Goal: Task Accomplishment & Management: Complete application form

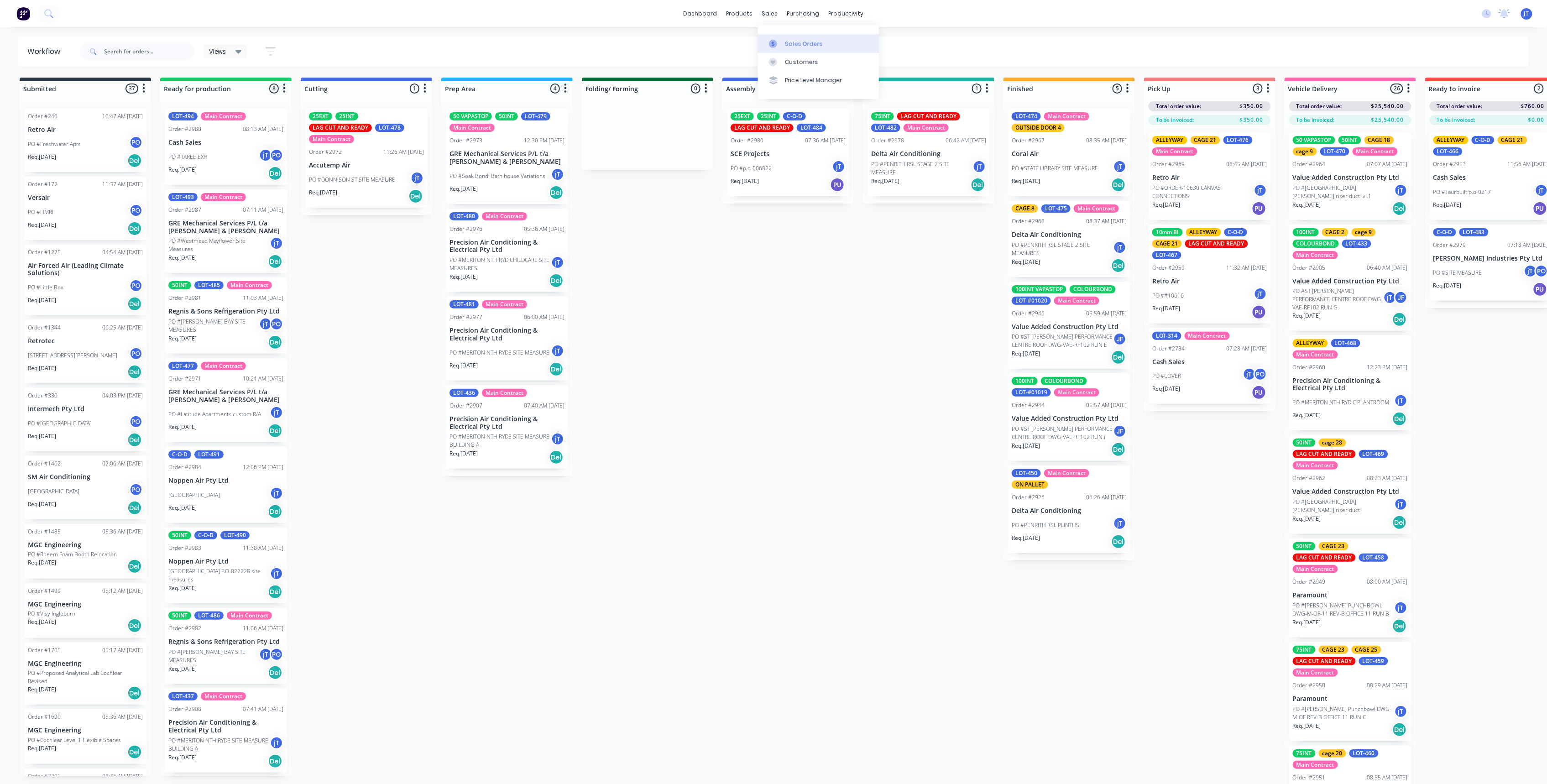
click at [789, 37] on link "Sales Orders" at bounding box center [818, 42] width 121 height 18
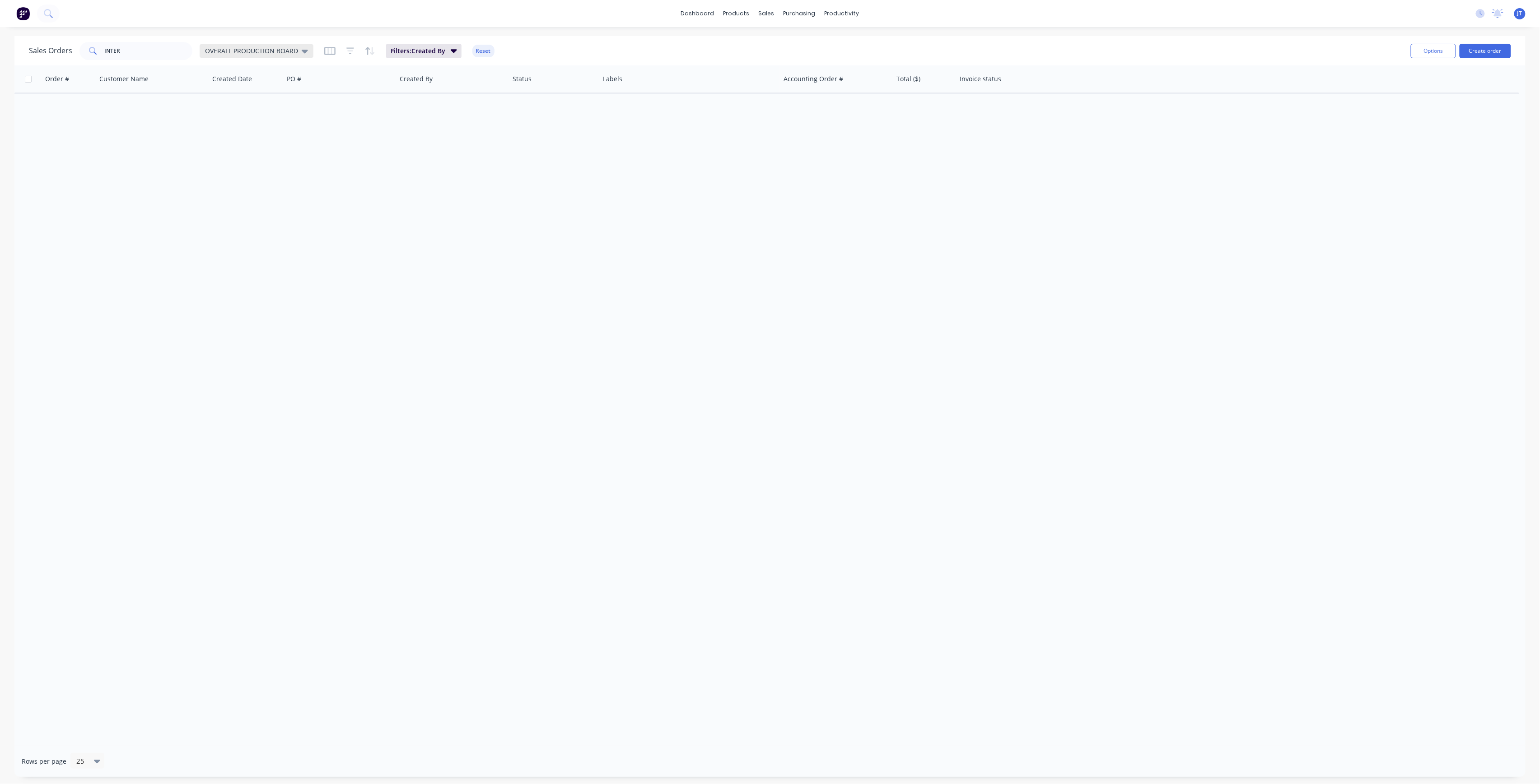
click at [230, 49] on span "OVERALL PRODUCTION BOARD" at bounding box center [251, 50] width 93 height 9
click at [230, 123] on button "None" at bounding box center [253, 127] width 103 height 10
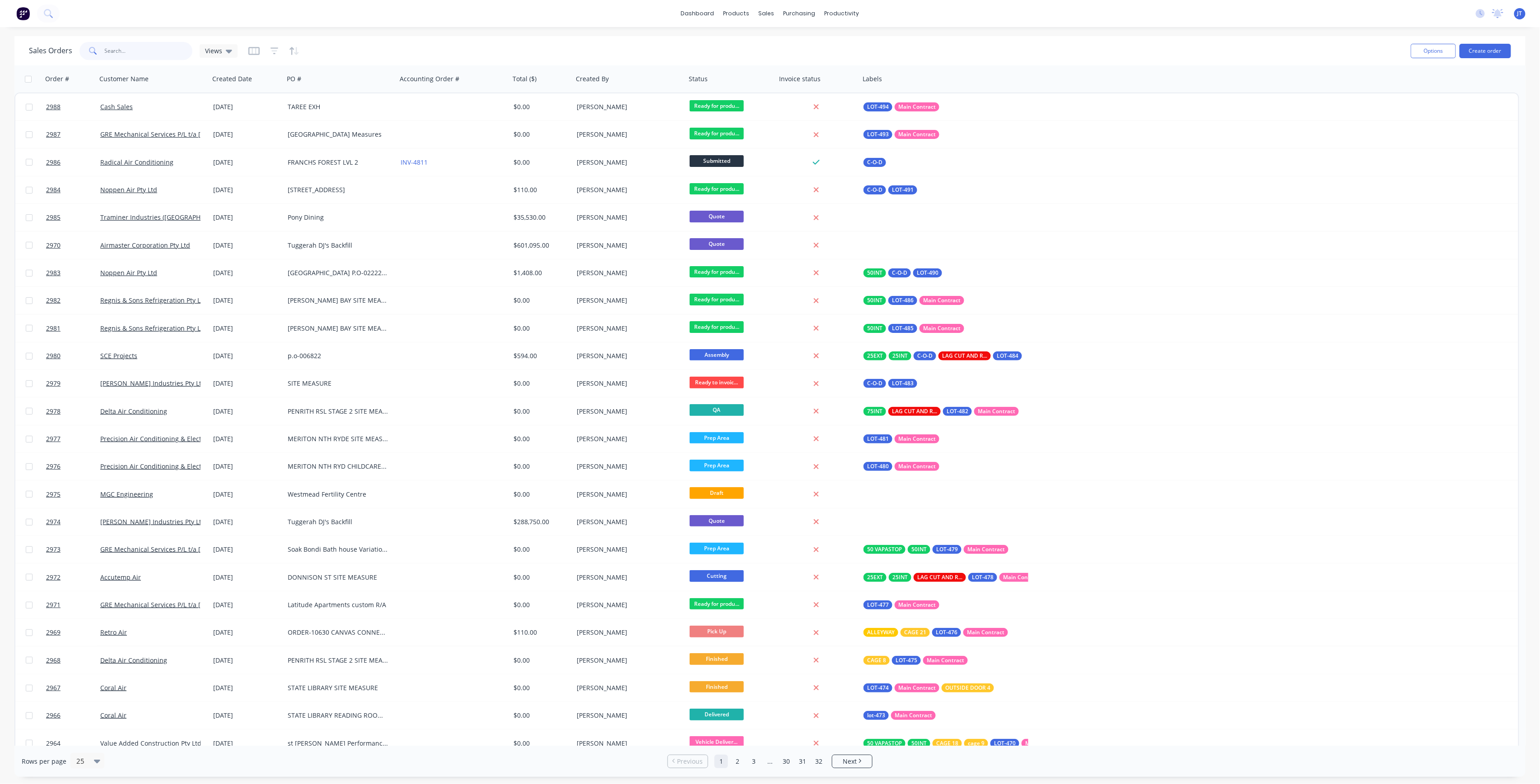
drag, startPoint x: 95, startPoint y: 58, endPoint x: 84, endPoint y: 61, distance: 11.4
click at [84, 61] on div "Sales Orders INTER Views Options Create order" at bounding box center [770, 51] width 1511 height 30
drag, startPoint x: 125, startPoint y: 54, endPoint x: 76, endPoint y: 60, distance: 49.4
click at [76, 60] on div "Sales Orders INTER Views" at bounding box center [716, 51] width 1374 height 22
click at [1494, 54] on button "Create order" at bounding box center [1484, 51] width 51 height 15
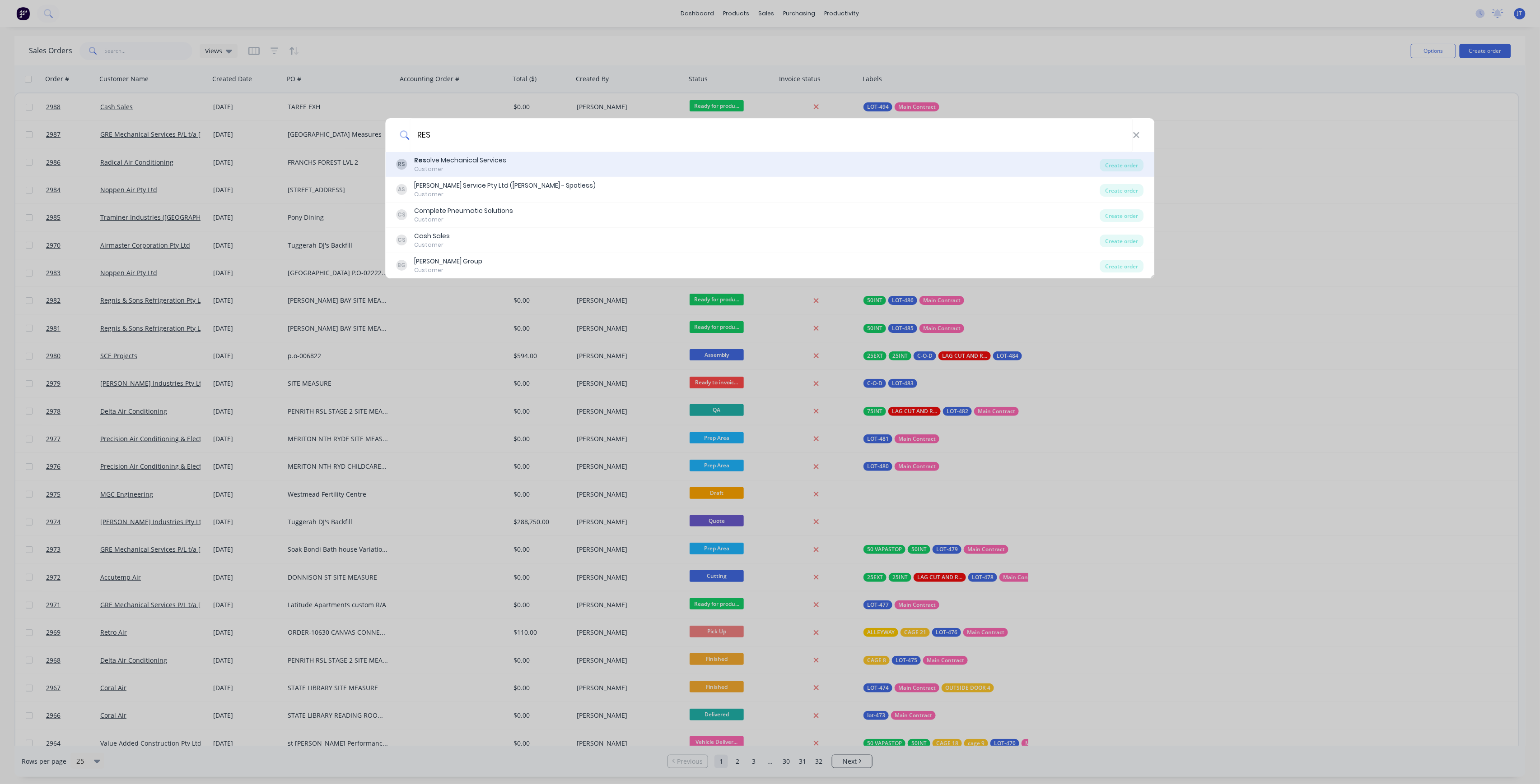
type input "RES"
click at [551, 169] on div "RS Res olve Mechanical Services Customer" at bounding box center [748, 164] width 703 height 18
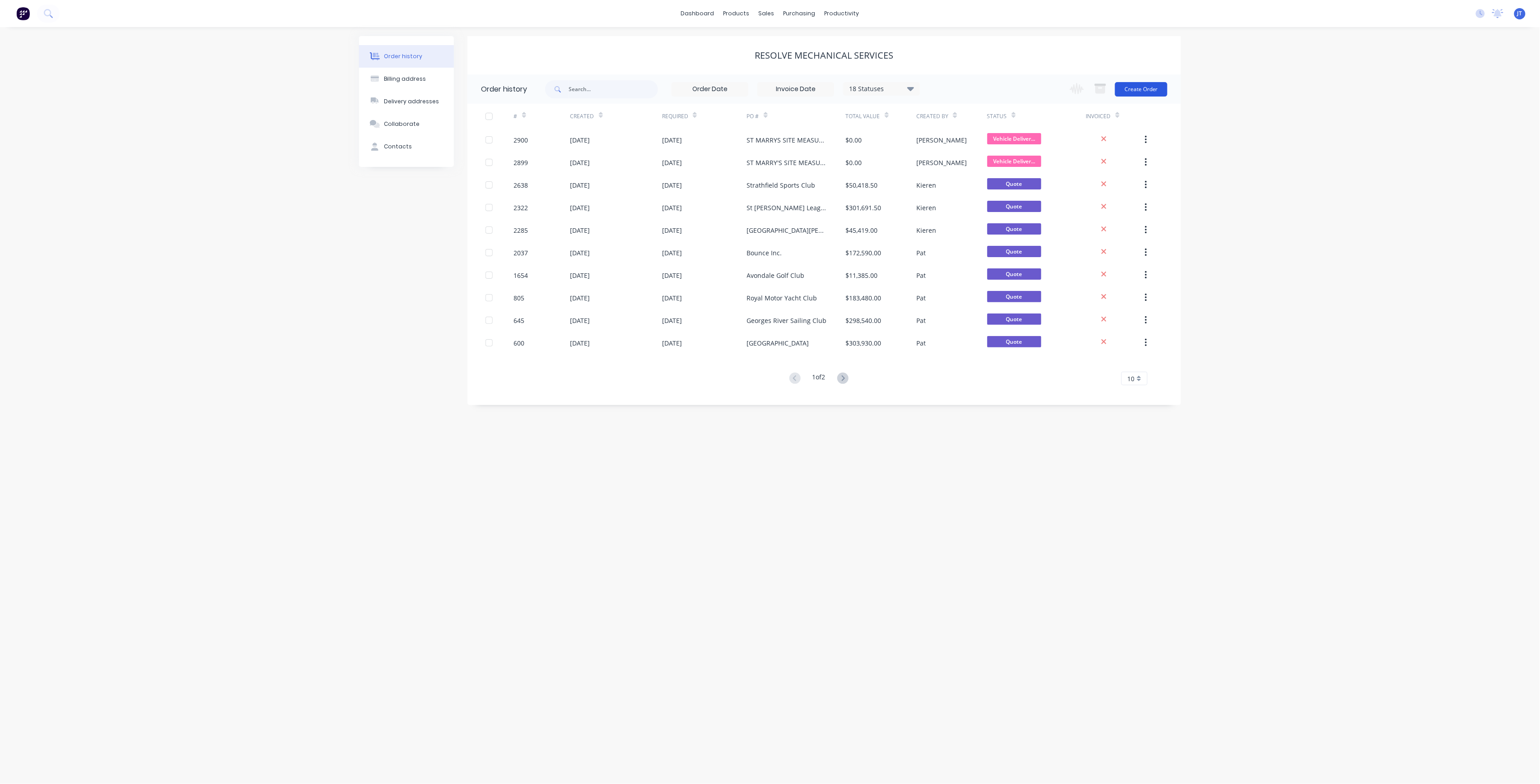
click at [1140, 86] on button "Create Order" at bounding box center [1141, 89] width 52 height 15
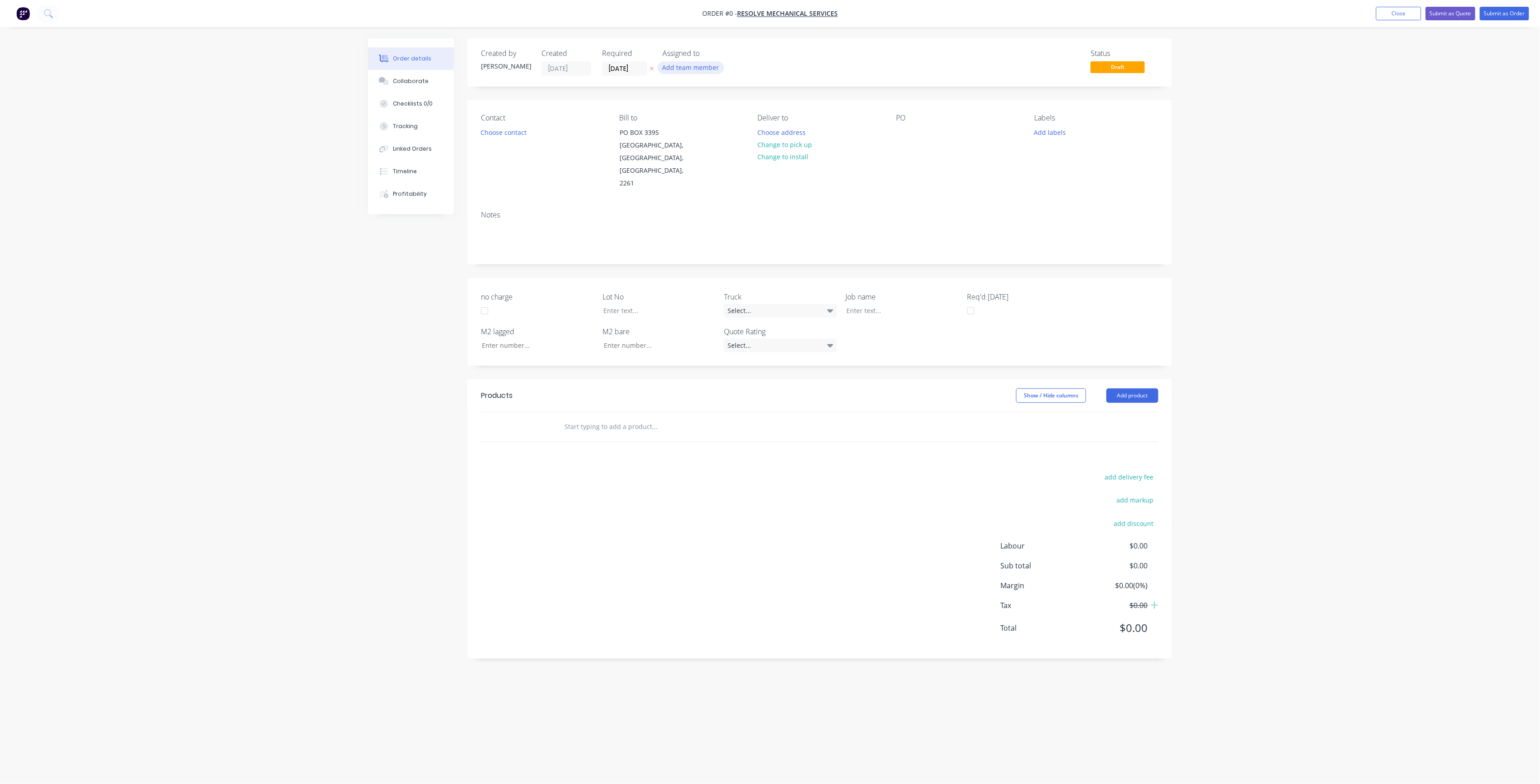
click at [698, 73] on button "Add team member" at bounding box center [690, 67] width 66 height 12
click at [706, 120] on div "[PERSON_NAME] (You)" at bounding box center [735, 117] width 90 height 9
click at [522, 132] on div "Order details Collaborate Checklists 0/0 Tracking Linked Orders Timeline Profit…" at bounding box center [770, 375] width 822 height 673
click at [522, 132] on button "Choose contact" at bounding box center [503, 131] width 56 height 12
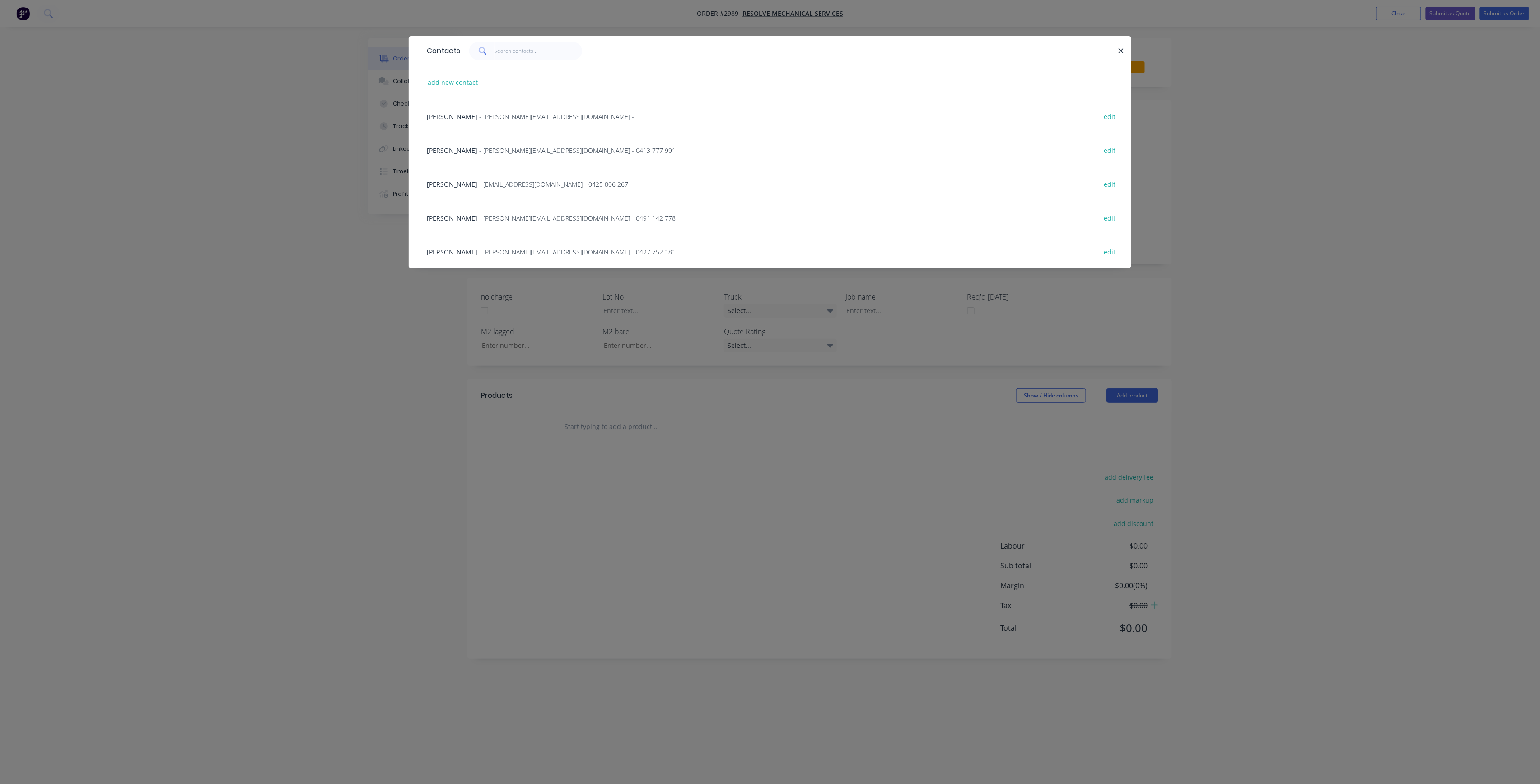
click at [537, 183] on span "- [EMAIL_ADDRESS][DOMAIN_NAME] - 0425 806 267" at bounding box center [554, 184] width 149 height 8
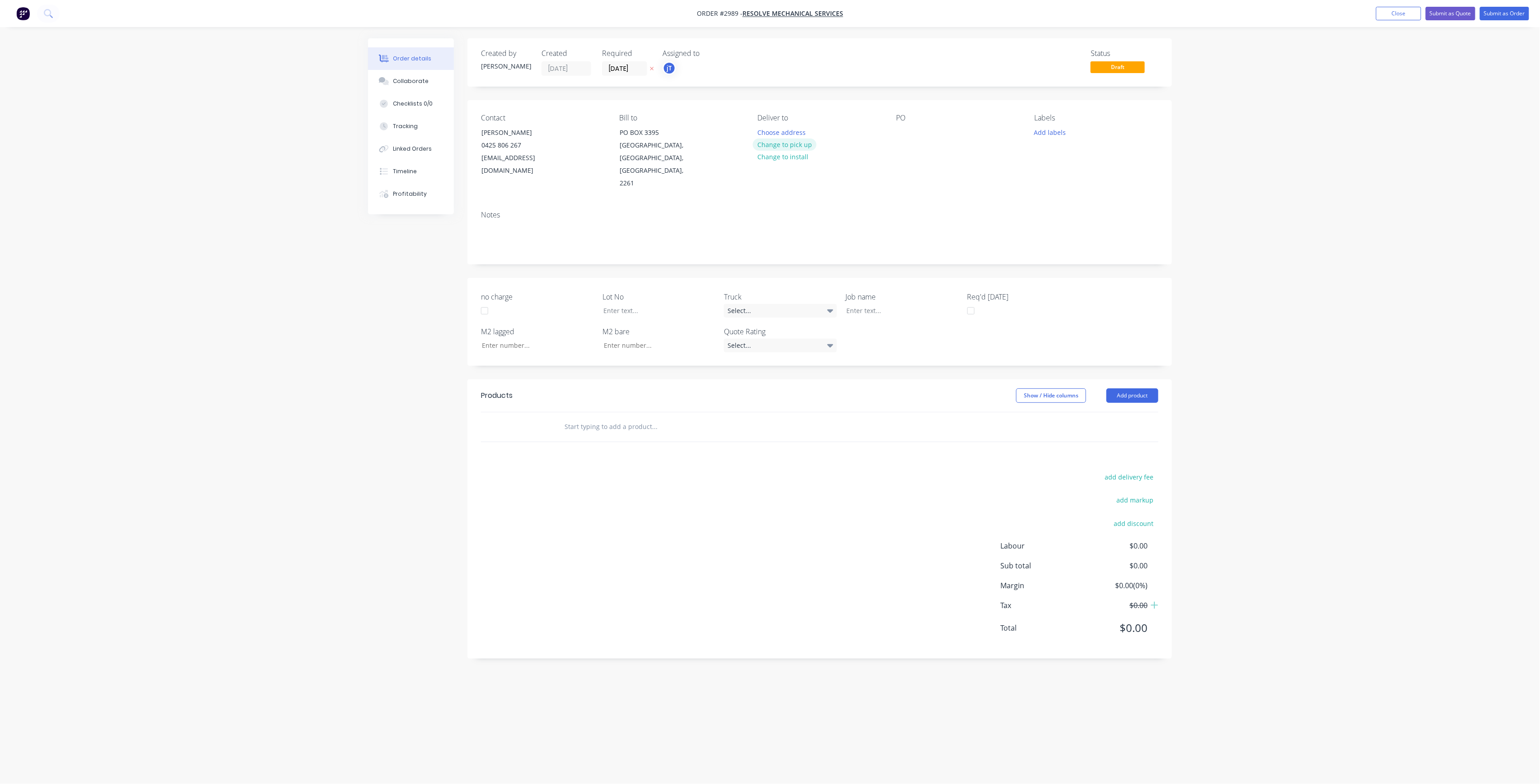
click at [806, 146] on button "Change to pick up" at bounding box center [784, 144] width 64 height 12
click at [905, 135] on div at bounding box center [904, 132] width 15 height 13
click at [1057, 132] on button "Add labels" at bounding box center [1050, 131] width 42 height 12
click at [1093, 155] on input "text" at bounding box center [1108, 158] width 94 height 18
click at [1080, 219] on button "LOT-497" at bounding box center [1066, 213] width 47 height 13
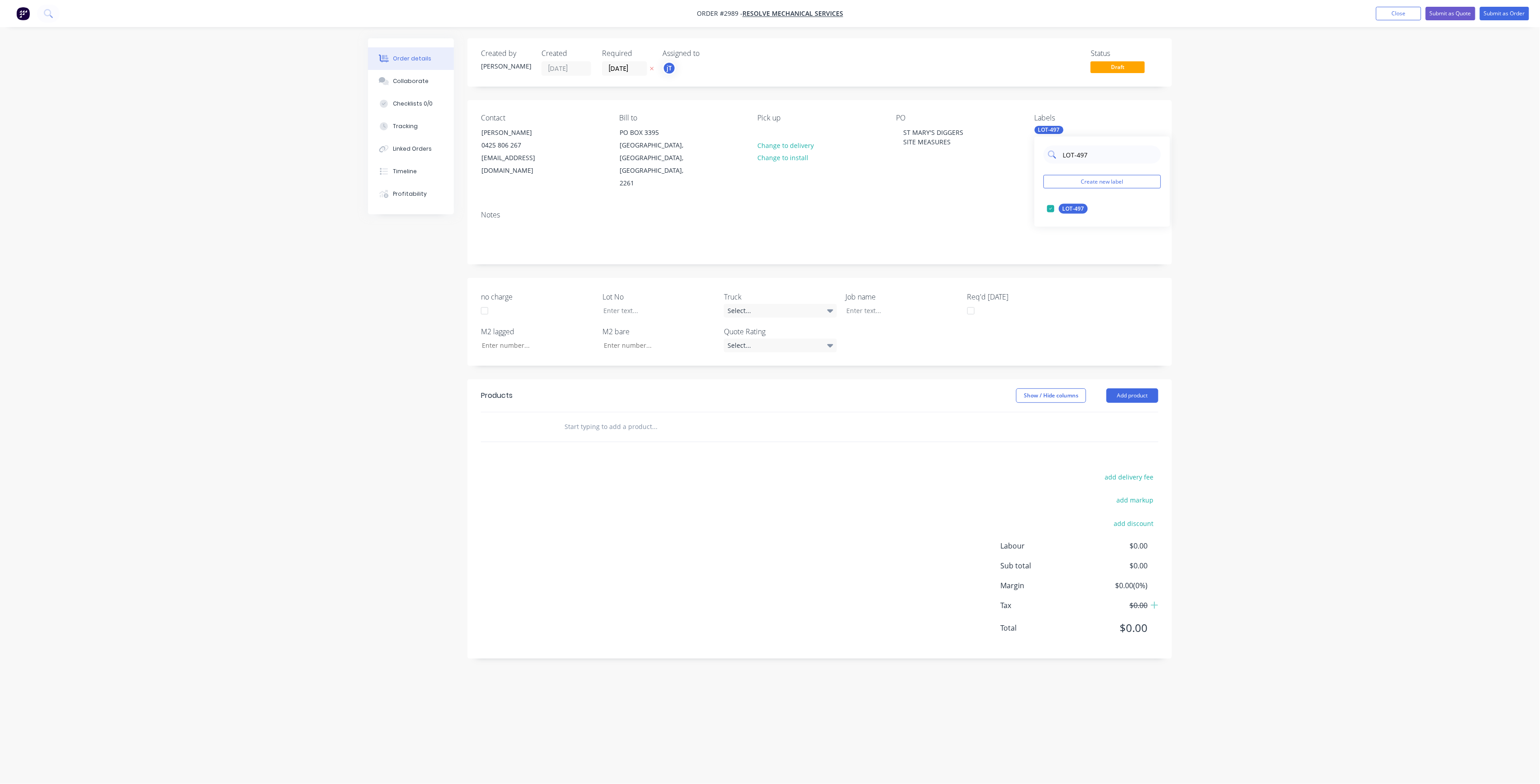
click at [1107, 155] on input "LOT-497" at bounding box center [1108, 154] width 94 height 18
drag, startPoint x: 1051, startPoint y: 164, endPoint x: 1029, endPoint y: 168, distance: 22.4
click at [1029, 168] on body "Order #2989 - Resolve Mechanical Services Add product Close Submit as Quote Sub…" at bounding box center [770, 392] width 1540 height 784
click at [1094, 155] on input "LOT-497" at bounding box center [1108, 154] width 94 height 18
drag, startPoint x: 1095, startPoint y: 155, endPoint x: 1064, endPoint y: 165, distance: 32.6
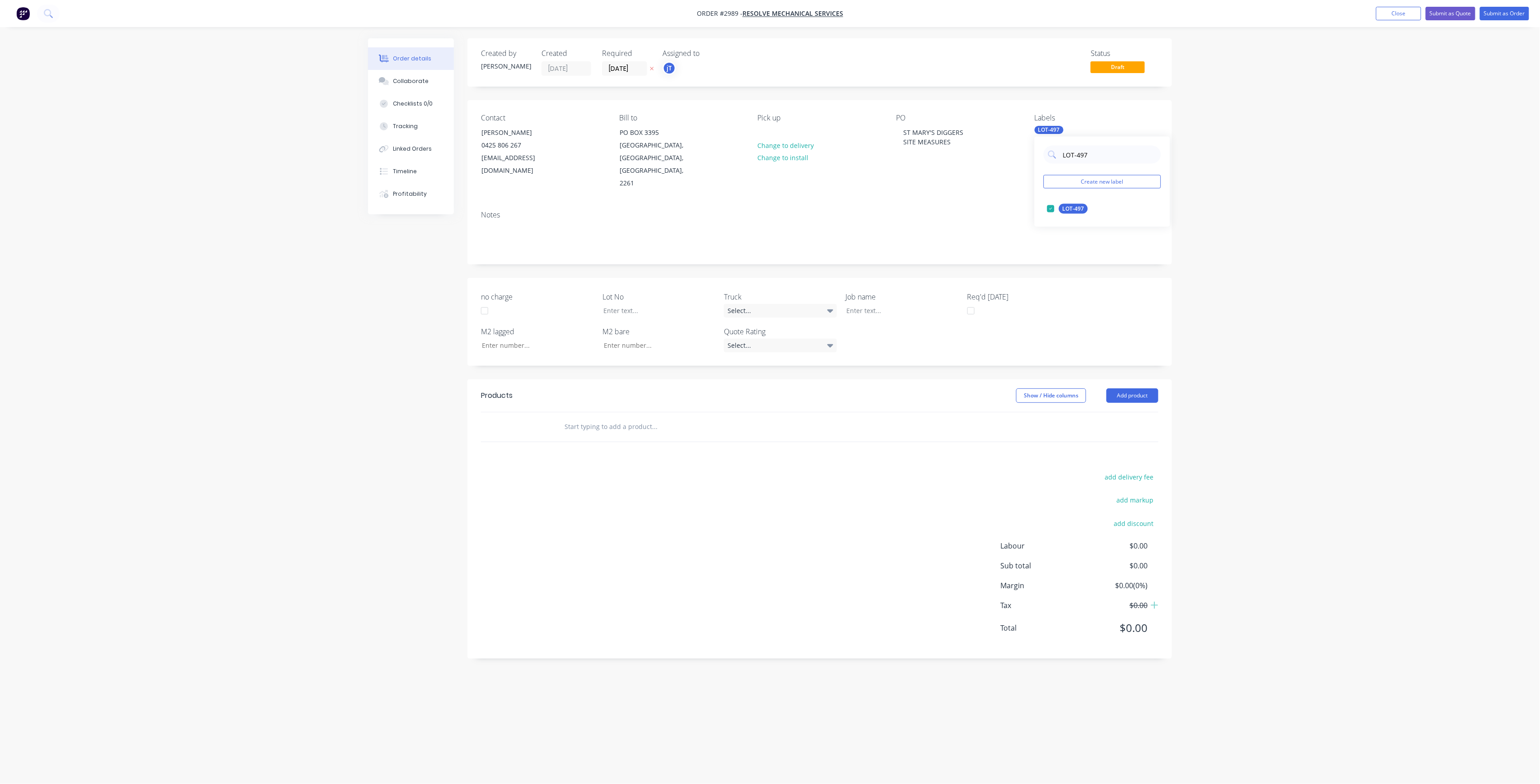
click at [1064, 165] on div "LOT-497 Create new label LOT-497 edit" at bounding box center [1103, 181] width 136 height 90
click at [1073, 210] on div "100INT" at bounding box center [1072, 208] width 26 height 10
click at [1105, 157] on input "100" at bounding box center [1108, 154] width 94 height 18
drag, startPoint x: 1101, startPoint y: 162, endPoint x: 1012, endPoint y: 186, distance: 92.2
click at [1007, 189] on body "Order #2989 - Resolve Mechanical Services Add product Close Submit as Quote Sub…" at bounding box center [770, 392] width 1540 height 784
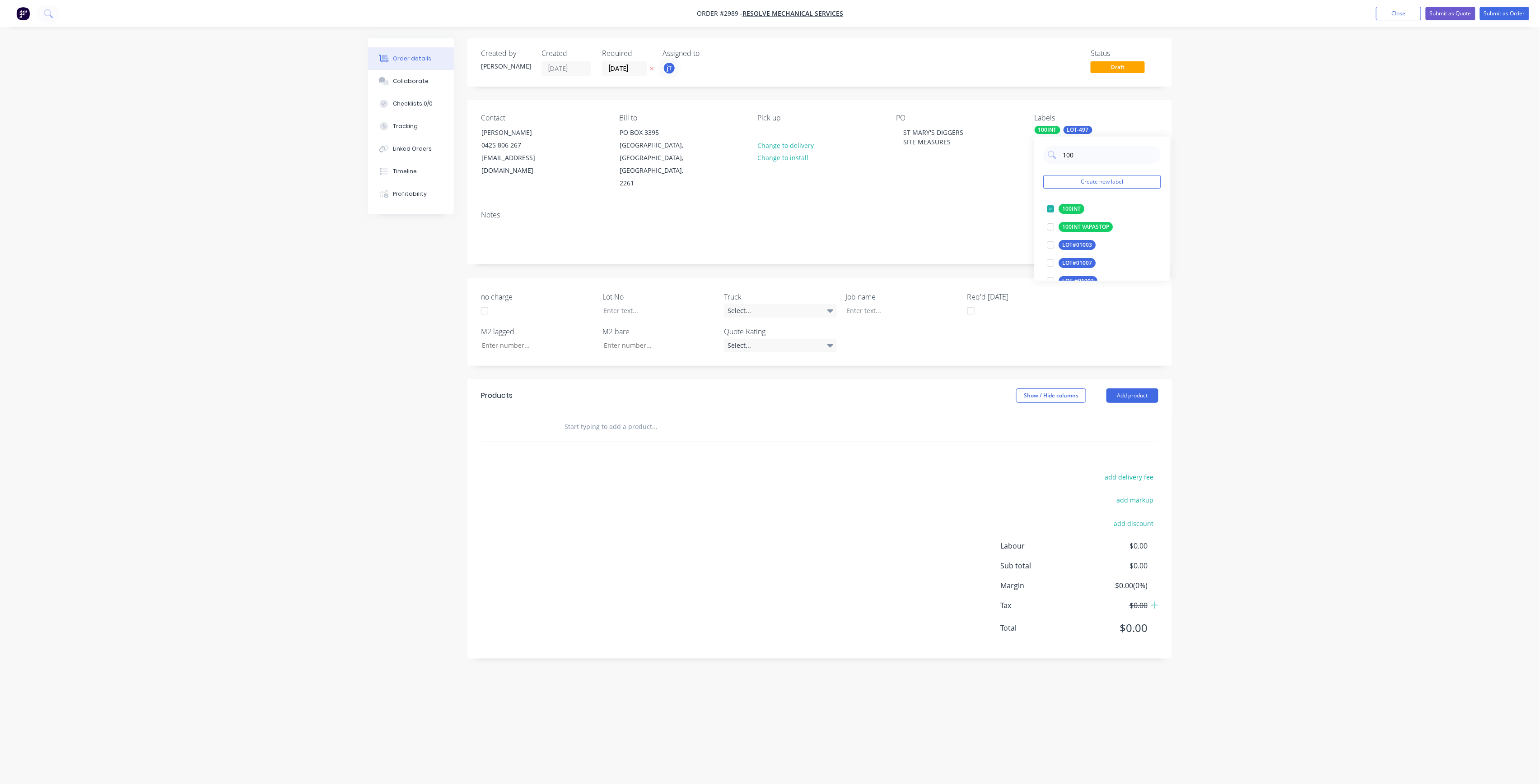
drag, startPoint x: 1078, startPoint y: 159, endPoint x: 1055, endPoint y: 168, distance: 24.7
click at [1055, 168] on div "100 Create new label 100INT edit 100INT VAPASTOP edit LOT#01003 edit LOT#01007 …" at bounding box center [1103, 208] width 136 height 144
type input "MAIN"
click at [1079, 206] on div "Main Contract" at bounding box center [1081, 208] width 45 height 10
click at [620, 418] on input "text" at bounding box center [654, 426] width 181 height 18
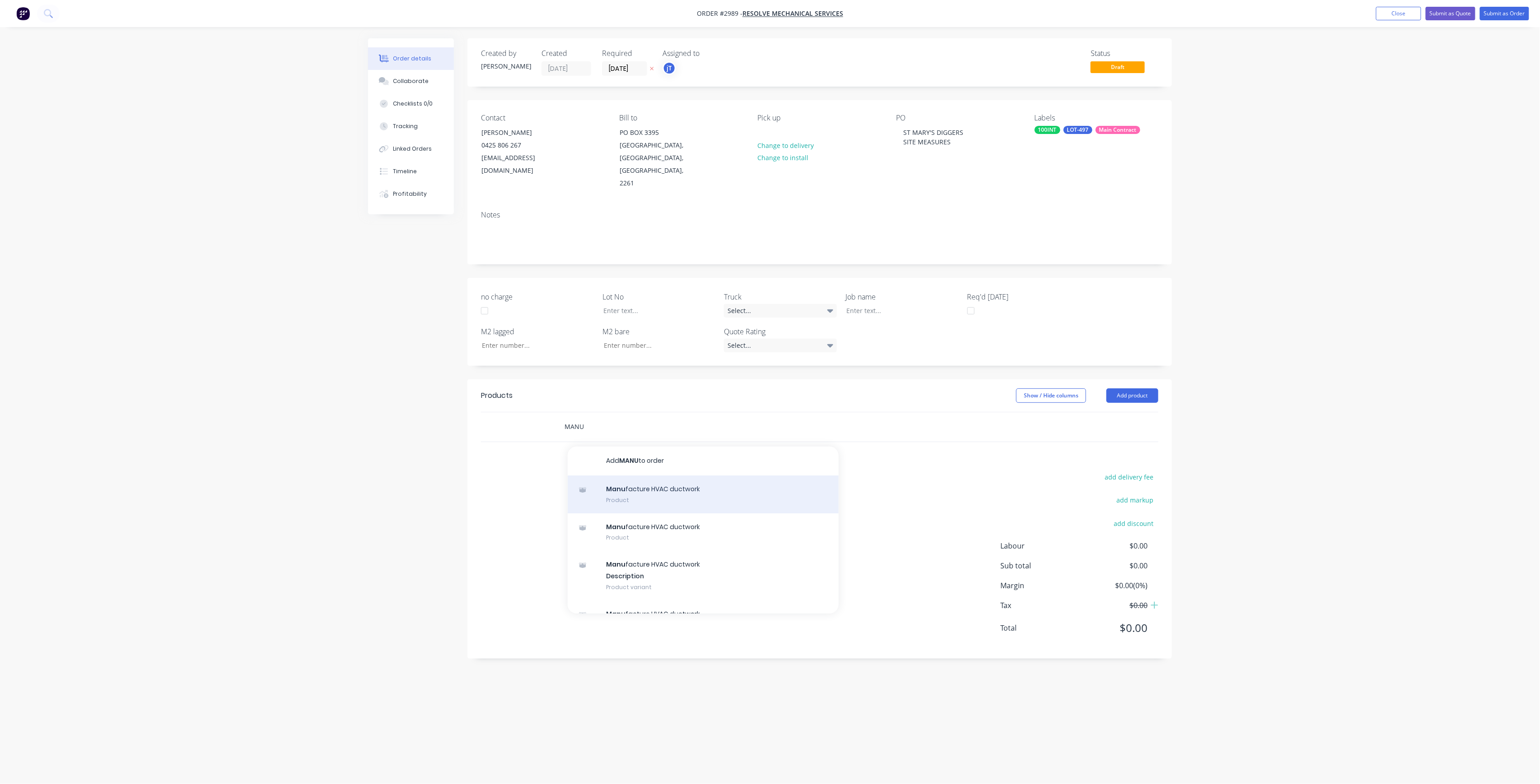
type input "MANU"
click at [644, 475] on div "Manu facture HVAC ductwork Product" at bounding box center [703, 494] width 271 height 38
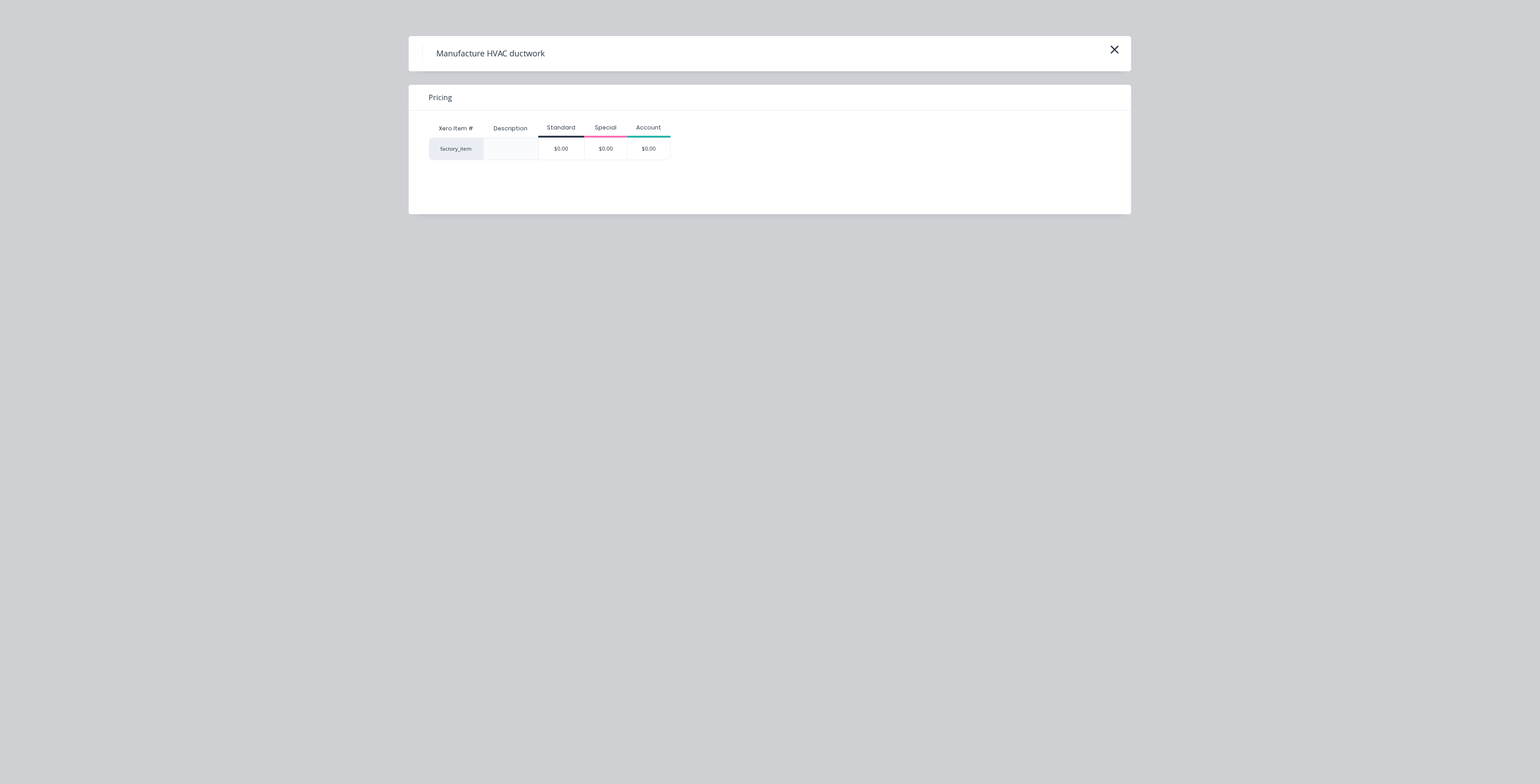
click at [1122, 47] on div "Manufacture HVAC ductwork" at bounding box center [770, 54] width 722 height 35
click at [1108, 59] on div "Manufacture HVAC ductwork" at bounding box center [770, 54] width 695 height 17
click at [1115, 55] on icon "button" at bounding box center [1115, 50] width 9 height 13
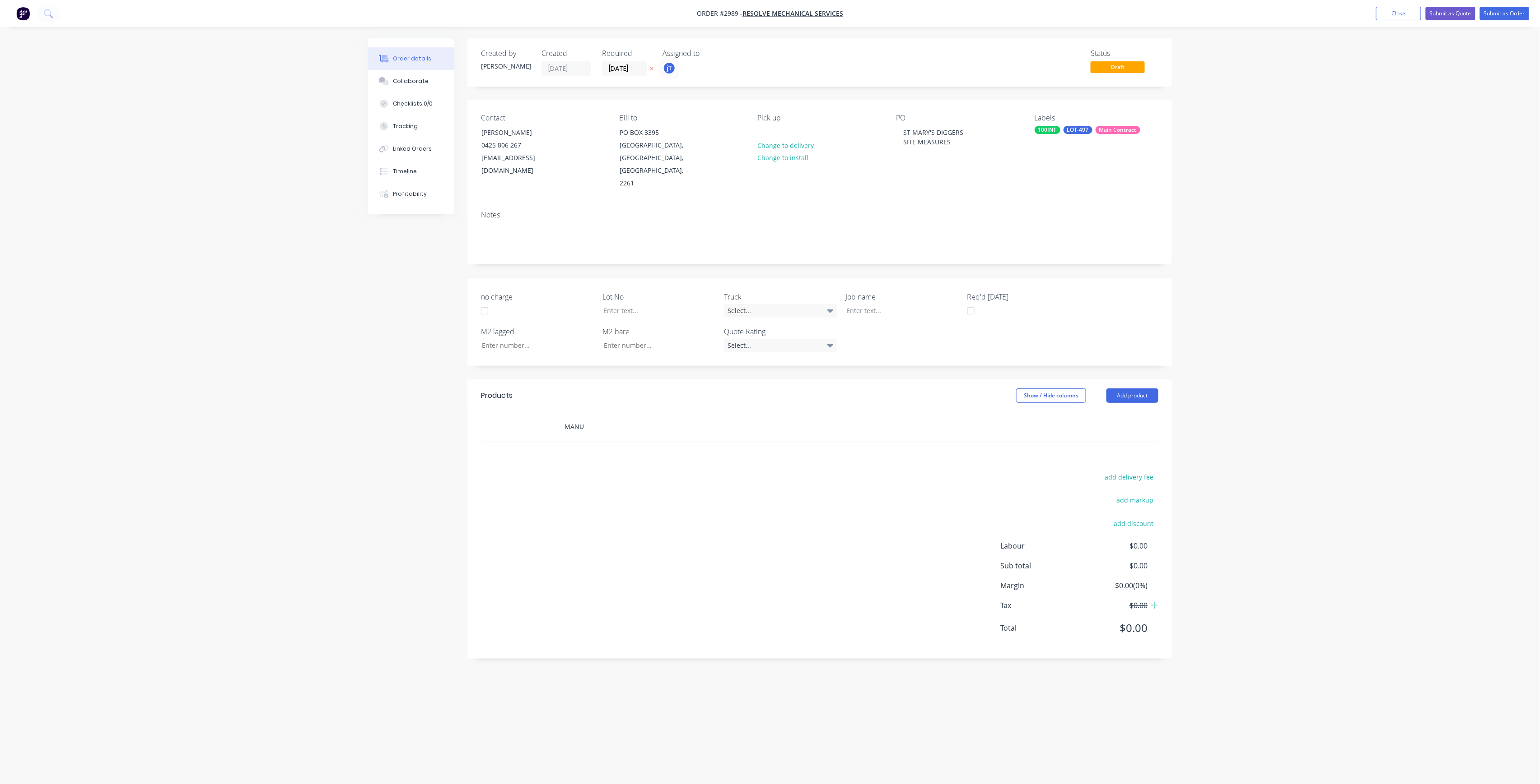
click at [583, 418] on input "MANU" at bounding box center [654, 426] width 181 height 18
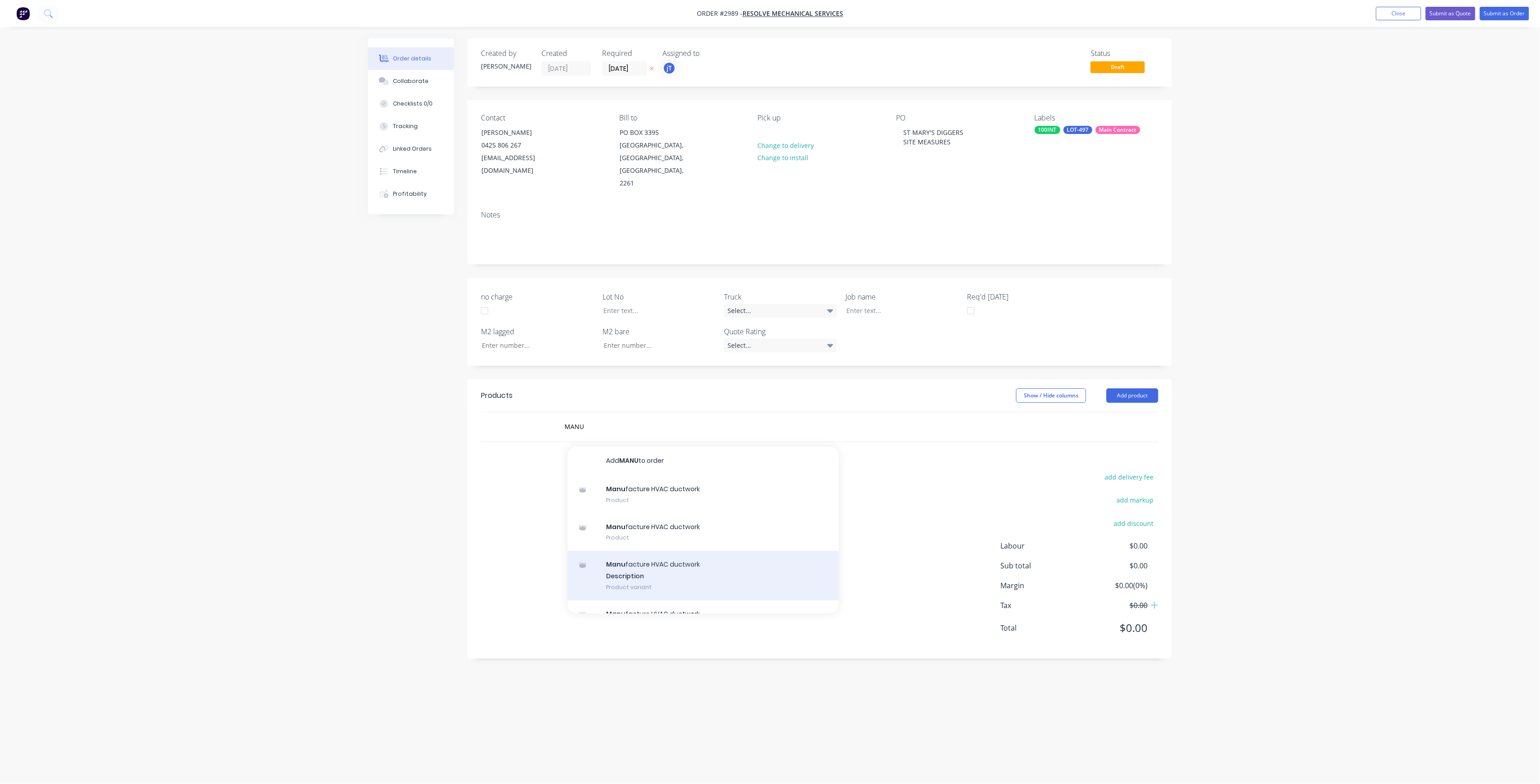
click at [703, 564] on div "Manu facture HVAC ductwork Description Product variant" at bounding box center [703, 575] width 271 height 49
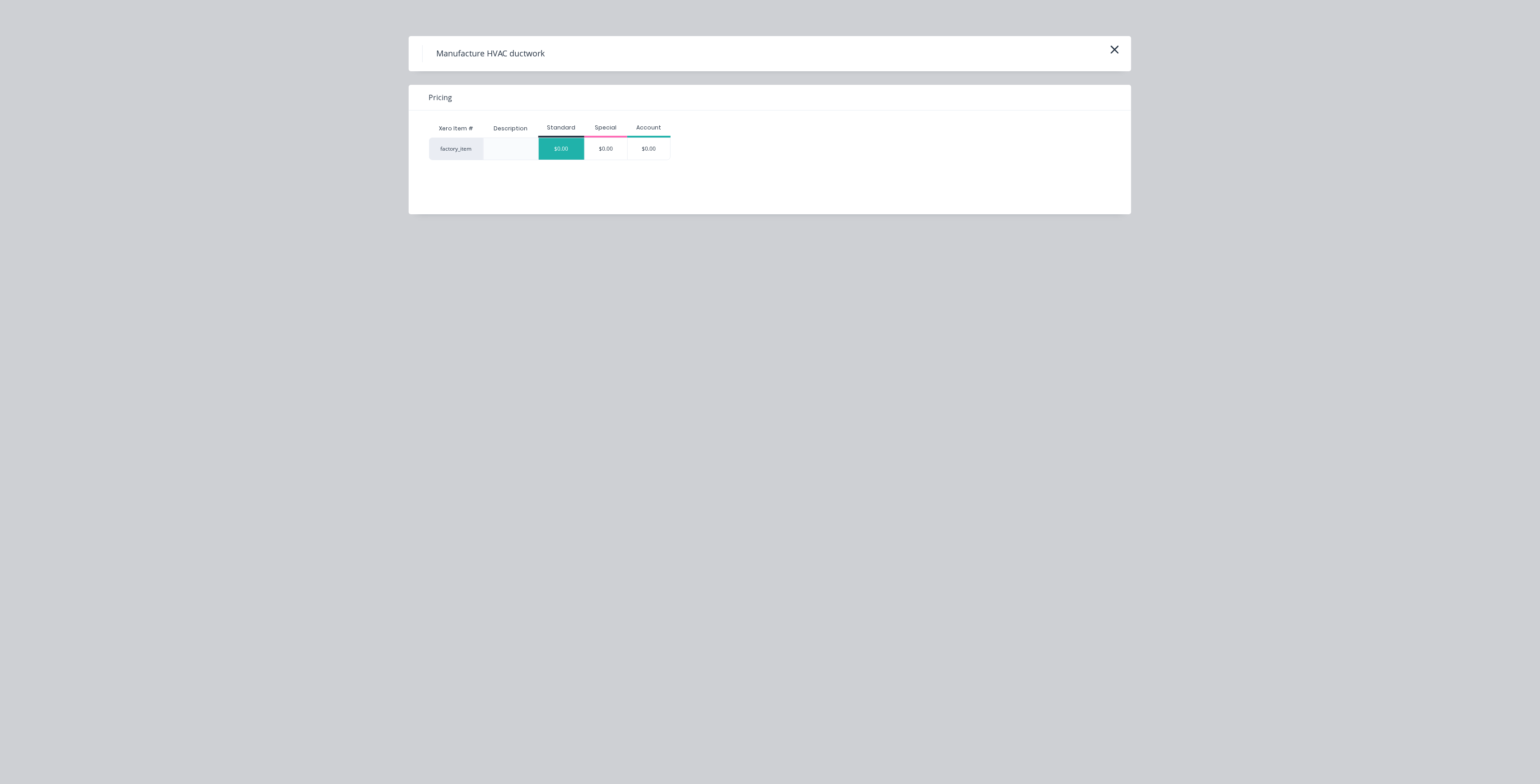
click at [565, 151] on div "$0.00" at bounding box center [561, 148] width 46 height 21
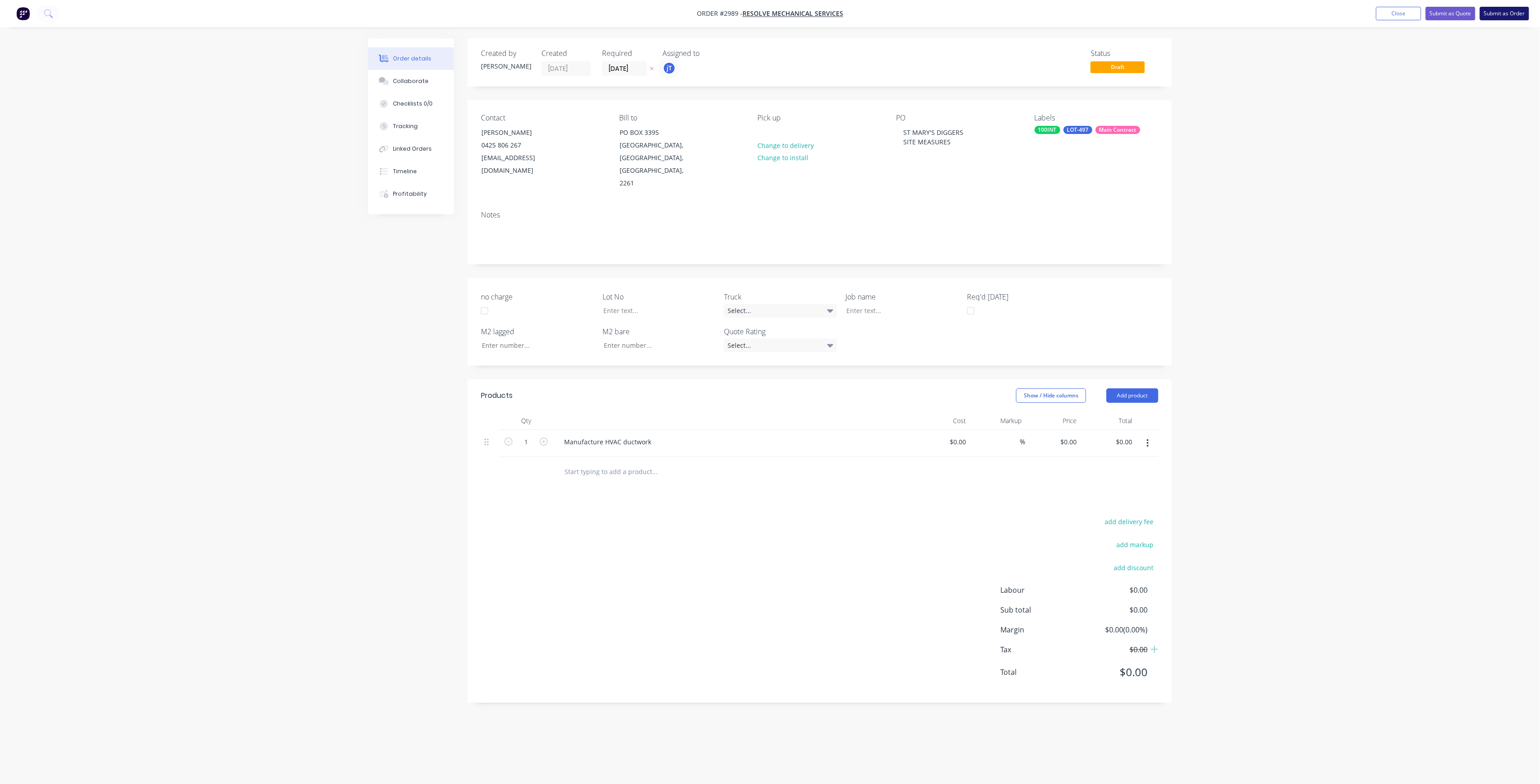
click at [1491, 11] on button "Submit as Order" at bounding box center [1504, 13] width 49 height 14
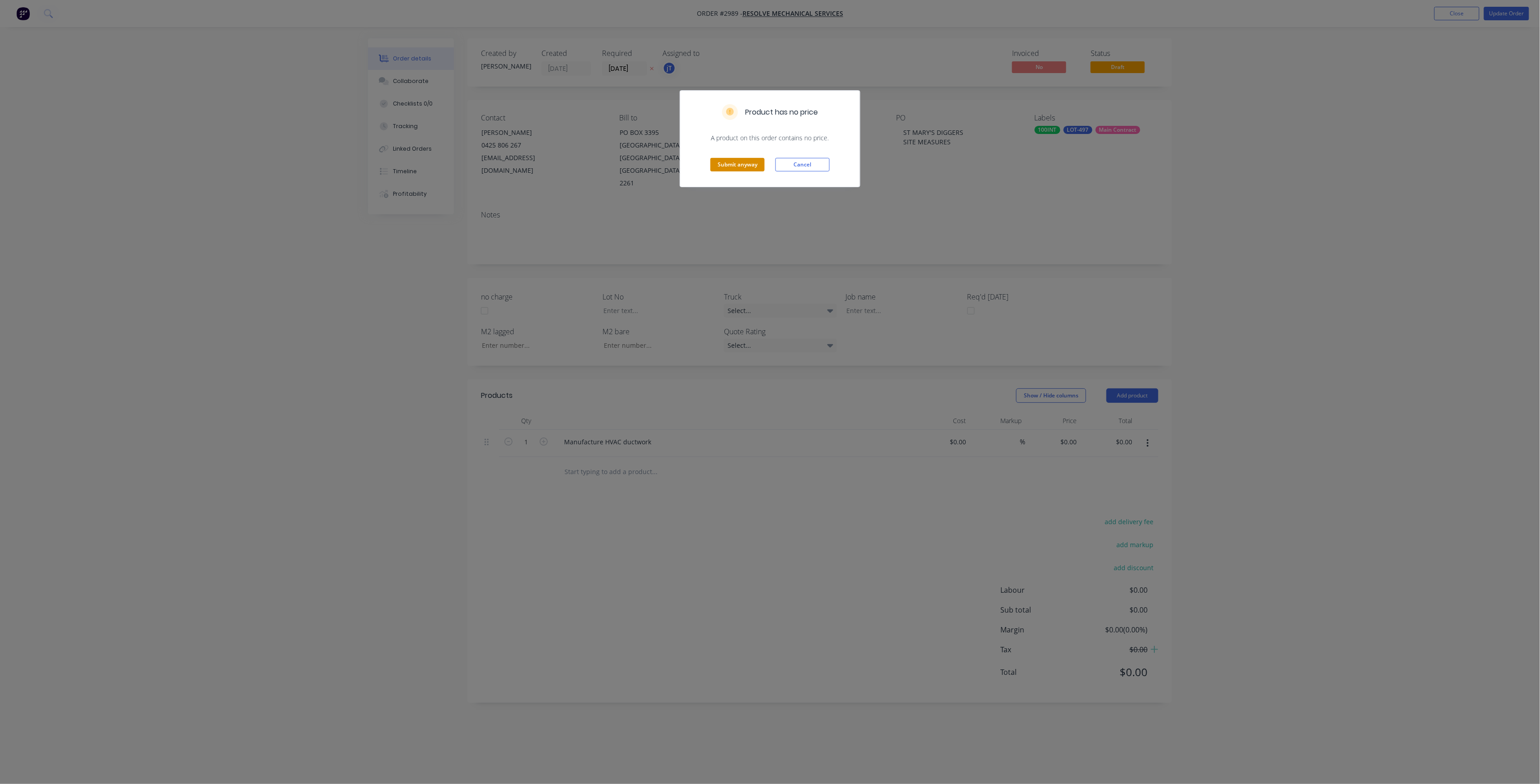
click at [724, 166] on button "Submit anyway" at bounding box center [737, 165] width 54 height 14
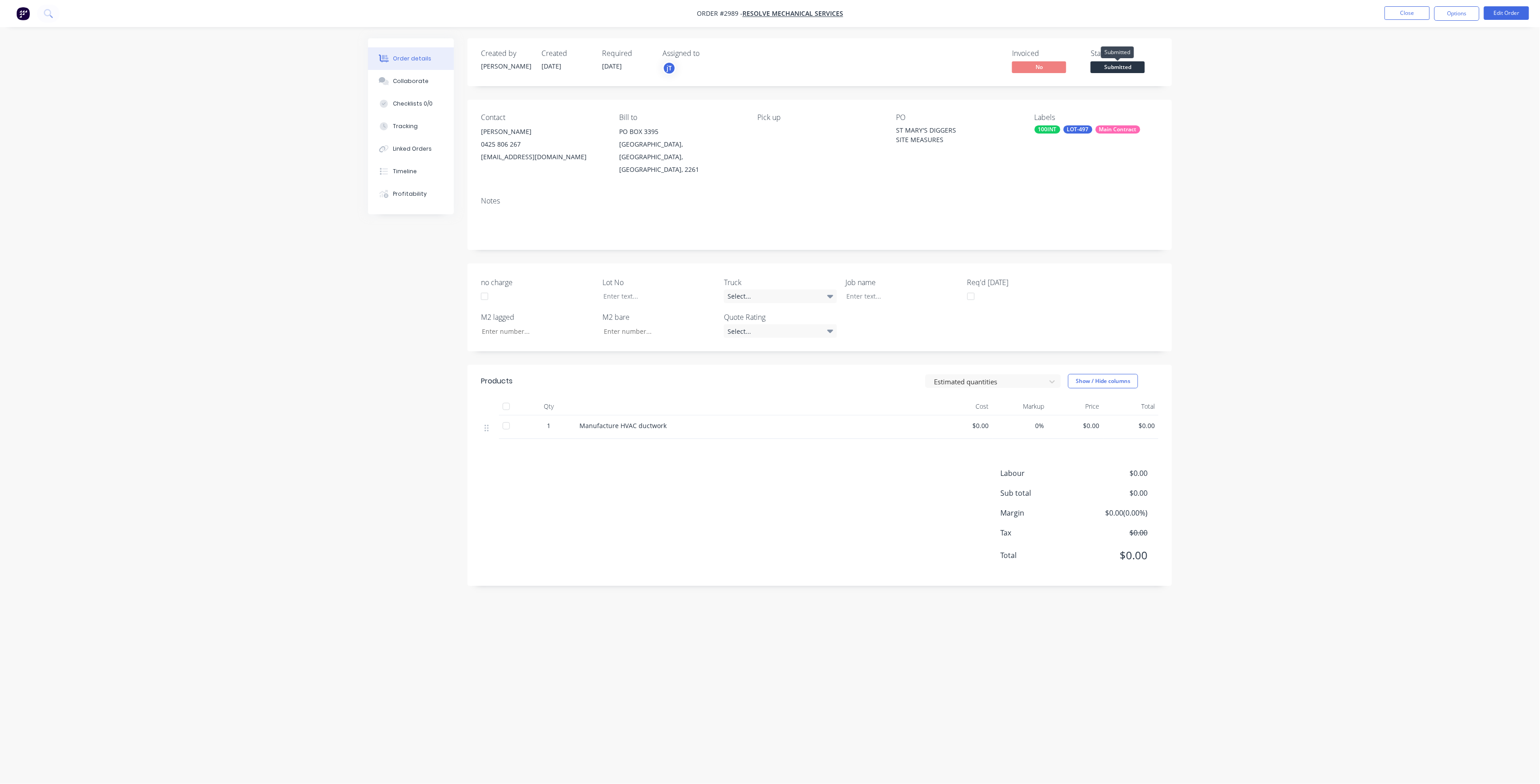
click at [1126, 64] on span "Submitted" at bounding box center [1118, 67] width 54 height 11
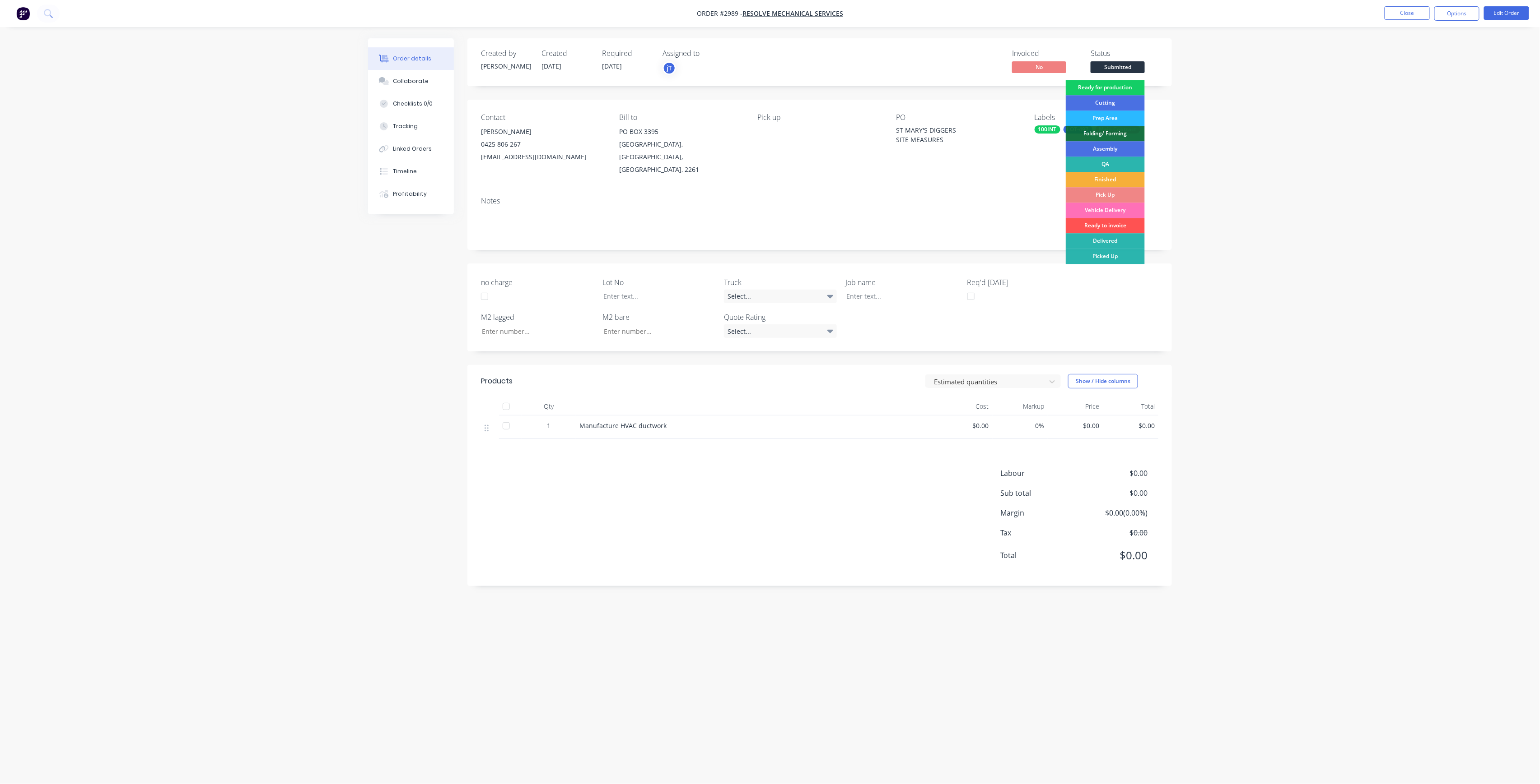
click at [1105, 88] on div "Ready for production" at bounding box center [1105, 87] width 79 height 15
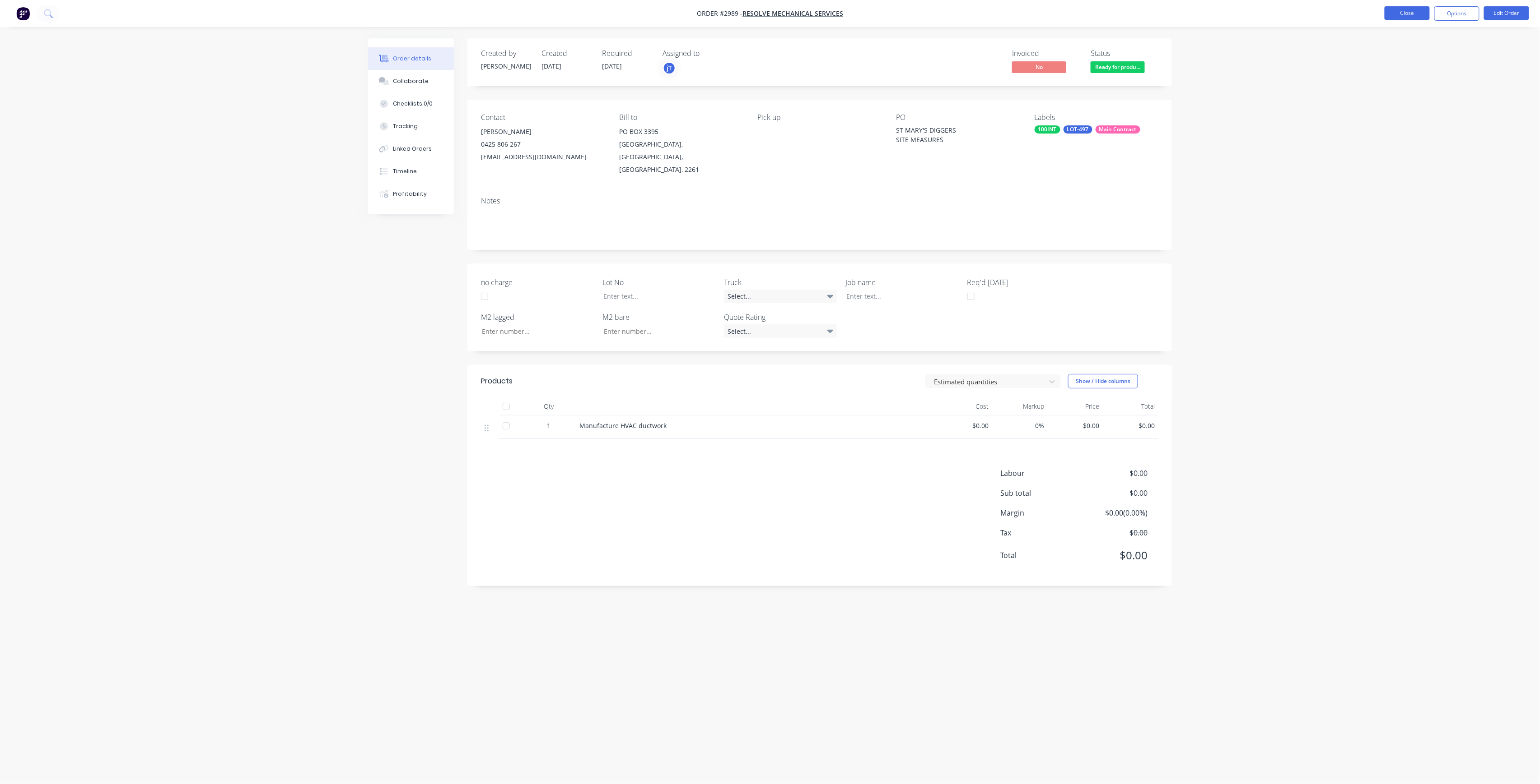
click at [1416, 15] on button "Close" at bounding box center [1407, 13] width 46 height 14
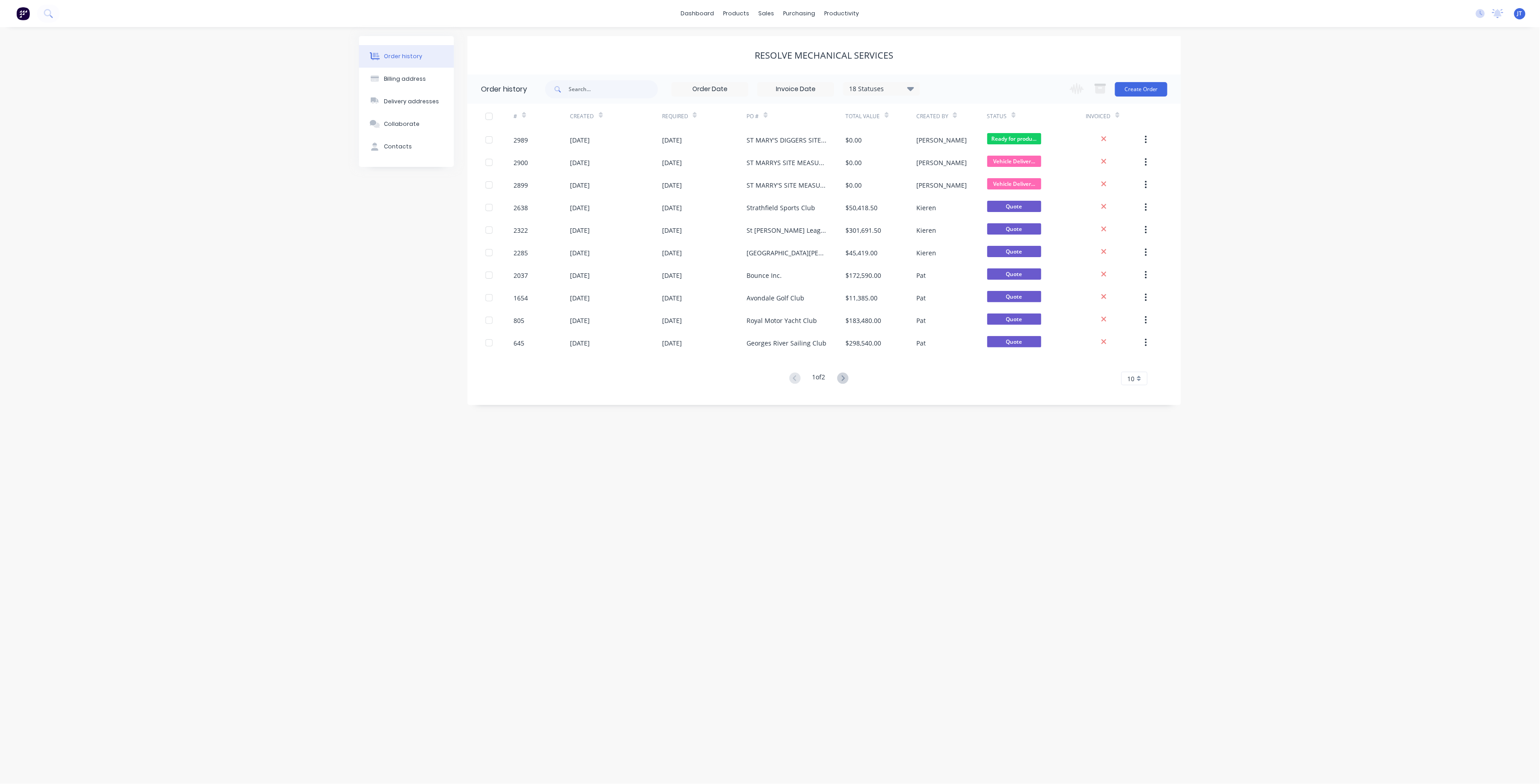
click at [1310, 527] on div "Order history Billing address Delivery addresses Collaborate Contacts Resolve M…" at bounding box center [770, 405] width 1540 height 757
click at [853, 15] on div "productivity" at bounding box center [841, 13] width 44 height 14
click at [853, 40] on div "Workflow" at bounding box center [857, 43] width 27 height 8
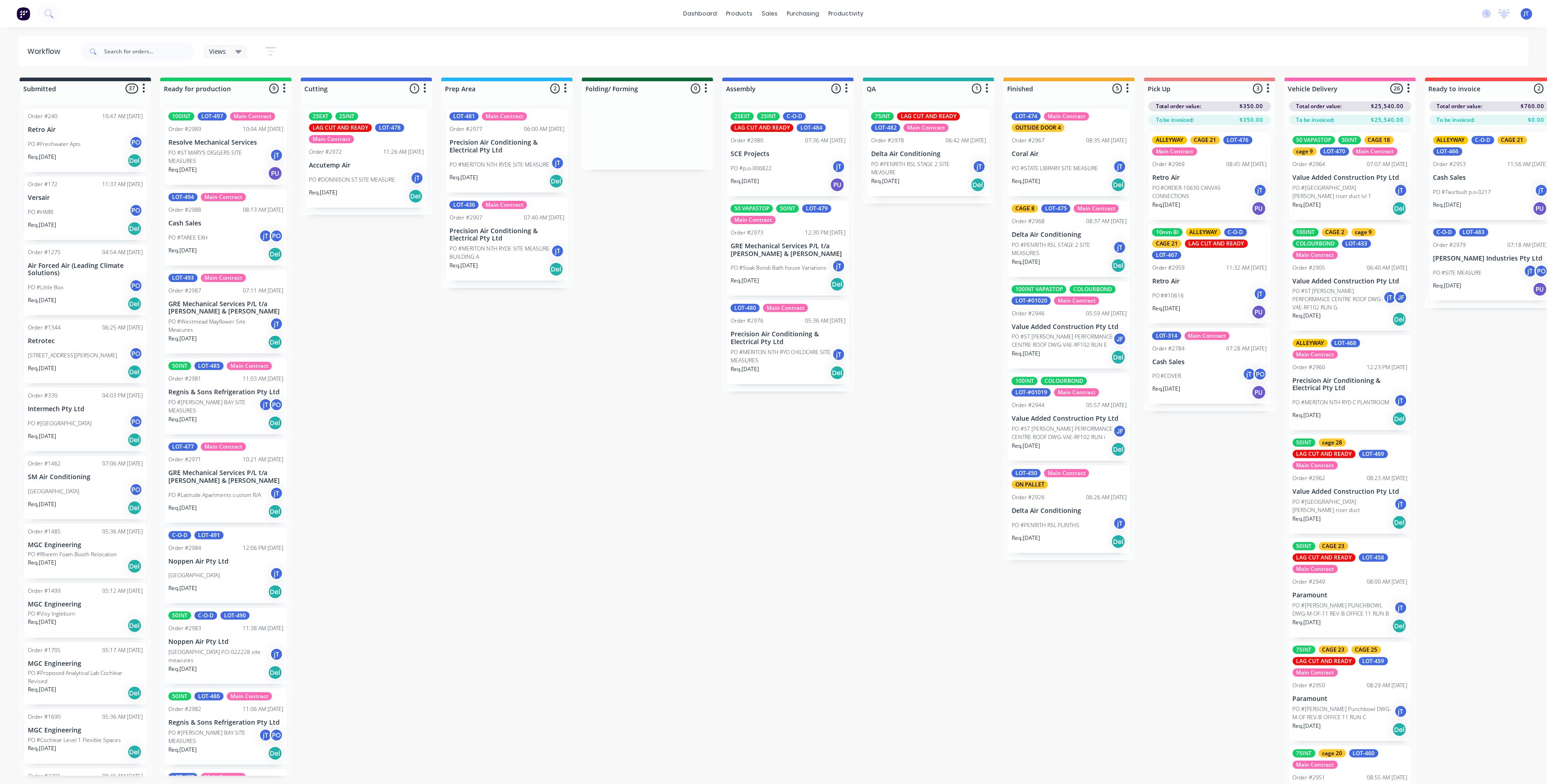
click at [568, 662] on div "Submitted 37 Summaries Total order value Invoiced to date To be invoiced Order …" at bounding box center [887, 438] width 1787 height 722
click at [807, 43] on div "Sales Orders" at bounding box center [804, 43] width 38 height 8
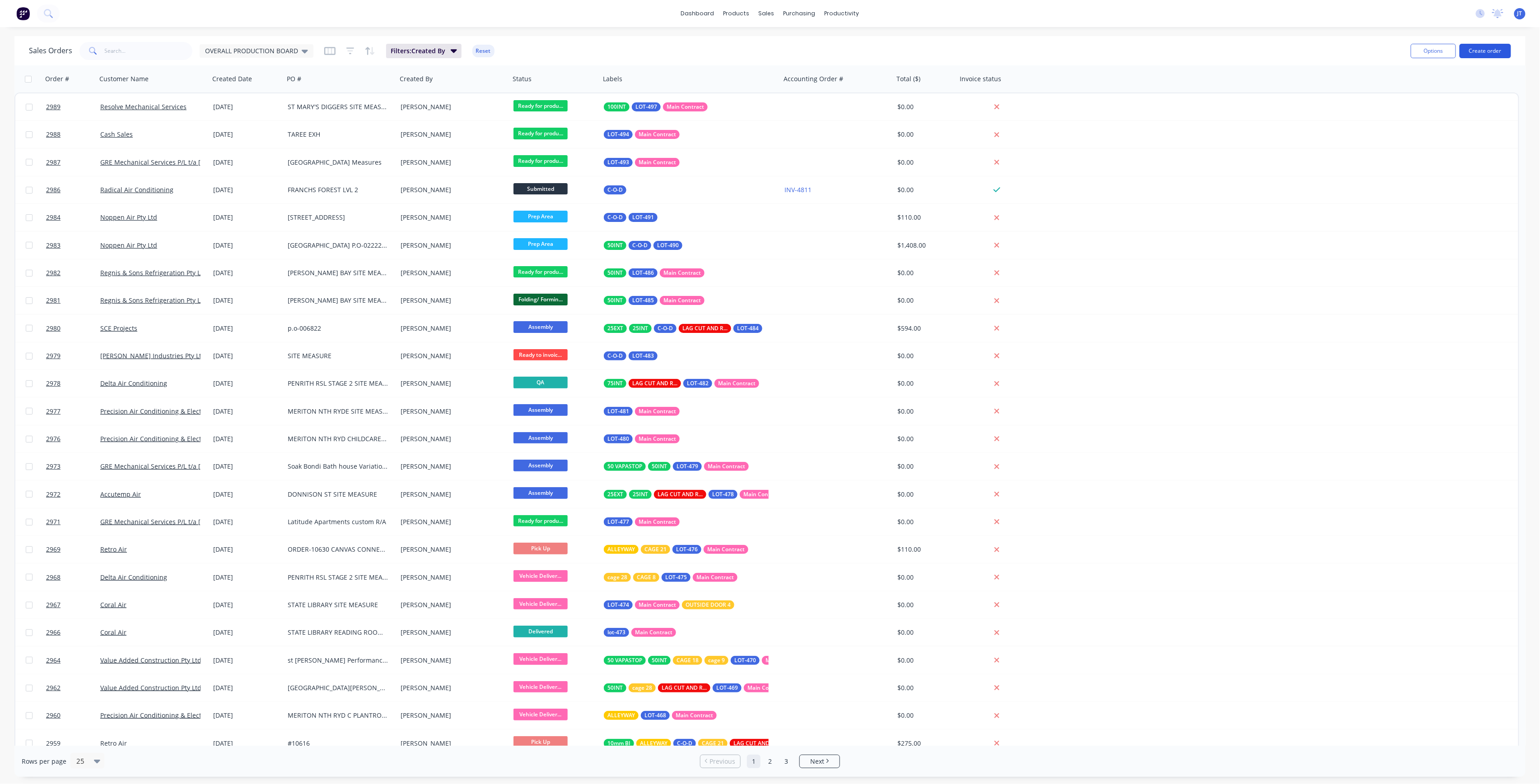
click at [1492, 56] on button "Create order" at bounding box center [1484, 51] width 51 height 15
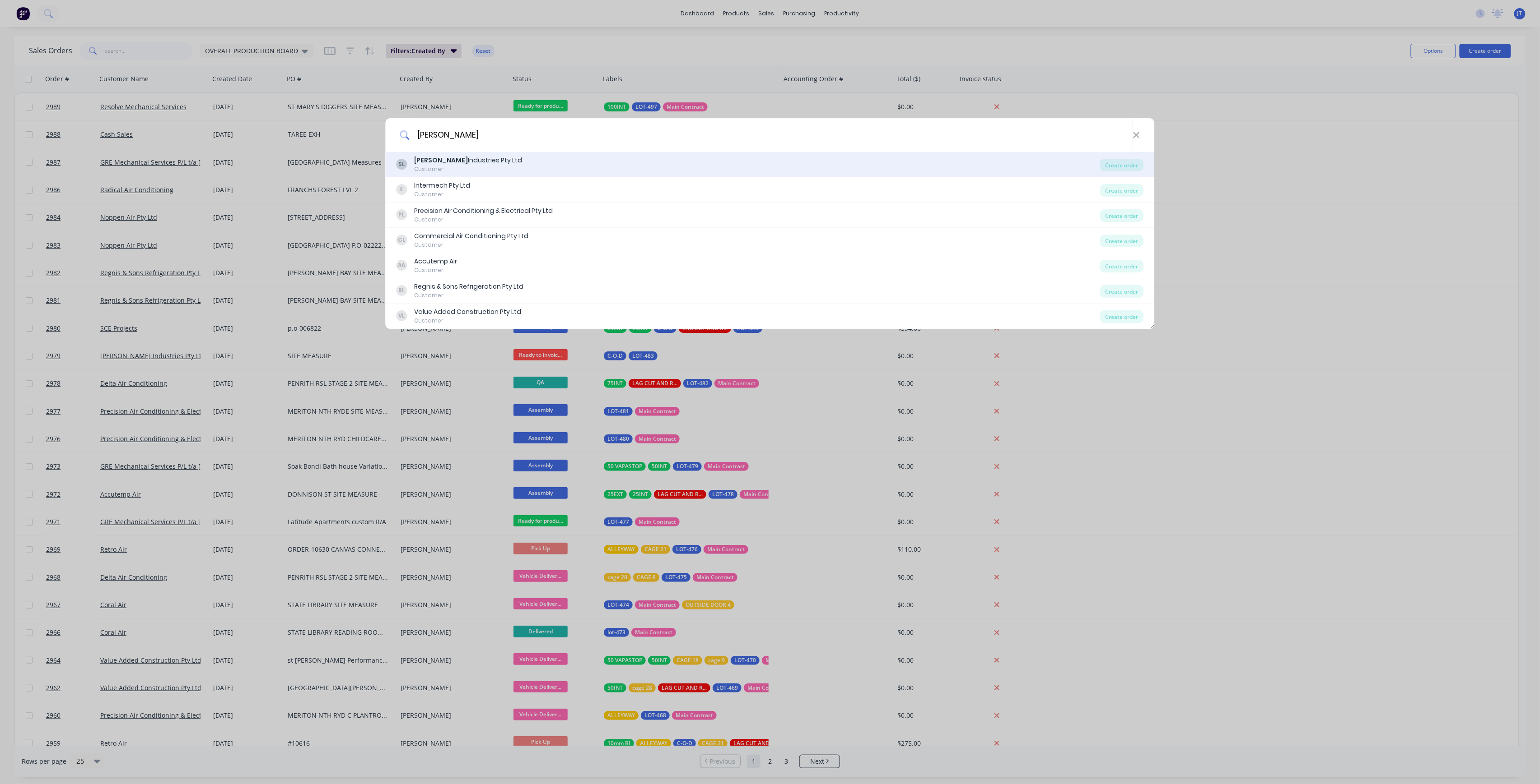
type input "[PERSON_NAME]"
click at [1052, 157] on div "[PERSON_NAME] Industries Pty Ltd Customer" at bounding box center [748, 164] width 703 height 18
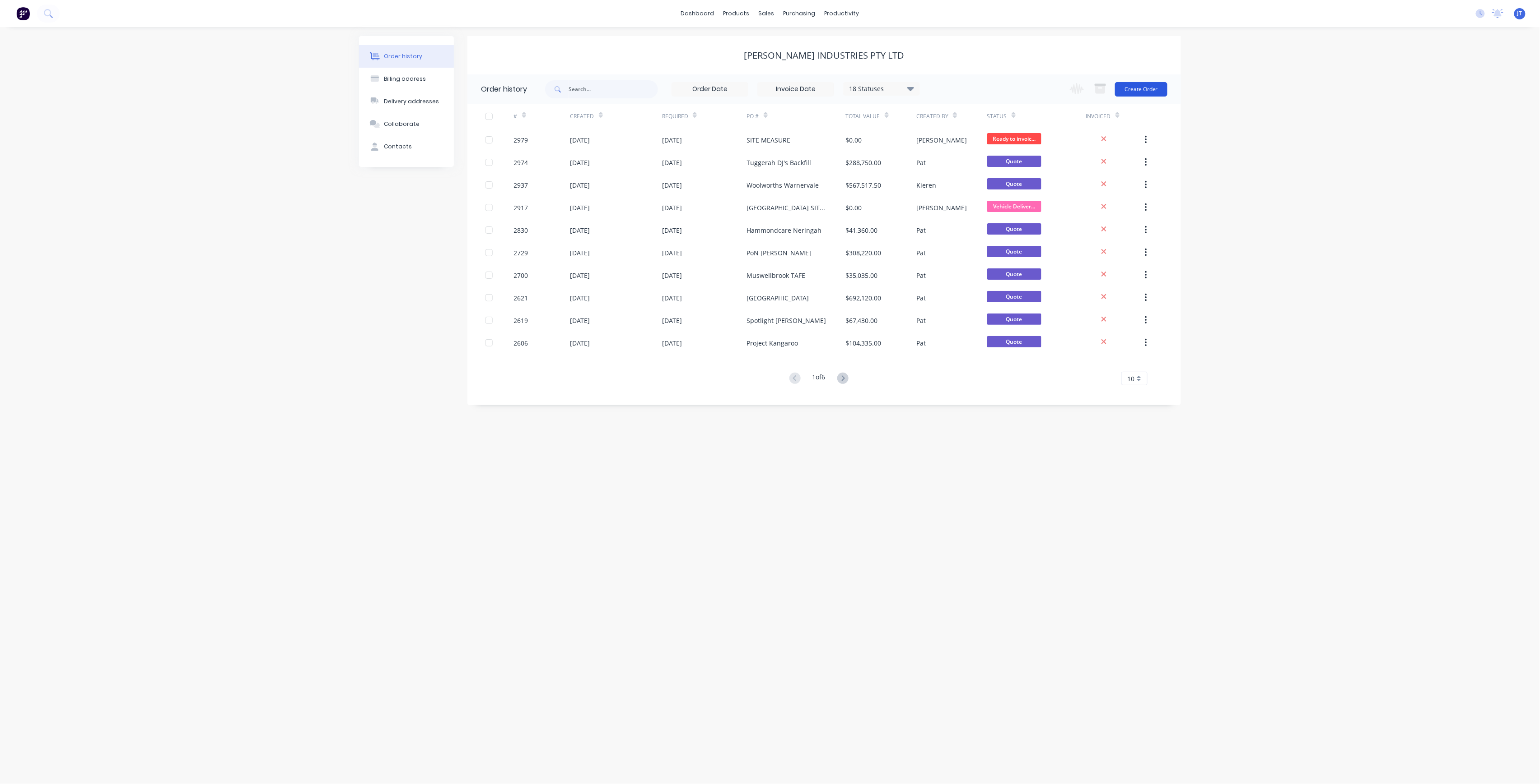
click at [1157, 92] on button "Create Order" at bounding box center [1141, 89] width 52 height 15
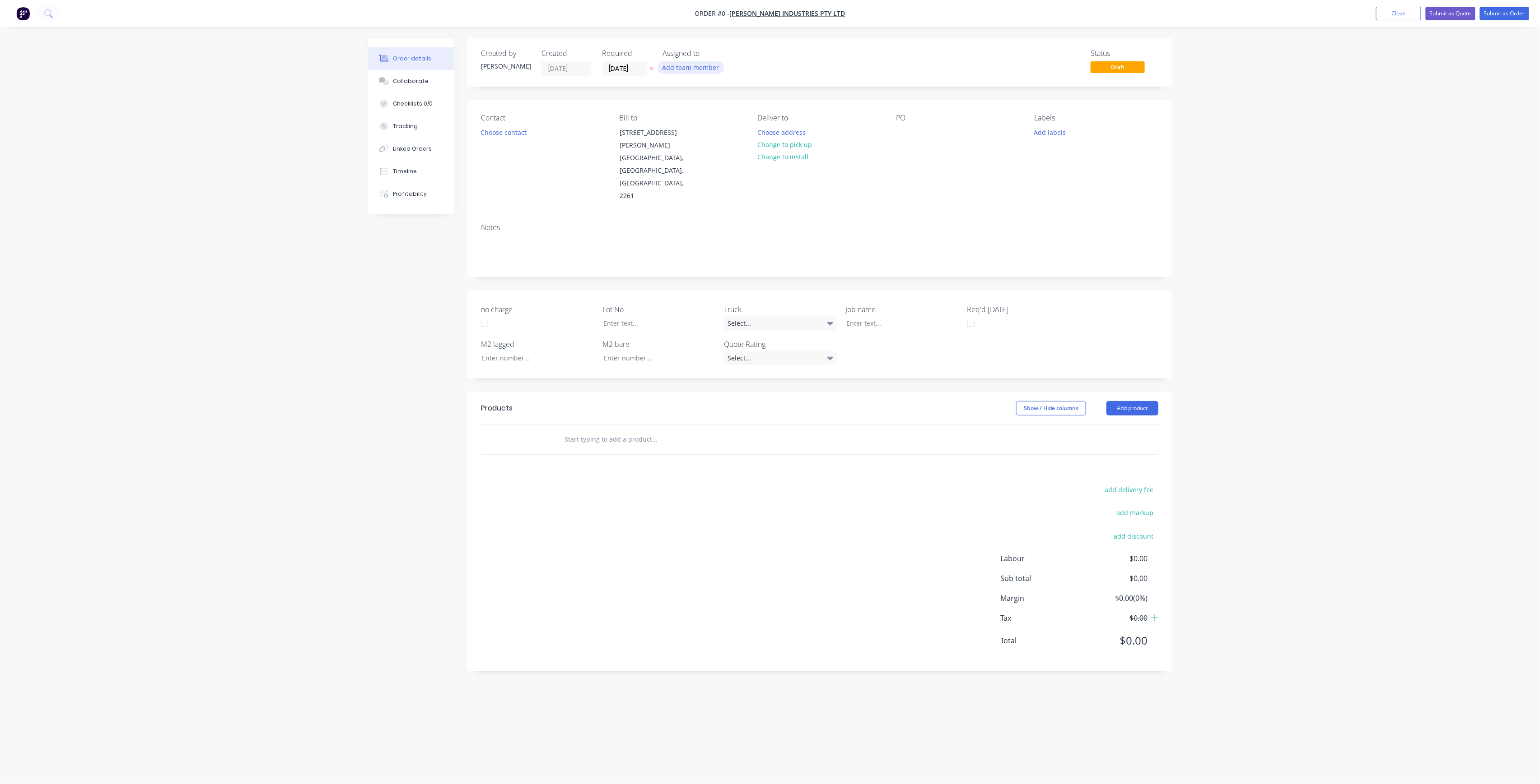
click at [704, 73] on button "Add team member" at bounding box center [690, 67] width 66 height 12
click at [717, 115] on div "[PERSON_NAME] (You)" at bounding box center [735, 117] width 90 height 9
click at [629, 73] on div "Order details Collaborate Checklists 0/0 Tracking Linked Orders Timeline Profit…" at bounding box center [770, 375] width 822 height 673
click at [642, 68] on input "[DATE]" at bounding box center [624, 68] width 45 height 14
click at [685, 119] on div "2" at bounding box center [687, 113] width 14 height 14
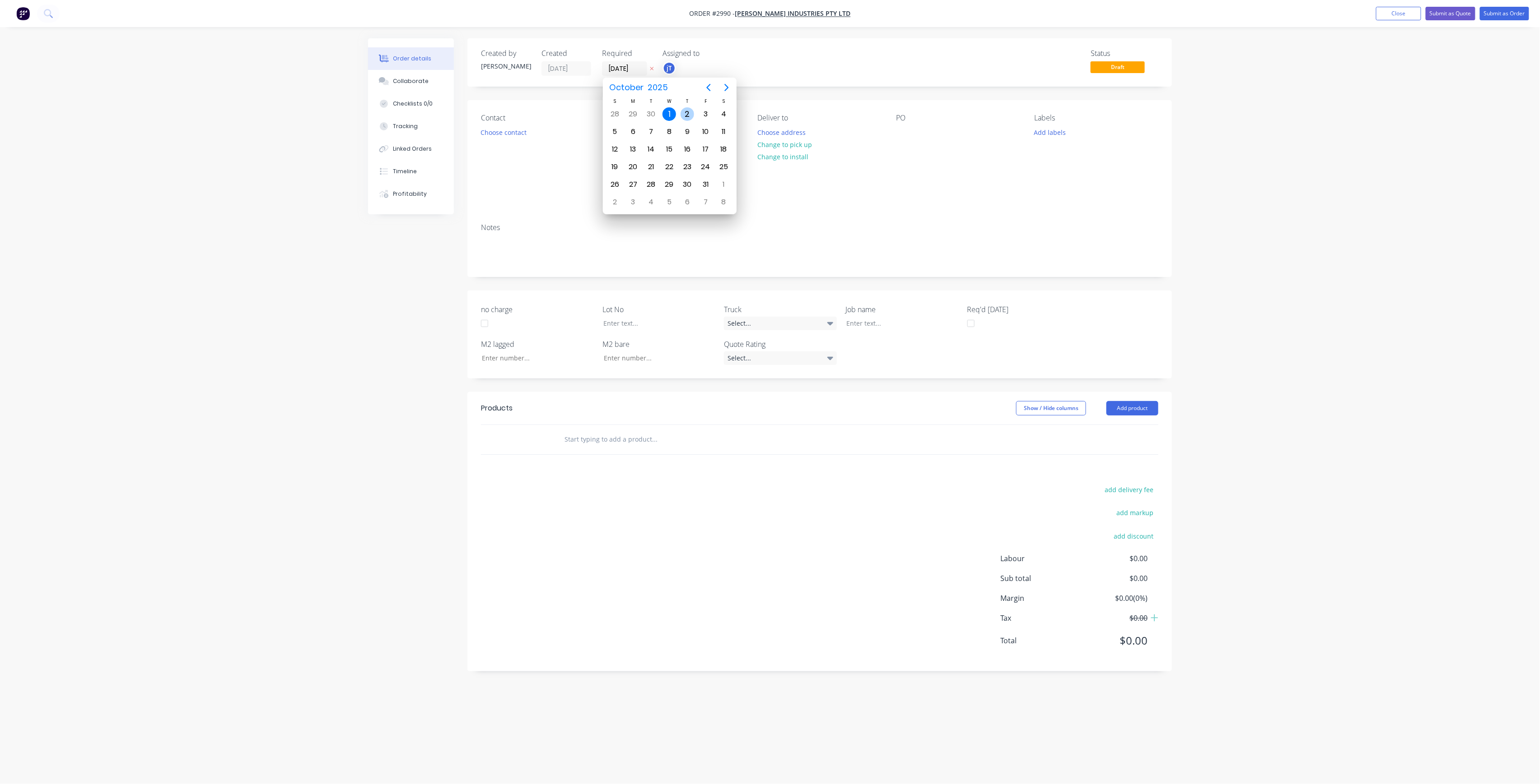
type input "[DATE]"
click at [528, 134] on button "Choose contact" at bounding box center [503, 131] width 56 height 12
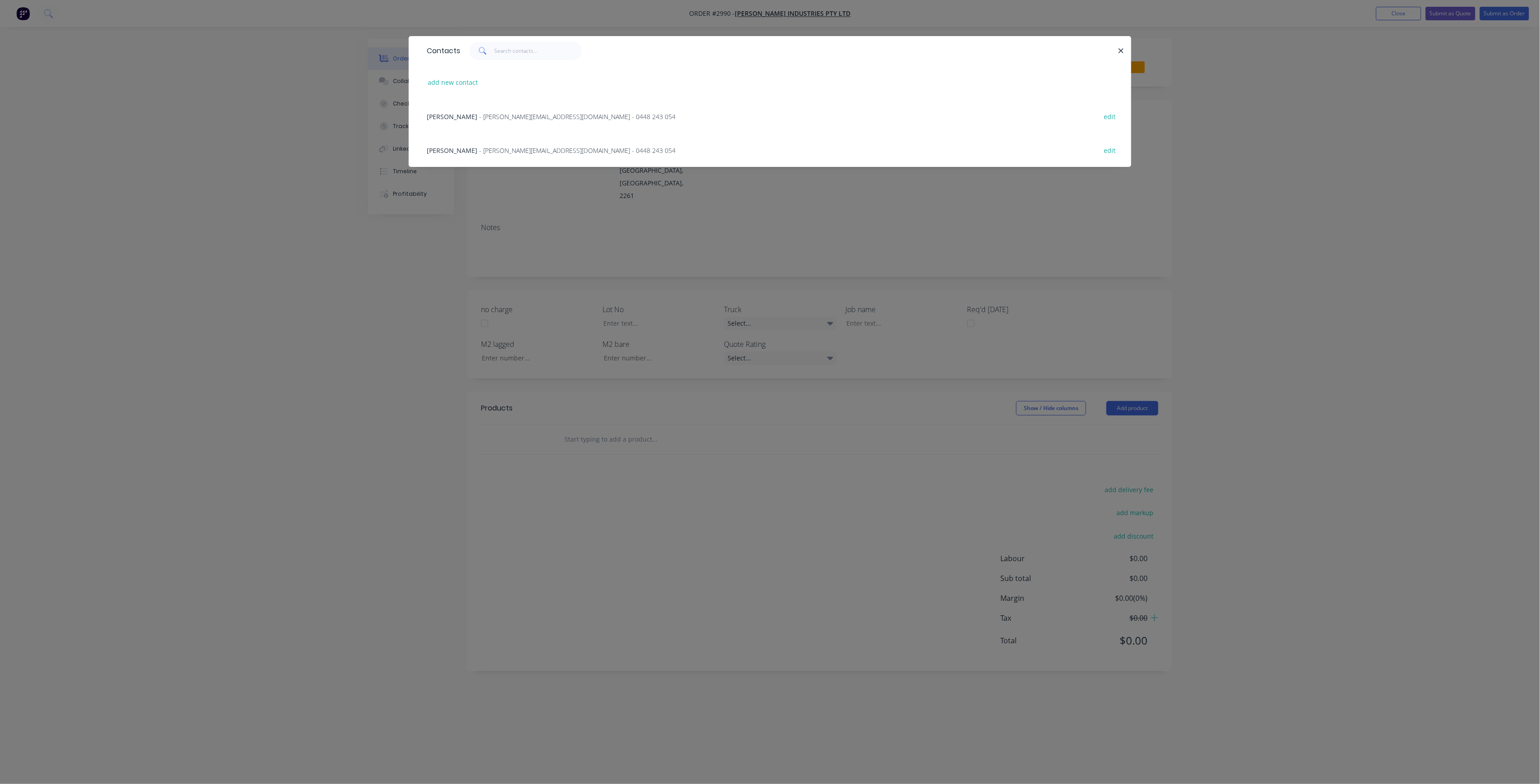
click at [528, 147] on span "- [PERSON_NAME][EMAIL_ADDRESS][DOMAIN_NAME] - 0448 243 054" at bounding box center [577, 150] width 196 height 8
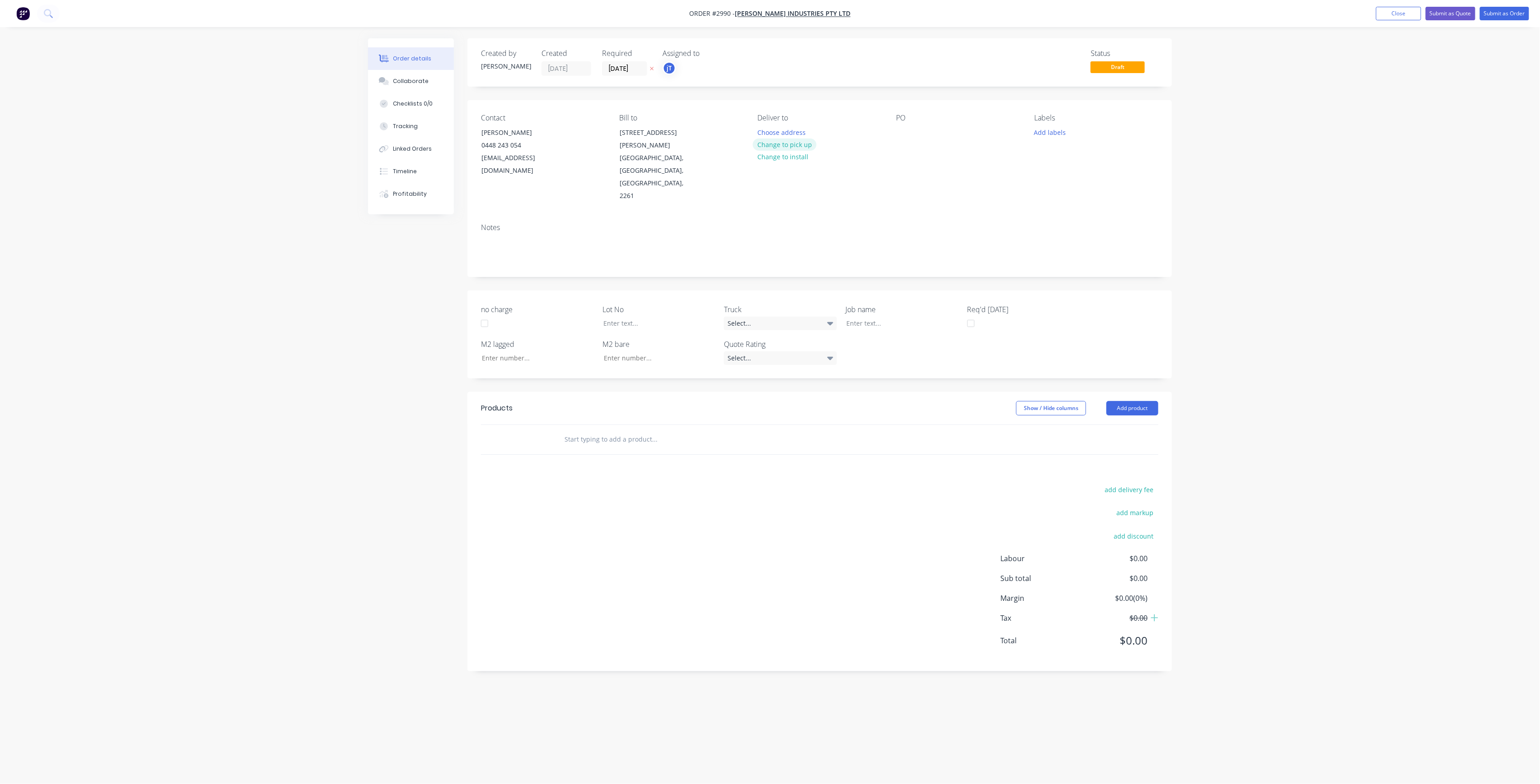
click at [810, 147] on button "Change to pick up" at bounding box center [784, 144] width 64 height 12
click at [908, 140] on div "PO" at bounding box center [957, 158] width 124 height 89
click at [901, 132] on div at bounding box center [904, 132] width 15 height 13
click at [1066, 133] on button "Add labels" at bounding box center [1050, 131] width 42 height 12
click at [1075, 160] on input "text" at bounding box center [1108, 158] width 94 height 18
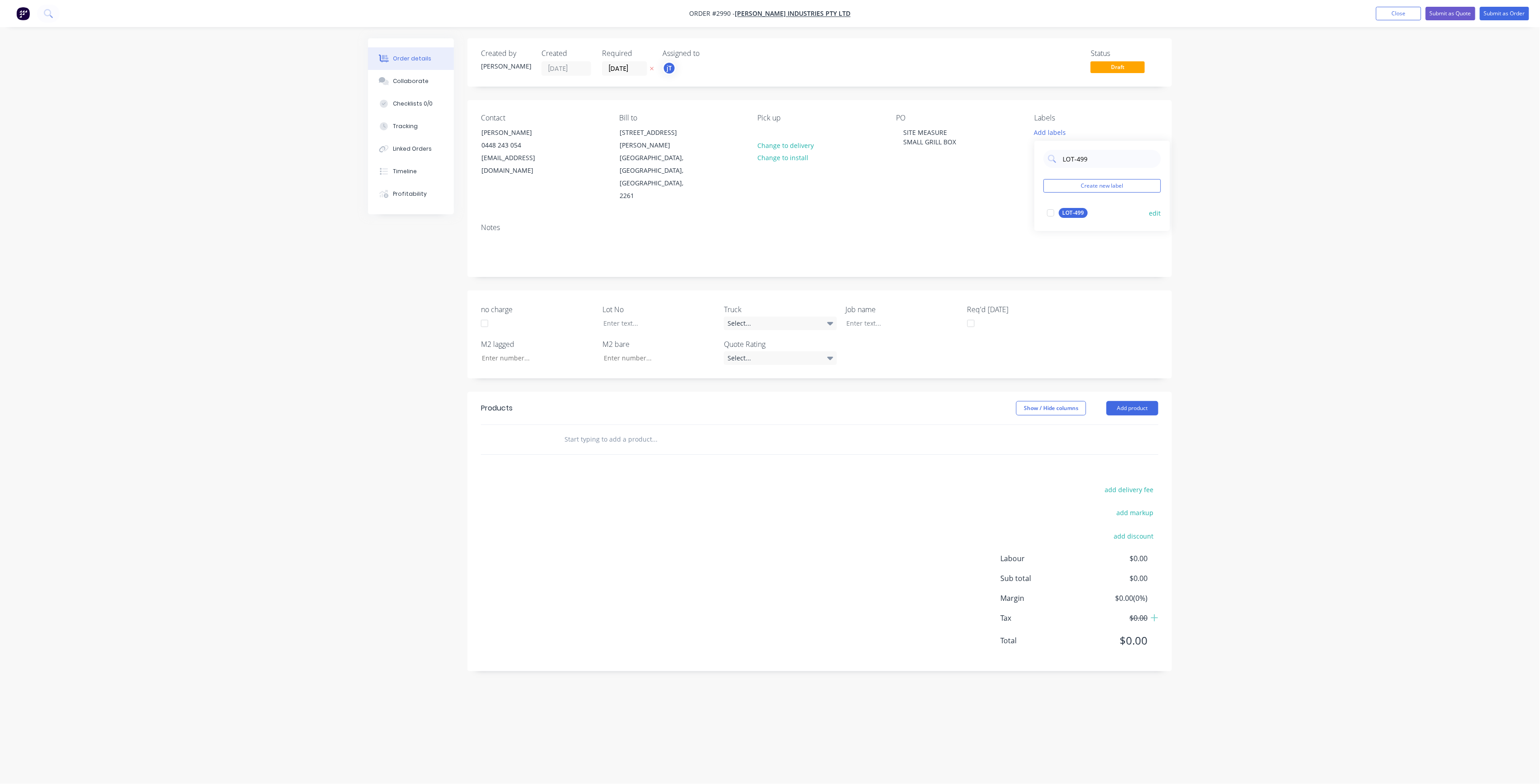
type input "LOT-499"
click at [1071, 216] on div "LOT-499" at bounding box center [1073, 213] width 29 height 10
click at [598, 431] on input "text" at bounding box center [654, 439] width 181 height 18
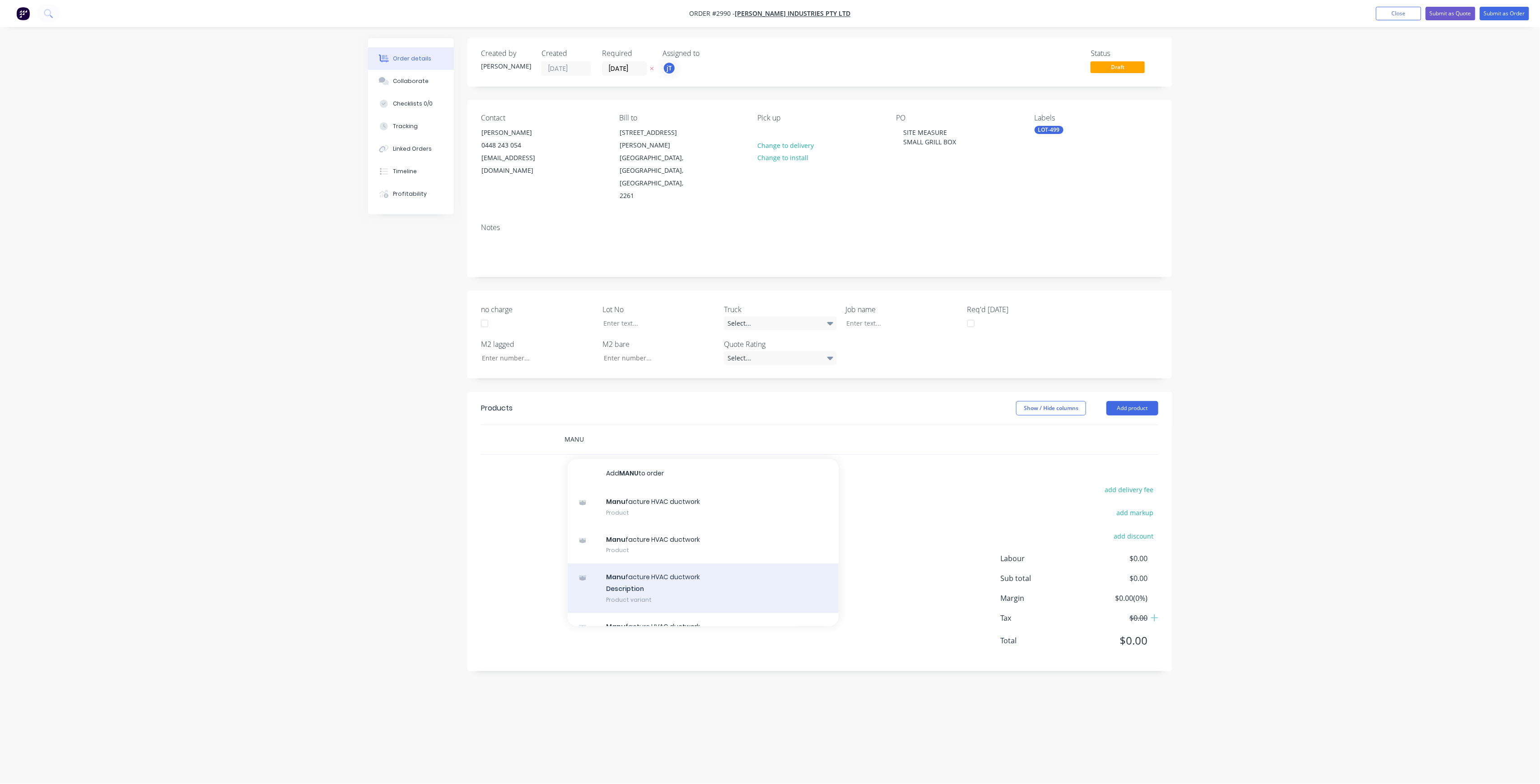
type input "MANU"
click at [724, 564] on div "Manu facture HVAC ductwork Description Product variant" at bounding box center [703, 588] width 271 height 49
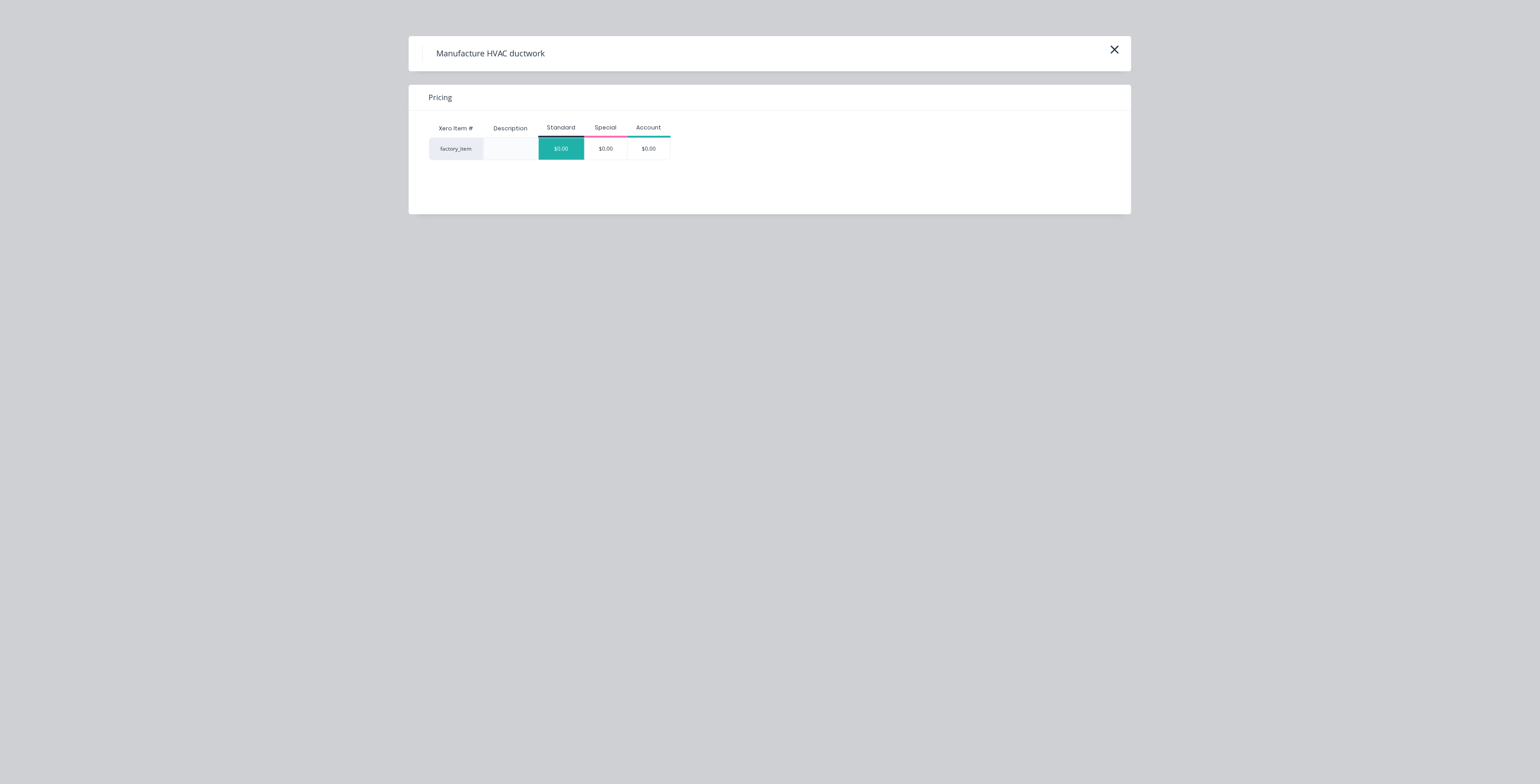
click at [566, 140] on div "$0.00" at bounding box center [561, 148] width 46 height 21
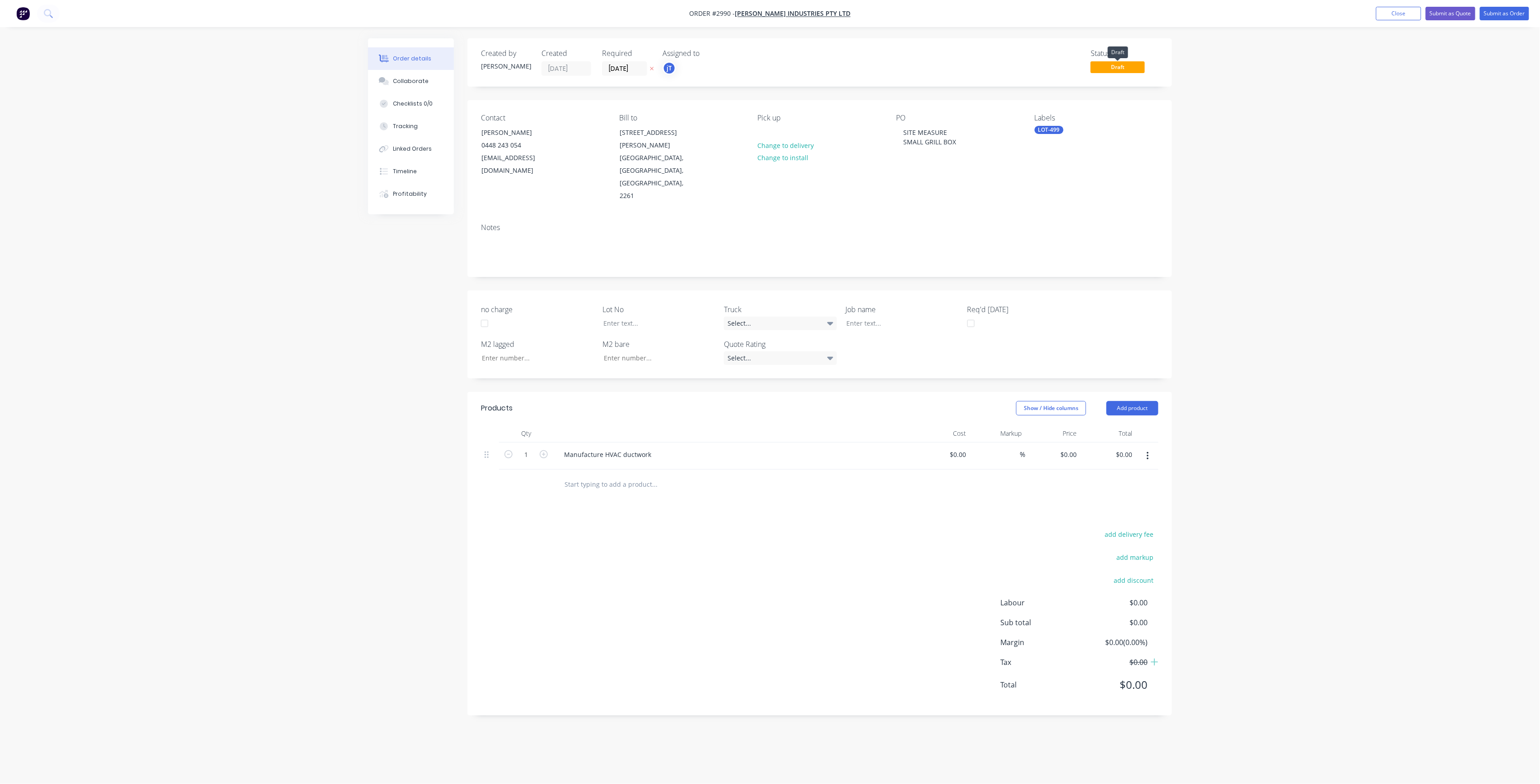
click at [1121, 67] on span "Draft" at bounding box center [1118, 67] width 54 height 11
click at [1057, 135] on div "Labels LOT-499" at bounding box center [1096, 158] width 124 height 89
click at [1059, 130] on div "LOT-499" at bounding box center [1049, 129] width 29 height 8
drag, startPoint x: 1098, startPoint y: 159, endPoint x: 1054, endPoint y: 170, distance: 45.4
click at [1055, 170] on div "LOT-499 Create new label LOT-499 edit" at bounding box center [1103, 181] width 136 height 90
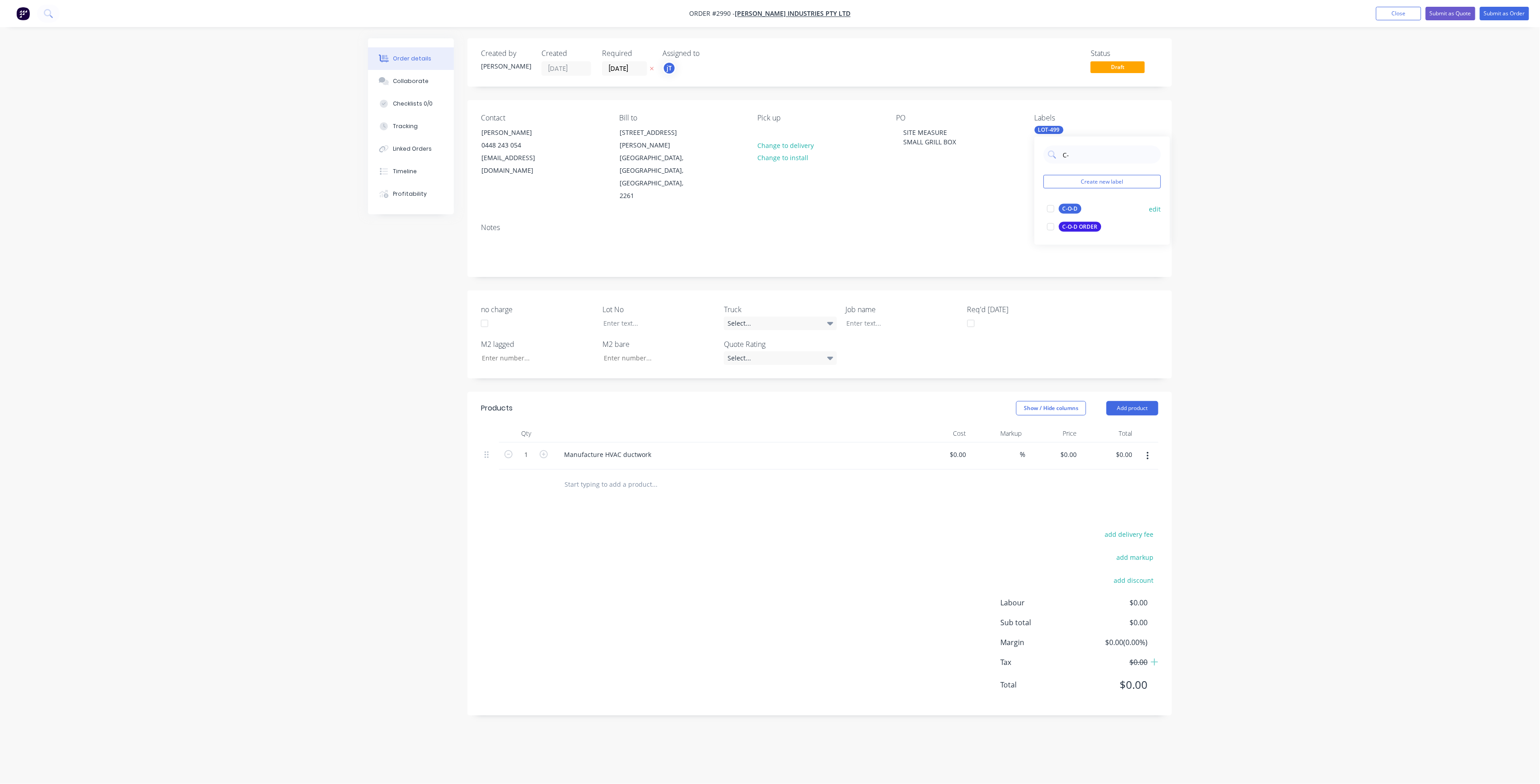
type input "C-"
click at [1077, 208] on div "C-O-D" at bounding box center [1070, 208] width 22 height 10
click at [665, 65] on div "jT" at bounding box center [669, 68] width 14 height 14
click at [756, 180] on div "[PERSON_NAME]" at bounding box center [735, 180] width 90 height 9
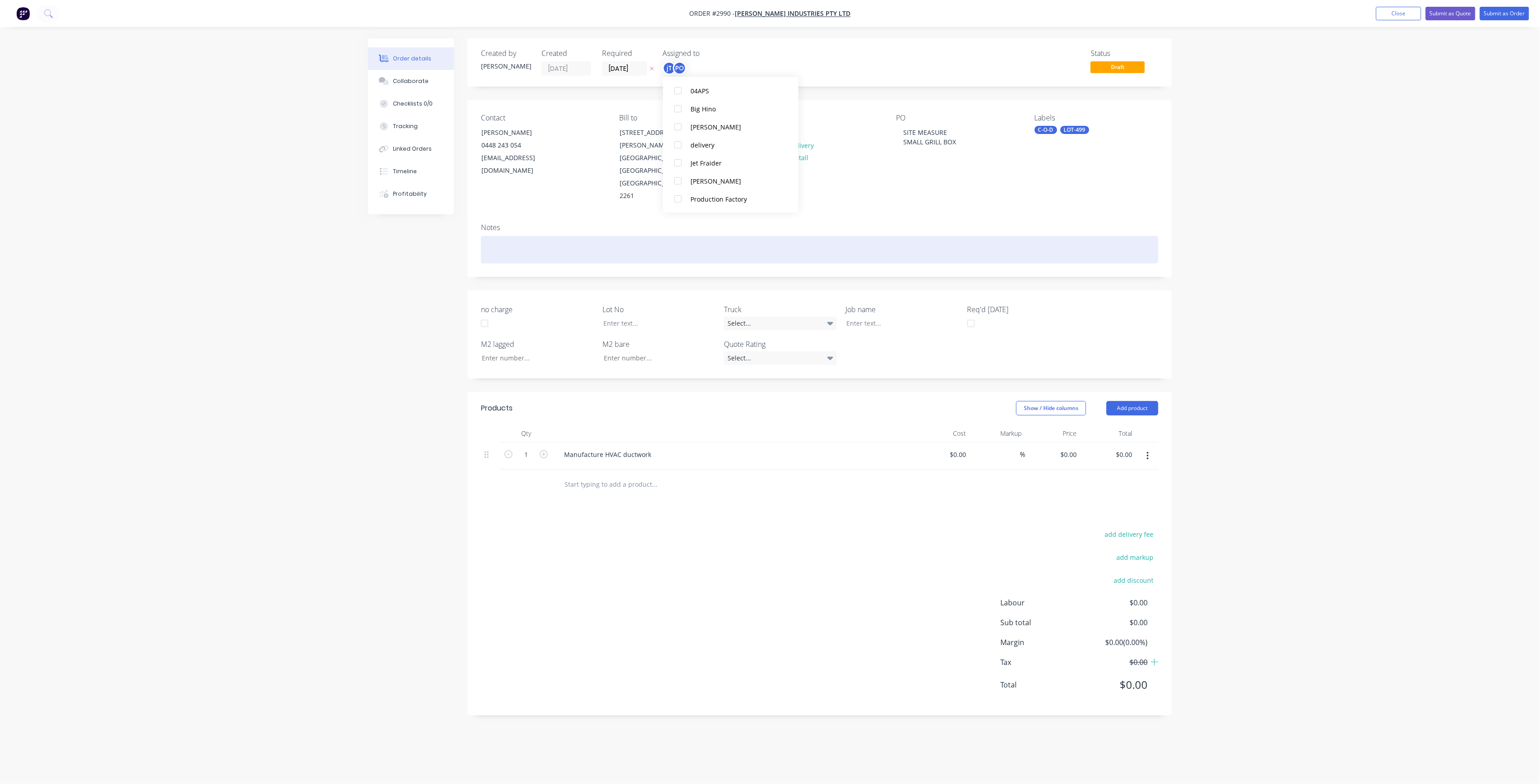
scroll to position [0, 0]
click at [569, 236] on div at bounding box center [820, 250] width 677 height 28
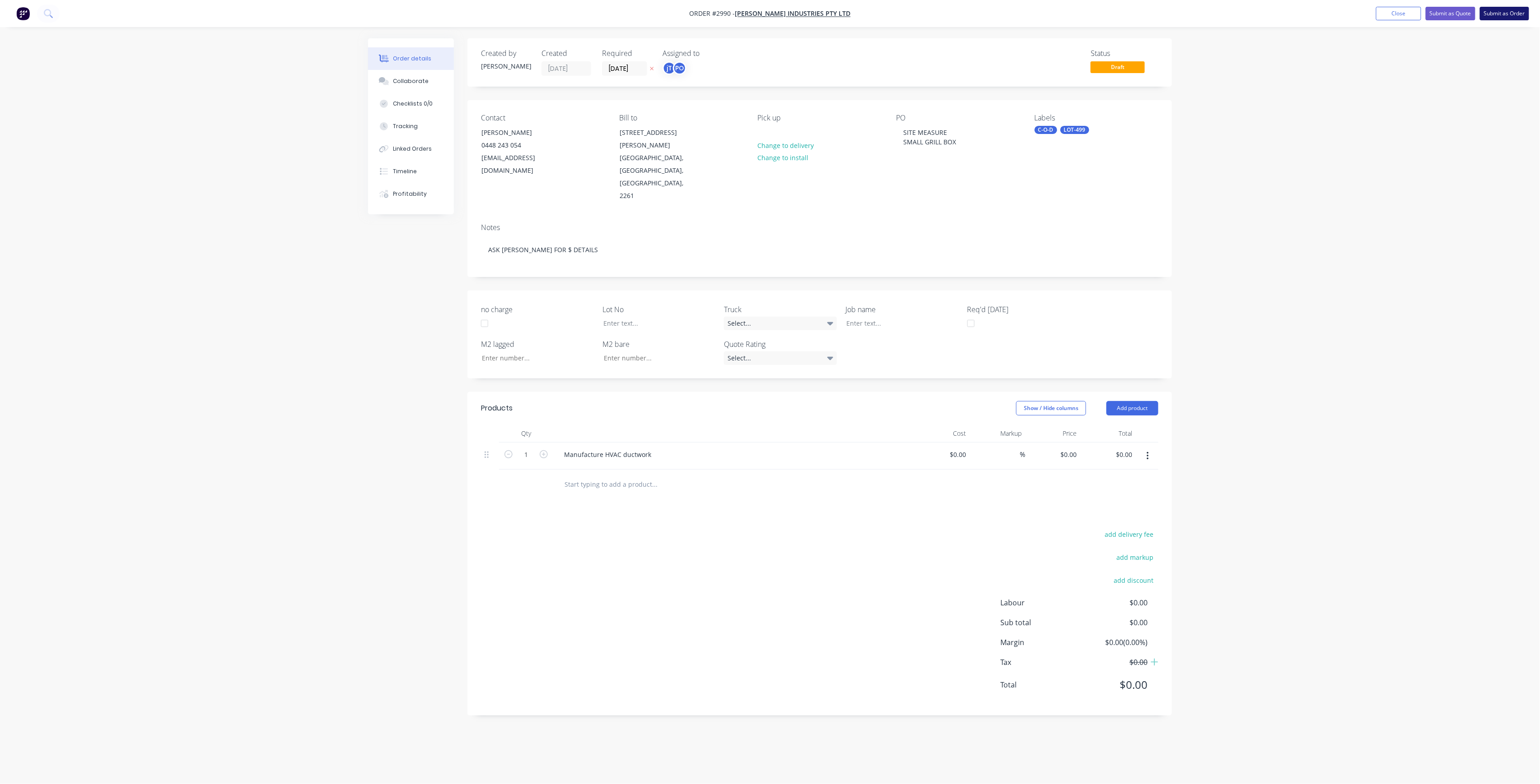
click at [1505, 16] on button "Submit as Order" at bounding box center [1504, 13] width 49 height 14
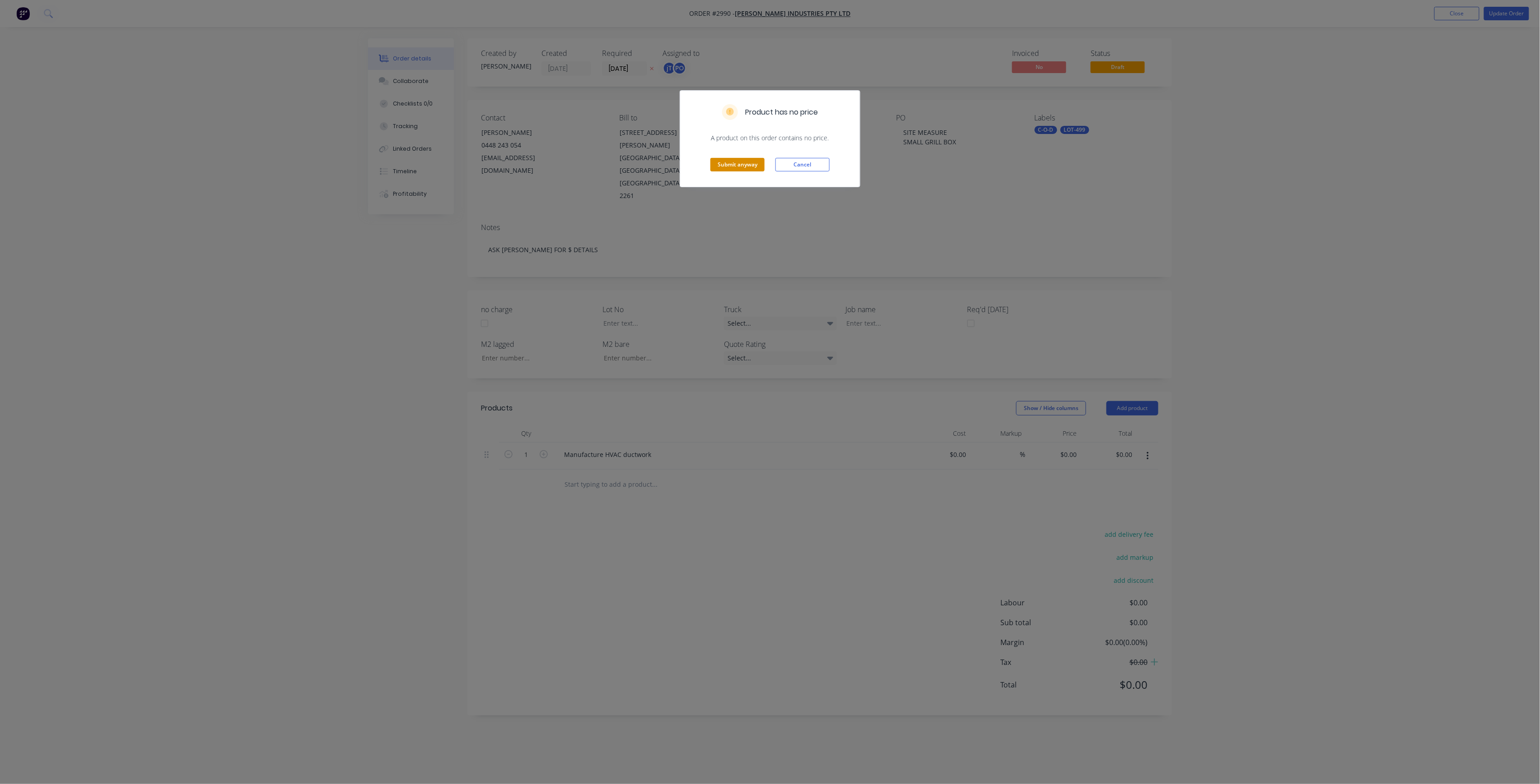
click at [727, 165] on button "Submit anyway" at bounding box center [737, 165] width 54 height 14
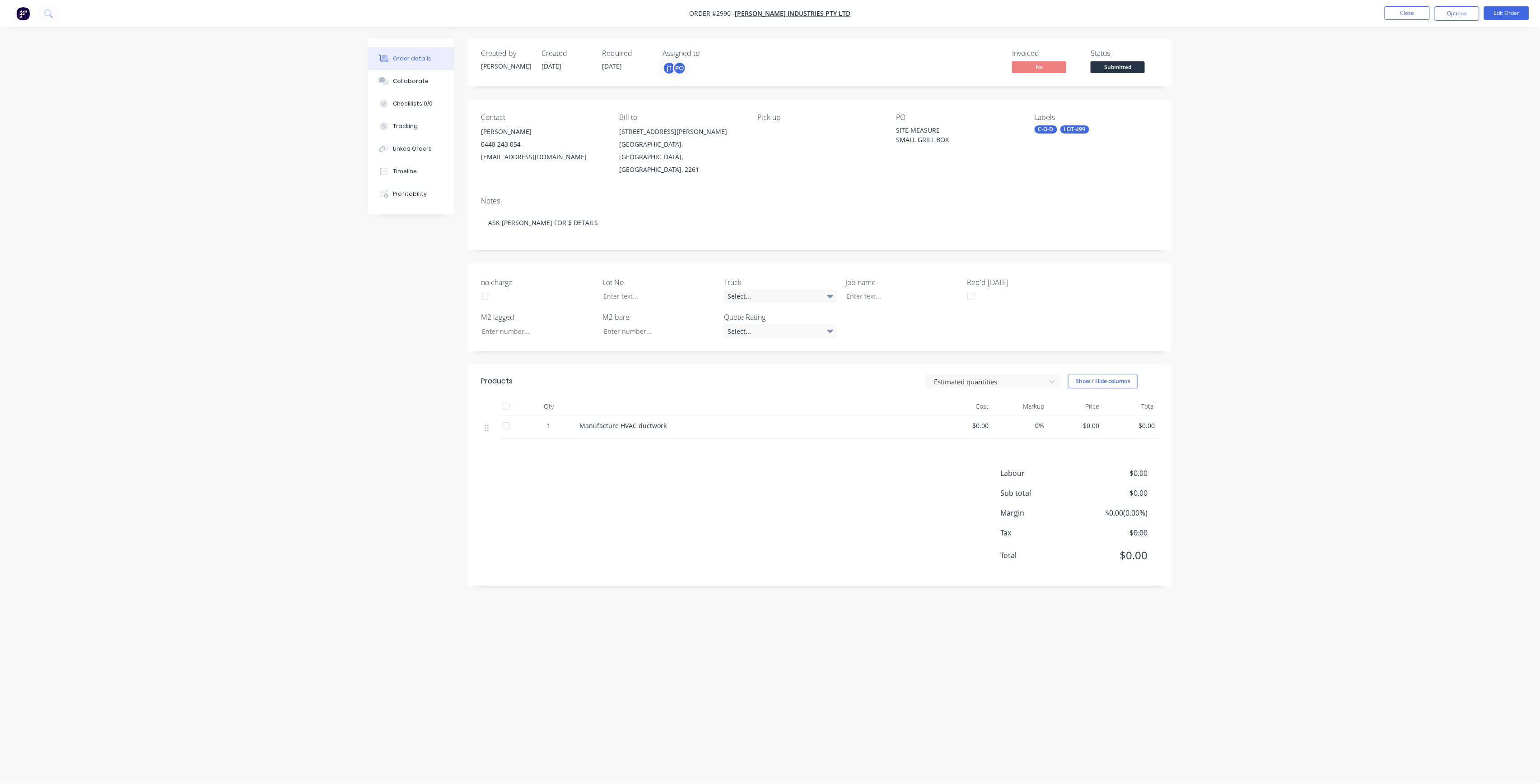
click at [1126, 60] on div "Submitted" at bounding box center [1117, 52] width 33 height 18
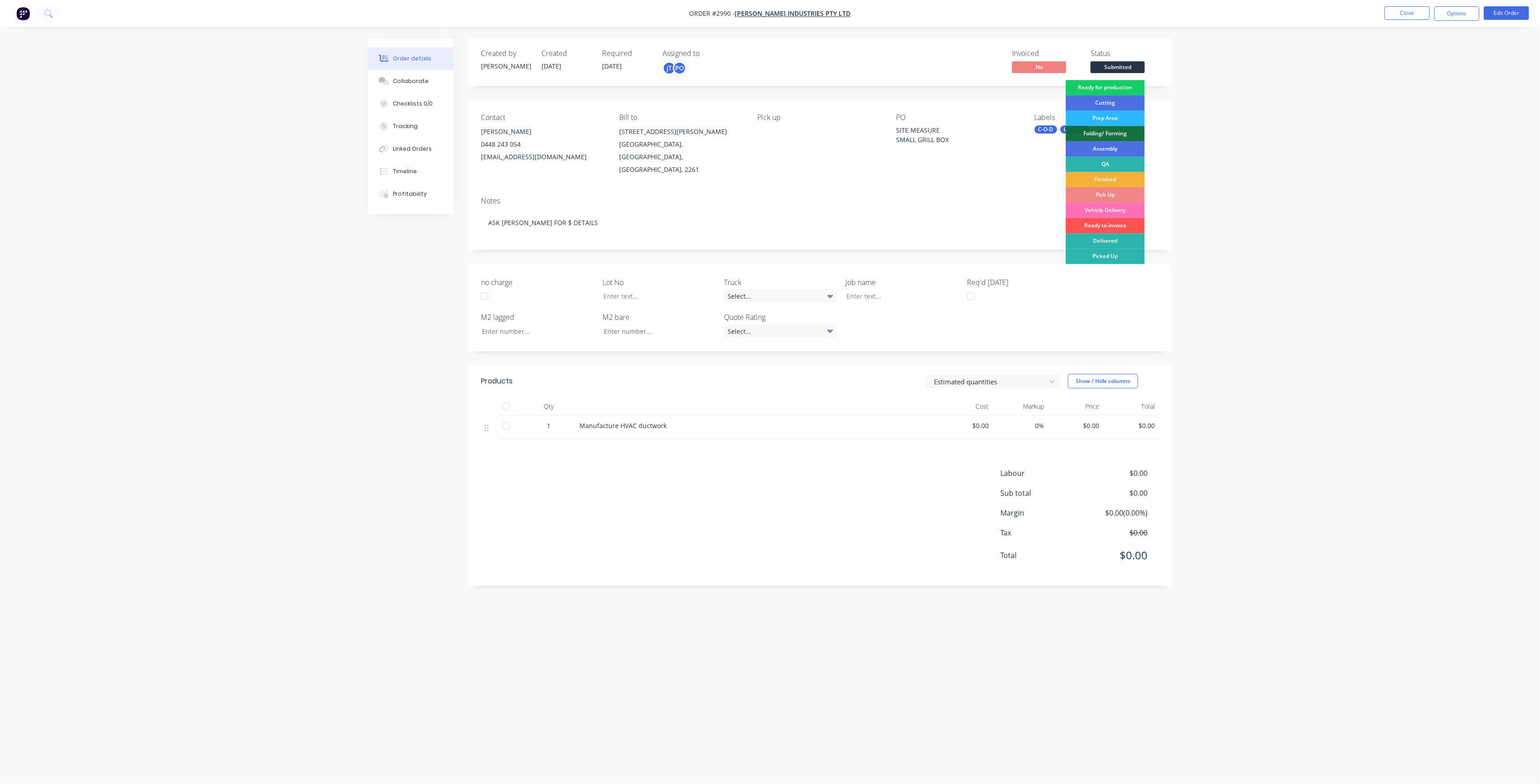
click at [1106, 92] on div "Ready for production" at bounding box center [1105, 87] width 79 height 15
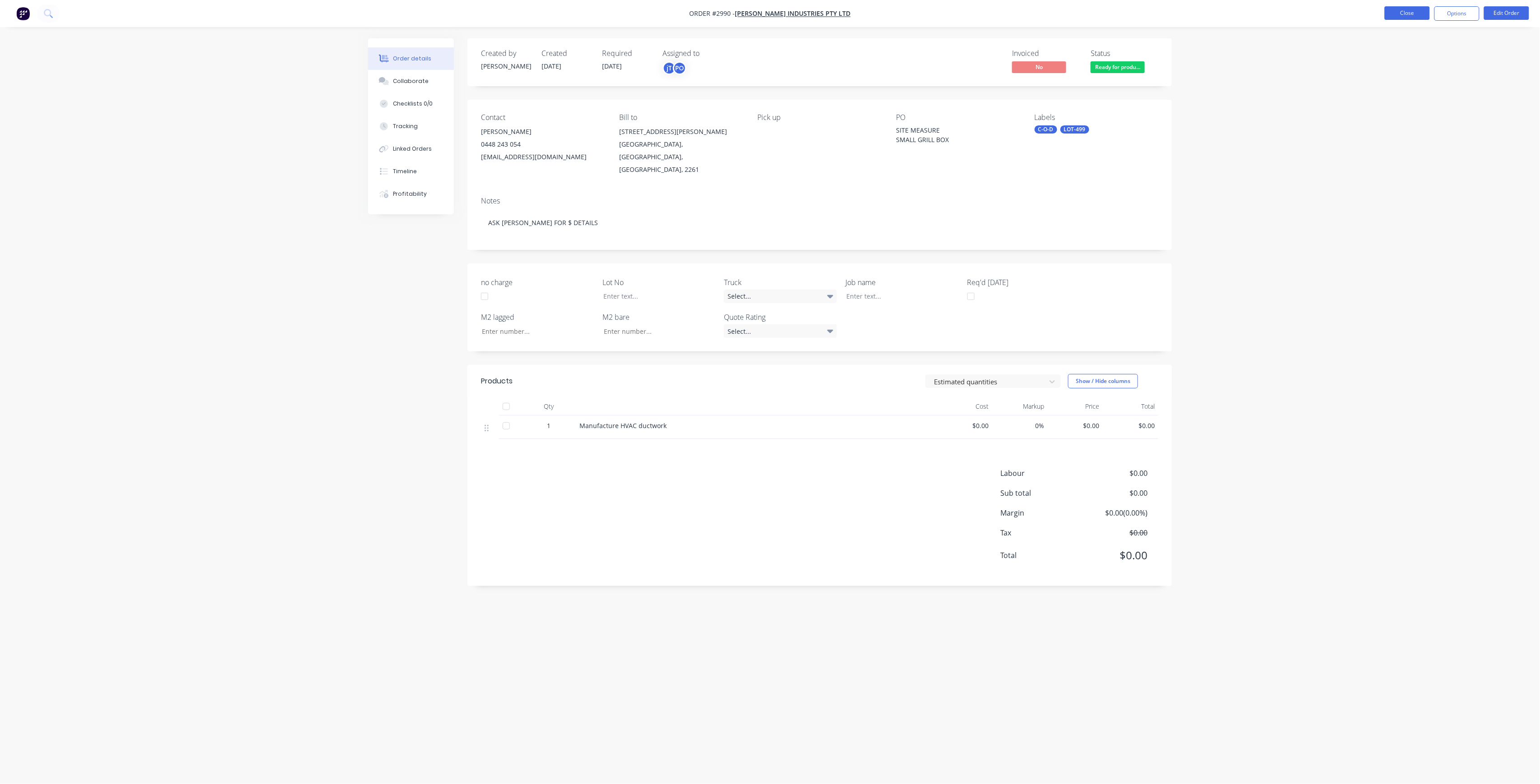
click at [1413, 11] on button "Close" at bounding box center [1407, 13] width 46 height 14
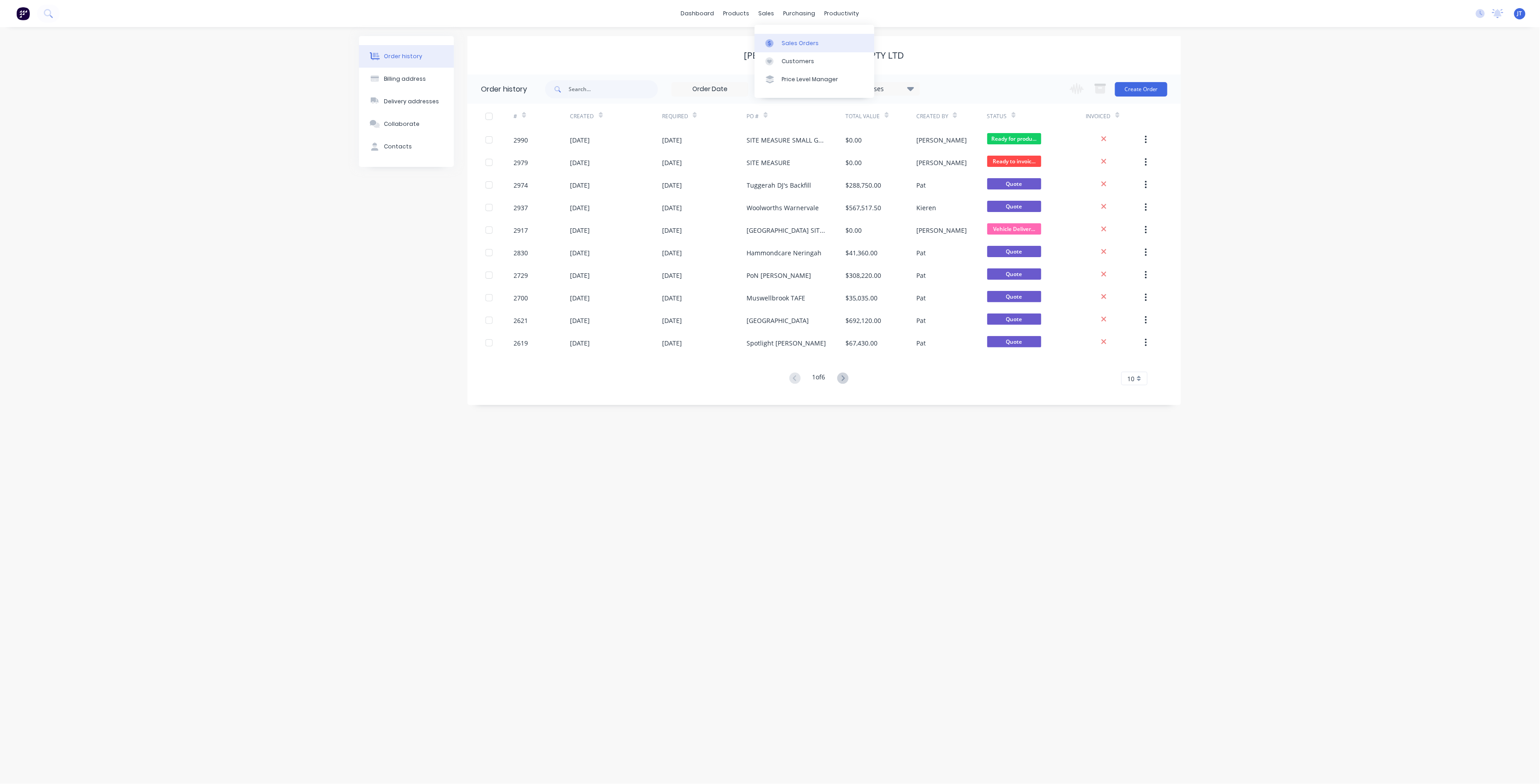
click at [790, 46] on div "Sales Orders" at bounding box center [800, 43] width 37 height 8
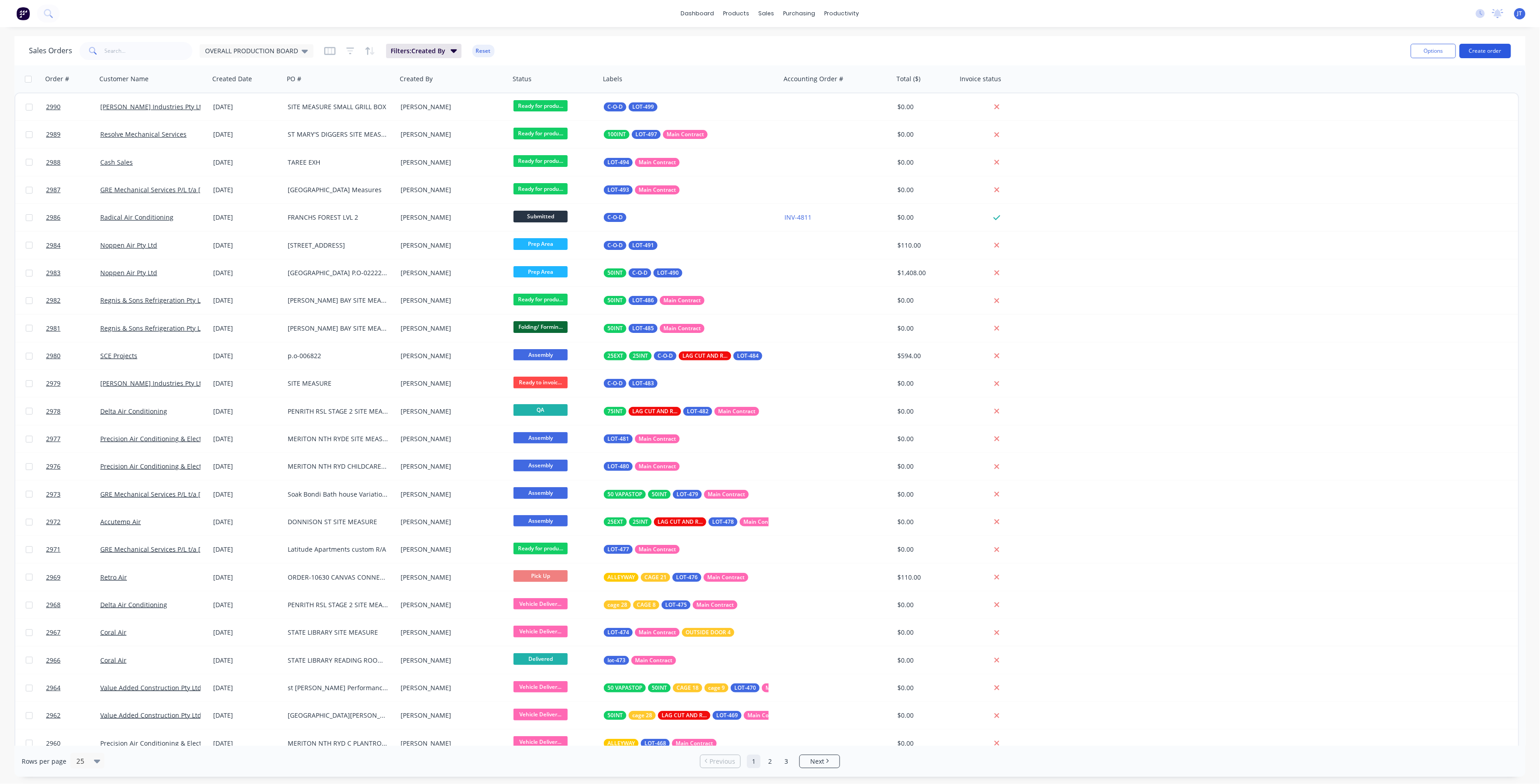
click at [1493, 46] on button "Create order" at bounding box center [1484, 51] width 51 height 15
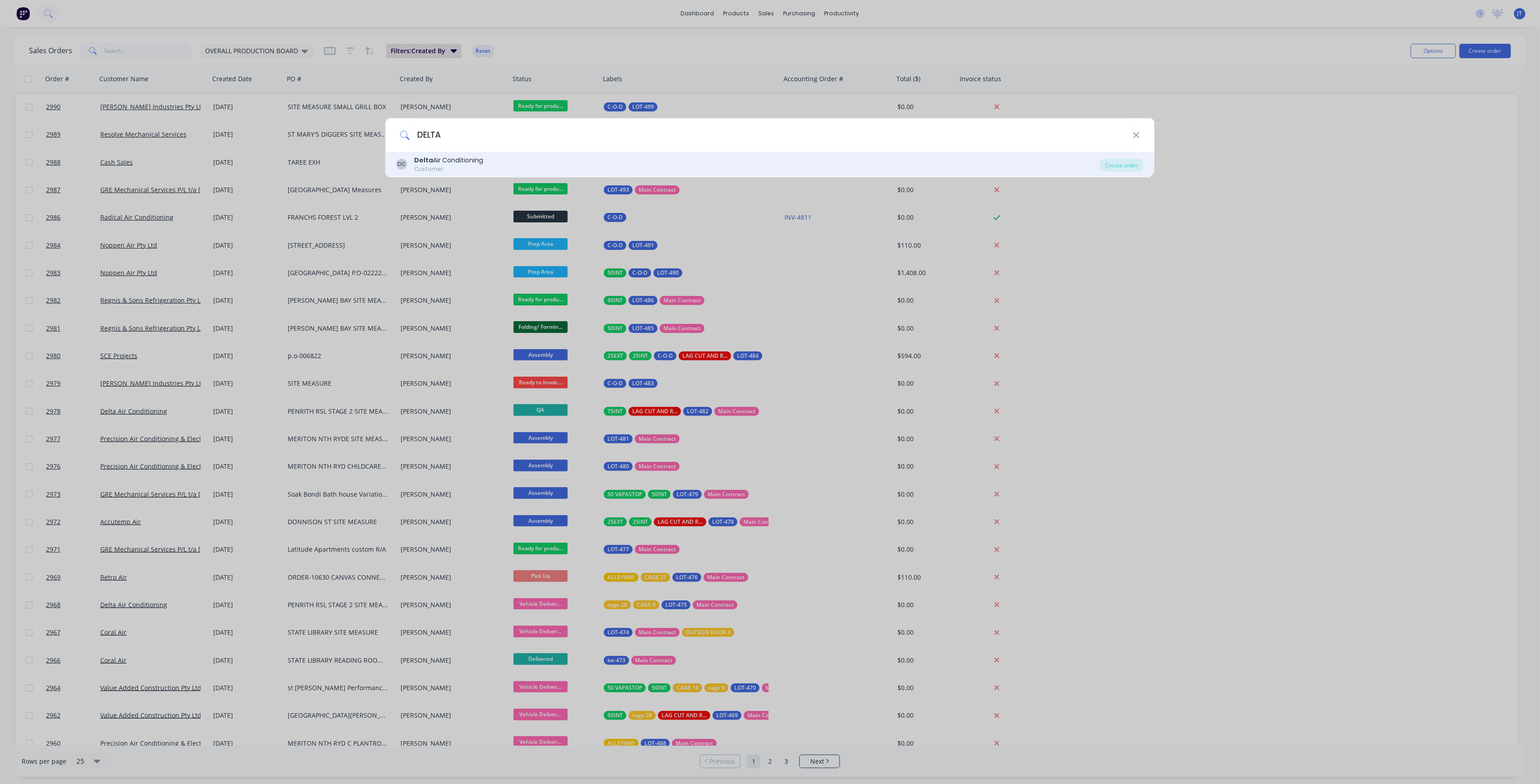
type input "DELTA"
click at [461, 170] on div "Customer" at bounding box center [449, 169] width 69 height 8
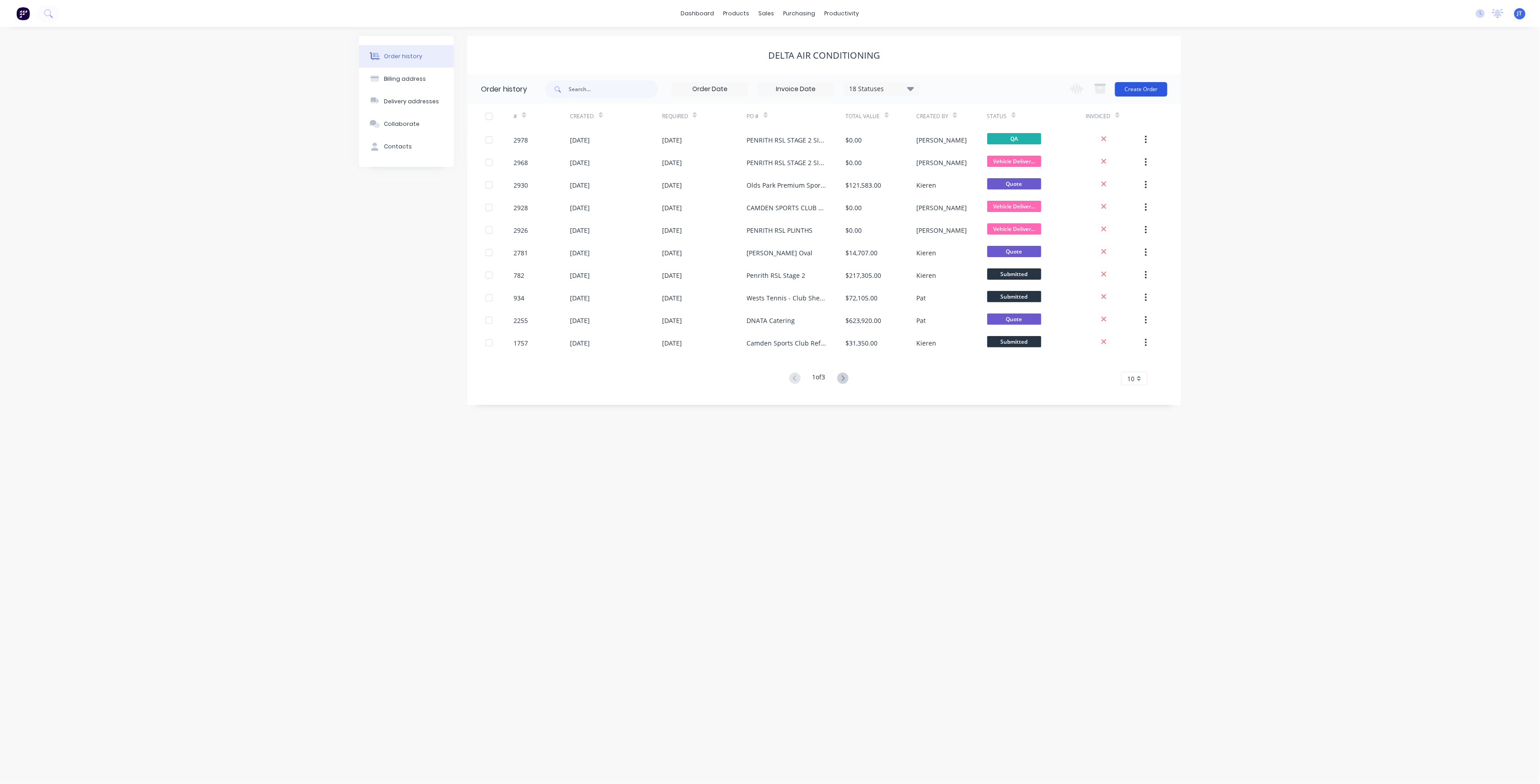
click at [1148, 84] on button "Create Order" at bounding box center [1141, 89] width 52 height 15
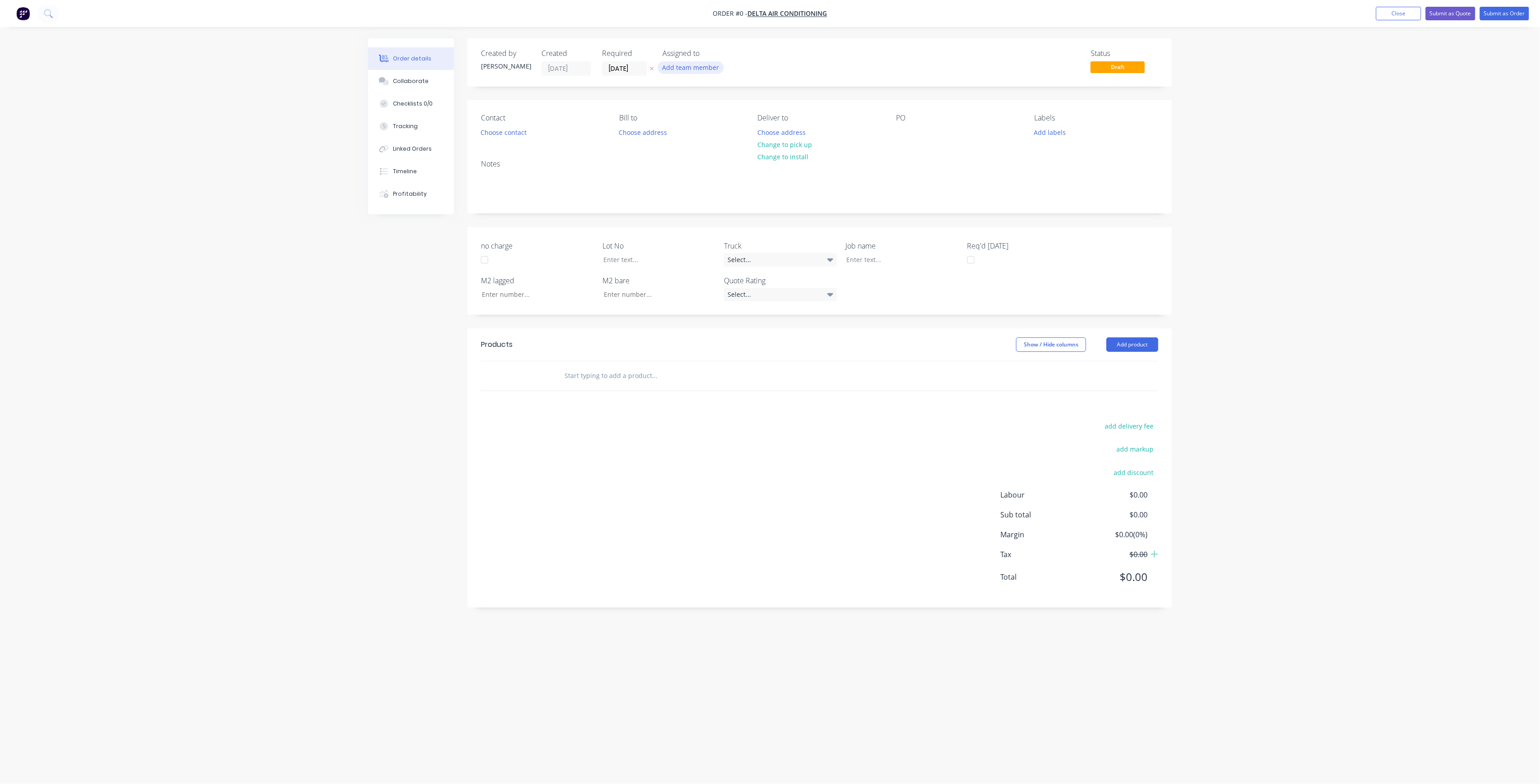
click at [697, 66] on button "Add team member" at bounding box center [690, 67] width 66 height 12
click at [706, 120] on div "[PERSON_NAME] (You)" at bounding box center [735, 117] width 90 height 9
click at [523, 134] on div "Order details Collaborate Checklists 0/0 Tracking Linked Orders Timeline Profit…" at bounding box center [770, 375] width 822 height 673
click at [522, 134] on button "Choose contact" at bounding box center [503, 131] width 56 height 12
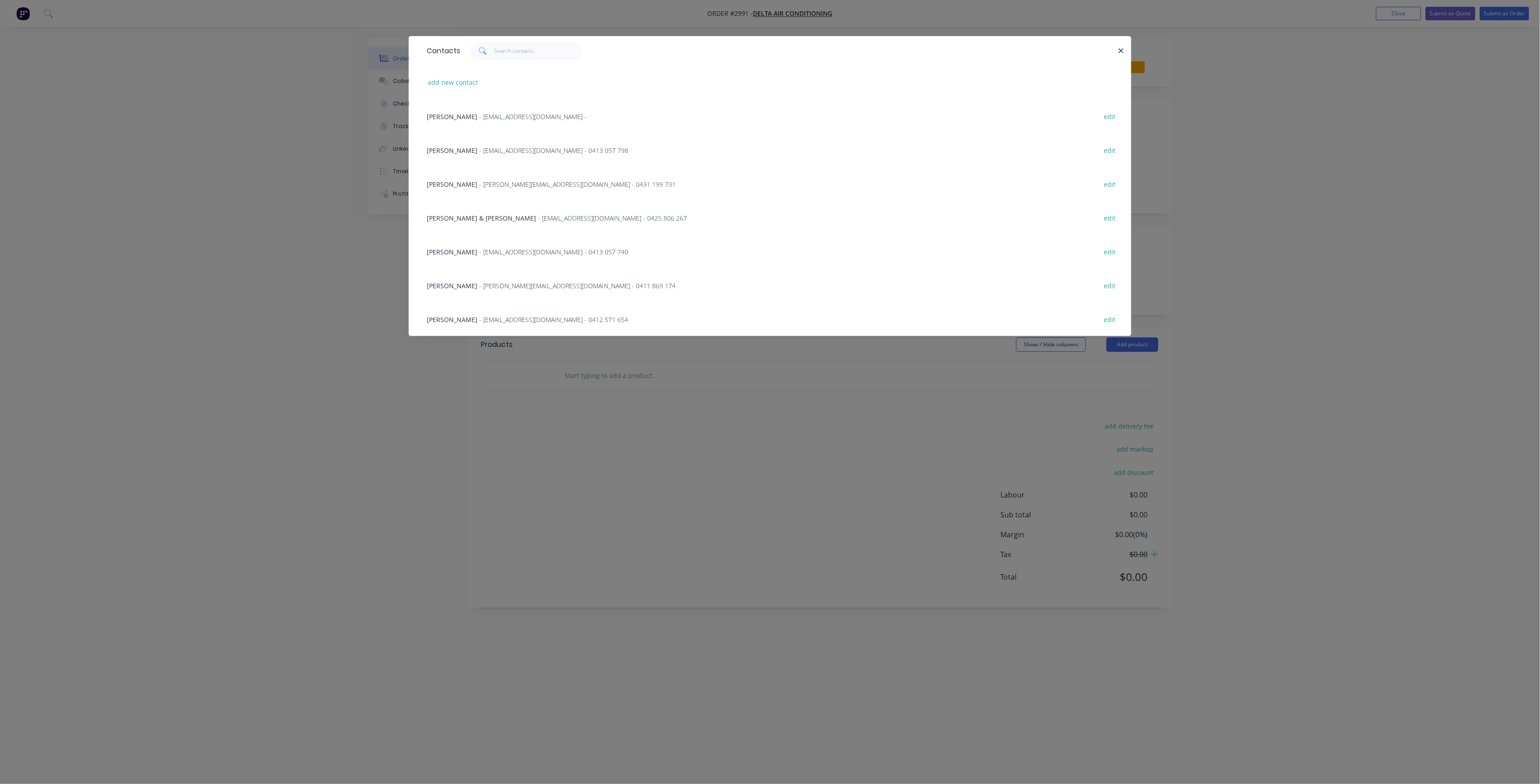
click at [479, 282] on span "- [PERSON_NAME][EMAIL_ADDRESS][DOMAIN_NAME] - 0411 869 174" at bounding box center [577, 286] width 196 height 8
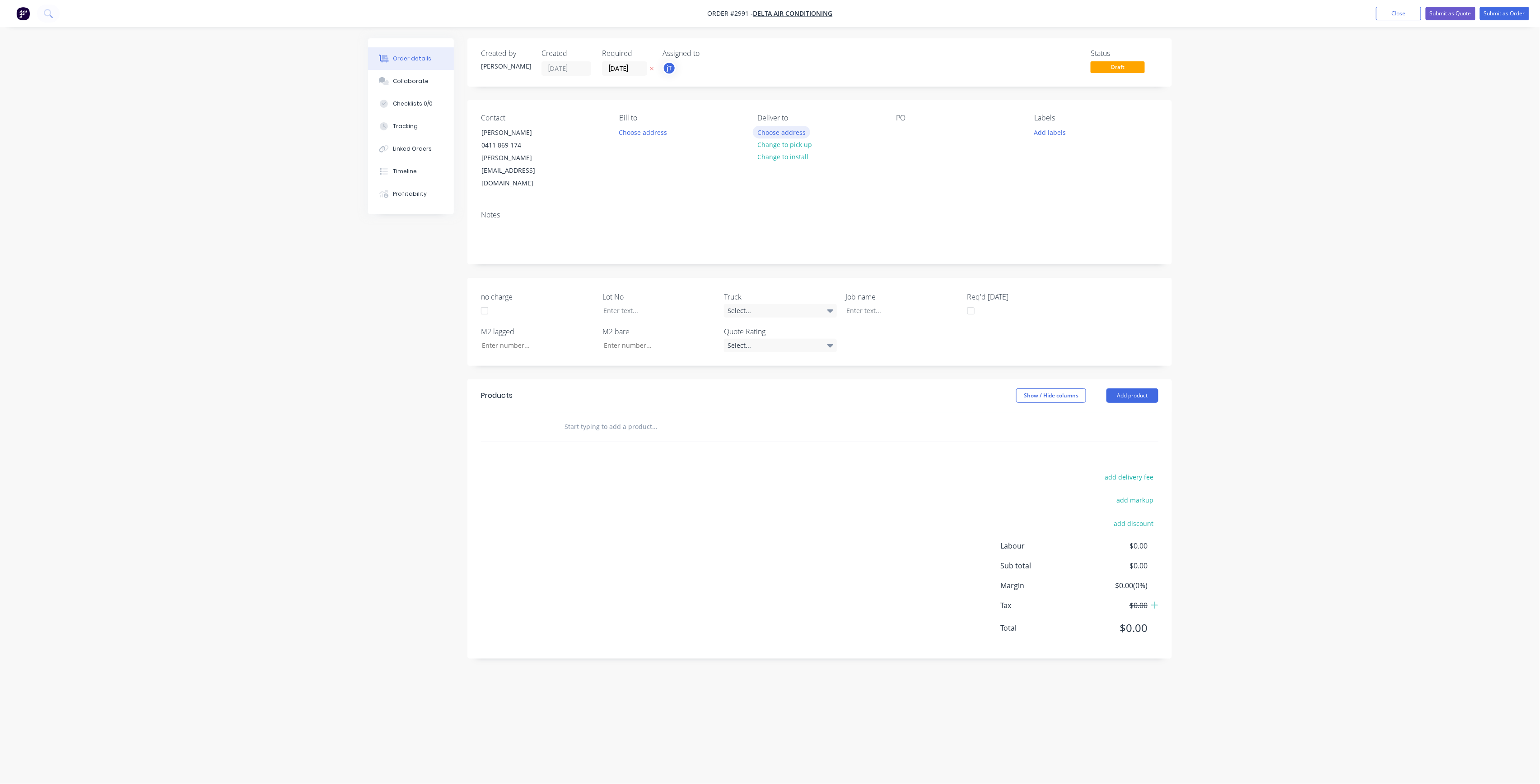
click at [789, 136] on button "Choose address" at bounding box center [782, 131] width 58 height 12
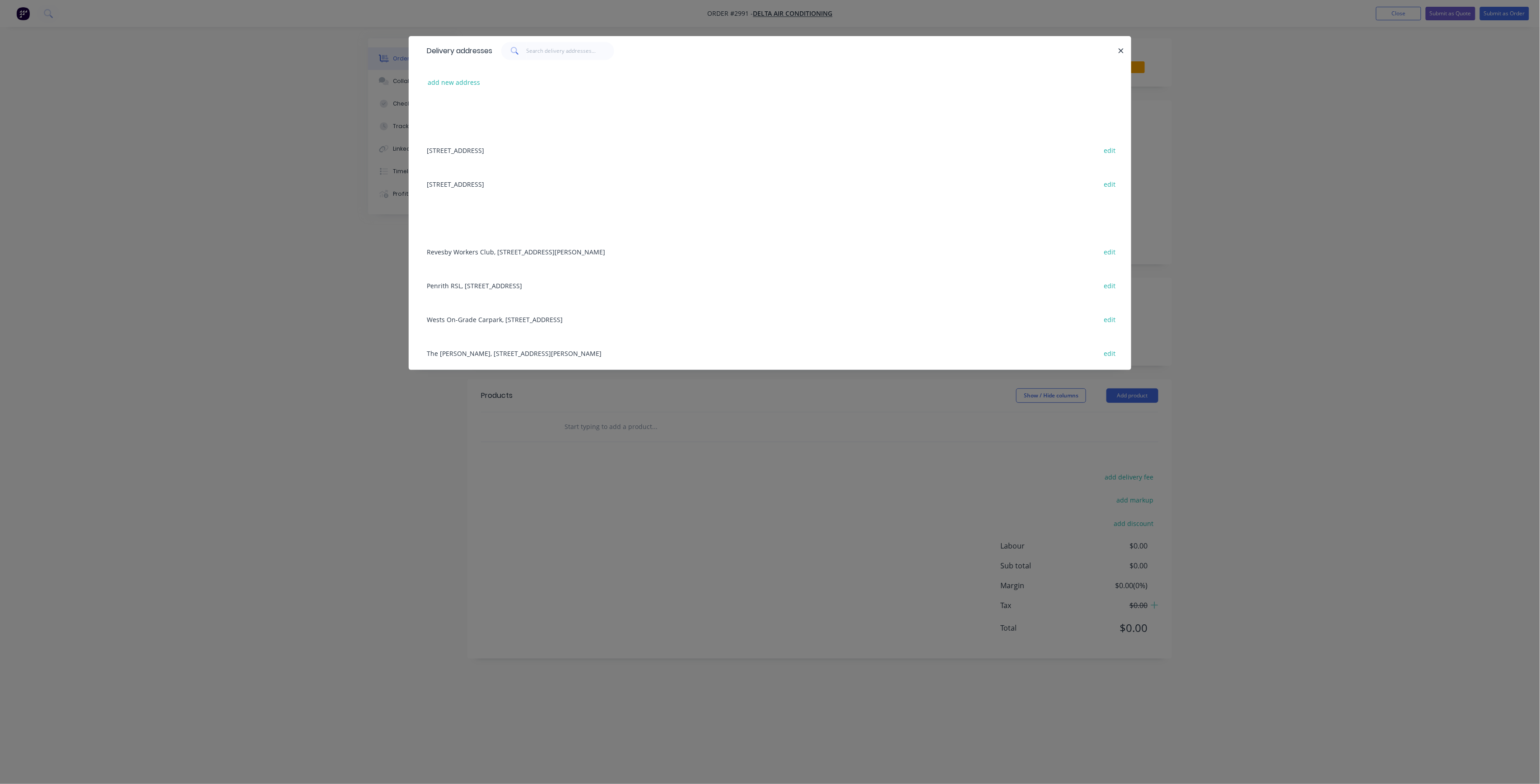
drag, startPoint x: 514, startPoint y: 282, endPoint x: 671, endPoint y: 233, distance: 164.5
click at [513, 282] on div "Penrith RSL, [STREET_ADDRESS] edit" at bounding box center [770, 286] width 695 height 33
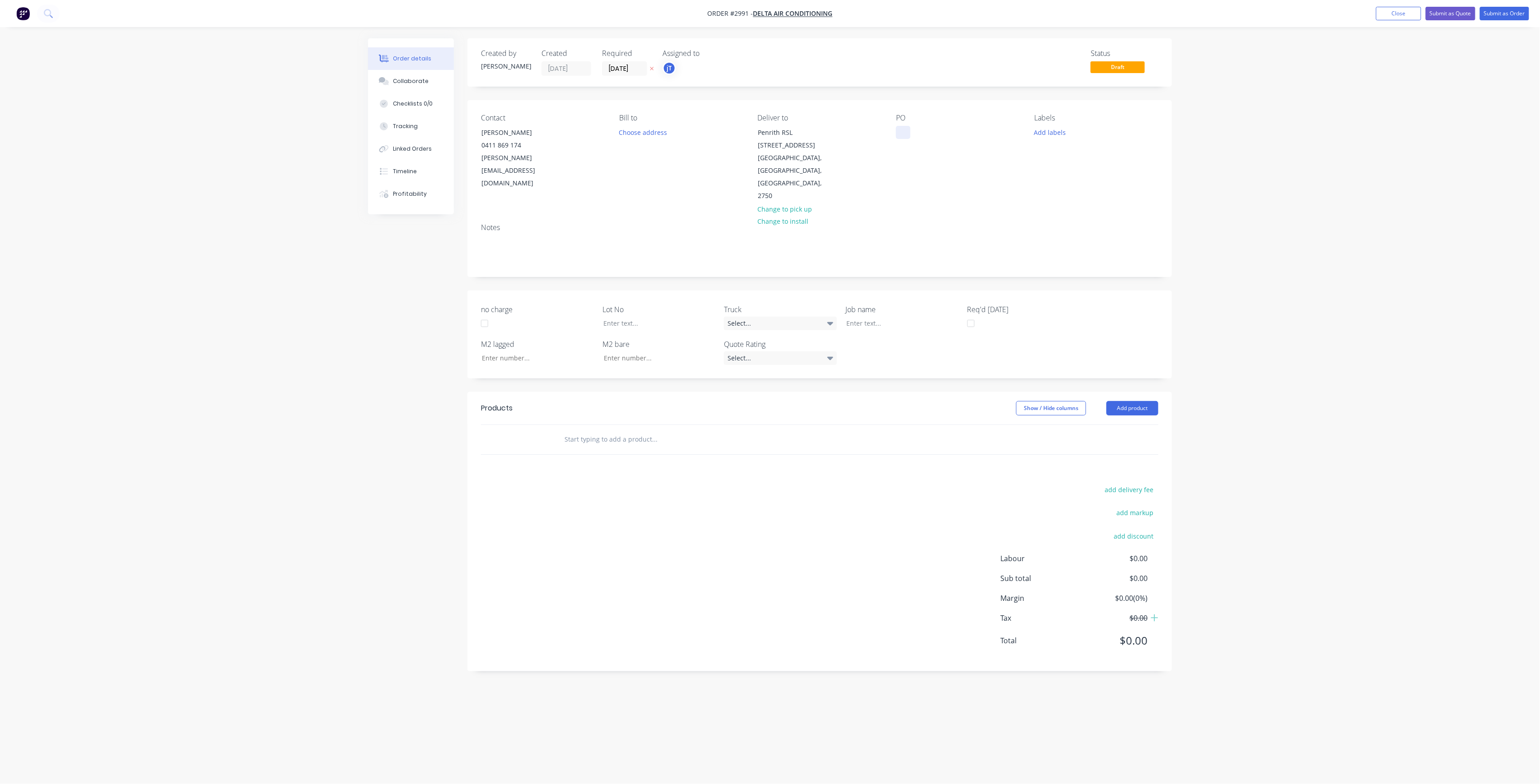
click at [904, 135] on div at bounding box center [904, 132] width 15 height 13
drag, startPoint x: 1038, startPoint y: 126, endPoint x: 1038, endPoint y: 134, distance: 8.0
click at [1038, 126] on div "Labels Add labels" at bounding box center [1096, 158] width 124 height 89
click at [1038, 135] on button "Add labels" at bounding box center [1050, 131] width 42 height 12
click at [1088, 159] on input "text" at bounding box center [1108, 158] width 94 height 18
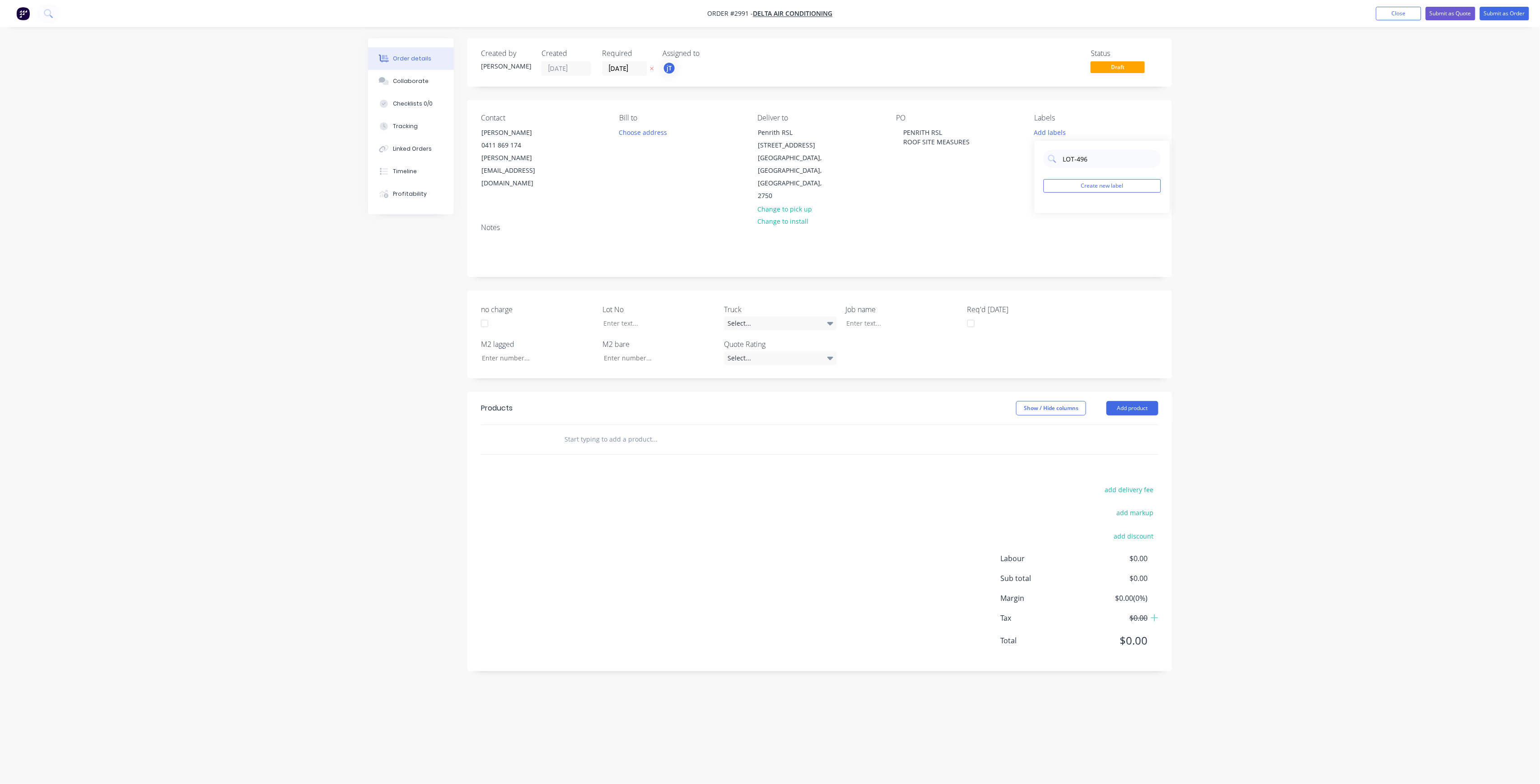
drag, startPoint x: 1075, startPoint y: 166, endPoint x: 1063, endPoint y: 168, distance: 12.2
click at [1063, 168] on div "LOT-496 Create new label" at bounding box center [1103, 177] width 136 height 73
type input "LOT-496"
click at [1093, 192] on button "Create new label" at bounding box center [1102, 186] width 117 height 14
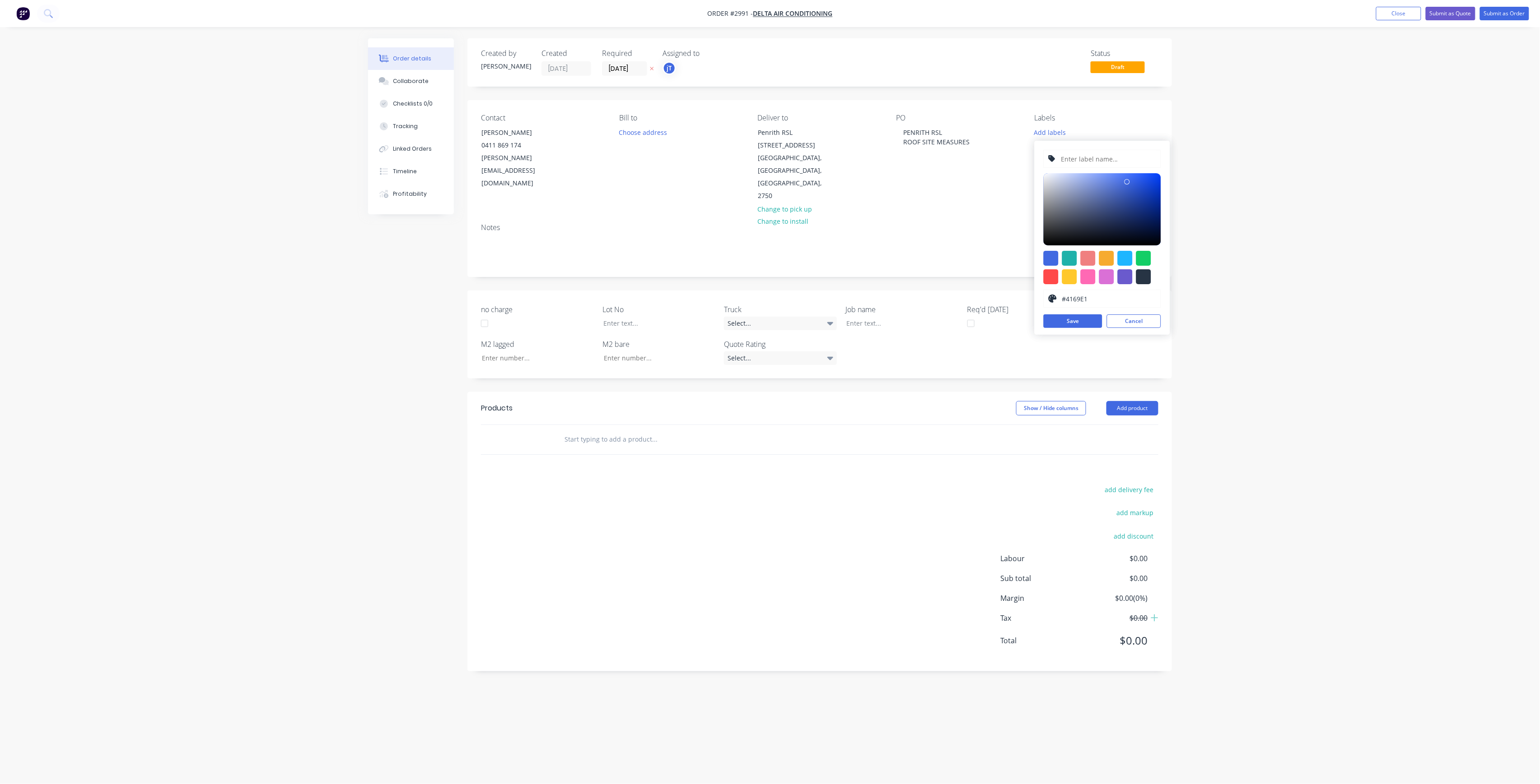
click at [1107, 163] on input "text" at bounding box center [1107, 159] width 96 height 17
paste input "LOT-496"
type input "LOT-496"
click at [1093, 325] on button "Save" at bounding box center [1072, 321] width 59 height 14
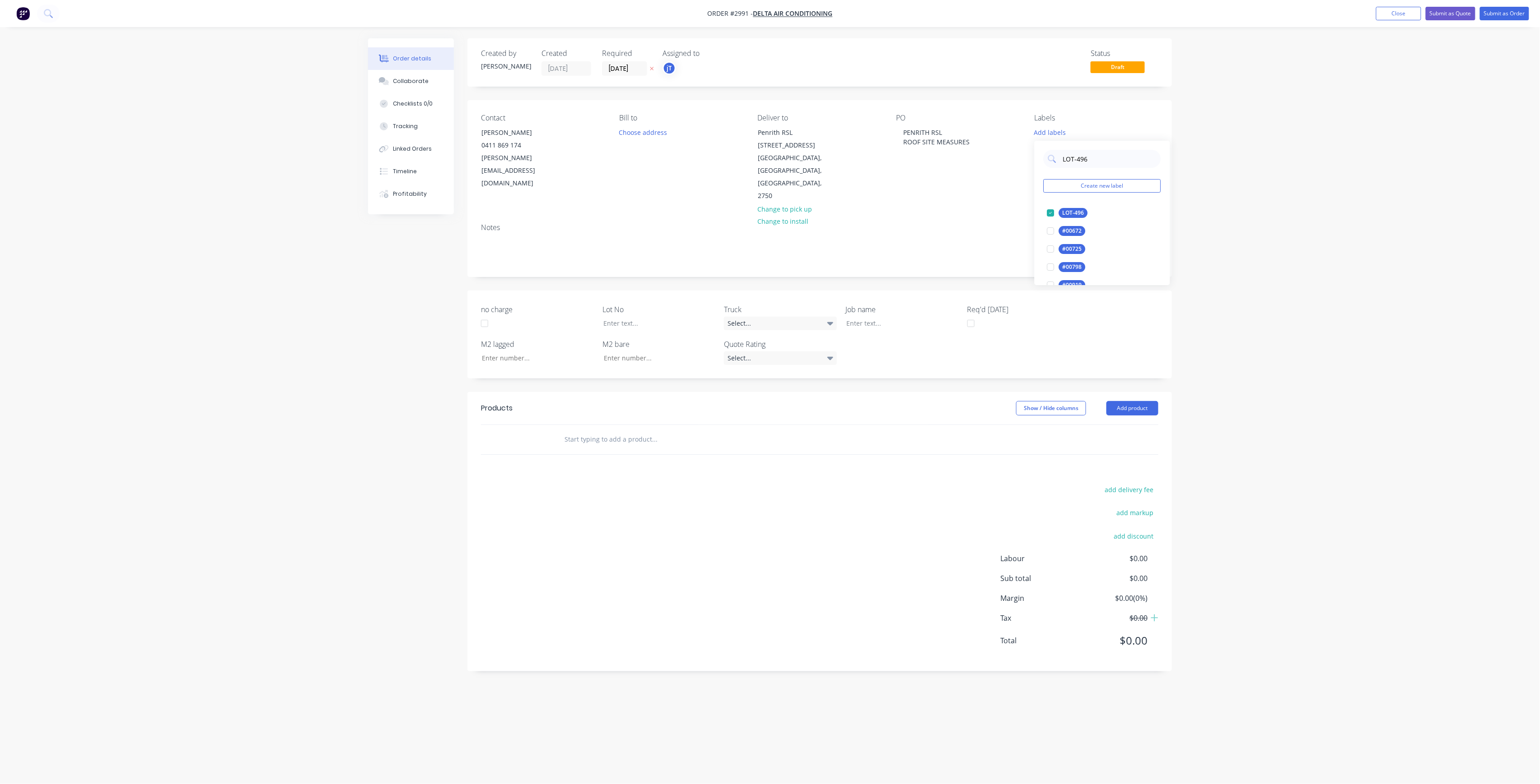
drag, startPoint x: 1038, startPoint y: 183, endPoint x: 1028, endPoint y: 184, distance: 10.0
click at [1028, 184] on body "Order #2991 - Delta Air Conditioning Add product Close Submit as Quote Submit a…" at bounding box center [770, 392] width 1540 height 784
drag, startPoint x: 1087, startPoint y: 153, endPoint x: 1063, endPoint y: 163, distance: 26.0
click at [1063, 163] on input "LOT-496" at bounding box center [1108, 158] width 94 height 18
click at [1071, 207] on button "100INT" at bounding box center [1065, 213] width 45 height 13
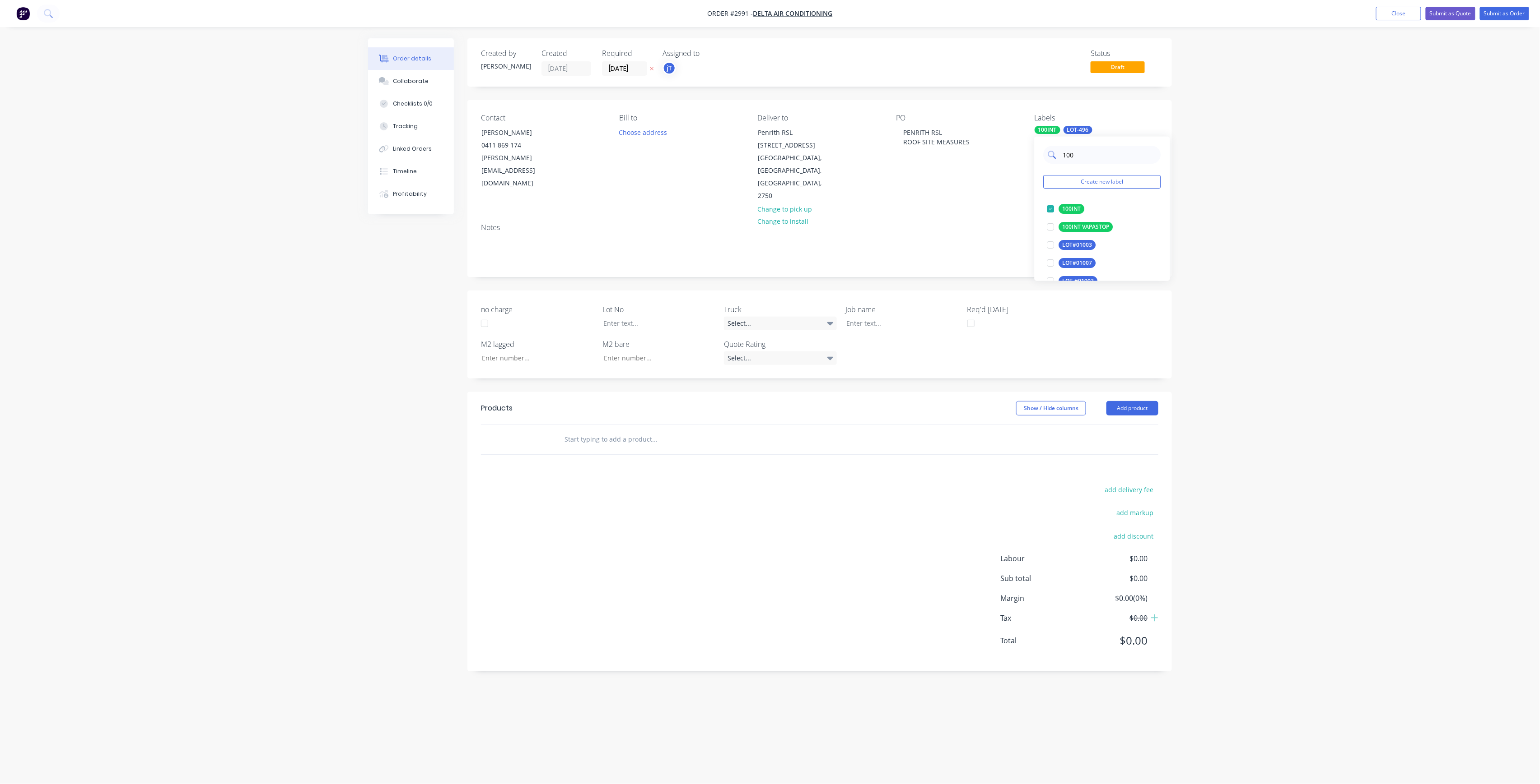
click at [1050, 155] on div "100" at bounding box center [1102, 154] width 117 height 18
type input "MAIN"
click at [1071, 210] on div "Main Contract" at bounding box center [1081, 208] width 45 height 10
click at [593, 431] on input "text" at bounding box center [654, 439] width 181 height 18
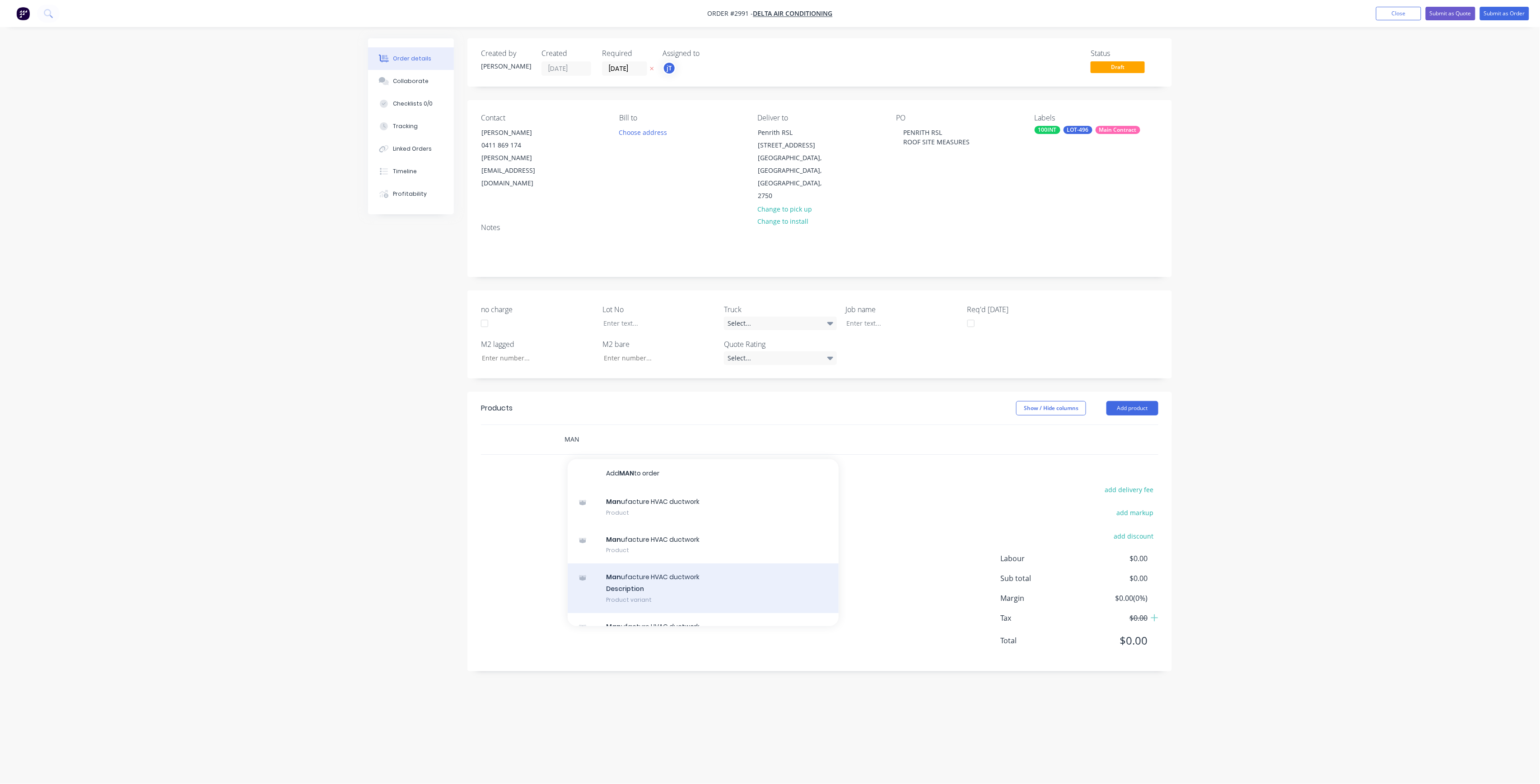
type input "MAN"
click at [698, 565] on div "Man ufacture HVAC ductwork Description Product variant" at bounding box center [703, 588] width 271 height 49
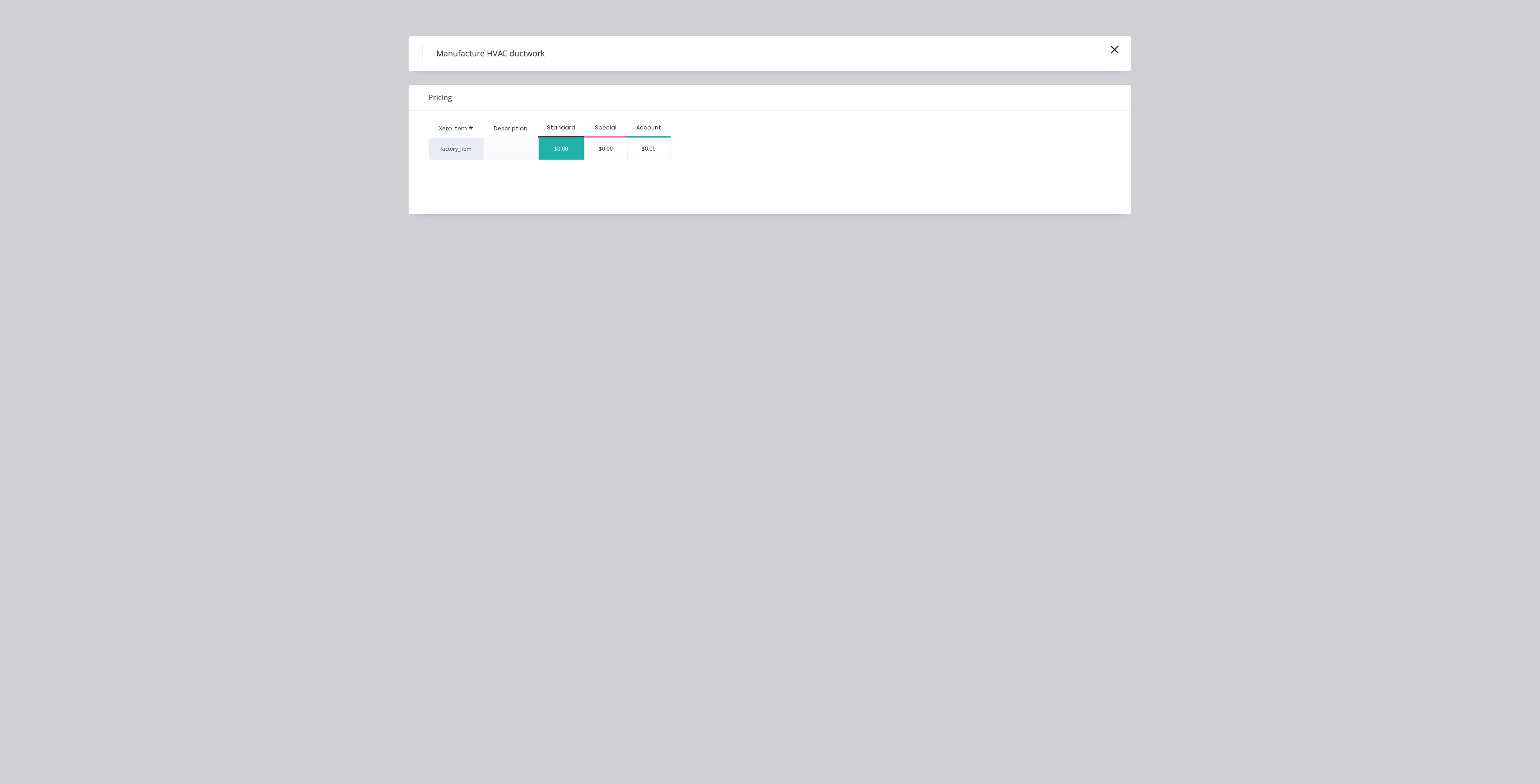
click at [562, 159] on div "$0.00" at bounding box center [561, 148] width 46 height 21
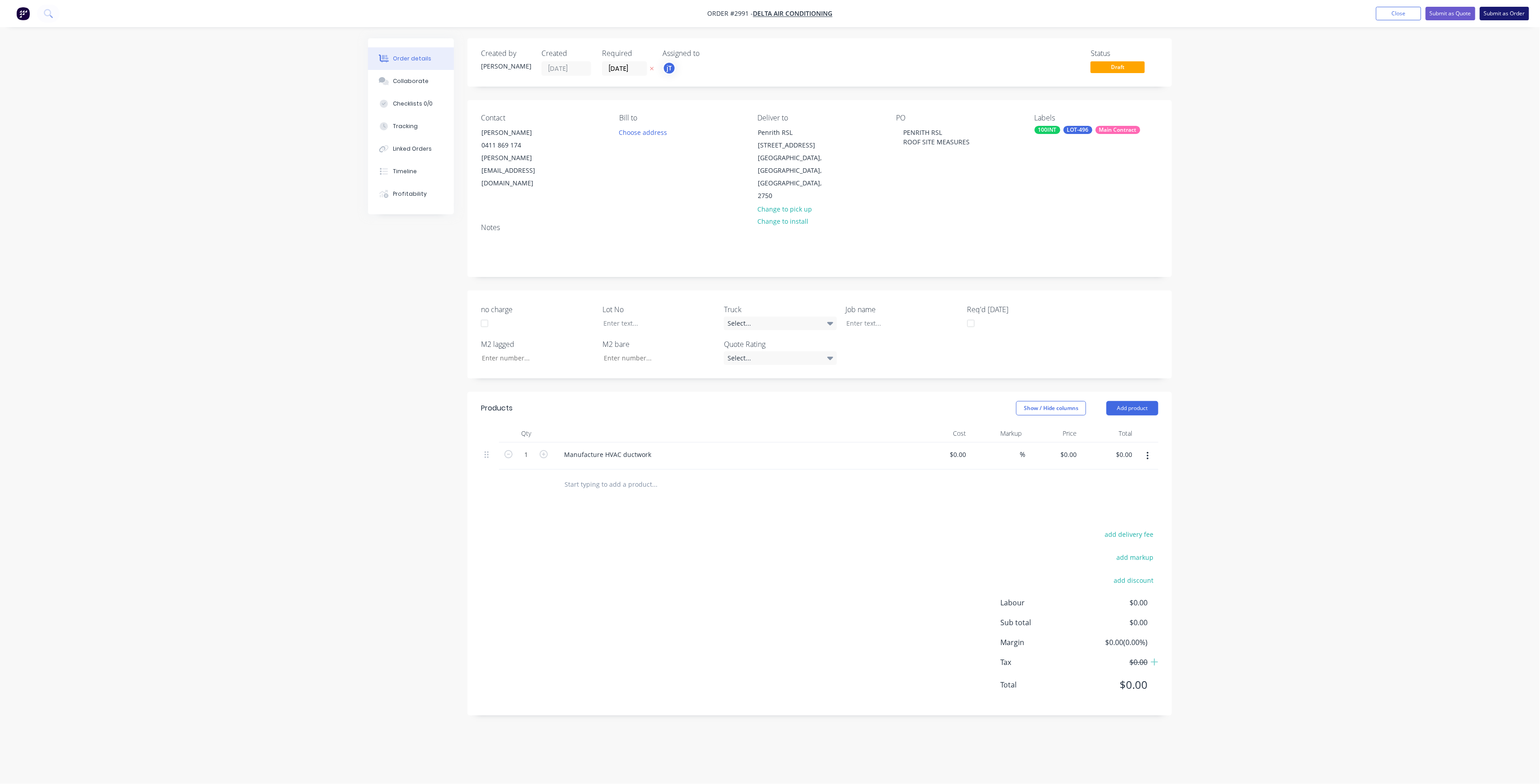
click at [1498, 14] on button "Submit as Order" at bounding box center [1504, 13] width 49 height 14
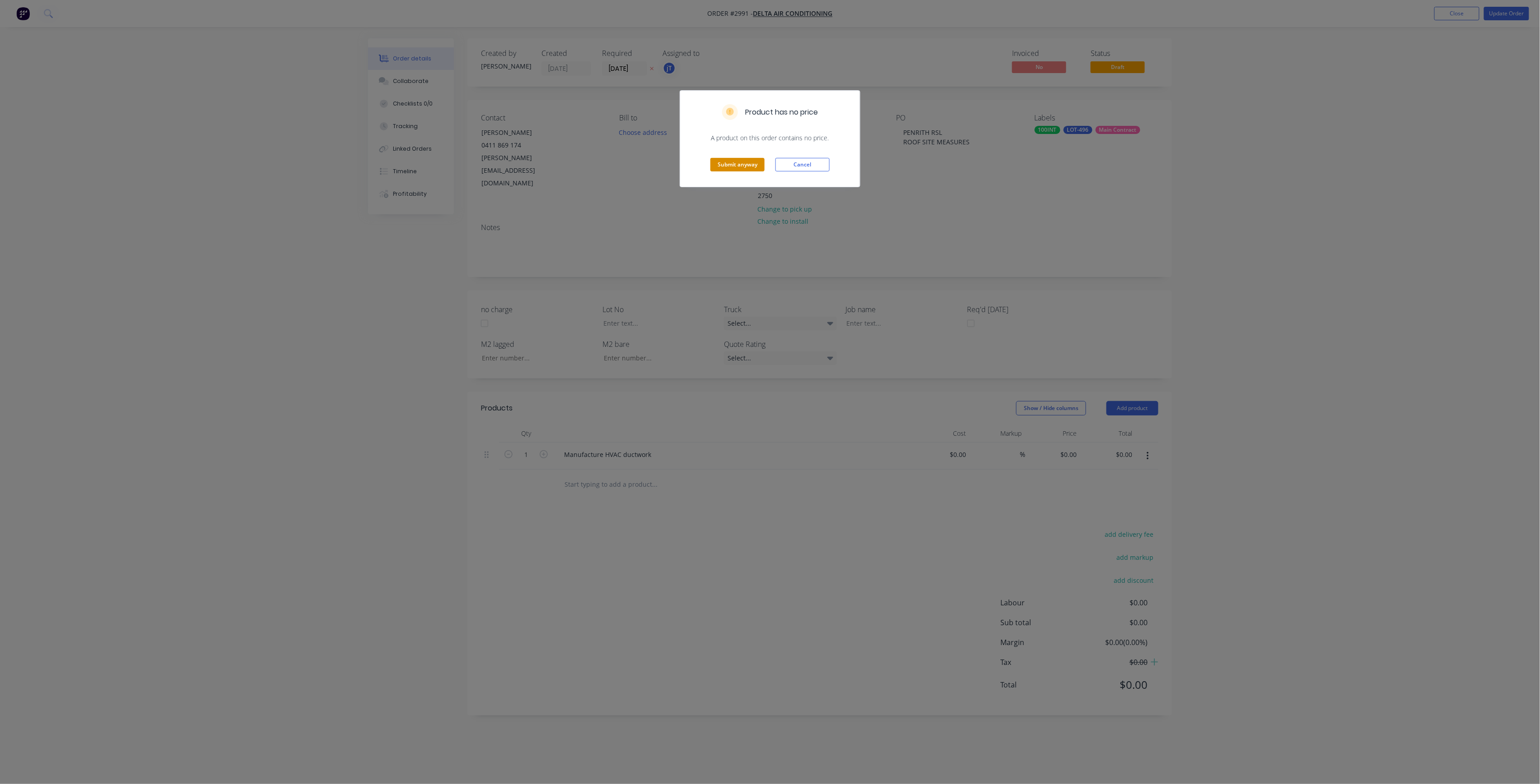
click at [754, 168] on button "Submit anyway" at bounding box center [737, 165] width 54 height 14
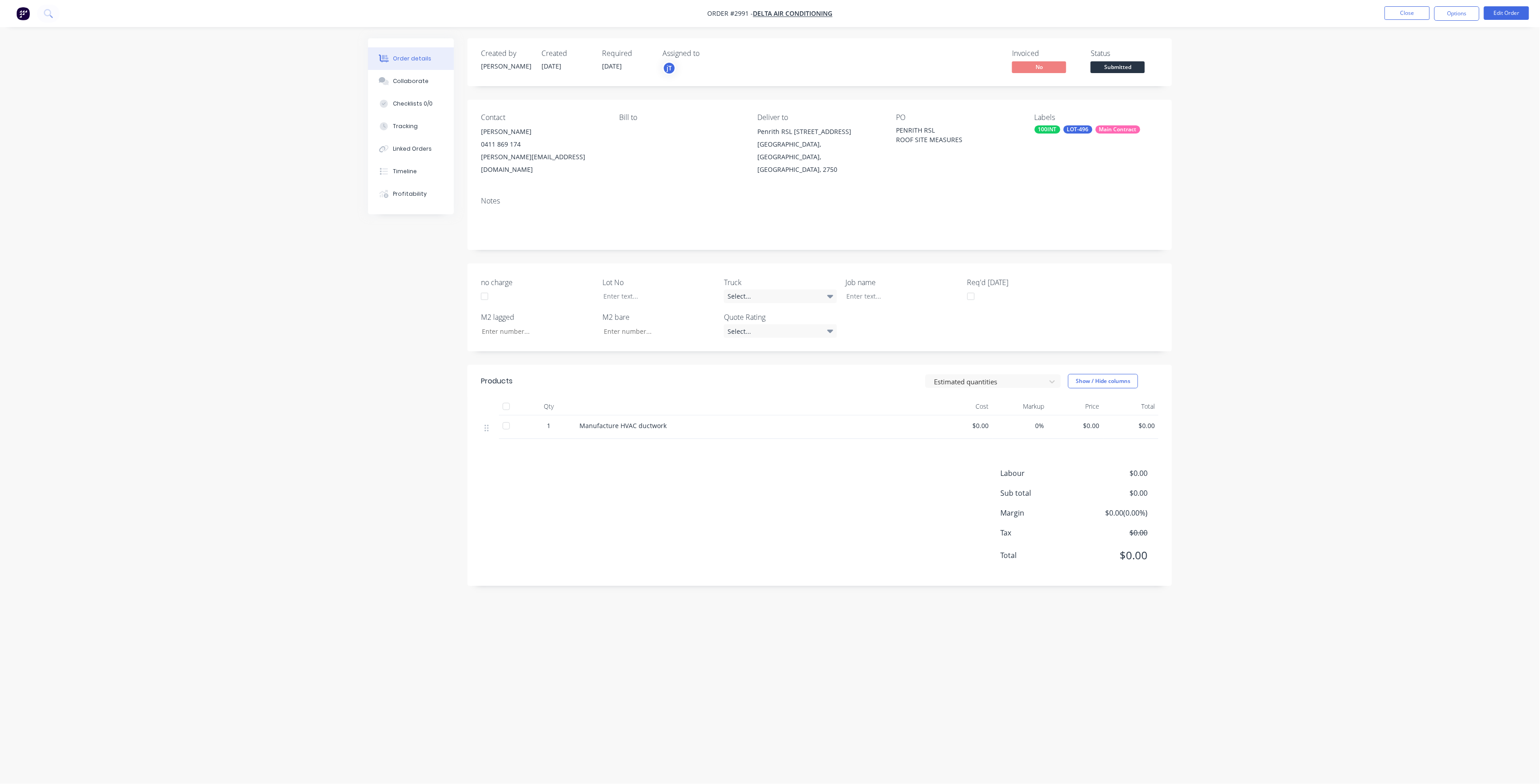
click at [1112, 65] on span "Submitted" at bounding box center [1118, 67] width 54 height 11
click at [1115, 76] on div "Created by [PERSON_NAME] Created [DATE] Required [DATE] Assigned to jT Invoiced…" at bounding box center [819, 61] width 704 height 47
click at [1142, 60] on div "Status Submitted" at bounding box center [1124, 62] width 68 height 26
click at [1131, 72] on span "Submitted" at bounding box center [1118, 67] width 54 height 11
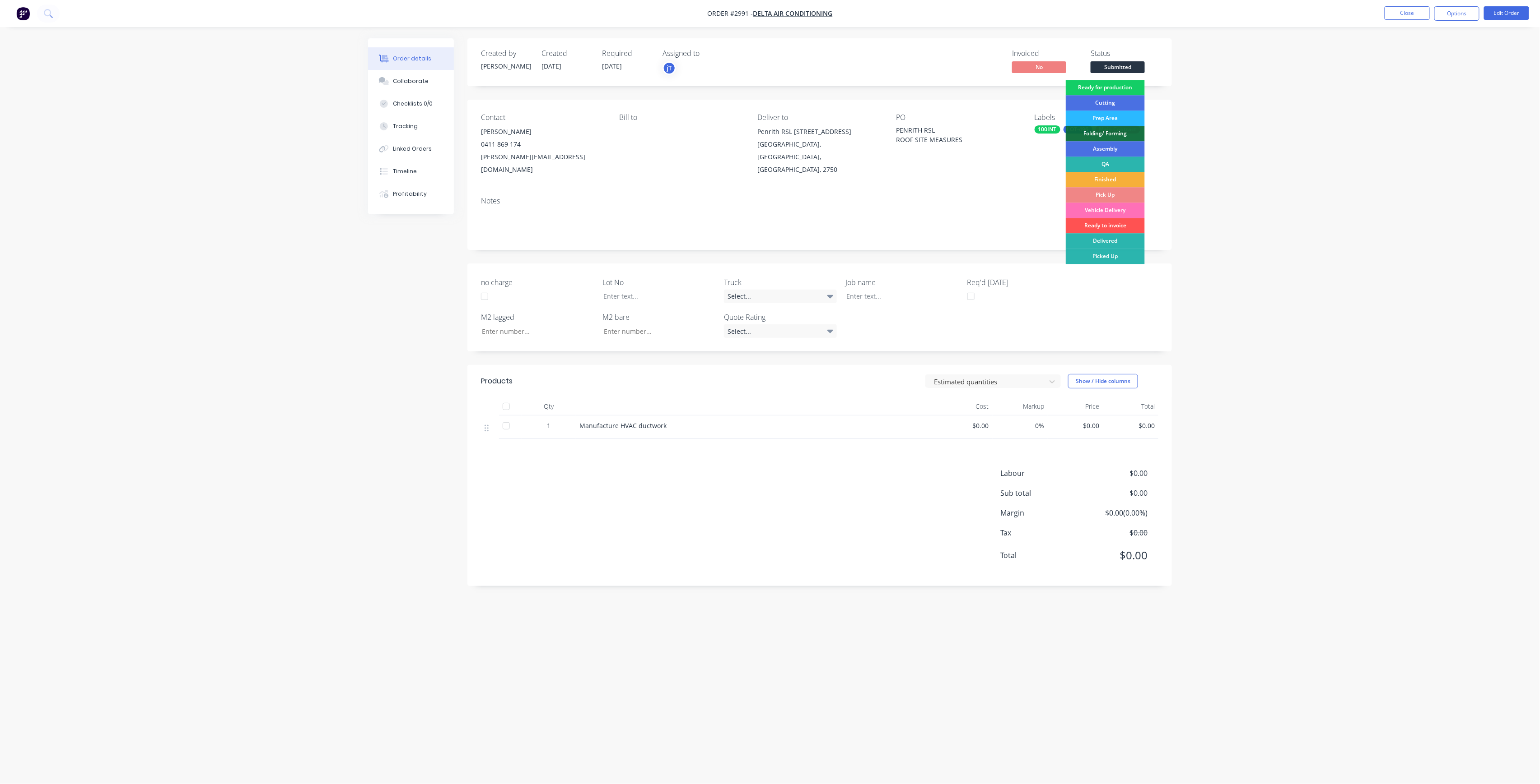
click at [1130, 86] on div "Ready for production" at bounding box center [1105, 87] width 79 height 15
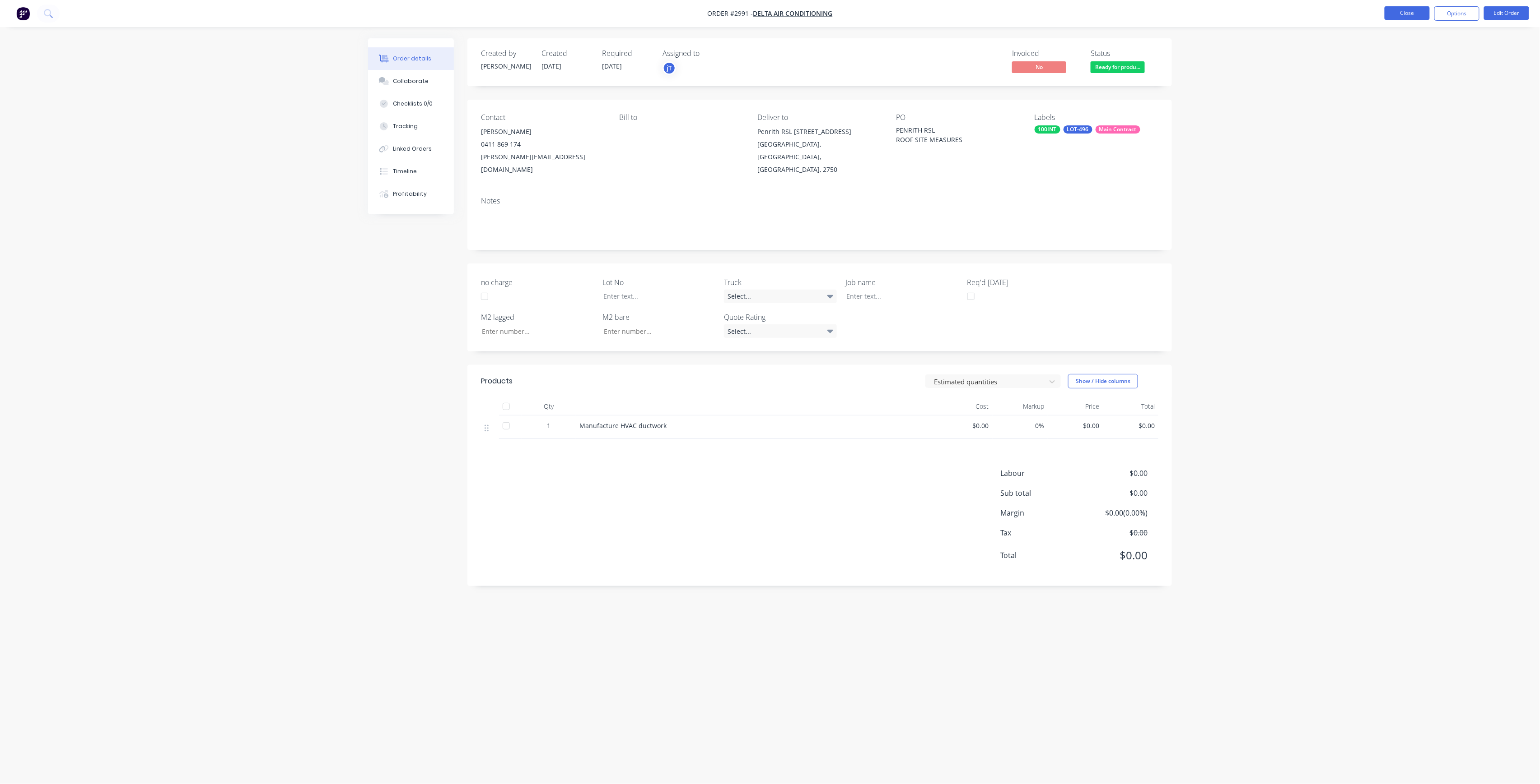
click at [1418, 7] on button "Close" at bounding box center [1407, 13] width 46 height 14
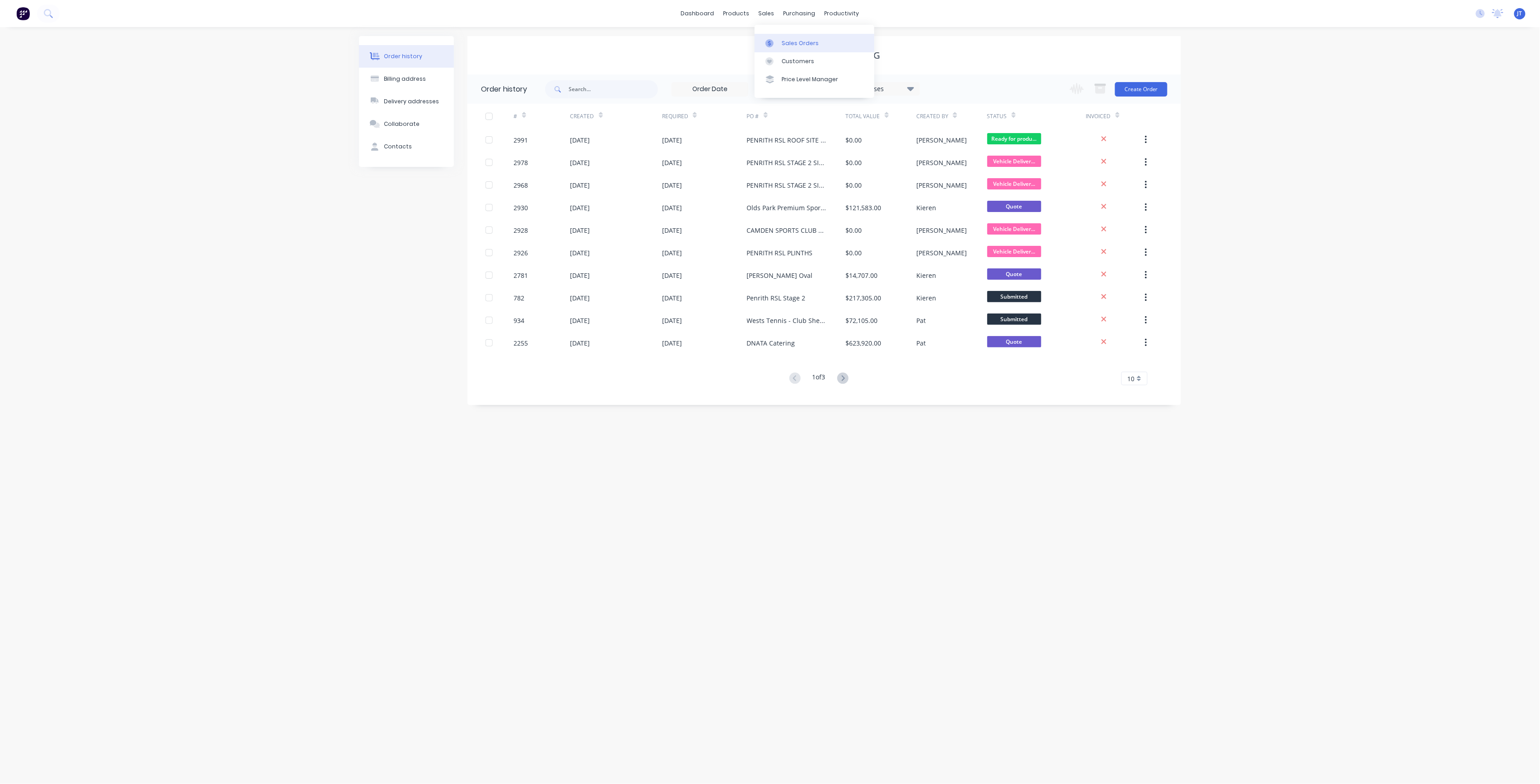
click at [797, 42] on div "Sales Orders" at bounding box center [800, 43] width 37 height 8
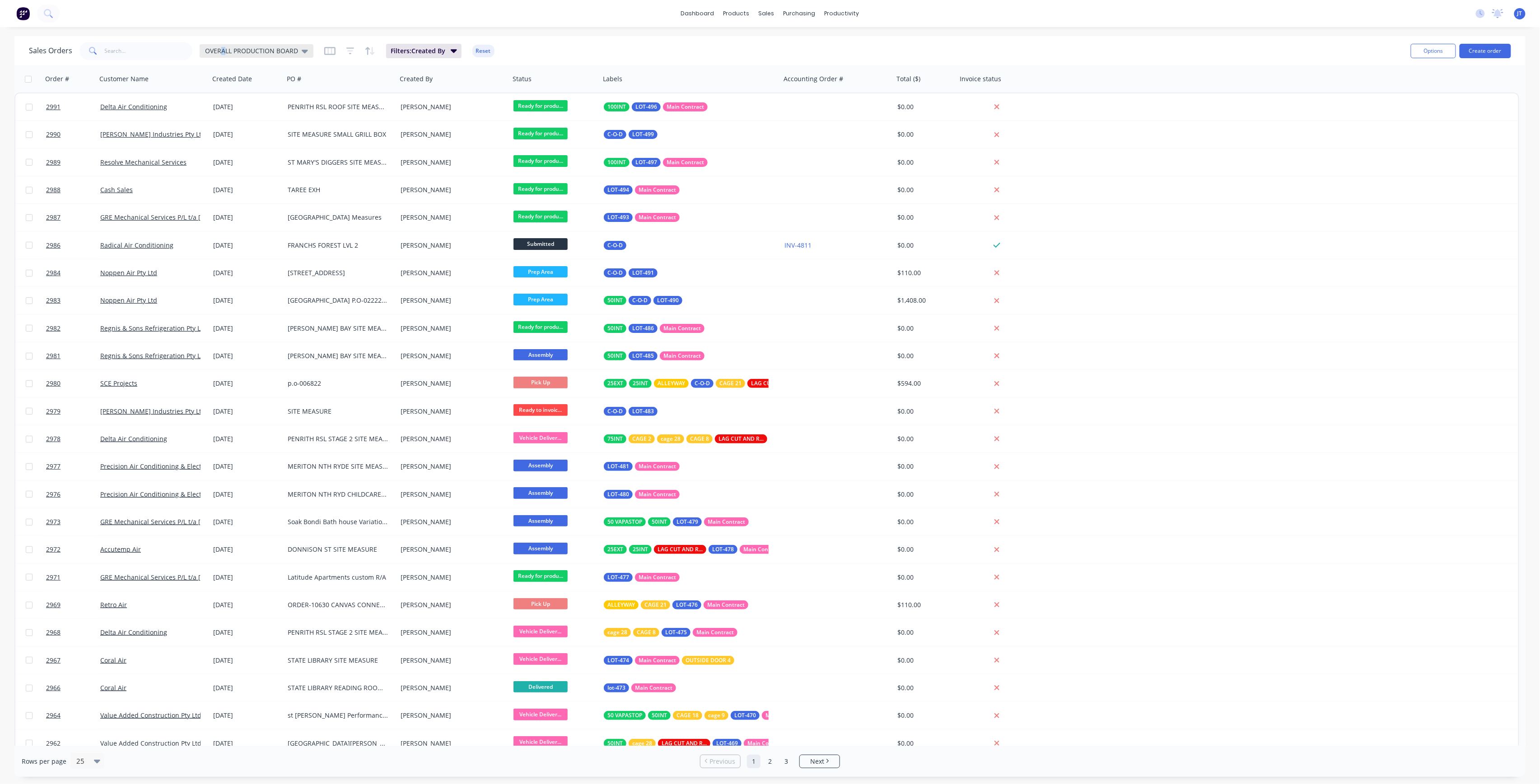
click at [223, 49] on span "OVERALL PRODUCTION BOARD" at bounding box center [251, 50] width 93 height 9
click at [221, 122] on div "None edit" at bounding box center [262, 126] width 121 height 18
click at [215, 126] on button "None" at bounding box center [253, 127] width 103 height 10
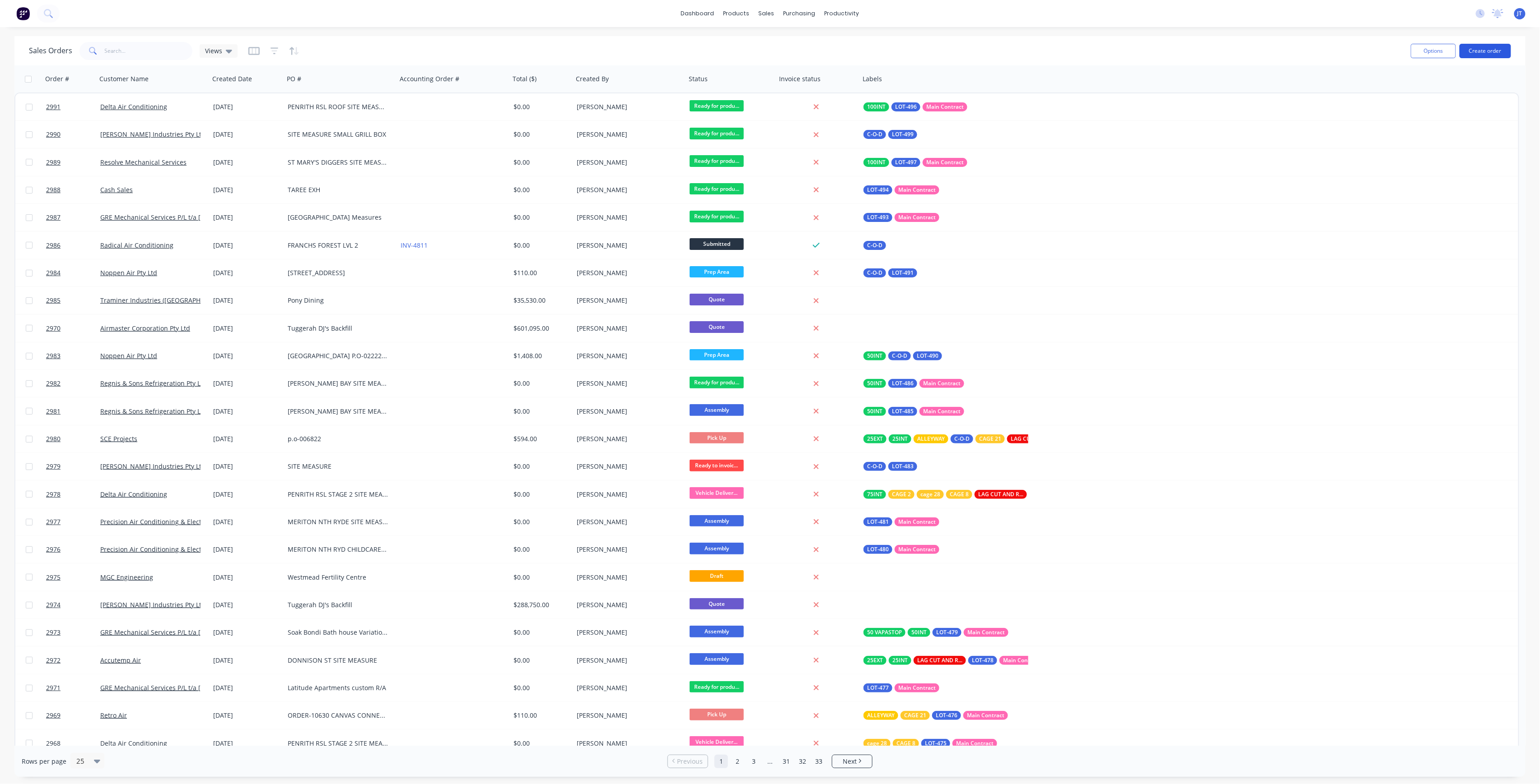
click at [1493, 49] on button "Create order" at bounding box center [1484, 51] width 51 height 15
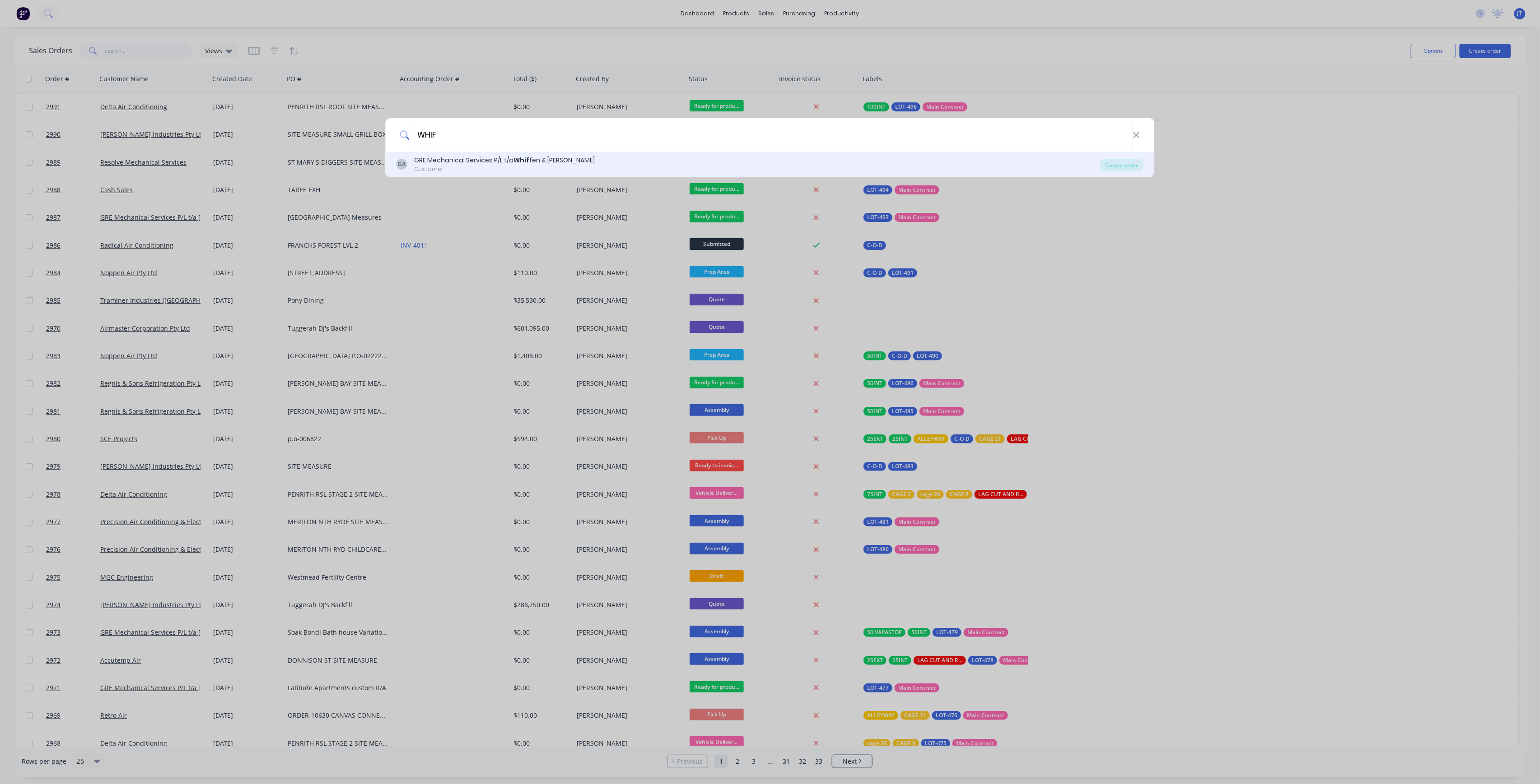
type input "WHIF"
click at [801, 170] on div "GA GRE Mechanical Services P/L t/a Whif fen & [PERSON_NAME] Customer" at bounding box center [748, 164] width 703 height 18
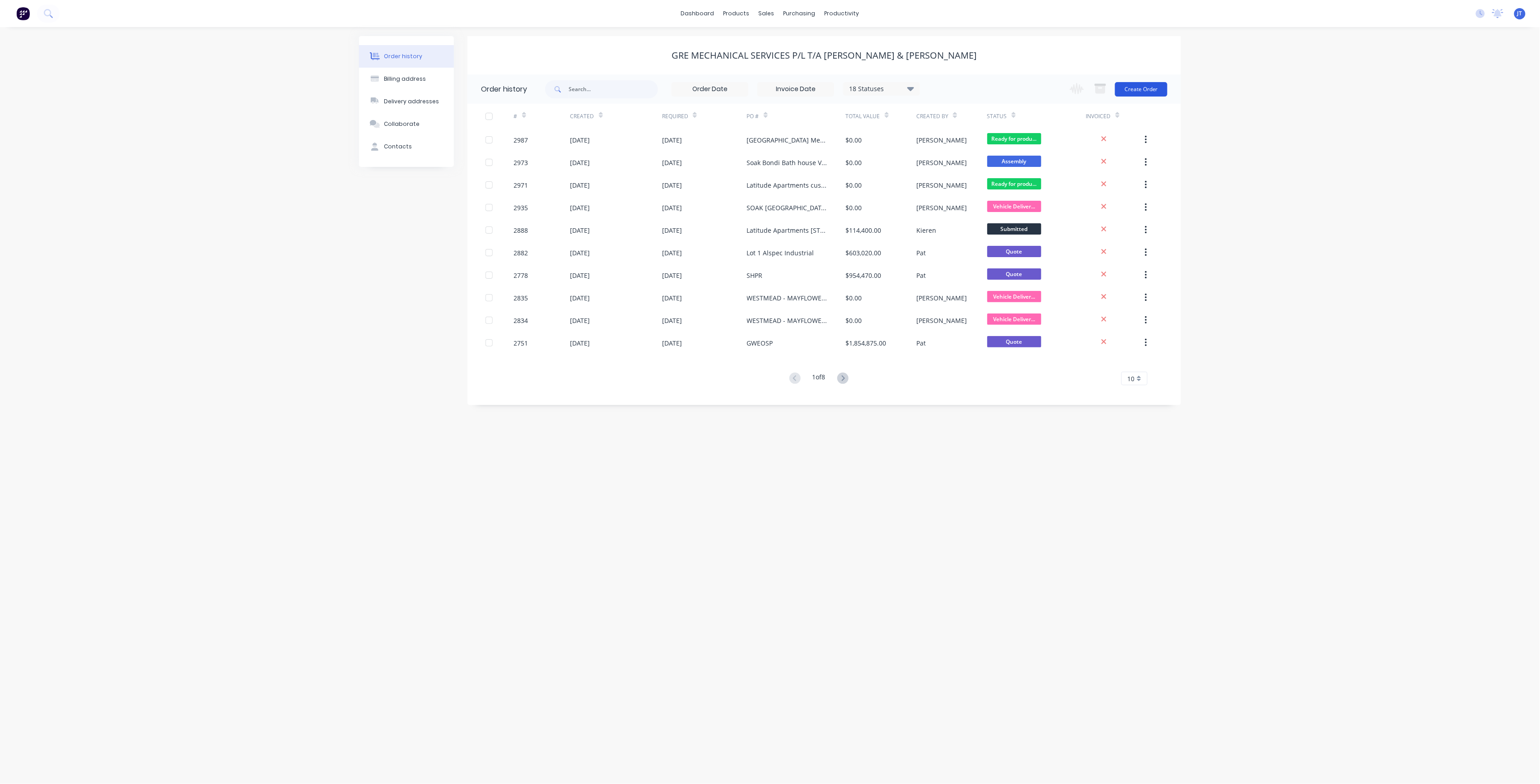
click at [1147, 90] on button "Create Order" at bounding box center [1141, 89] width 52 height 15
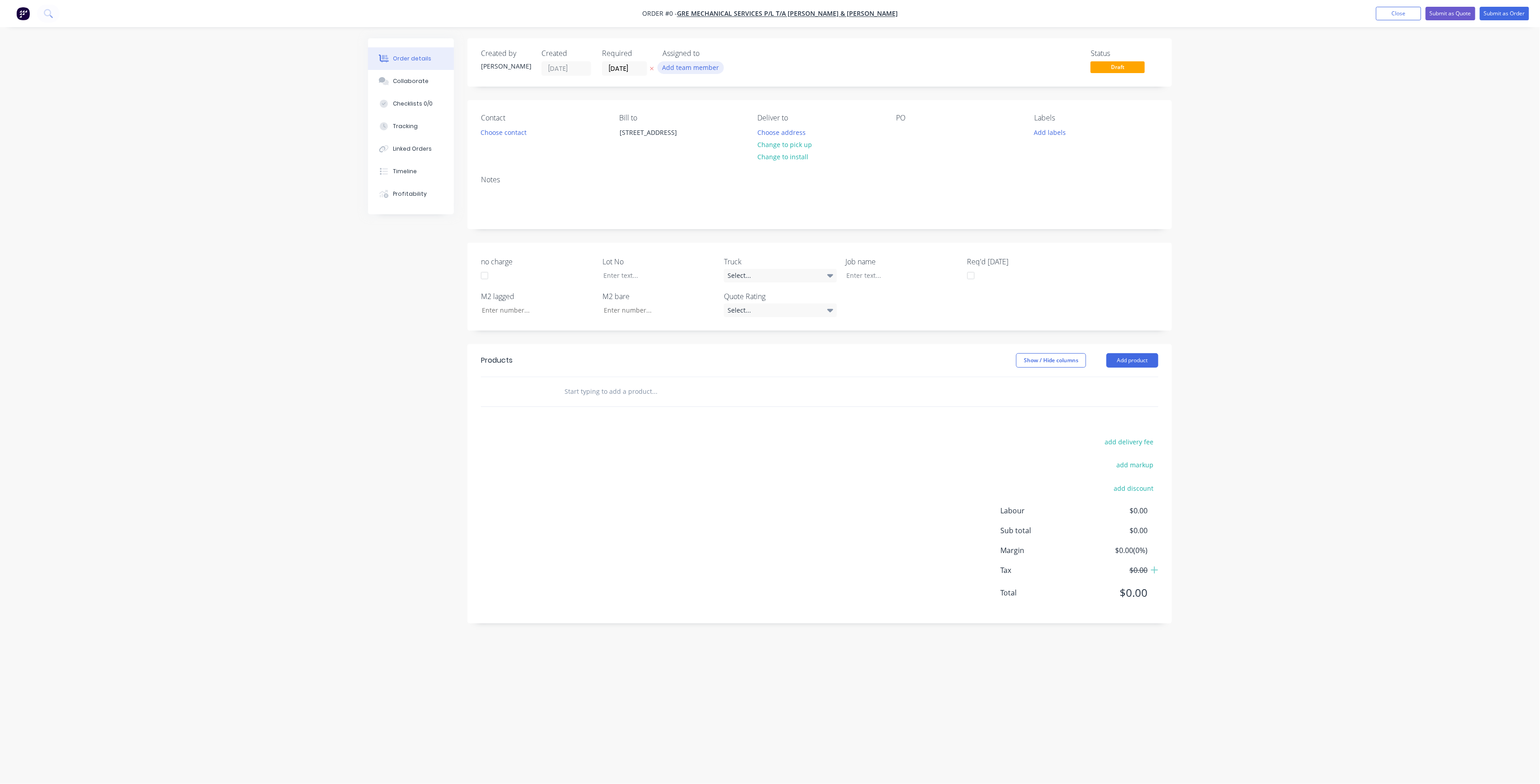
click at [684, 65] on button "Add team member" at bounding box center [690, 67] width 66 height 12
click at [719, 118] on div "[PERSON_NAME] (You)" at bounding box center [735, 117] width 90 height 9
click at [522, 131] on div "Order details Collaborate Checklists 0/0 Tracking Linked Orders Timeline Profit…" at bounding box center [770, 375] width 822 height 673
click at [520, 131] on button "Choose contact" at bounding box center [503, 131] width 56 height 12
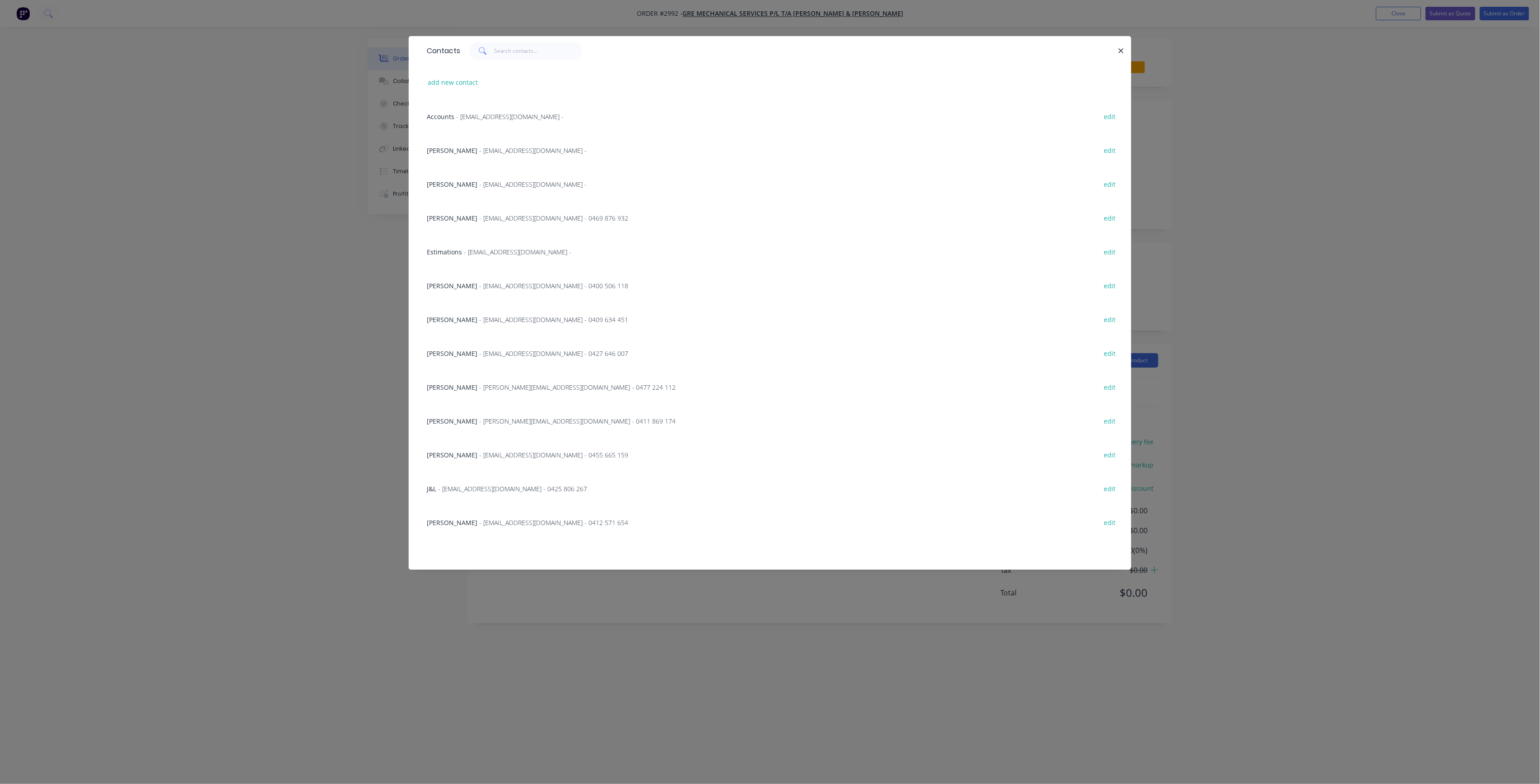
click at [510, 282] on span "- [EMAIL_ADDRESS][DOMAIN_NAME] - 0400 506 118" at bounding box center [554, 286] width 149 height 8
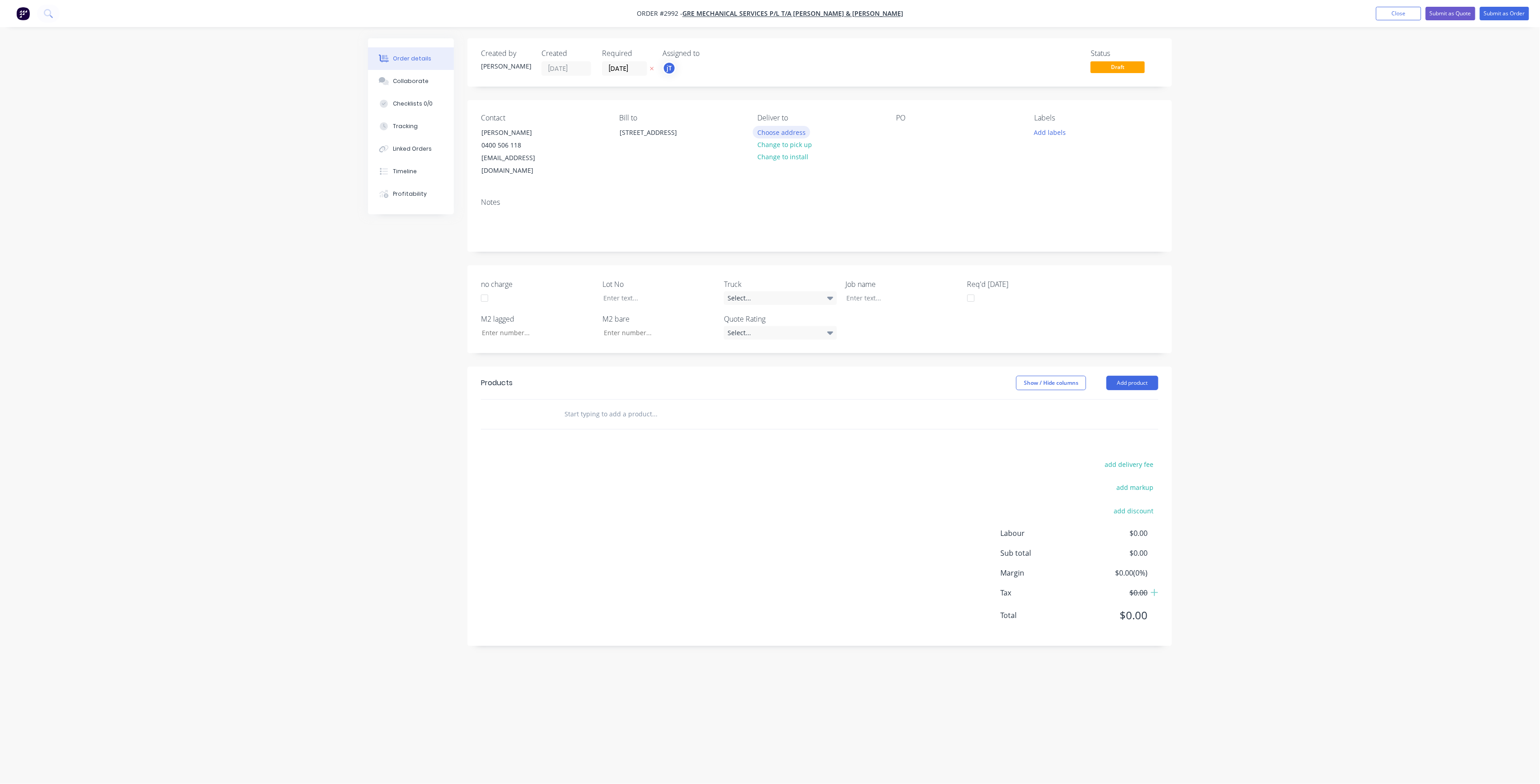
click at [799, 132] on button "Choose address" at bounding box center [782, 131] width 58 height 12
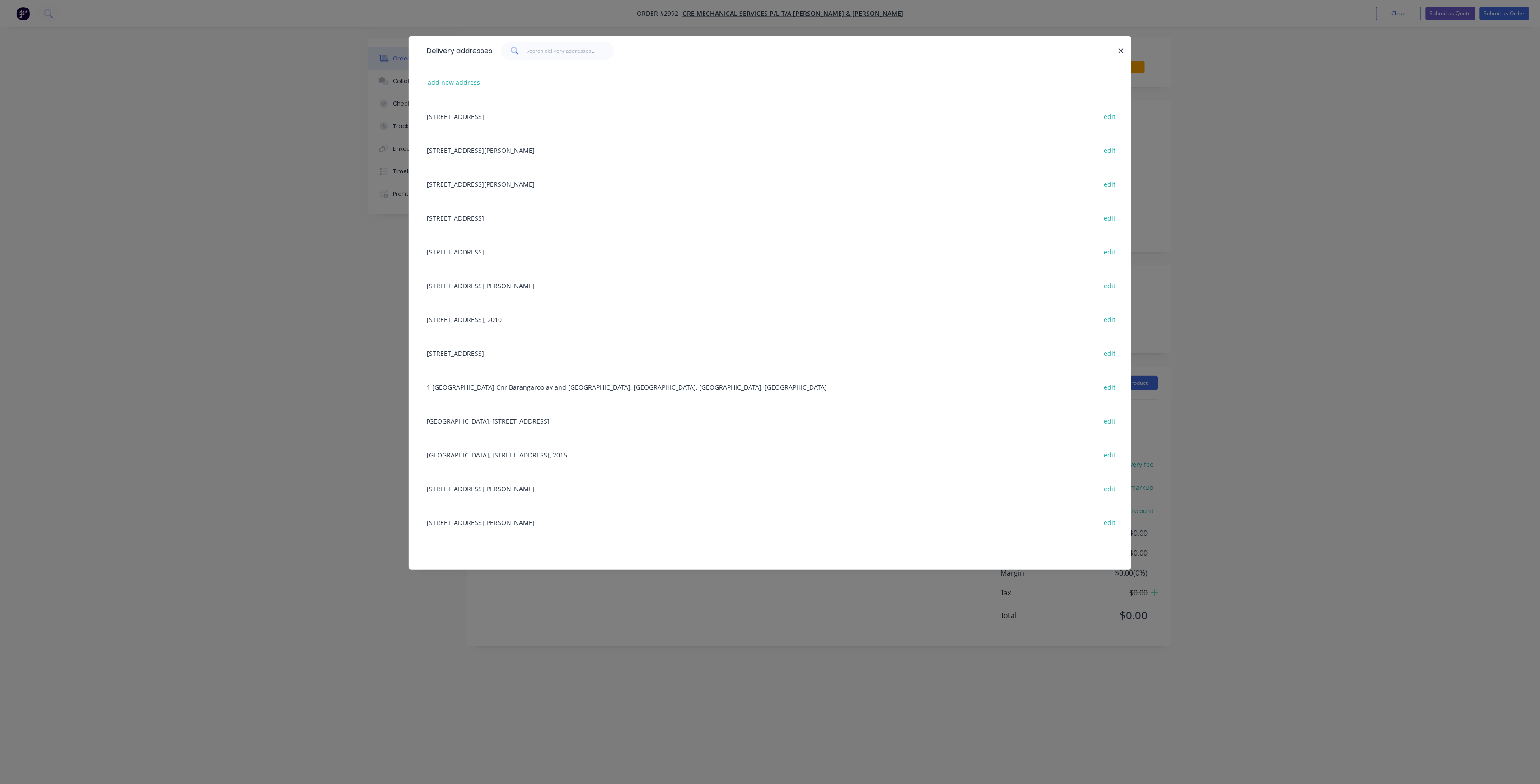
click at [541, 183] on div "[STREET_ADDRESS][PERSON_NAME] edit" at bounding box center [770, 184] width 695 height 33
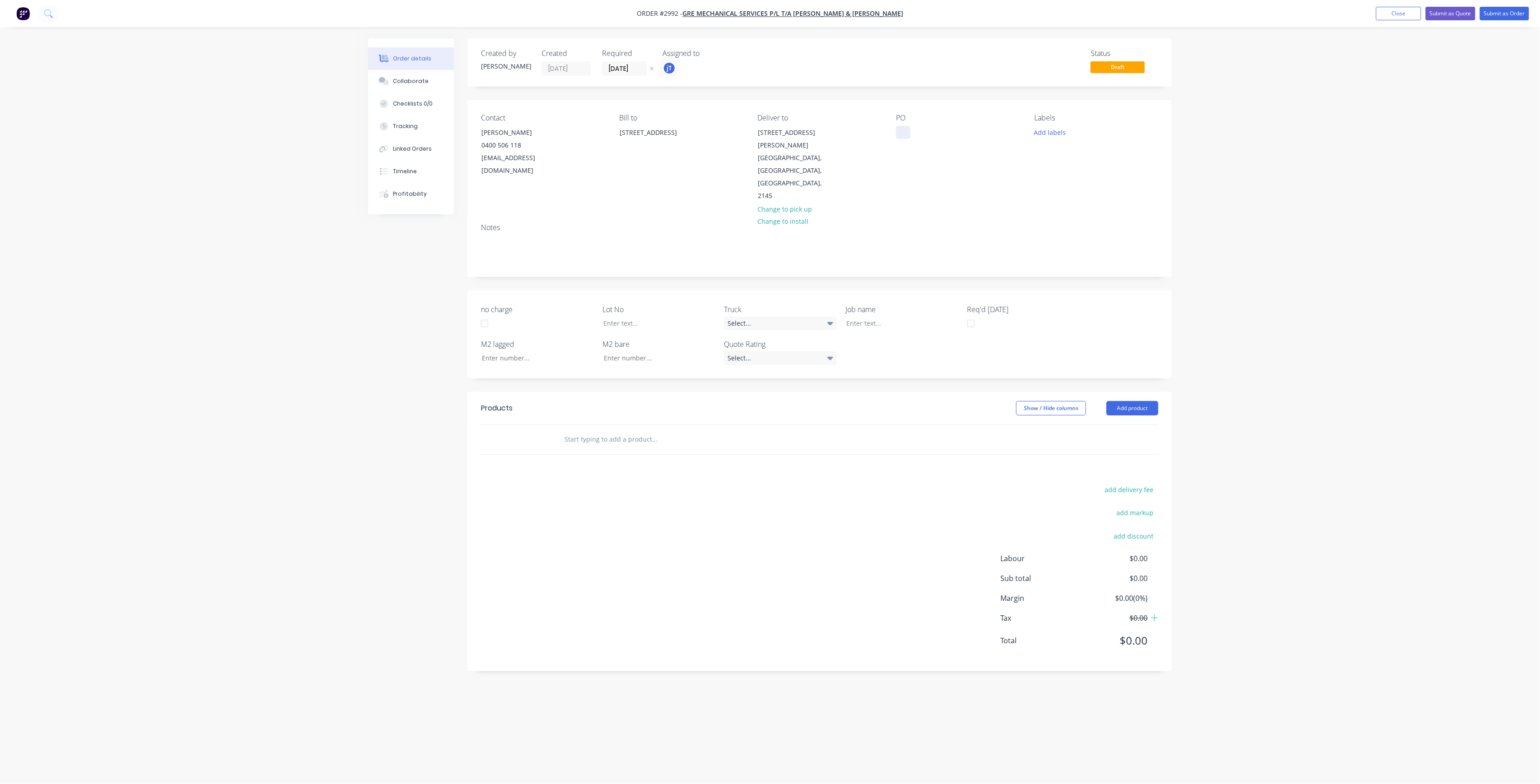
click at [898, 129] on div at bounding box center [904, 132] width 15 height 13
click at [1051, 132] on button "Add labels" at bounding box center [1050, 131] width 42 height 12
drag, startPoint x: 1059, startPoint y: 151, endPoint x: 1070, endPoint y: 158, distance: 13.0
click at [1059, 151] on div at bounding box center [1102, 158] width 117 height 18
click at [1071, 158] on input "text" at bounding box center [1108, 158] width 94 height 18
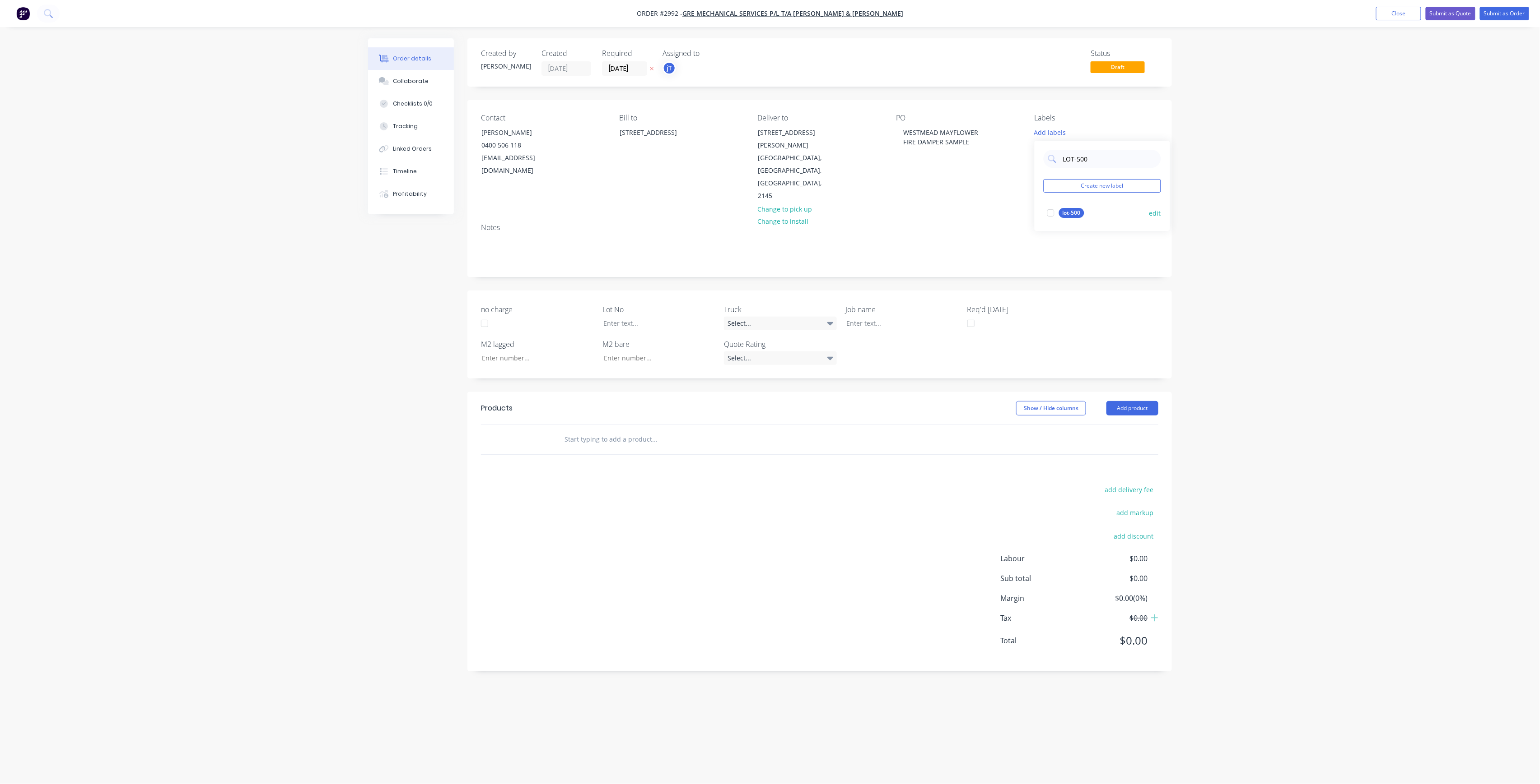
click at [1068, 222] on div "lot-500 edit" at bounding box center [1102, 212] width 117 height 18
click at [1070, 210] on div "lot-500" at bounding box center [1071, 213] width 25 height 10
click at [1055, 161] on div "LOT-500" at bounding box center [1102, 154] width 117 height 18
type input "MAIN"
click at [1074, 206] on div "Main Contract" at bounding box center [1081, 208] width 45 height 10
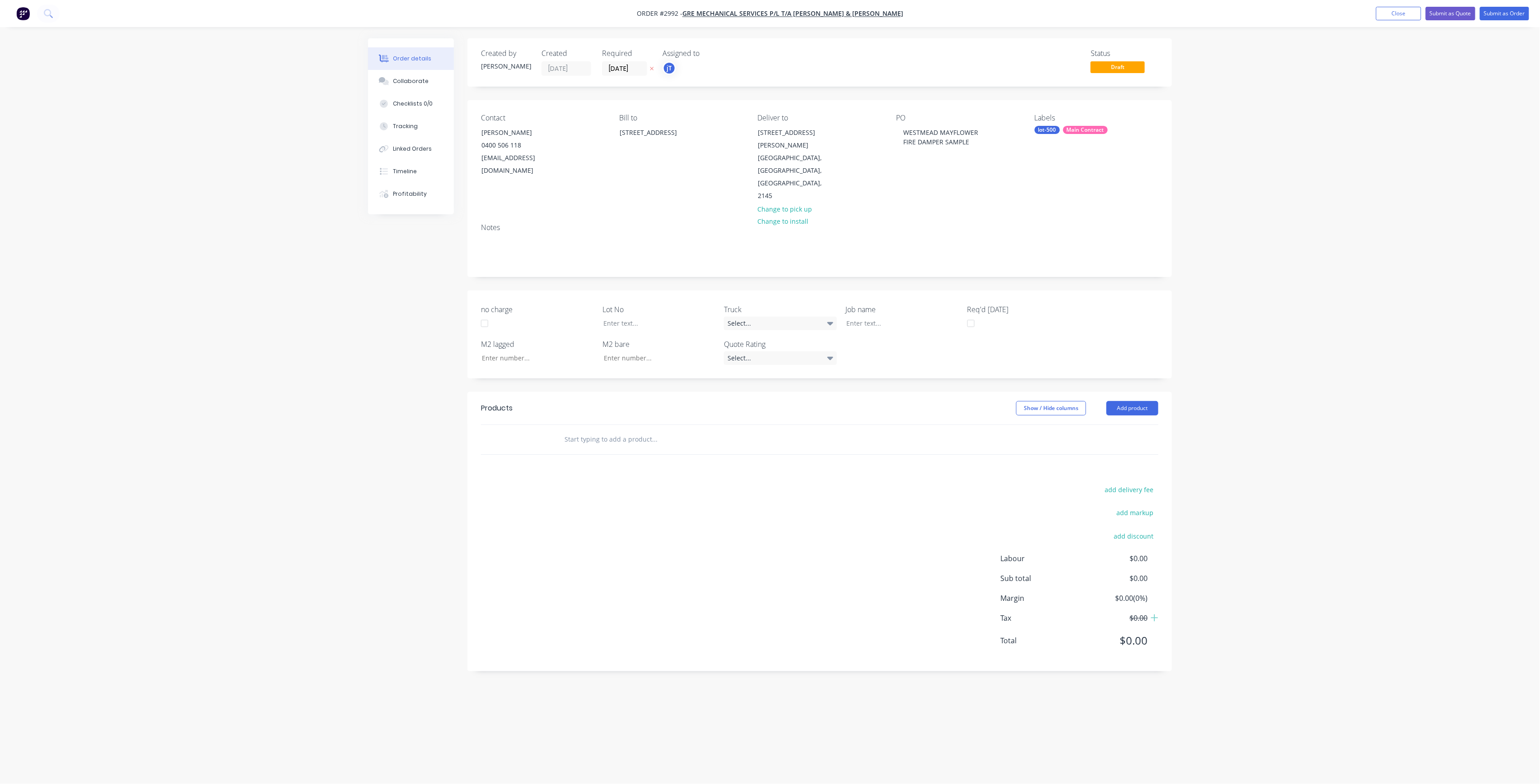
click at [612, 431] on input "text" at bounding box center [654, 439] width 181 height 18
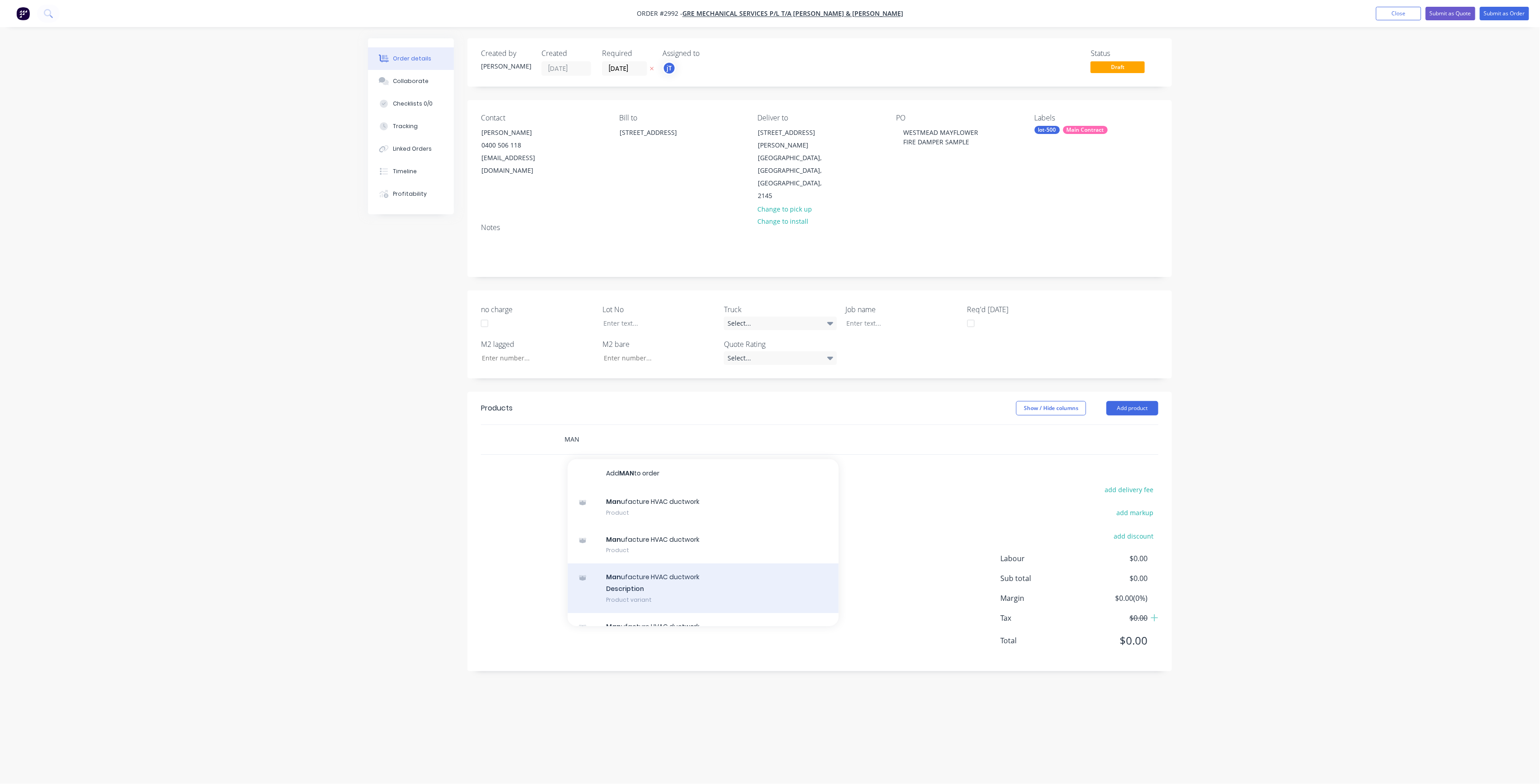
type input "MAN"
click at [698, 564] on div "Man ufacture HVAC ductwork Description Product variant" at bounding box center [703, 588] width 271 height 49
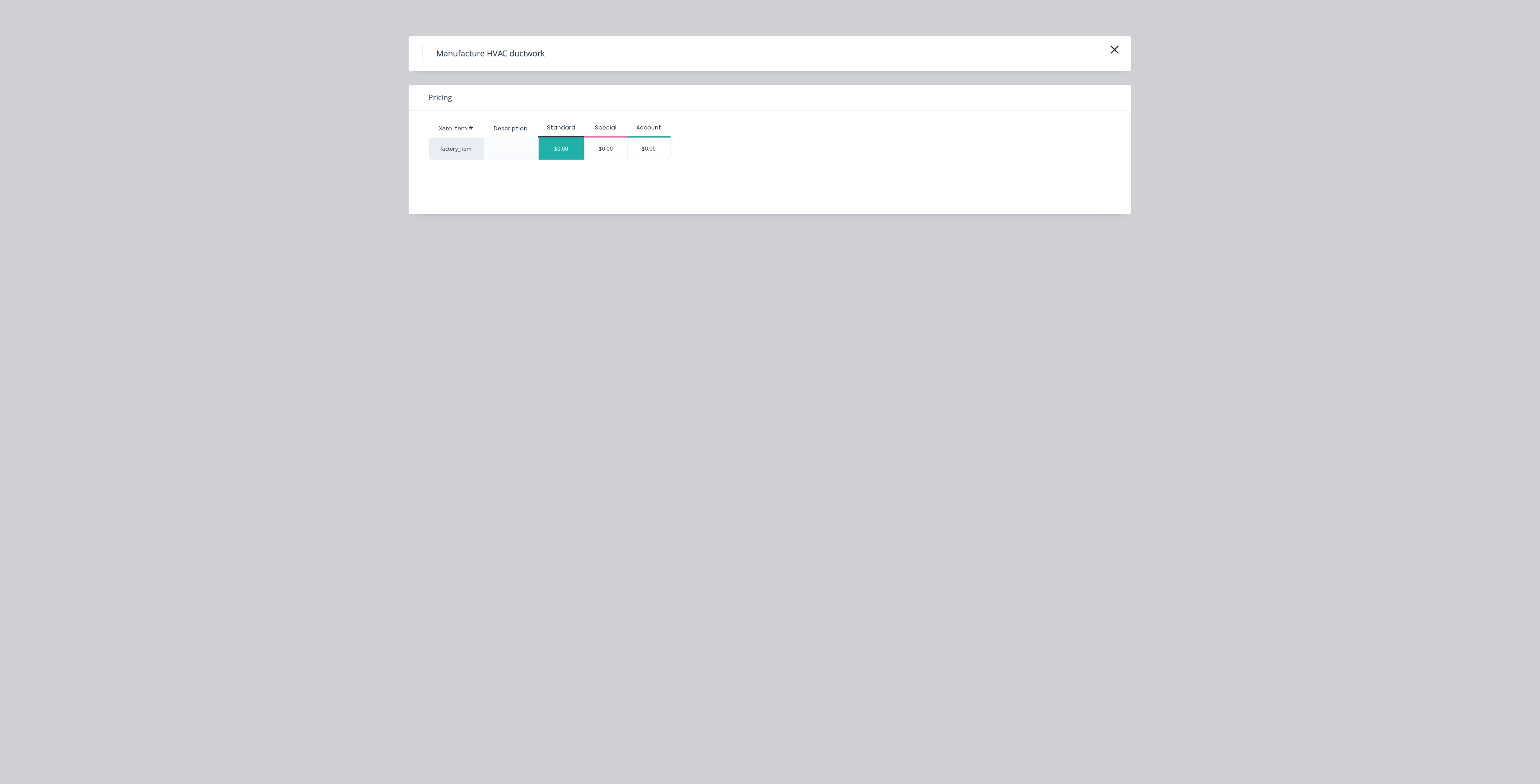
click at [564, 143] on div "$0.00" at bounding box center [561, 148] width 46 height 21
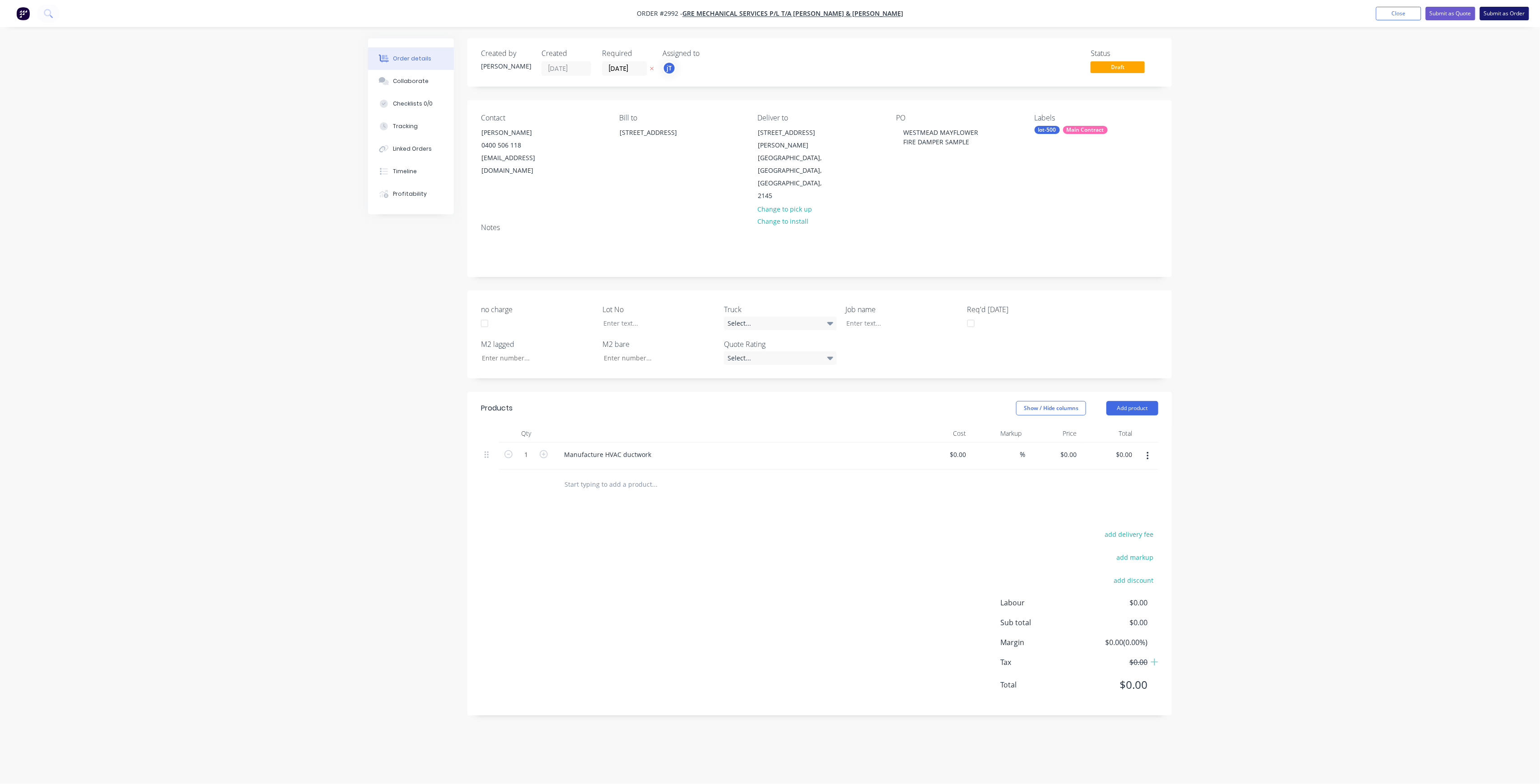
click at [1485, 11] on button "Submit as Order" at bounding box center [1504, 13] width 49 height 14
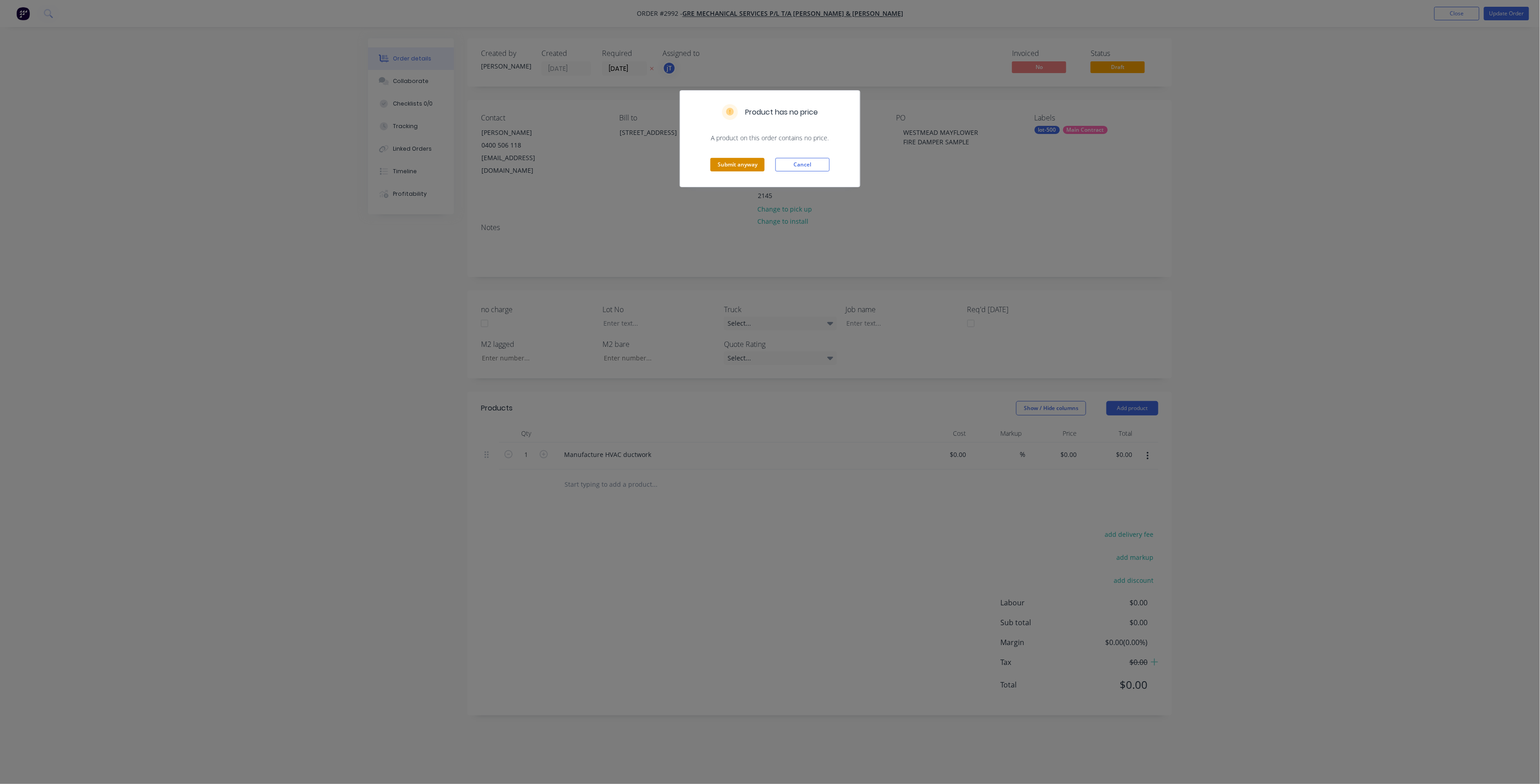
click at [754, 162] on button "Submit anyway" at bounding box center [737, 165] width 54 height 14
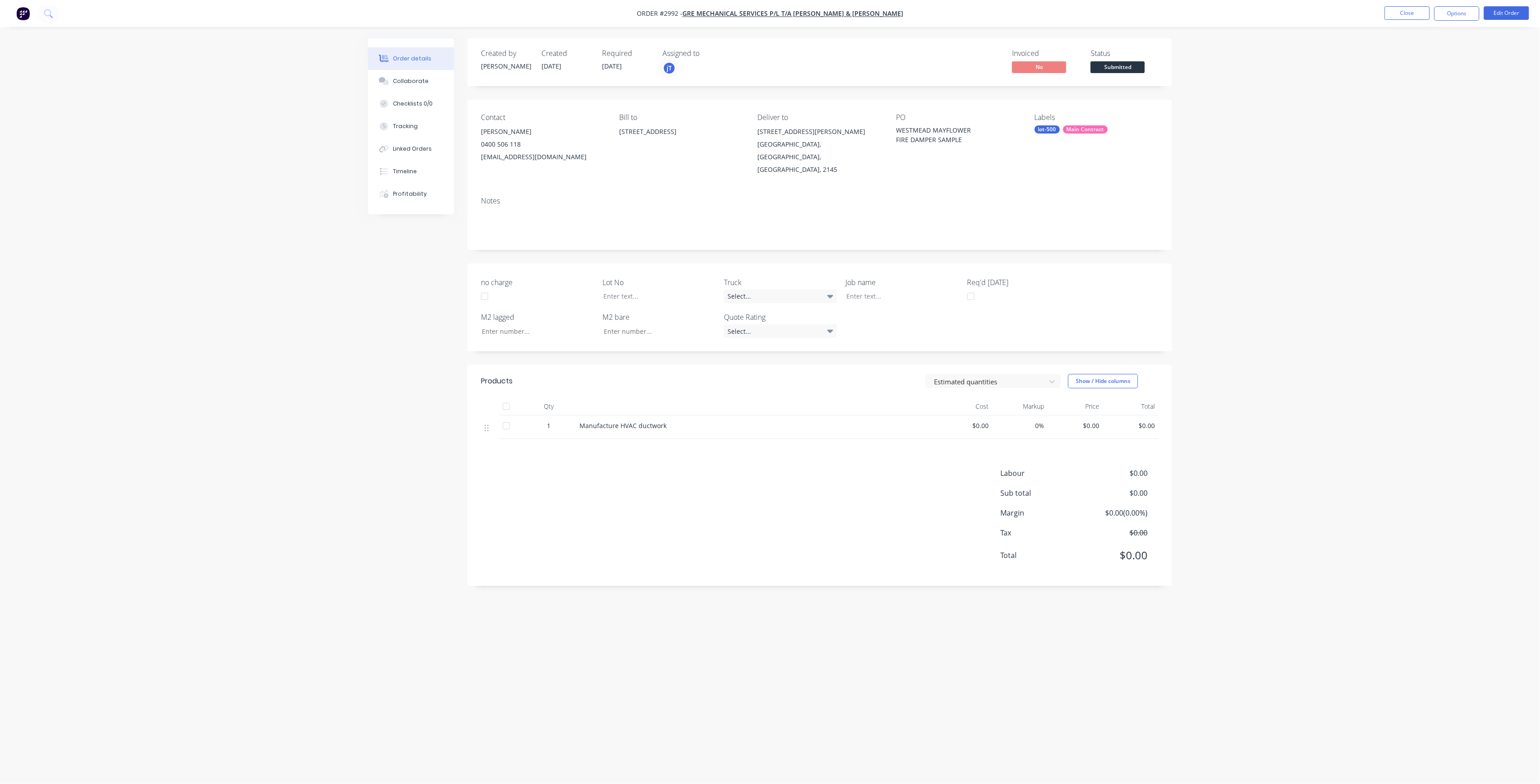
click at [1136, 71] on span "Submitted" at bounding box center [1118, 67] width 54 height 11
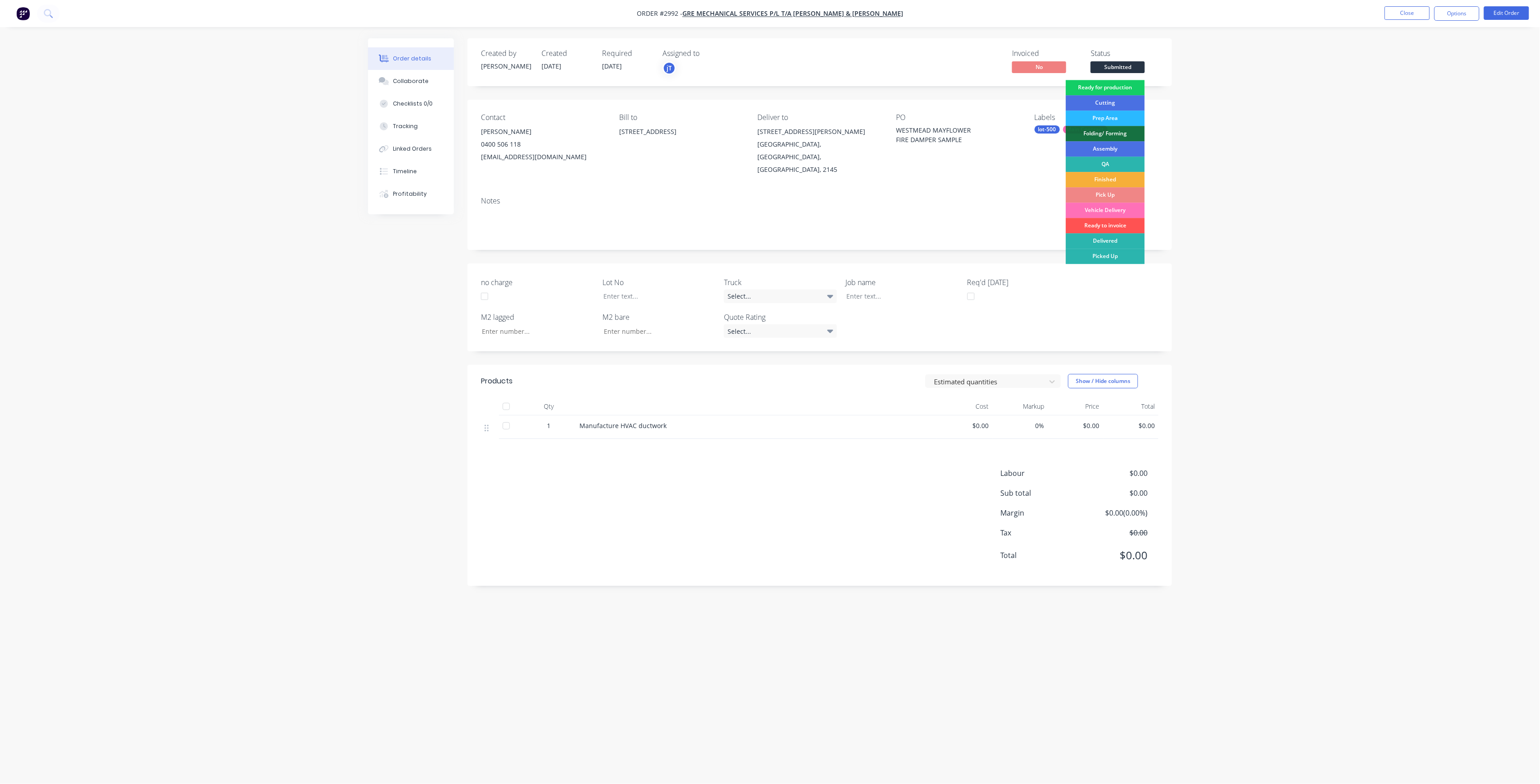
click at [1132, 91] on div "Ready for production" at bounding box center [1105, 87] width 79 height 15
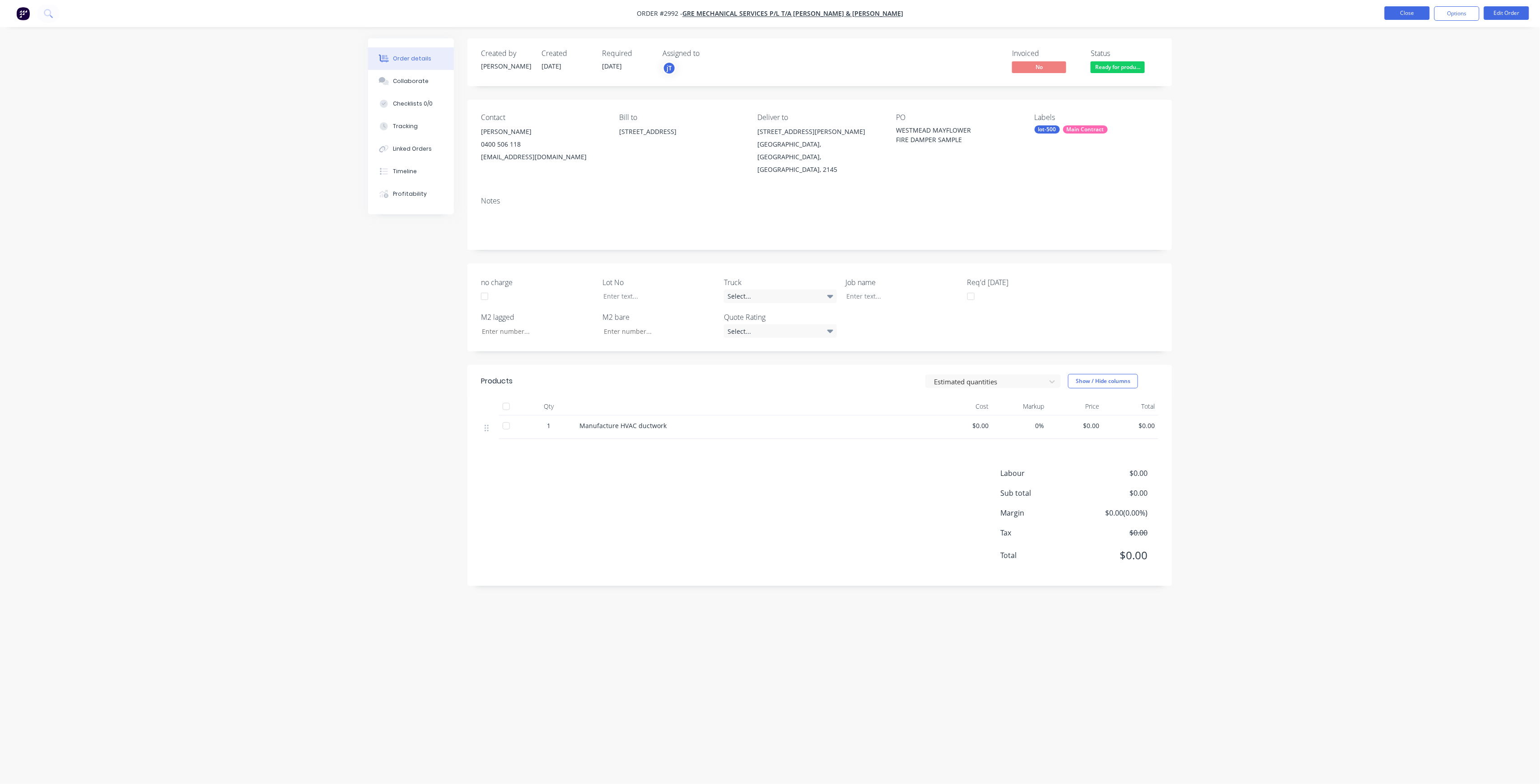
click at [1407, 13] on button "Close" at bounding box center [1407, 13] width 46 height 14
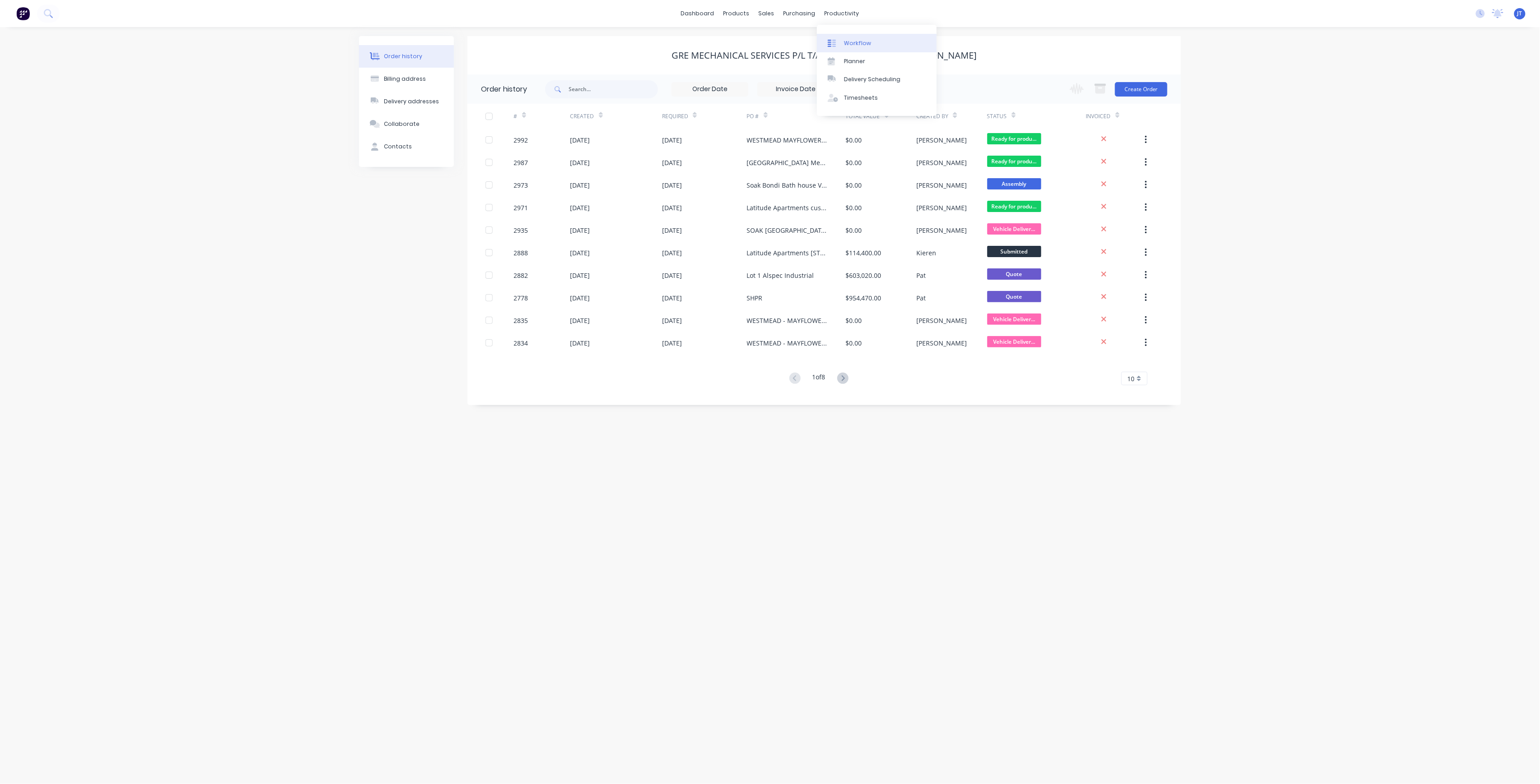
click at [862, 51] on link "Workflow" at bounding box center [877, 42] width 120 height 18
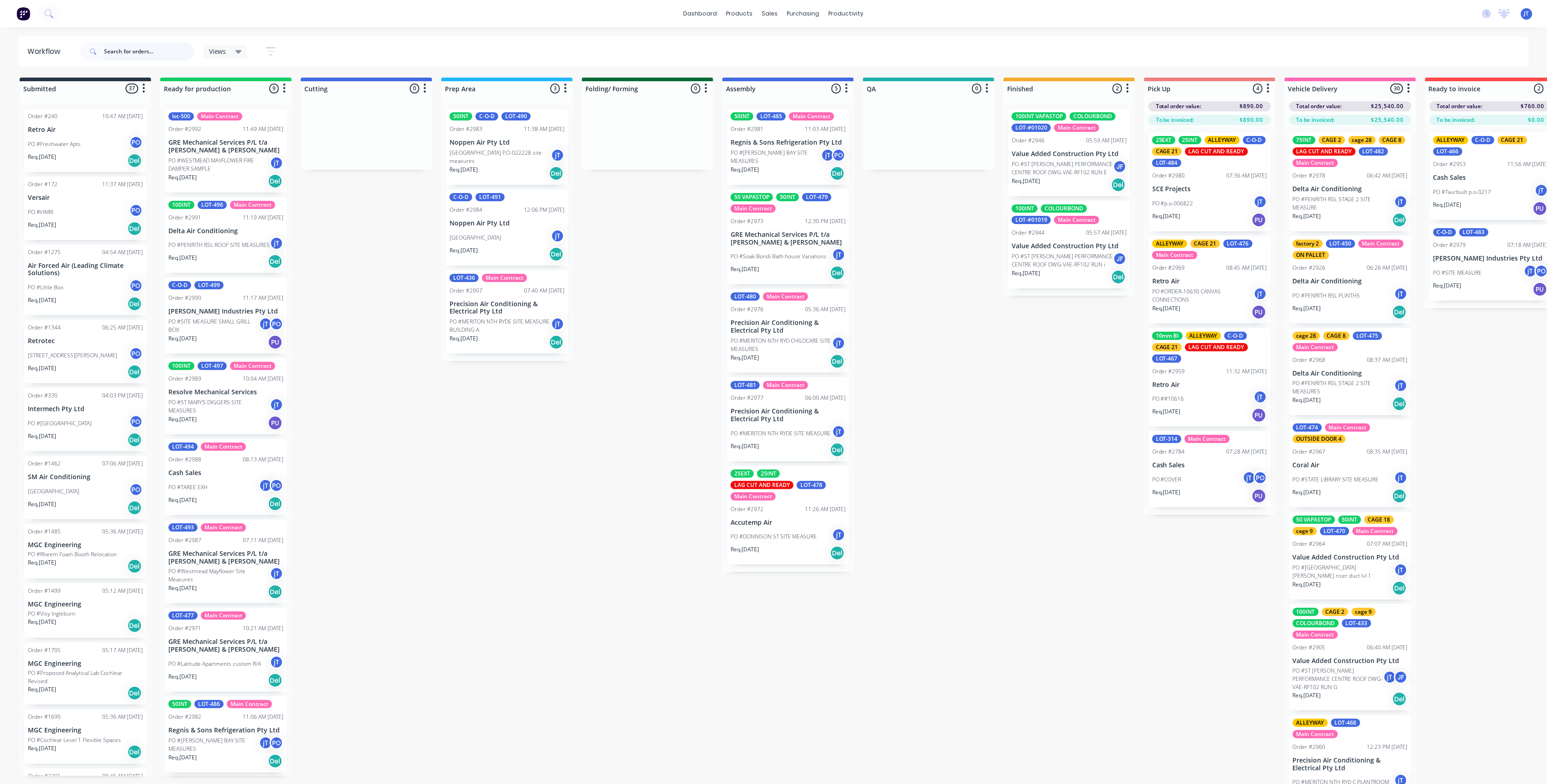
click at [183, 55] on input "text" at bounding box center [150, 51] width 90 height 18
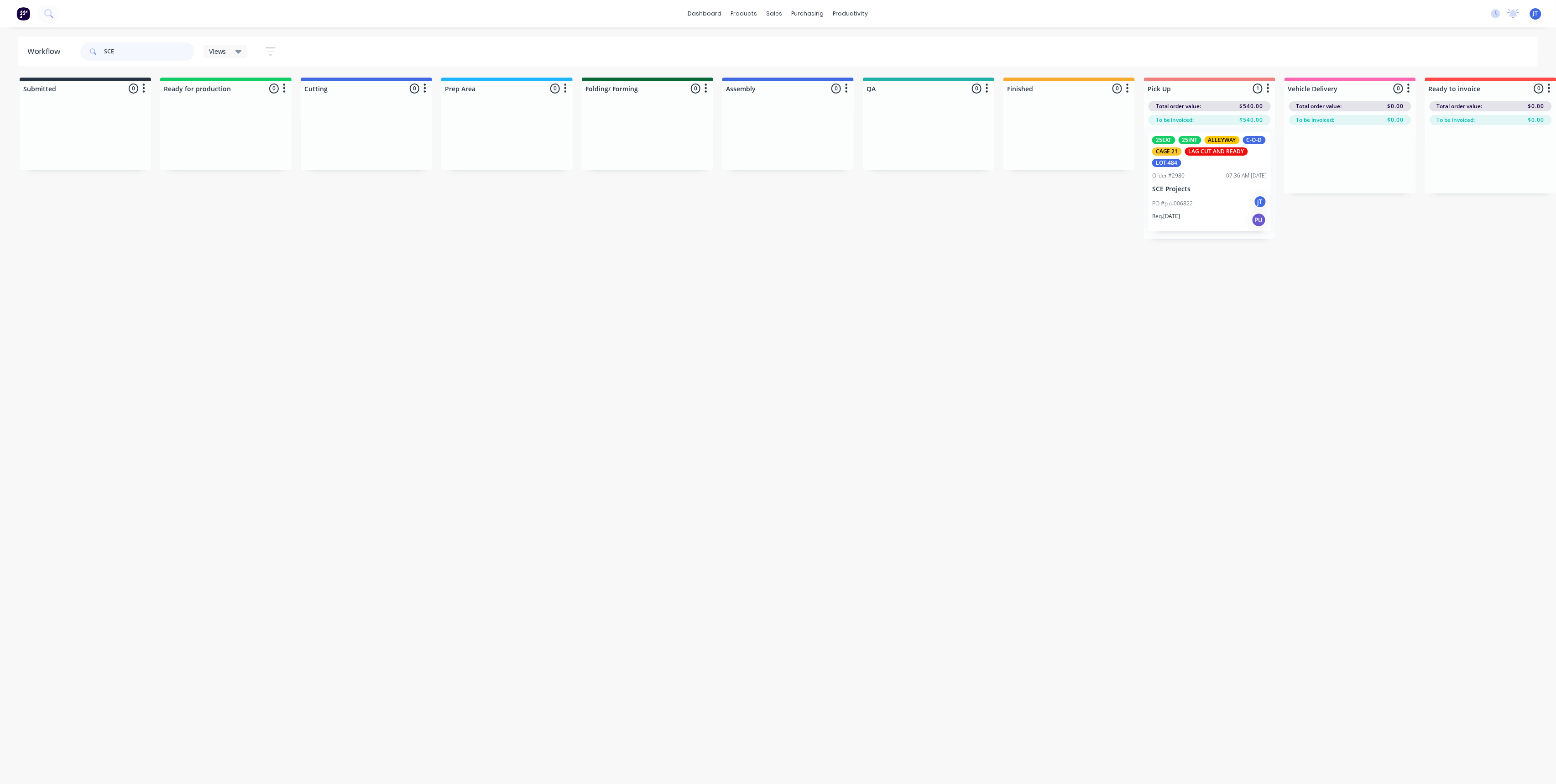
type input "SCE"
drag, startPoint x: 121, startPoint y: 60, endPoint x: 95, endPoint y: 66, distance: 26.7
click at [99, 65] on header "Workflow SCE Views Save new view None (Default) edit Assembly edit Dispatch edi…" at bounding box center [778, 52] width 1519 height 30
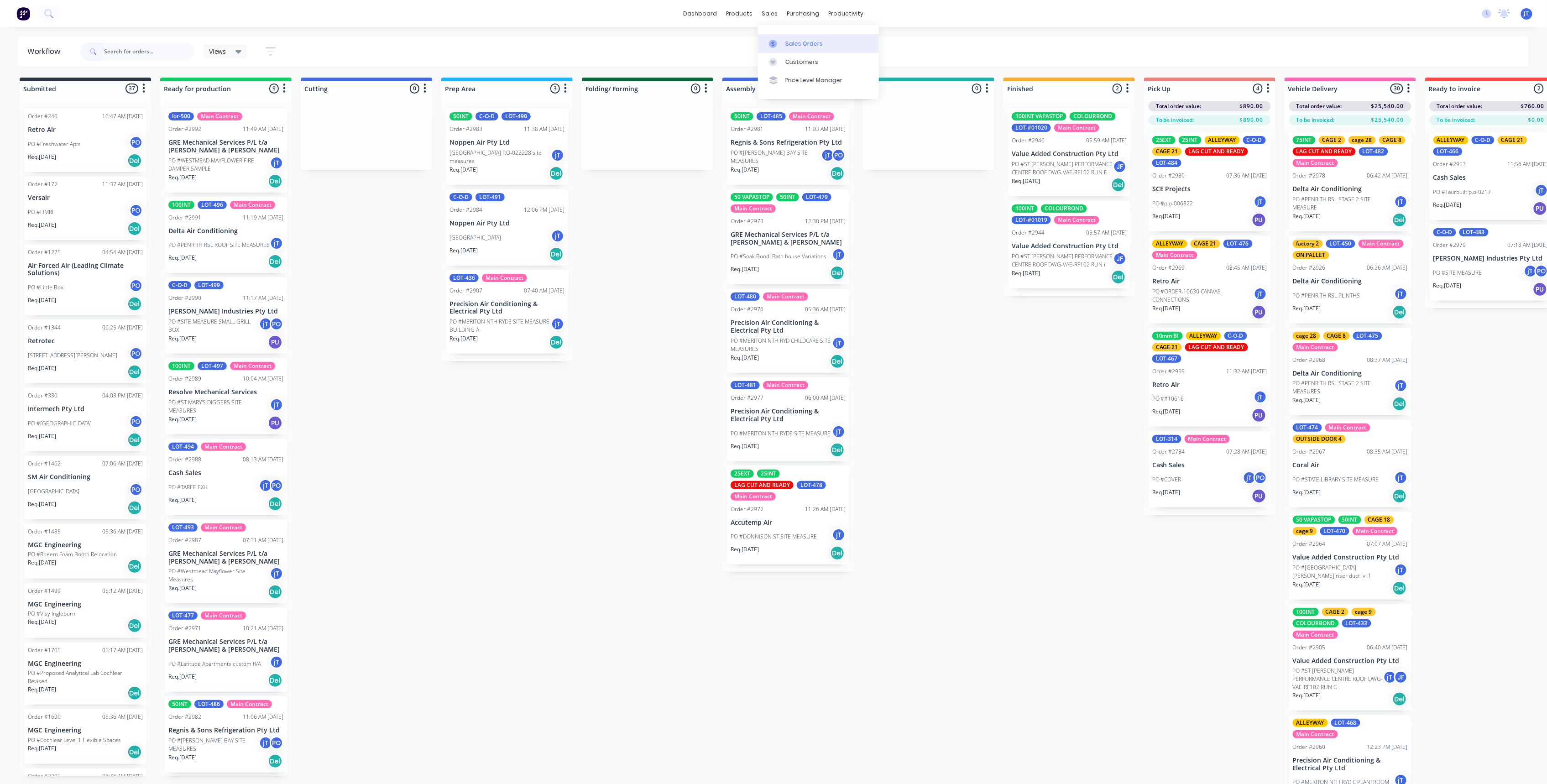
click at [804, 41] on div "Sales Orders" at bounding box center [804, 43] width 38 height 8
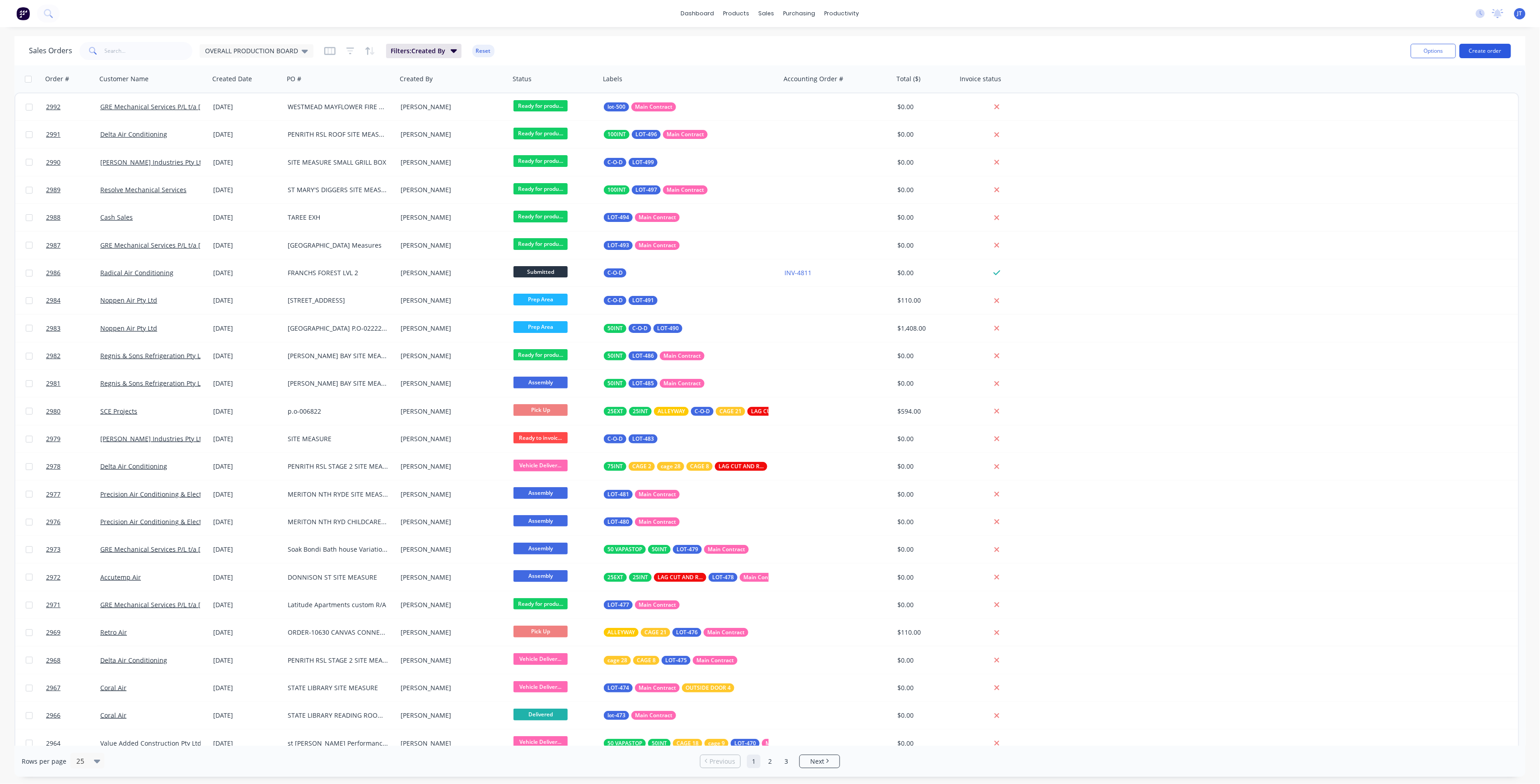
click at [1498, 51] on button "Create order" at bounding box center [1484, 51] width 51 height 15
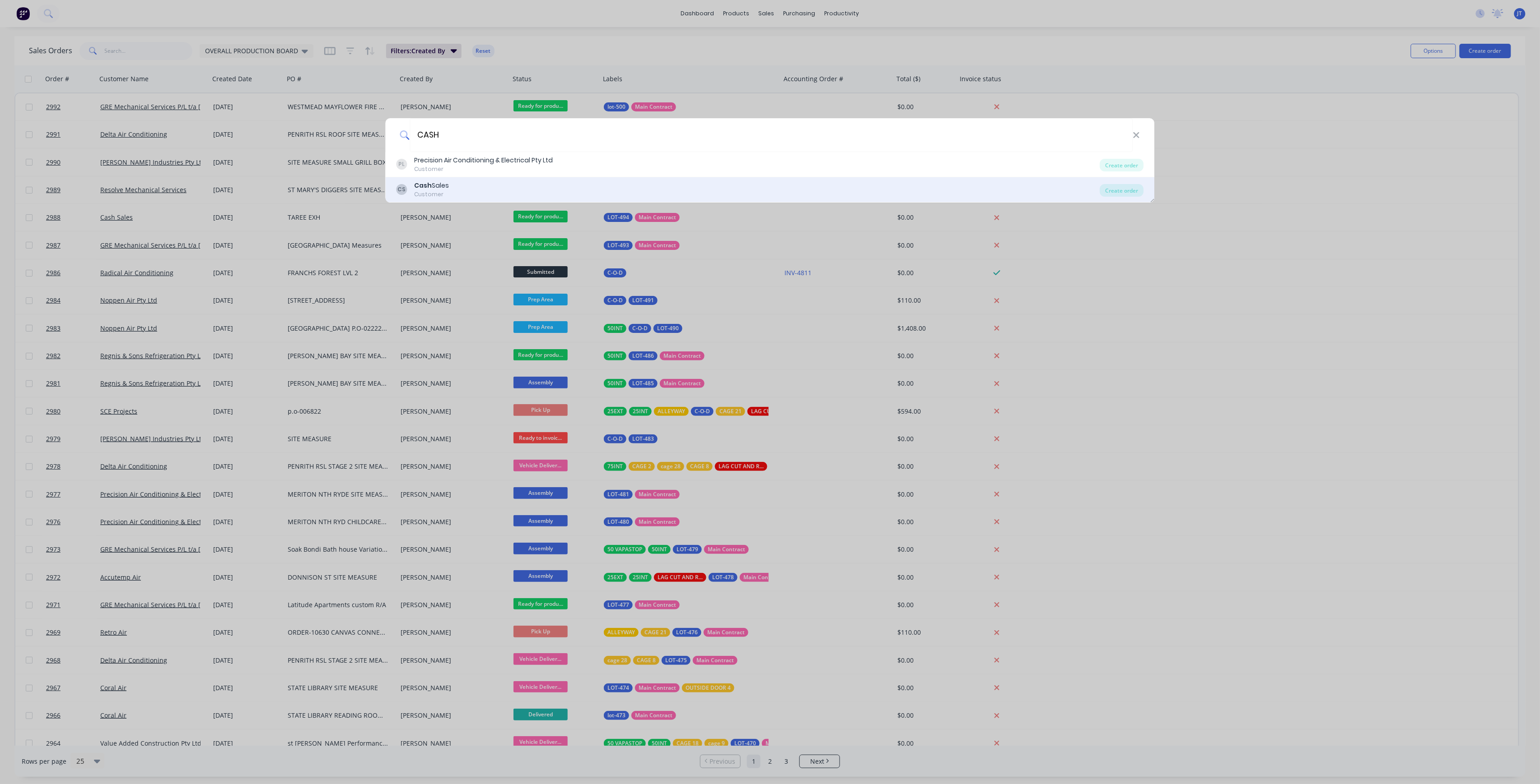
type input "CASH"
click at [793, 192] on div "CS Cash Sales Customer" at bounding box center [748, 190] width 703 height 18
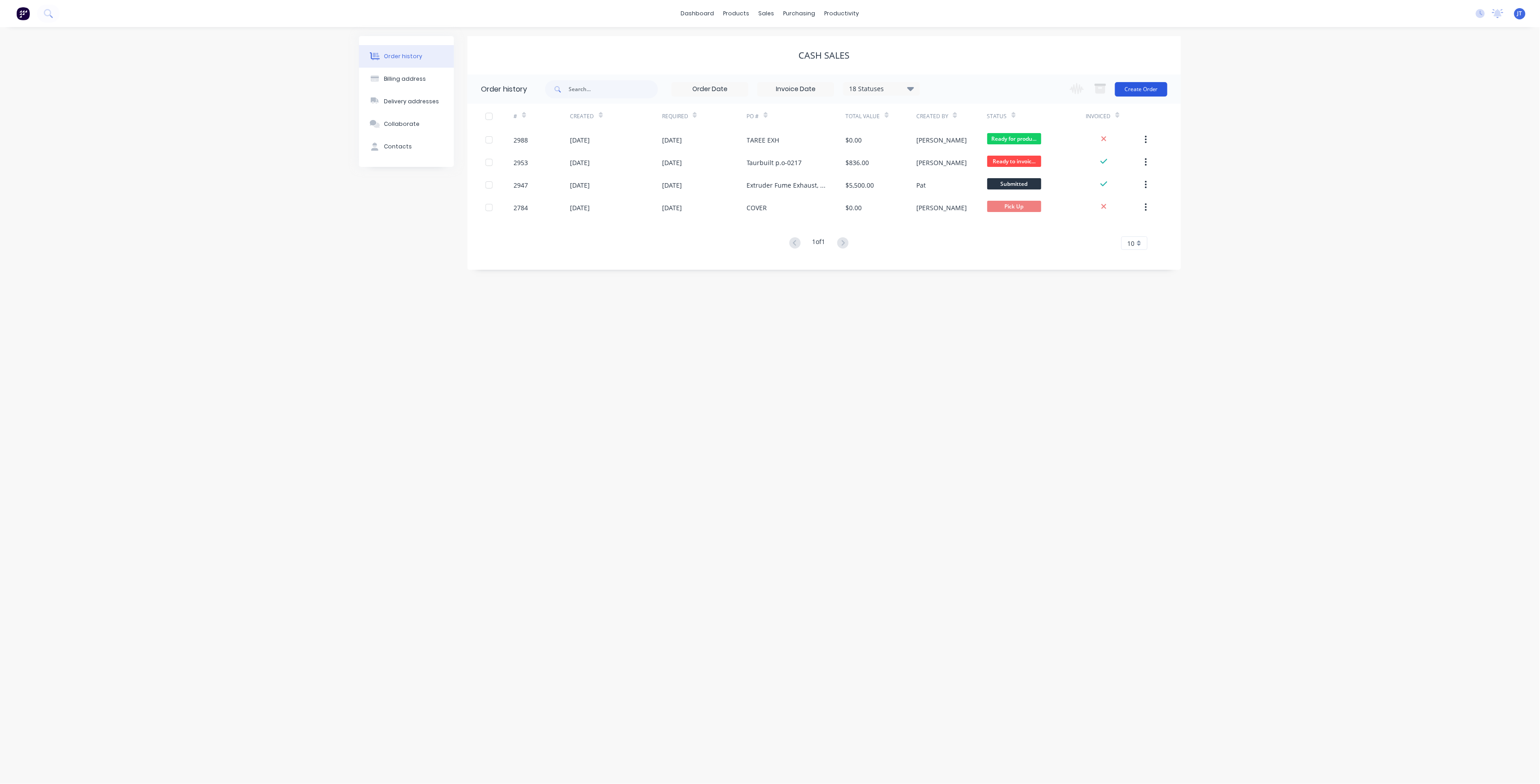
click at [1146, 86] on button "Create Order" at bounding box center [1141, 89] width 52 height 15
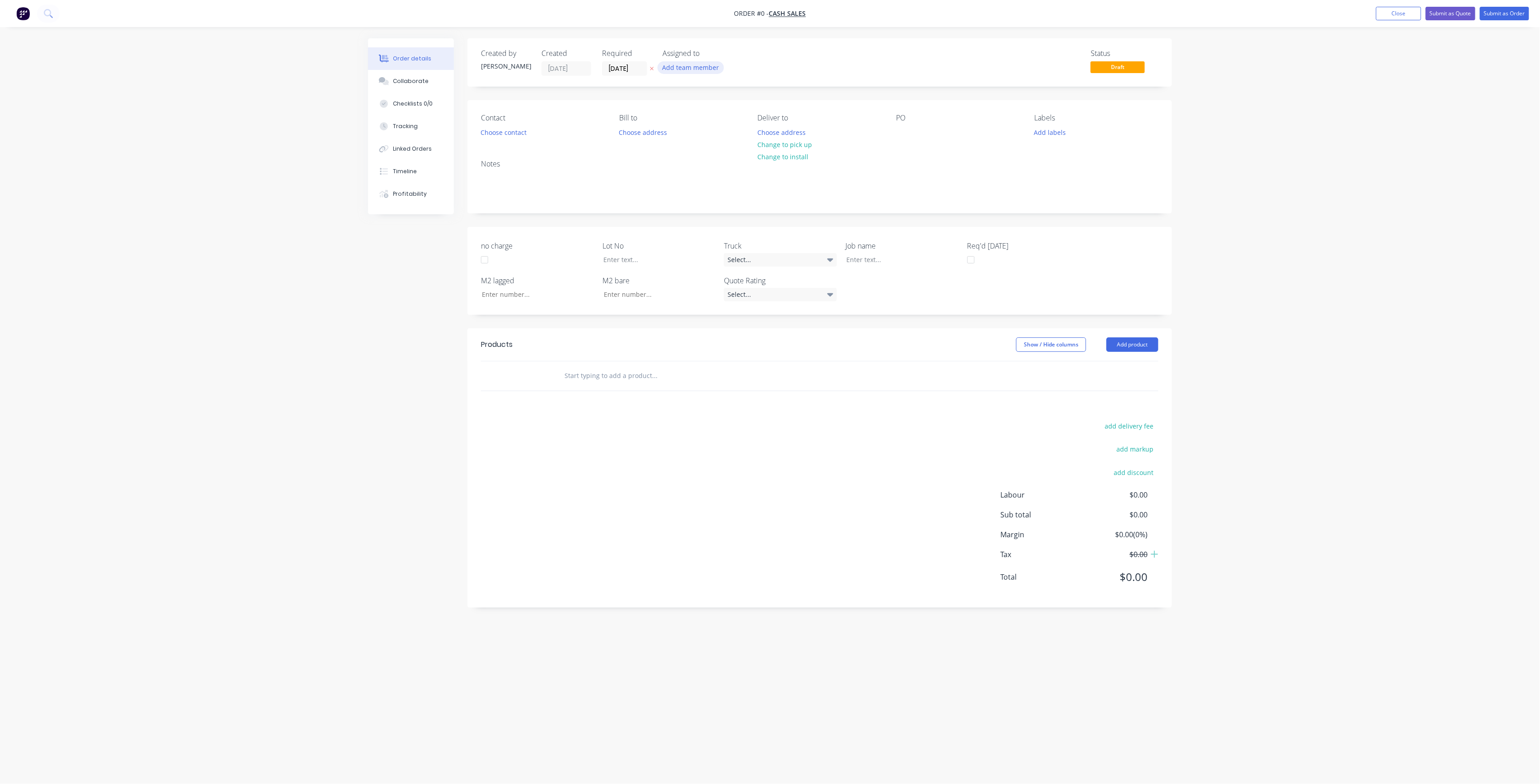
click at [708, 69] on button "Add team member" at bounding box center [690, 67] width 66 height 12
click at [721, 116] on div "[PERSON_NAME] (You)" at bounding box center [735, 117] width 90 height 9
click at [638, 69] on div "Creating draft order... Loading... Order details Collaborate Checklists 0/0 Tra…" at bounding box center [770, 375] width 822 height 673
click at [494, 130] on button "Choose contact" at bounding box center [503, 131] width 56 height 12
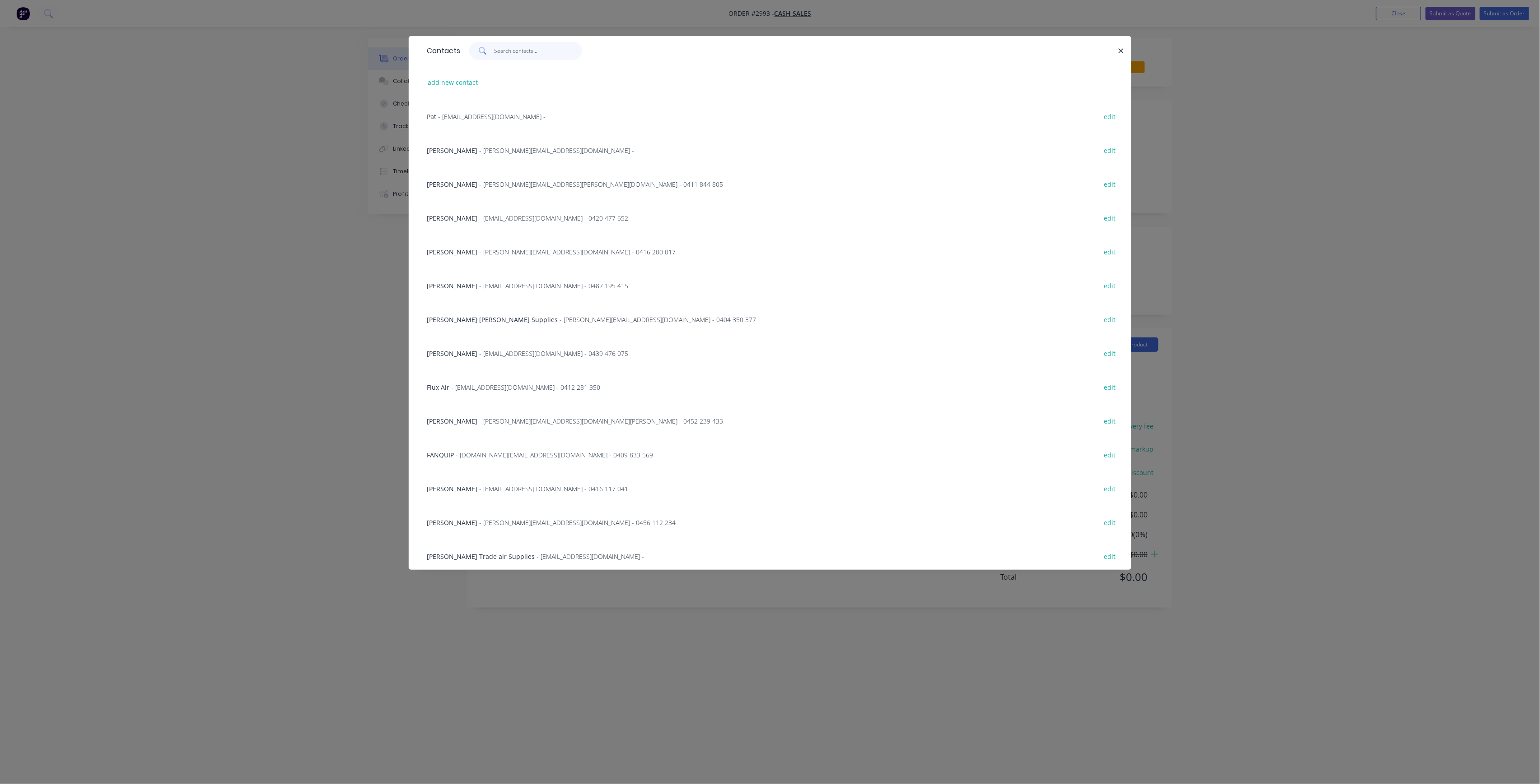
click at [535, 47] on input "text" at bounding box center [538, 50] width 88 height 18
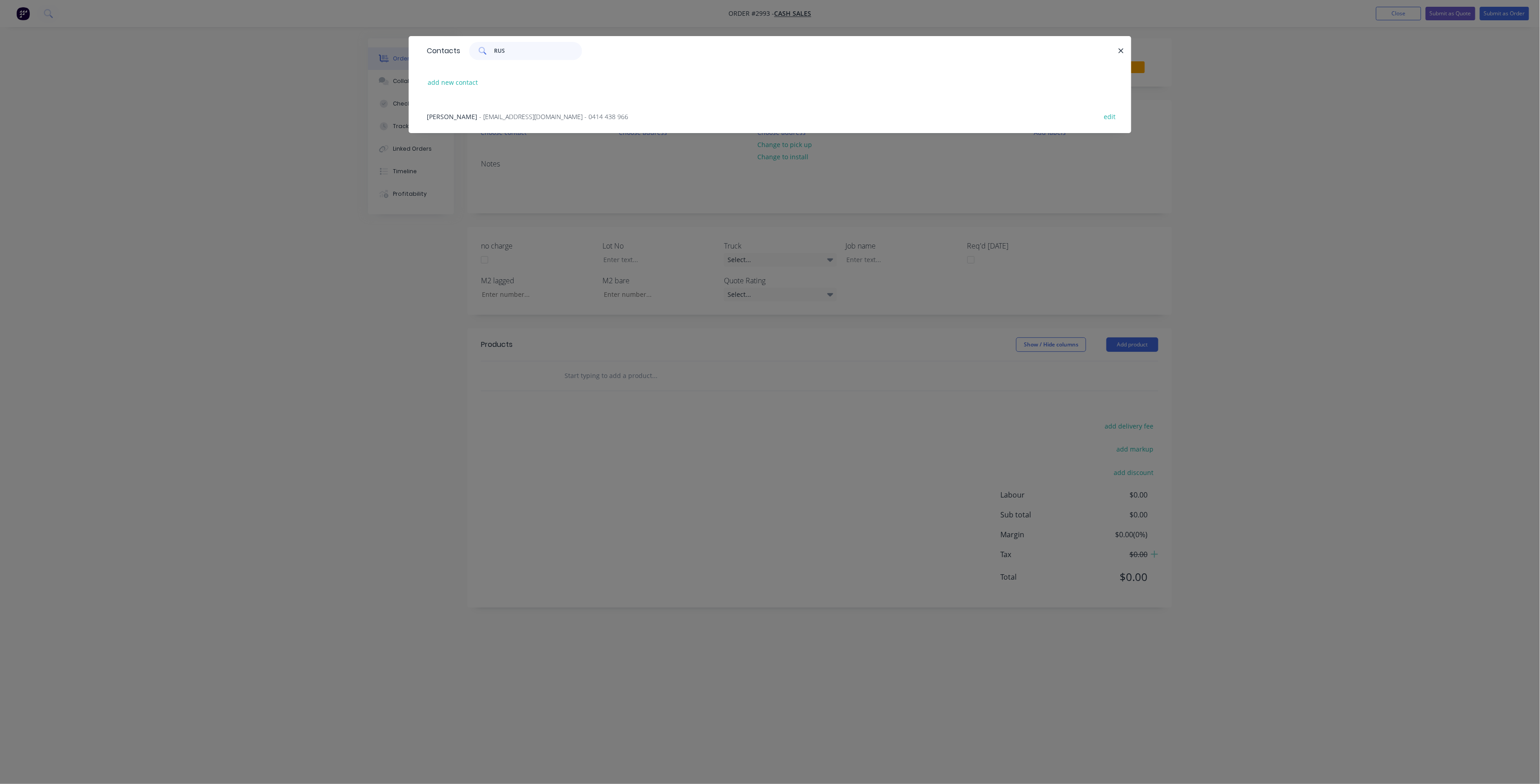
type input "RUS"
click at [546, 109] on div "[PERSON_NAME] - [EMAIL_ADDRESS][DOMAIN_NAME] - 0414 438 966 edit" at bounding box center [770, 116] width 695 height 33
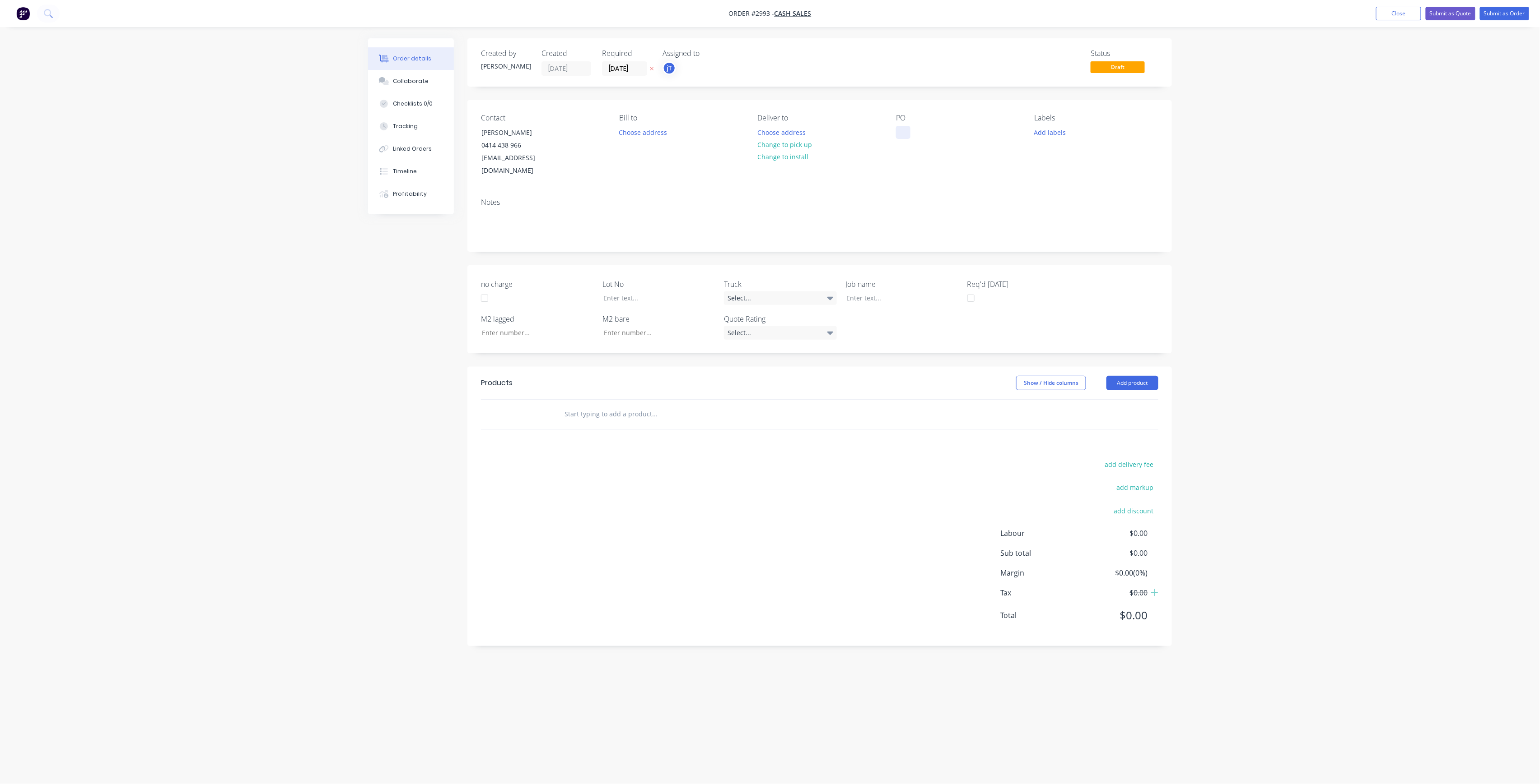
click at [907, 130] on div at bounding box center [904, 132] width 15 height 13
click at [1077, 128] on div "Add labels" at bounding box center [1096, 131] width 124 height 12
click at [1056, 132] on button "Add labels" at bounding box center [1050, 131] width 42 height 12
click at [1060, 130] on button "Add labels" at bounding box center [1050, 131] width 42 height 12
click at [1073, 210] on div "LOT-495" at bounding box center [1073, 213] width 29 height 10
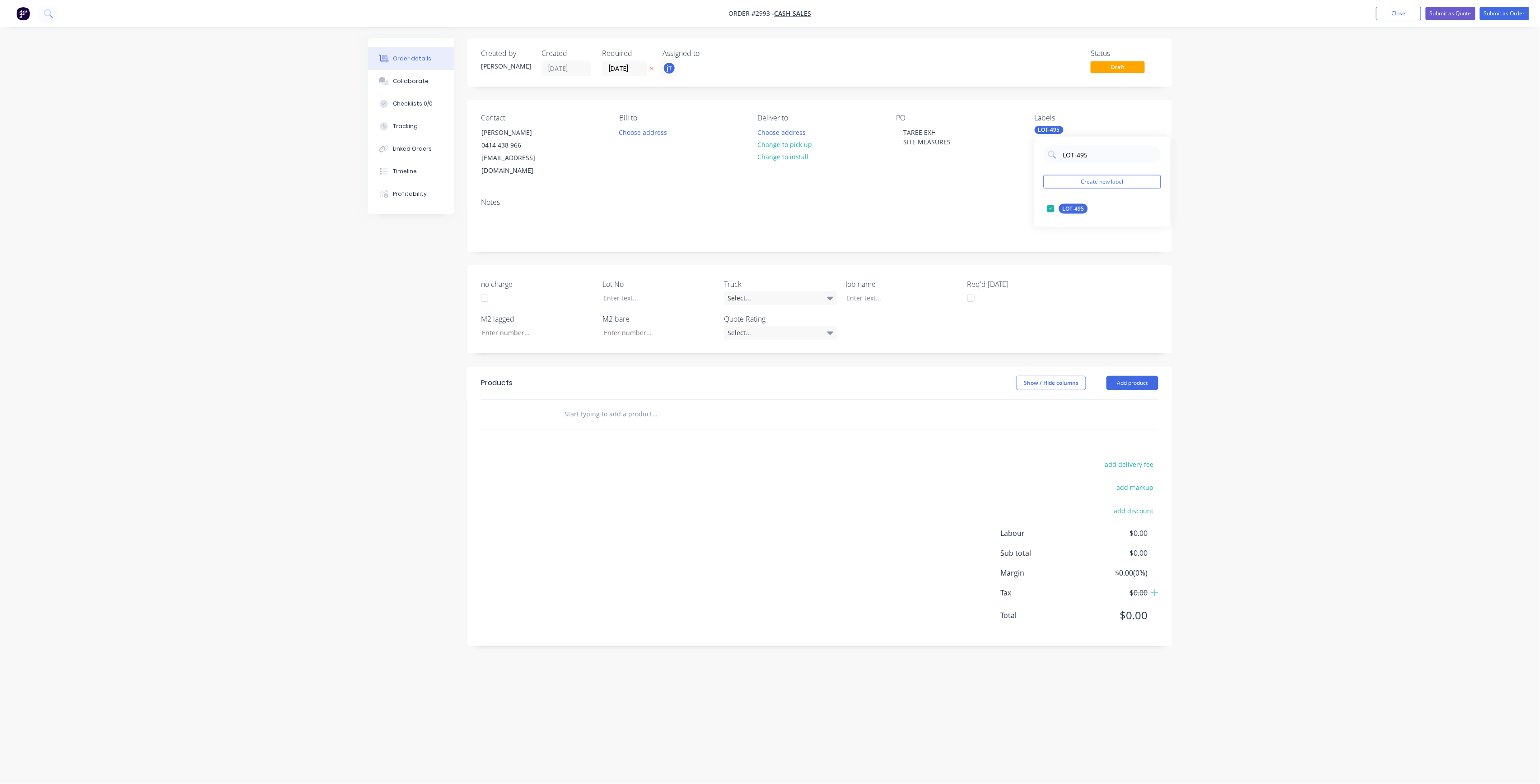
drag, startPoint x: 1114, startPoint y: 153, endPoint x: 1039, endPoint y: 193, distance: 85.0
click at [1039, 193] on div "LOT-495 Create new label LOT-495 edit" at bounding box center [1103, 181] width 136 height 90
type input "C-O"
click at [1078, 214] on button "C-O-D" at bounding box center [1064, 209] width 42 height 13
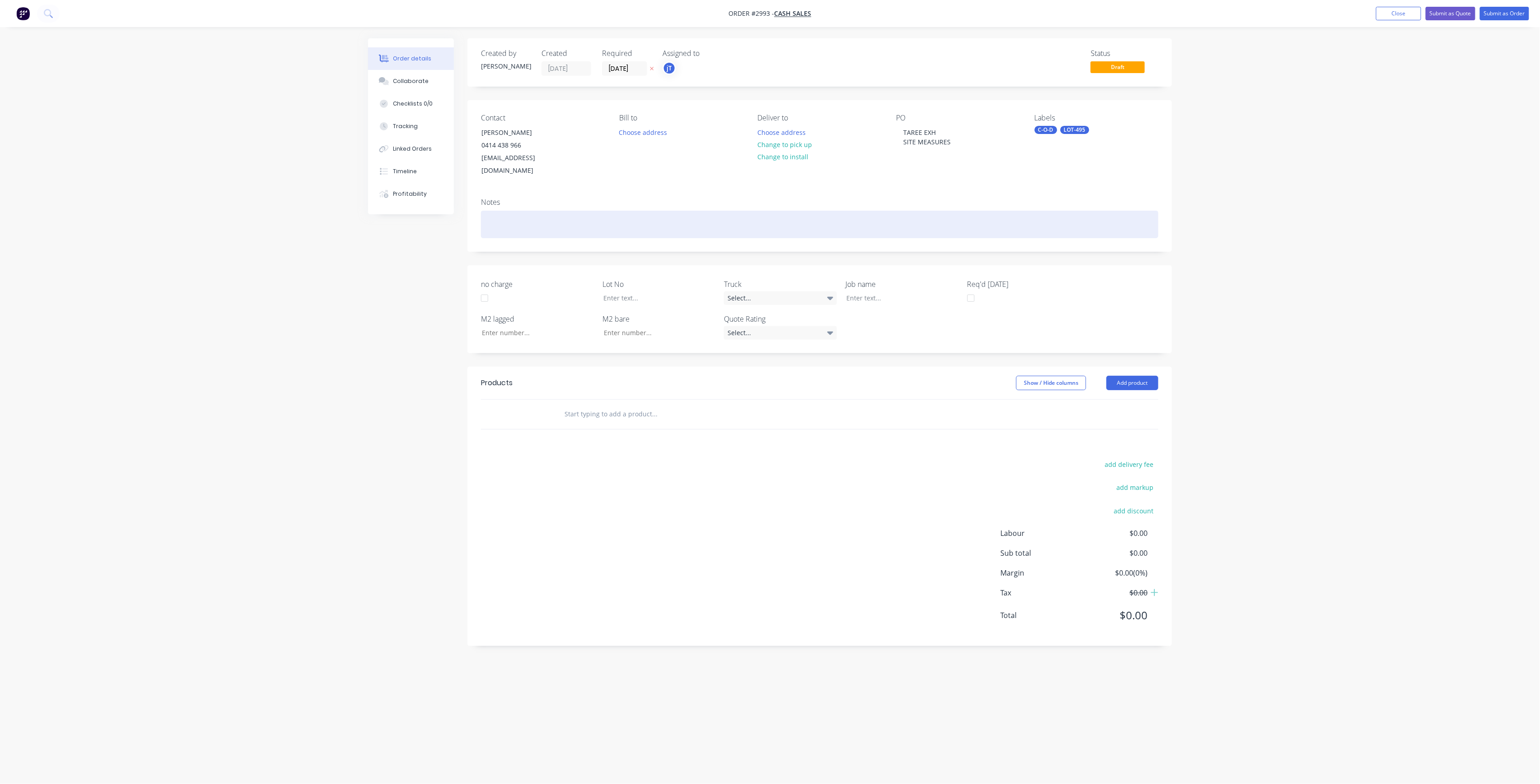
click at [748, 212] on div at bounding box center [820, 225] width 677 height 28
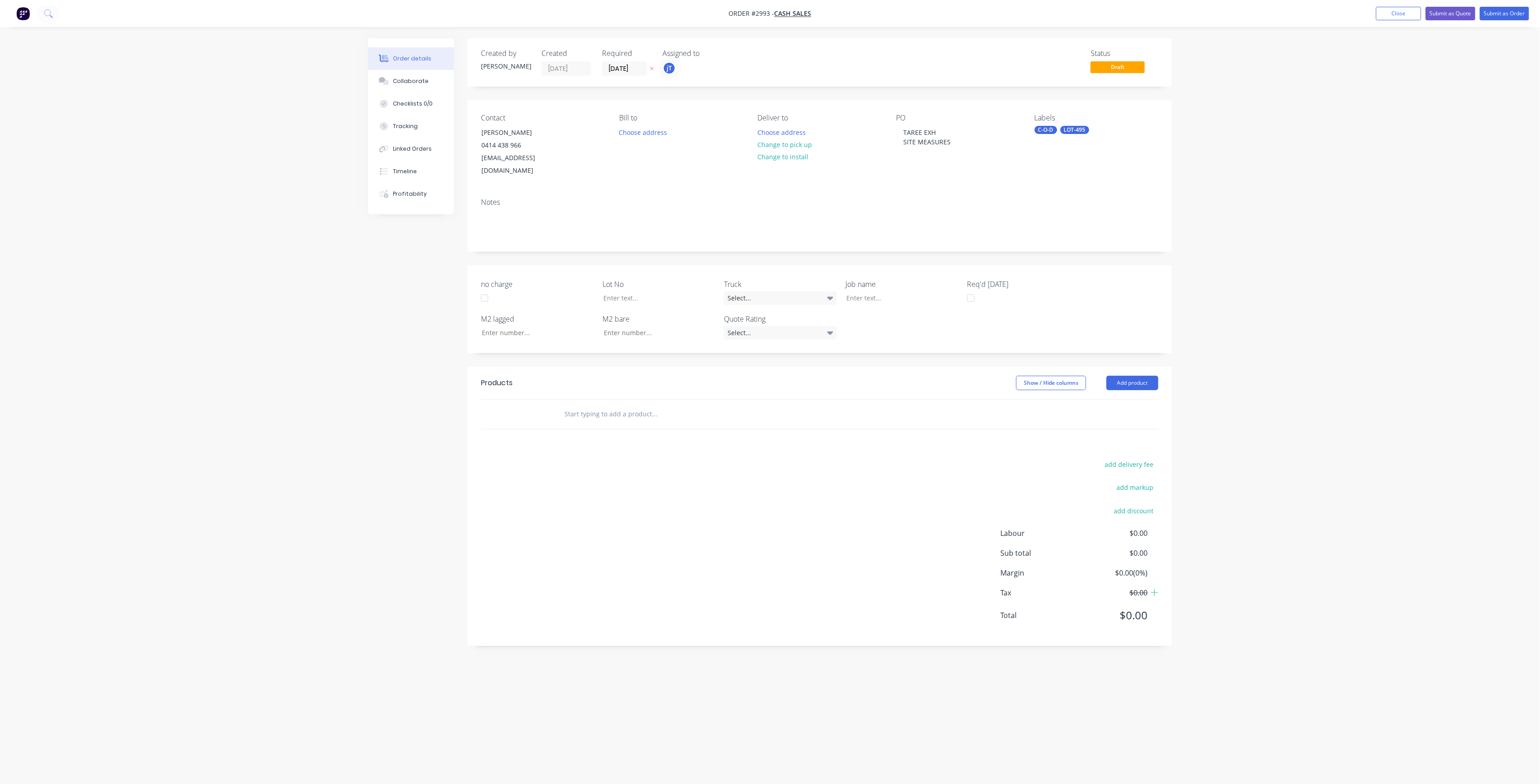
click at [616, 405] on input "text" at bounding box center [654, 414] width 181 height 18
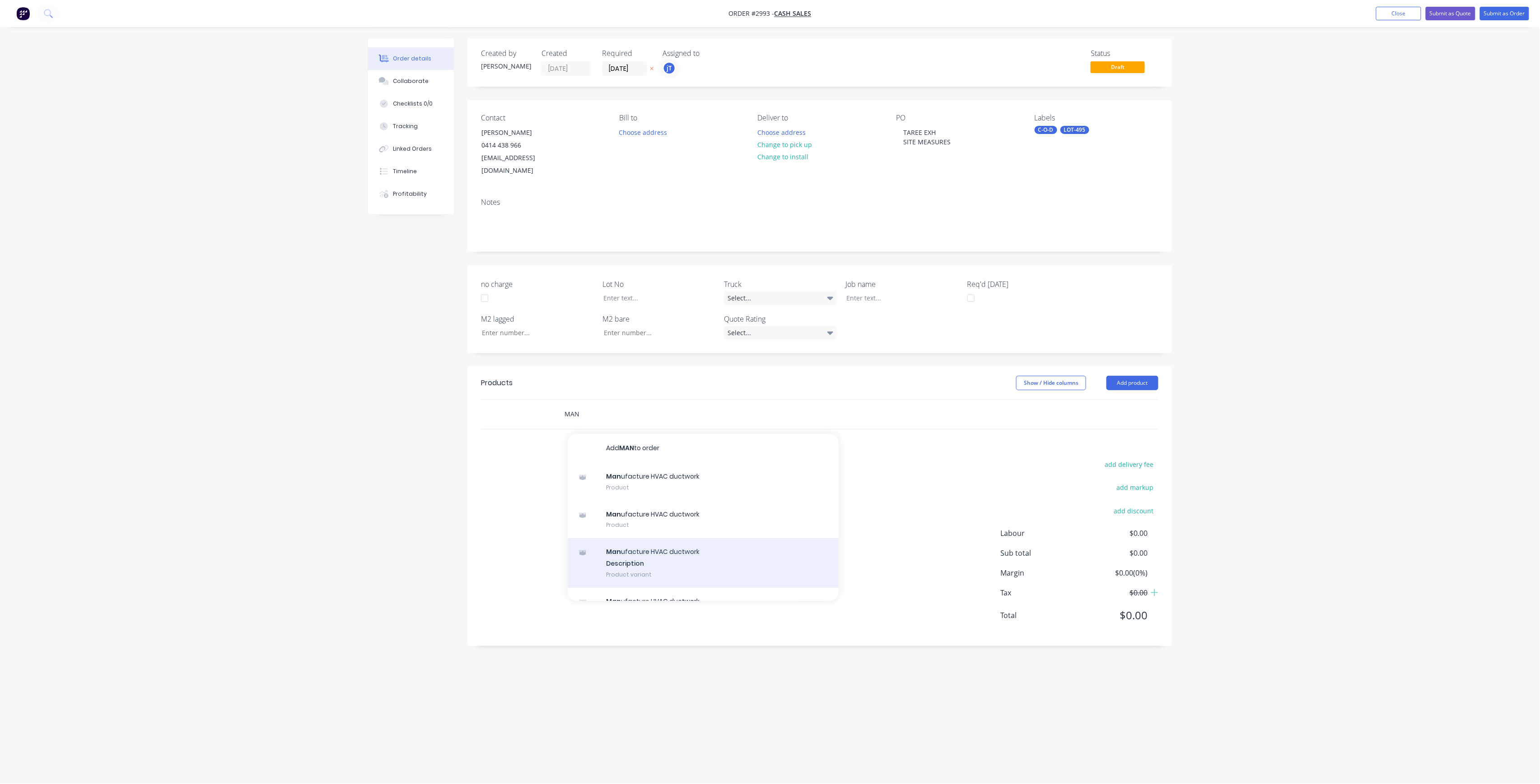
type input "MAN"
click at [679, 558] on div "Man ufacture HVAC ductwork Description Product variant" at bounding box center [703, 563] width 271 height 49
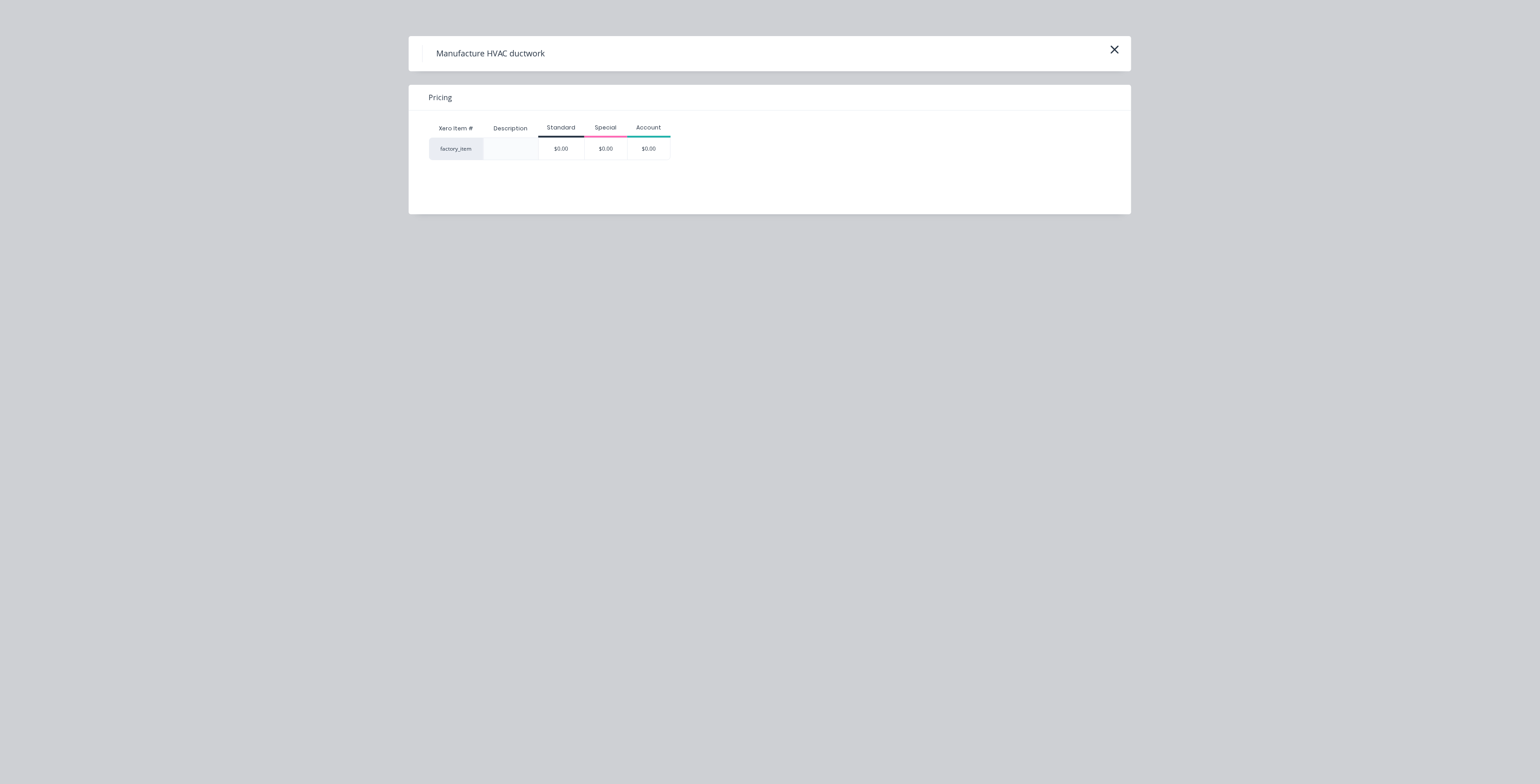
click at [555, 137] on div "Standard" at bounding box center [560, 128] width 46 height 18
click at [561, 154] on div "$0.00" at bounding box center [561, 148] width 46 height 21
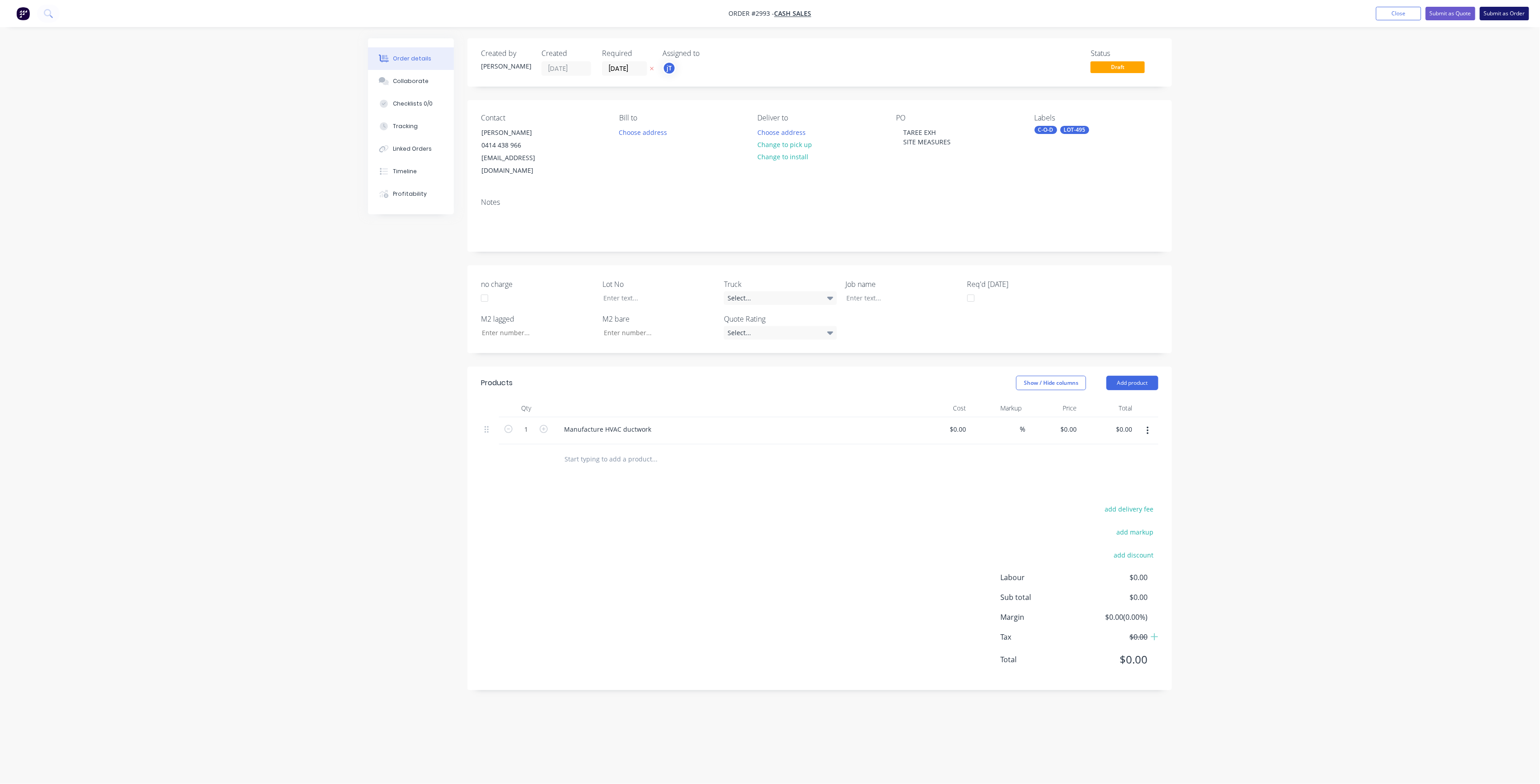
click at [1520, 10] on button "Submit as Order" at bounding box center [1504, 13] width 49 height 14
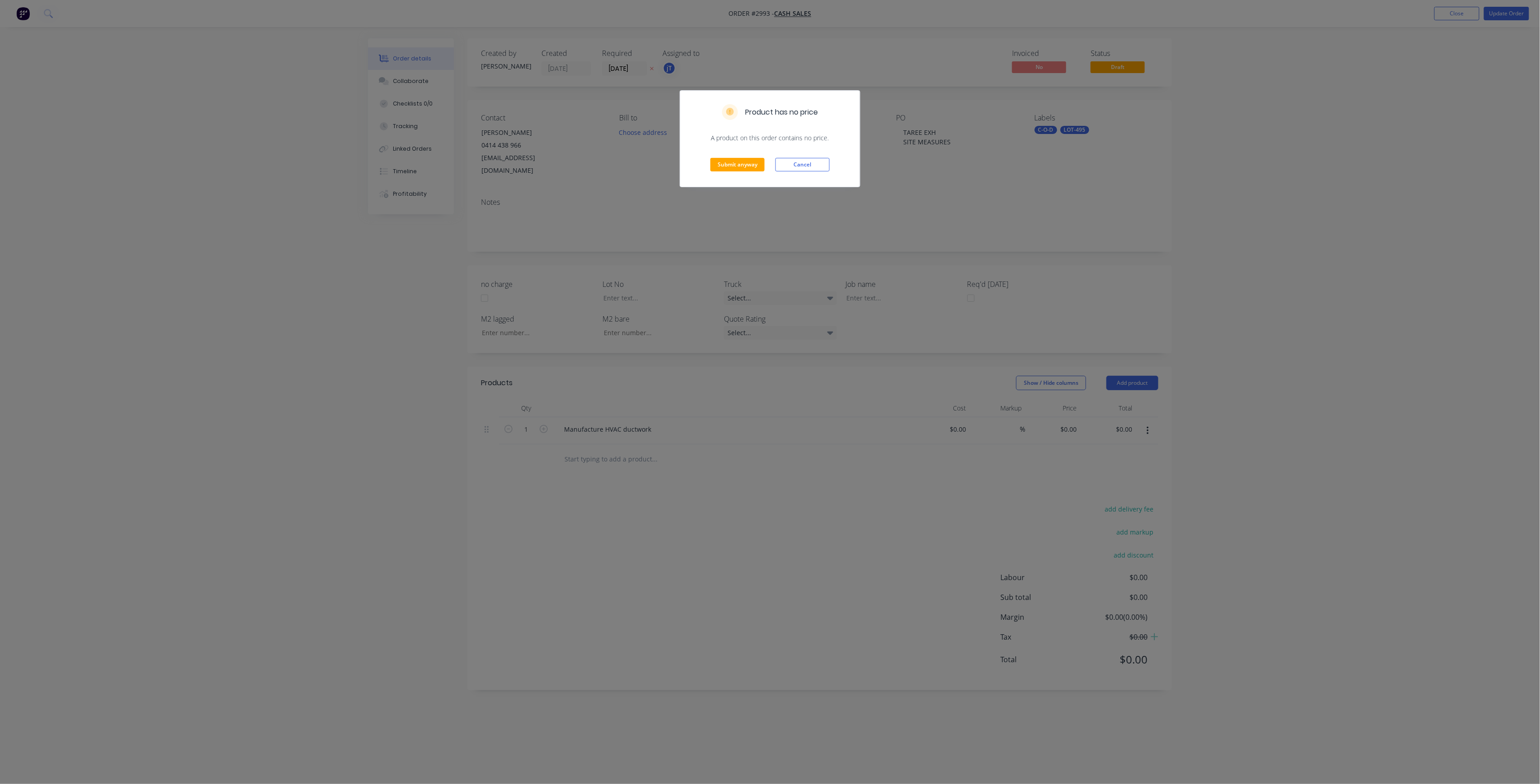
click at [708, 164] on div "Submit anyway Cancel" at bounding box center [770, 165] width 180 height 45
click at [712, 164] on button "Submit anyway" at bounding box center [737, 165] width 54 height 14
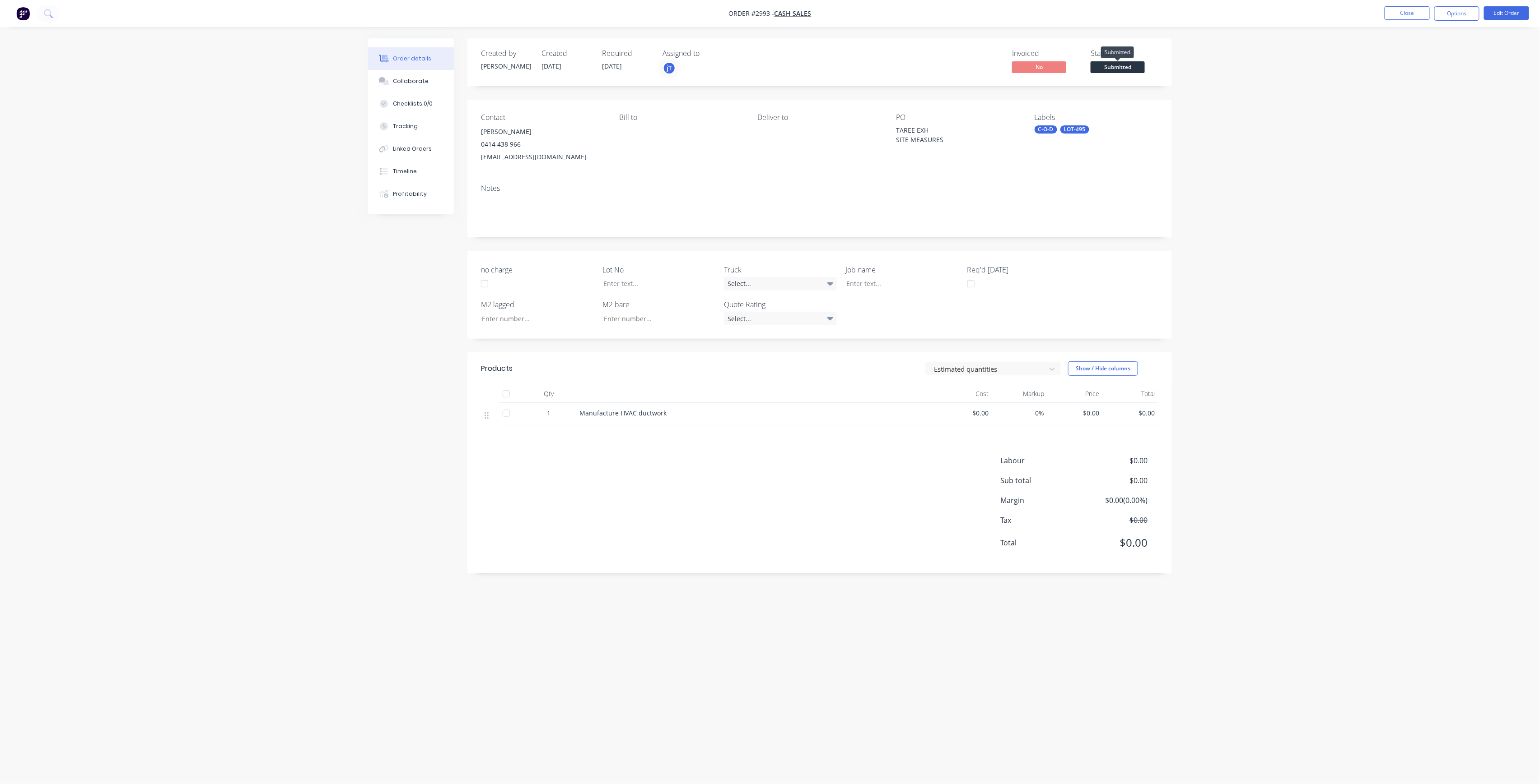
click at [1130, 66] on span "Submitted" at bounding box center [1118, 67] width 54 height 11
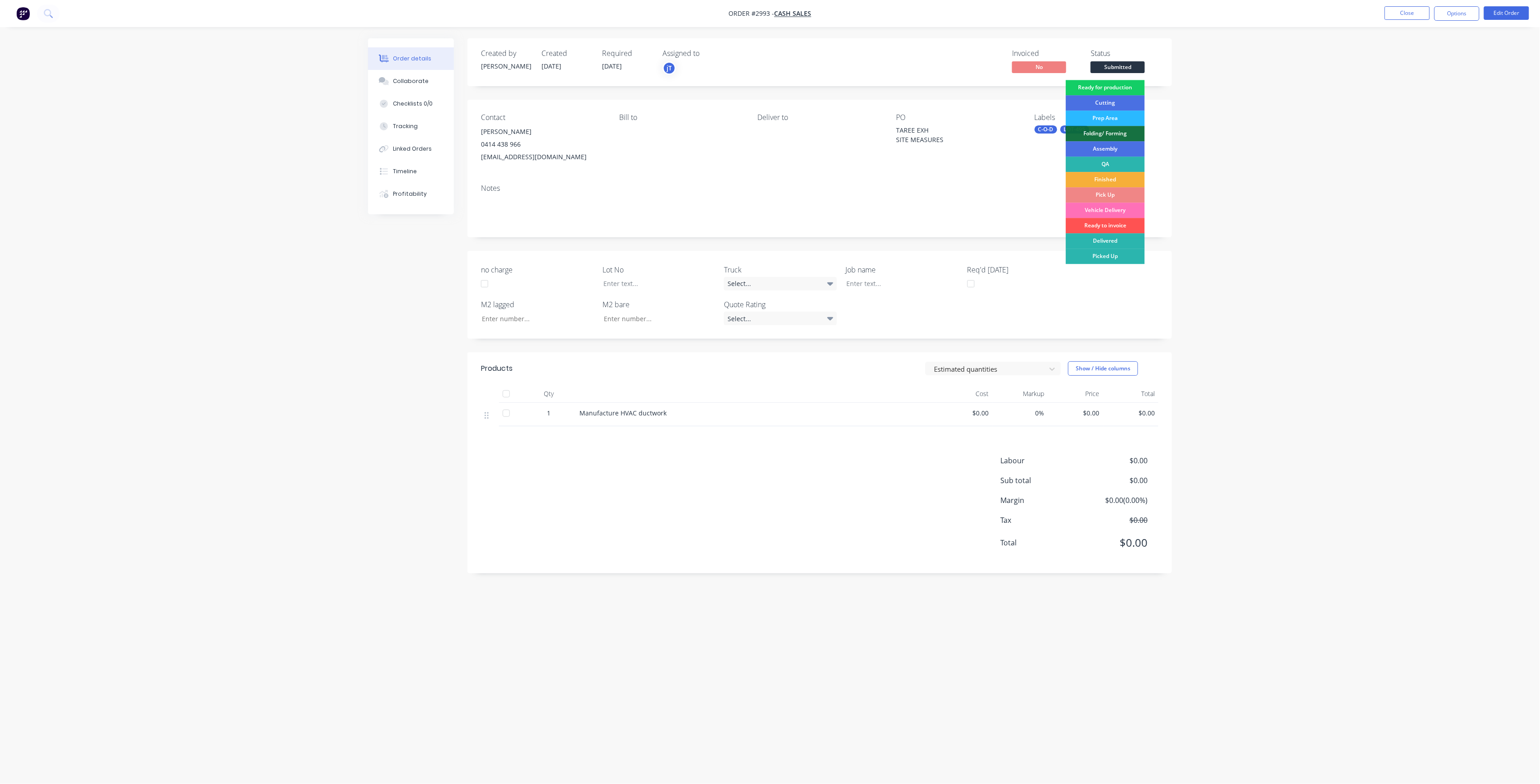
click at [1129, 83] on div "Ready for production" at bounding box center [1105, 87] width 79 height 15
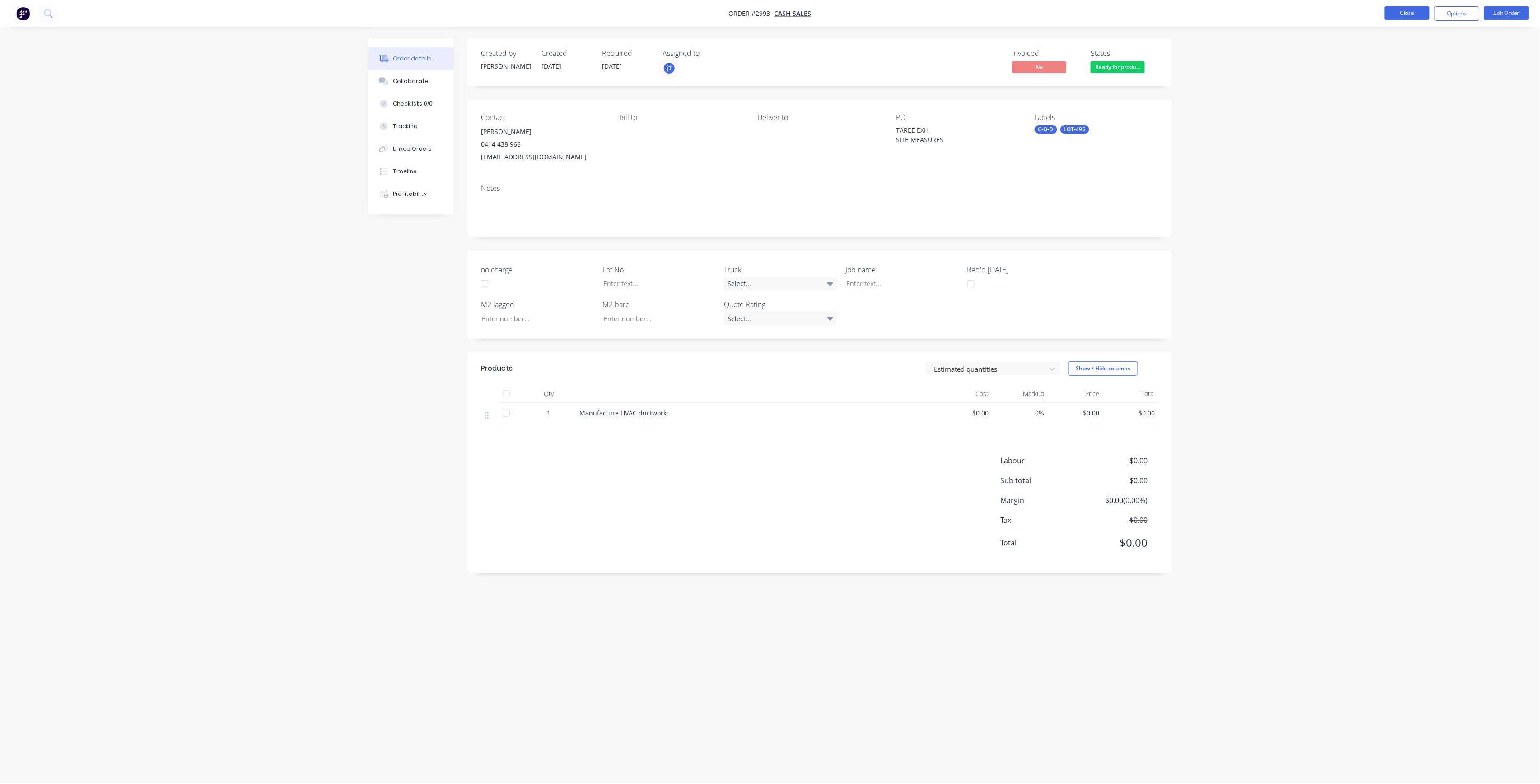
click at [1409, 16] on button "Close" at bounding box center [1407, 13] width 46 height 14
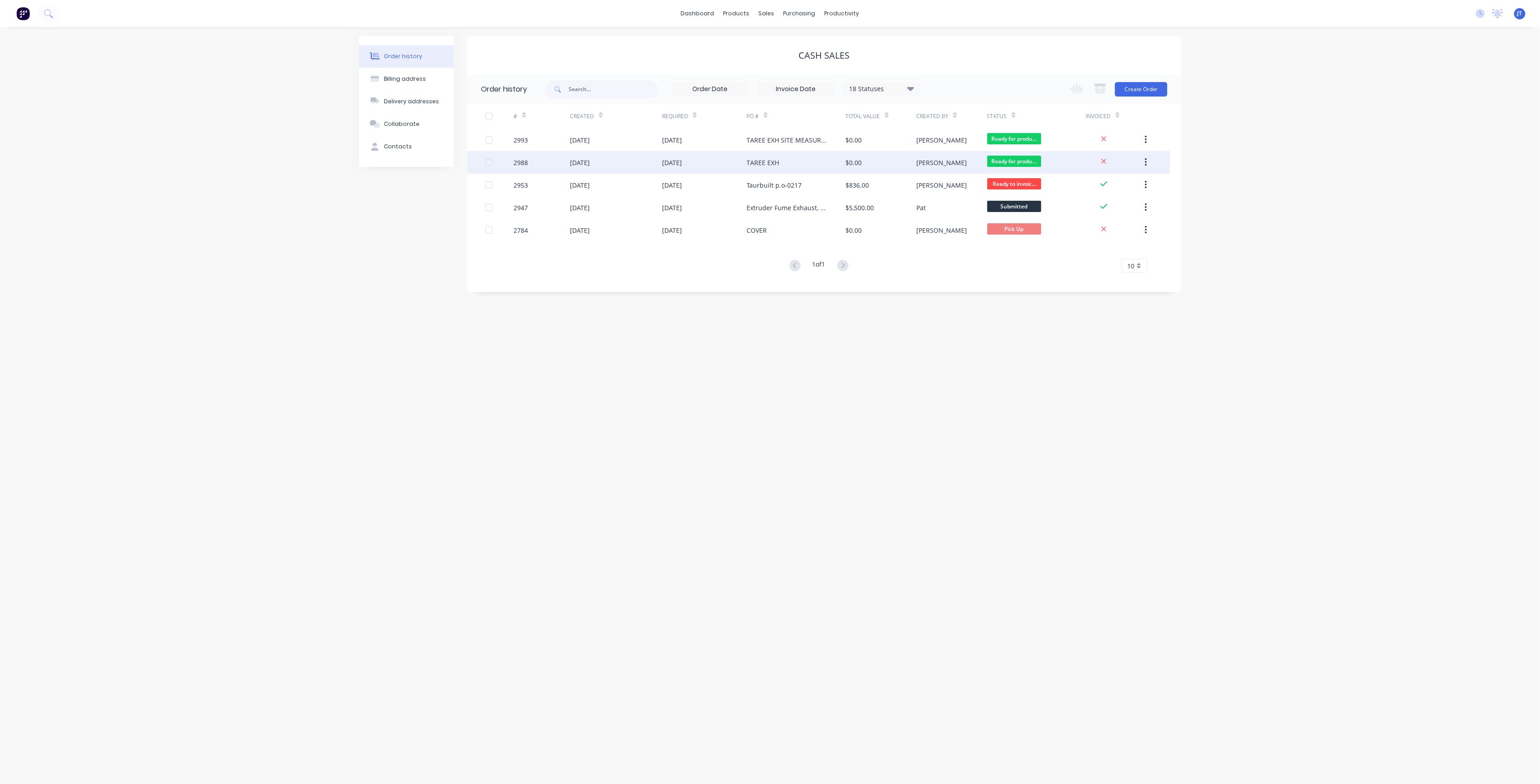
click at [783, 165] on div "TAREE EXH" at bounding box center [797, 163] width 99 height 22
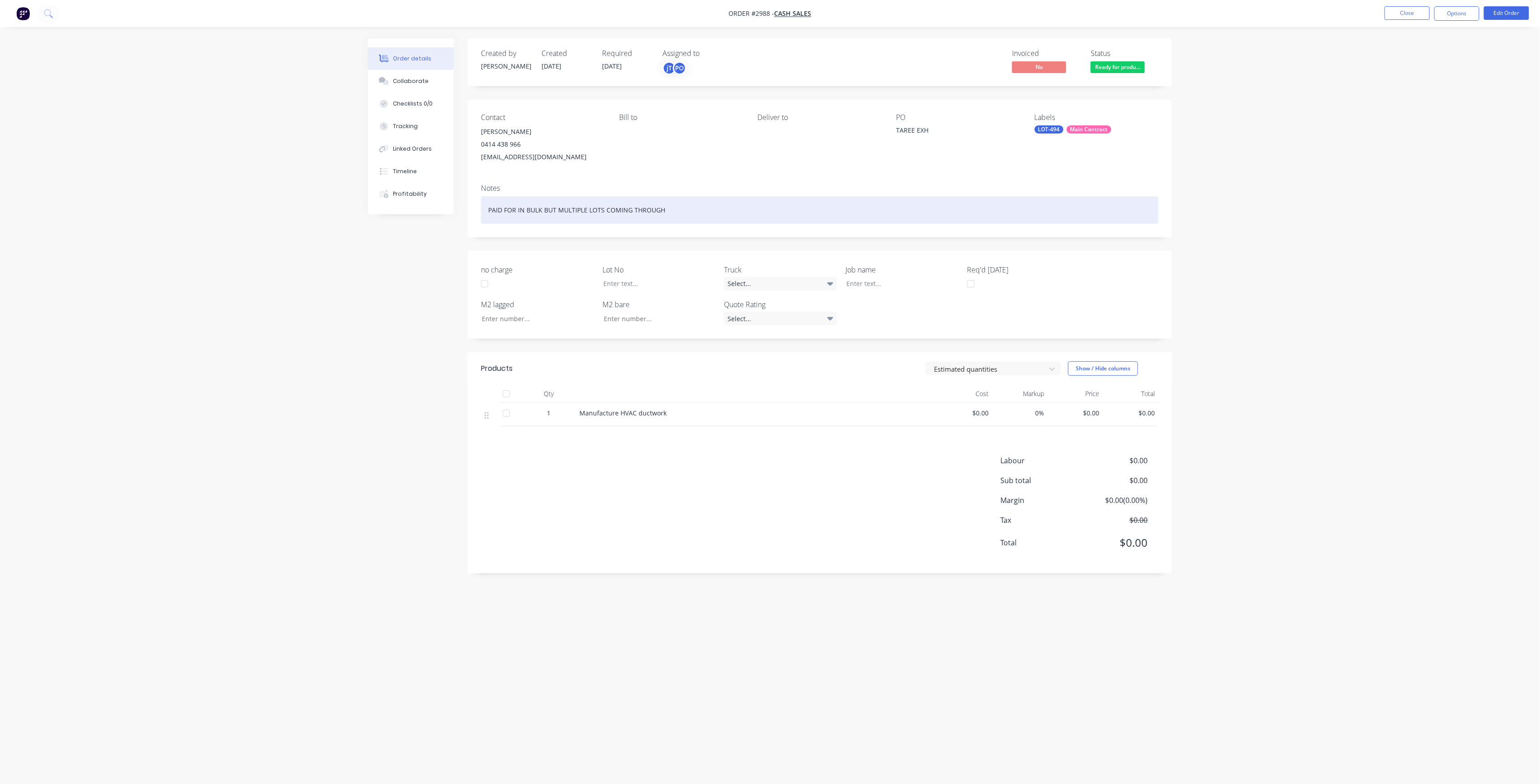
drag, startPoint x: 672, startPoint y: 206, endPoint x: 499, endPoint y: 204, distance: 173.0
click at [488, 208] on div "PAID FOR IN BULK BUT MULTIPLE LOTS COMING THROUGH" at bounding box center [820, 210] width 677 height 28
copy div "PAID FOR IN BULK BUT MULTIPLE LOTS COMING THROUGH"
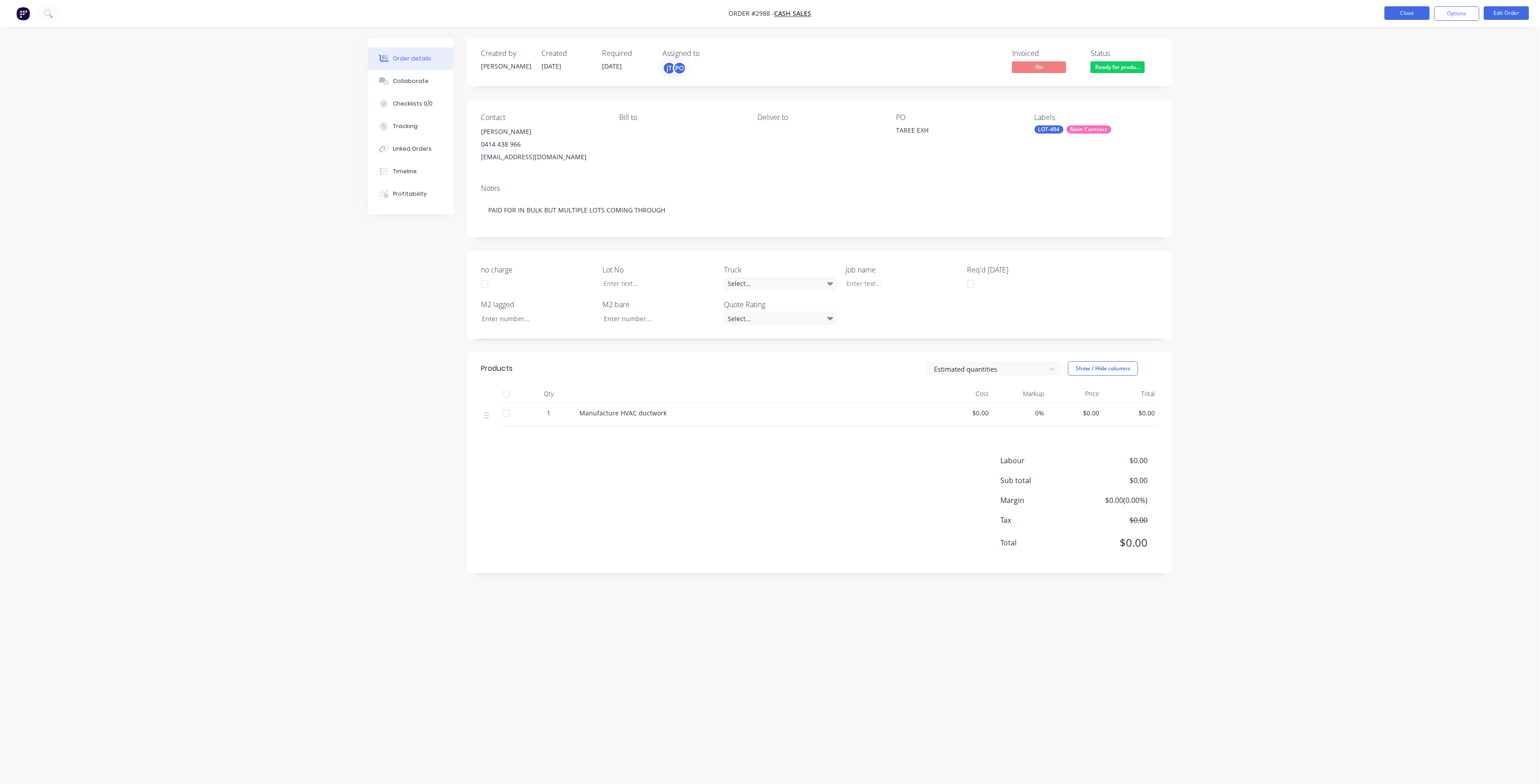
click at [1411, 14] on button "Close" at bounding box center [1407, 13] width 46 height 14
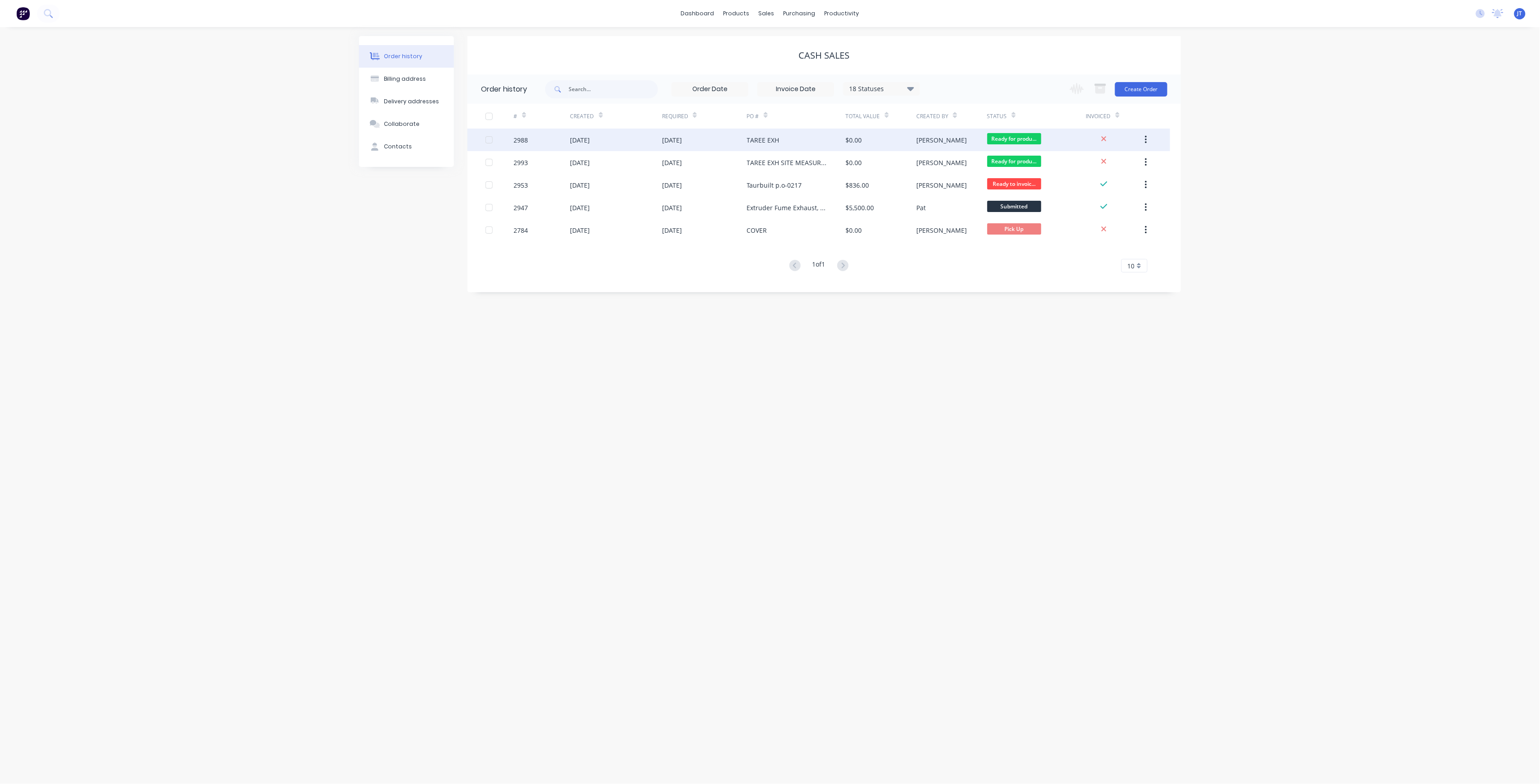
click at [797, 138] on div "TAREE EXH" at bounding box center [797, 140] width 99 height 22
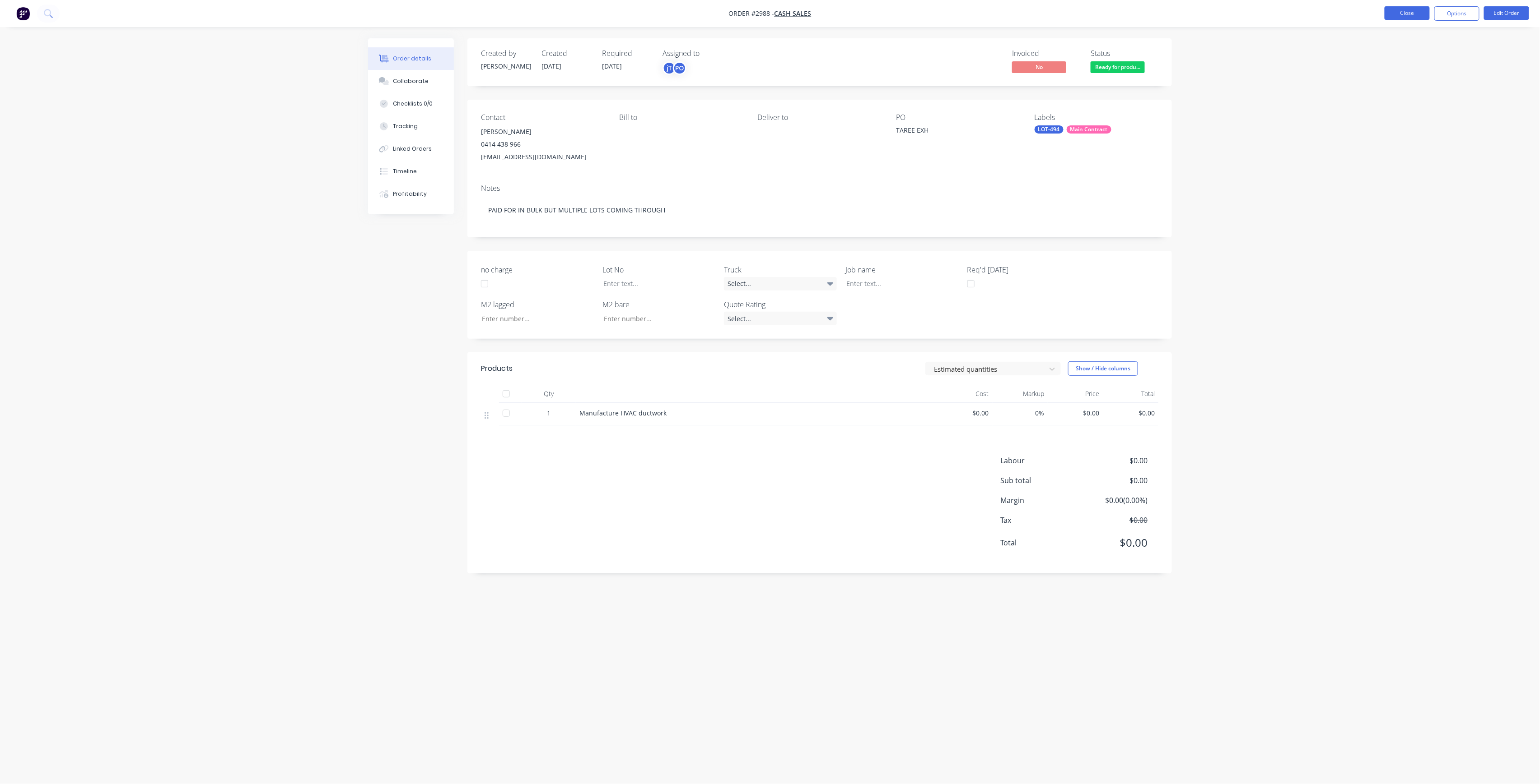
click at [1424, 11] on button "Close" at bounding box center [1407, 13] width 46 height 14
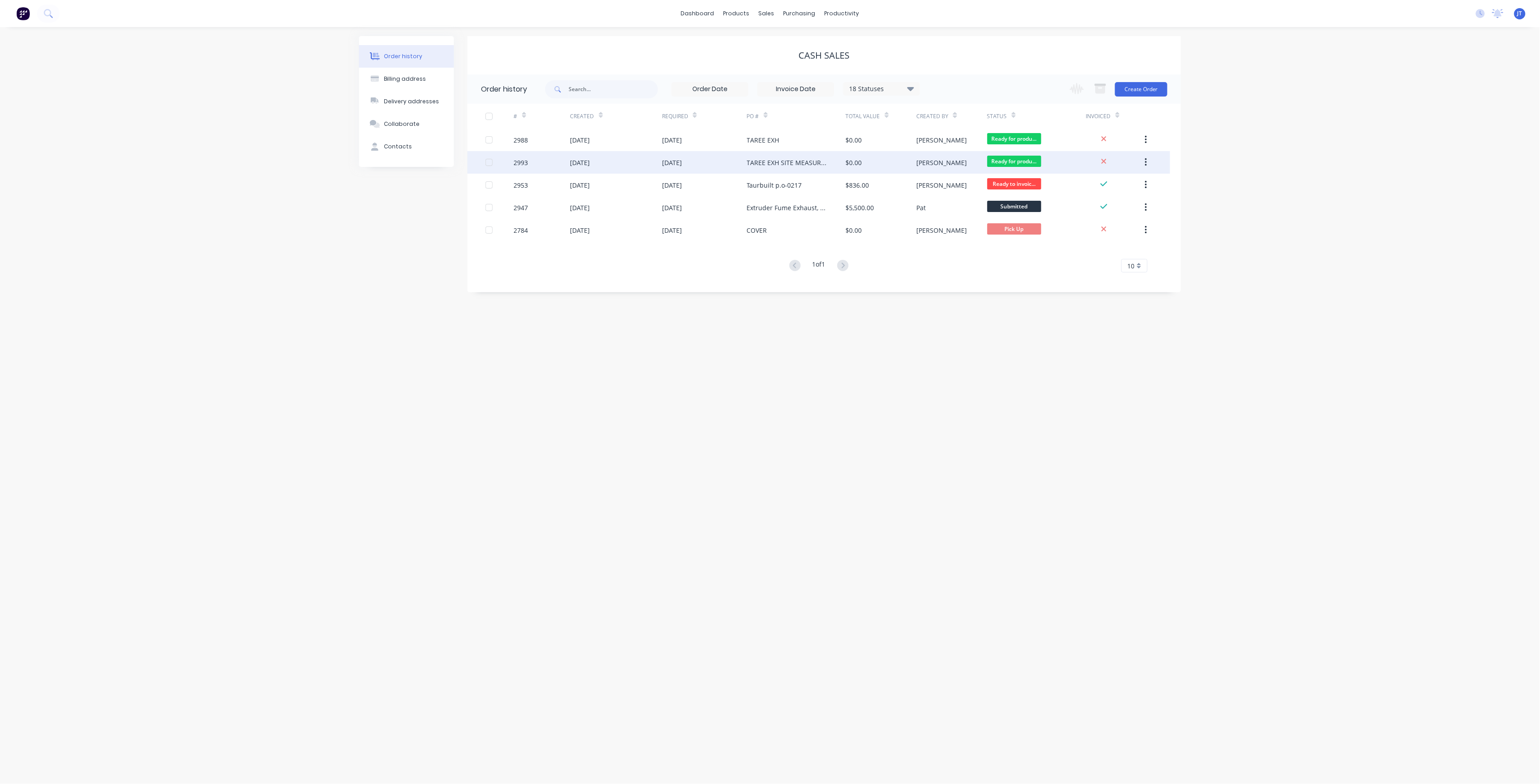
click at [795, 163] on div "TAREE EXH SITE MEASURES" at bounding box center [787, 163] width 81 height 9
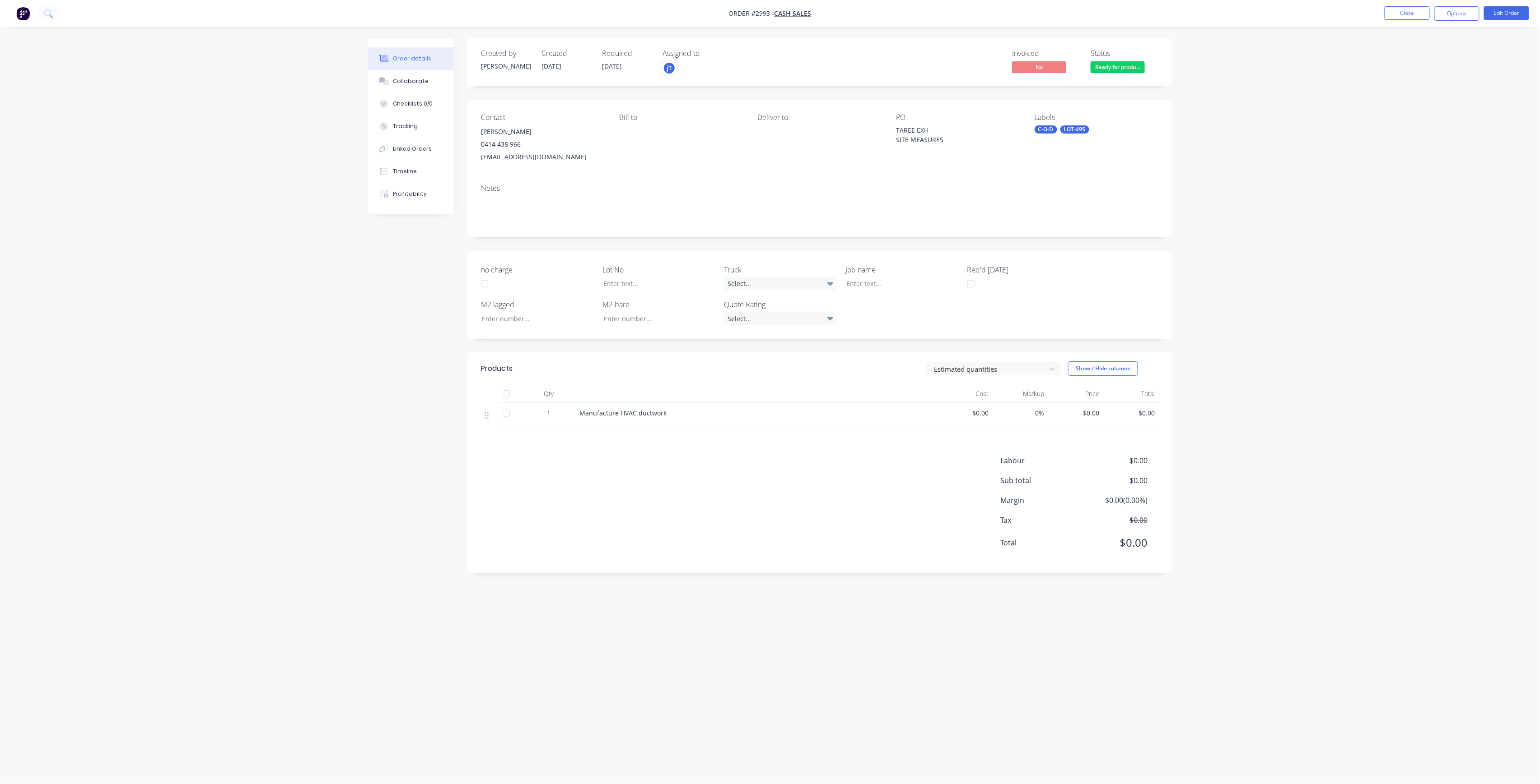
click at [1051, 129] on div "C-O-D" at bounding box center [1046, 129] width 22 height 8
click at [1096, 156] on input "text" at bounding box center [1108, 154] width 94 height 18
click at [1048, 212] on div at bounding box center [1050, 208] width 18 height 18
type input "MAIN"
click at [1080, 217] on div "Main Contract edit" at bounding box center [1102, 208] width 117 height 18
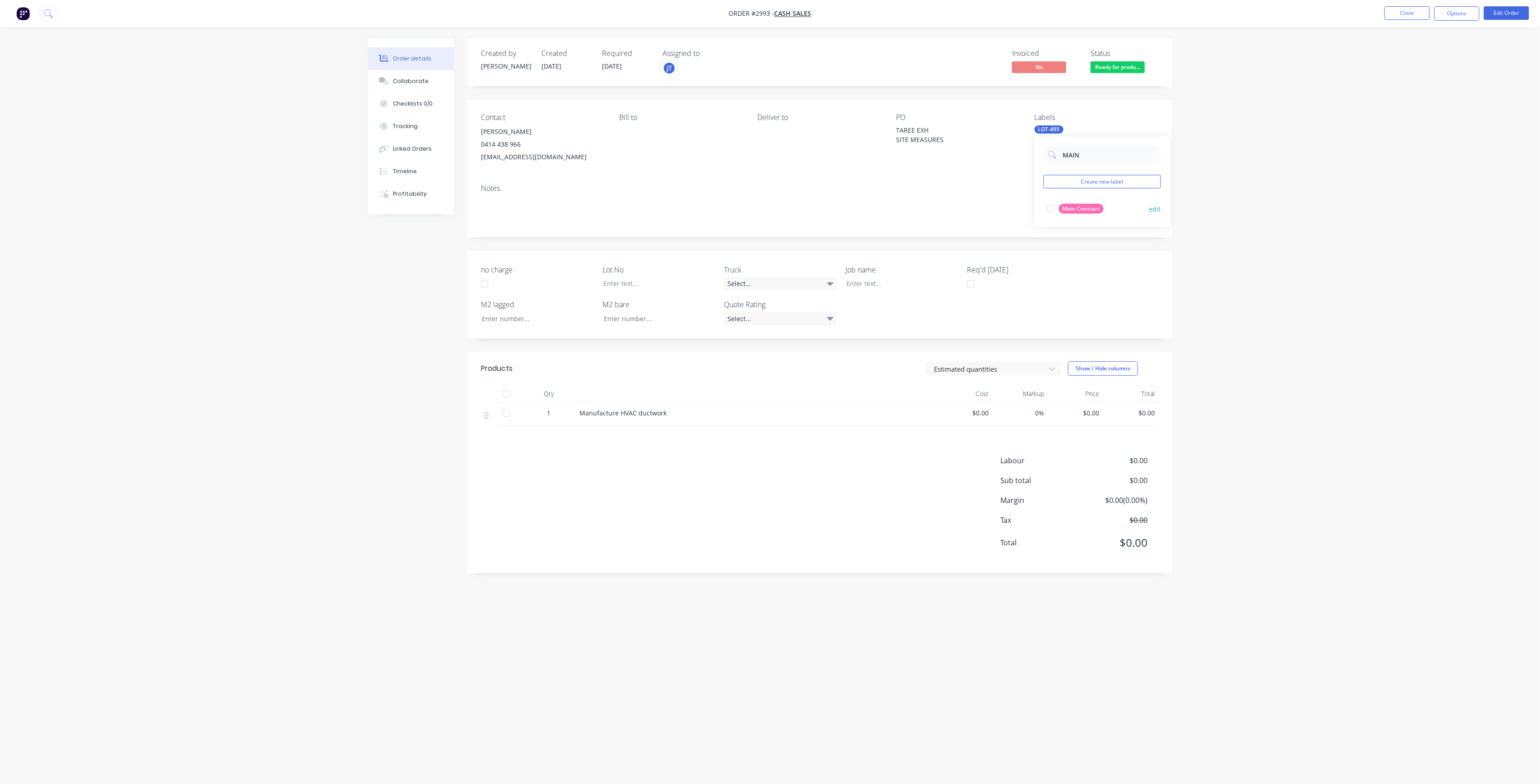
drag, startPoint x: 1092, startPoint y: 204, endPoint x: 1046, endPoint y: 209, distance: 46.3
click at [1091, 204] on div "Main Contract" at bounding box center [1081, 208] width 45 height 10
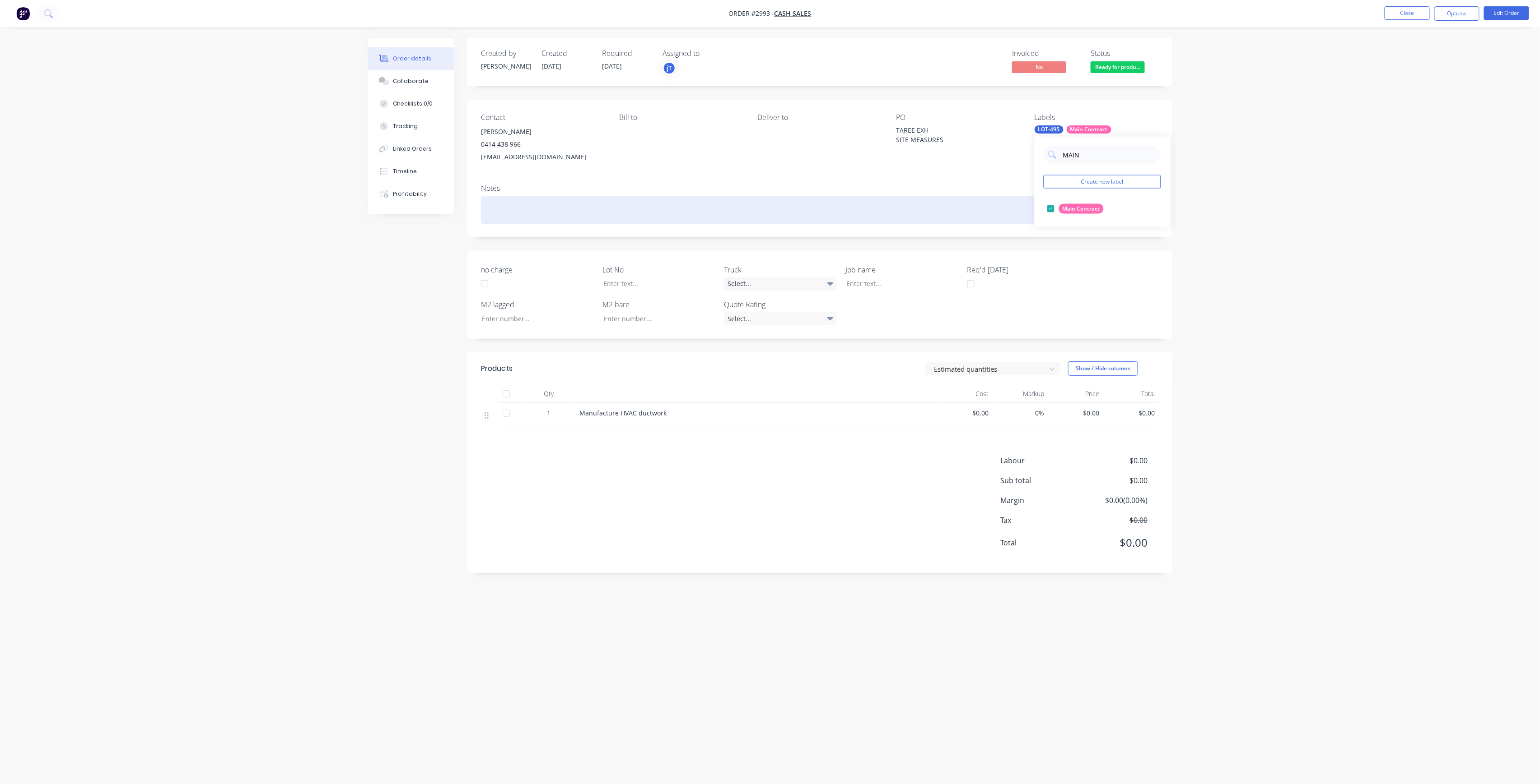
click at [914, 208] on div at bounding box center [820, 210] width 677 height 28
paste div
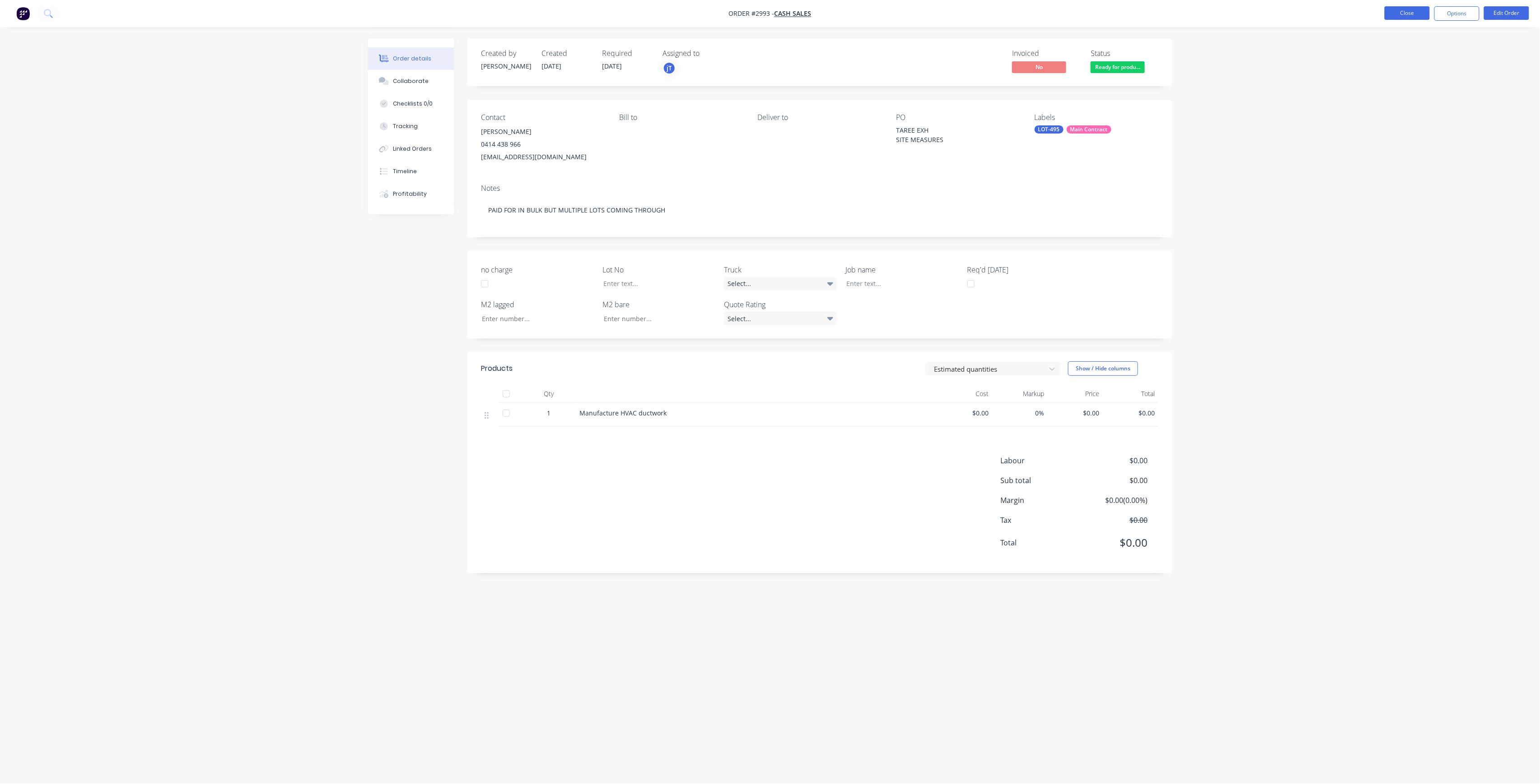
click at [1411, 15] on button "Close" at bounding box center [1407, 13] width 46 height 14
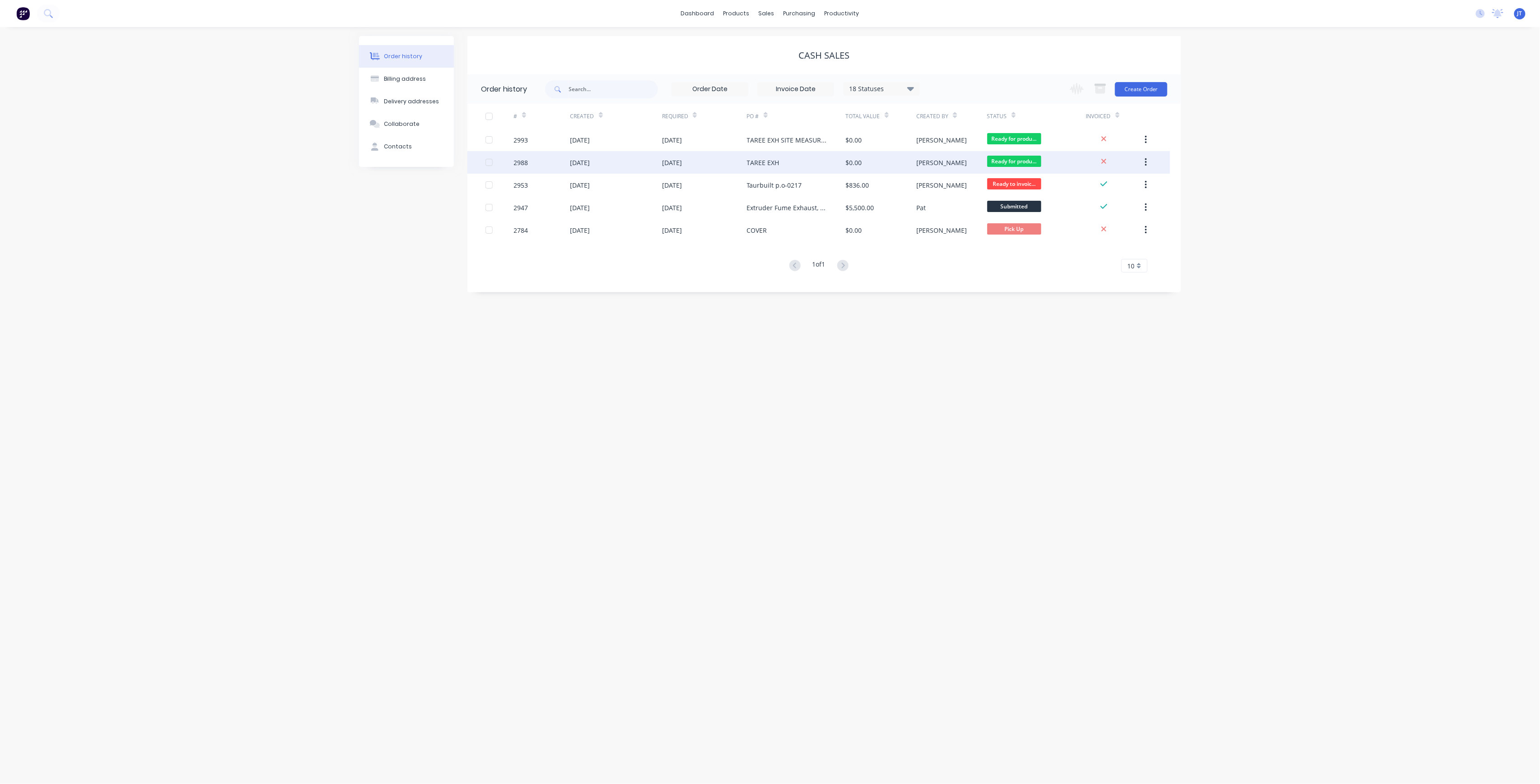
click at [806, 166] on div "TAREE EXH" at bounding box center [797, 163] width 99 height 22
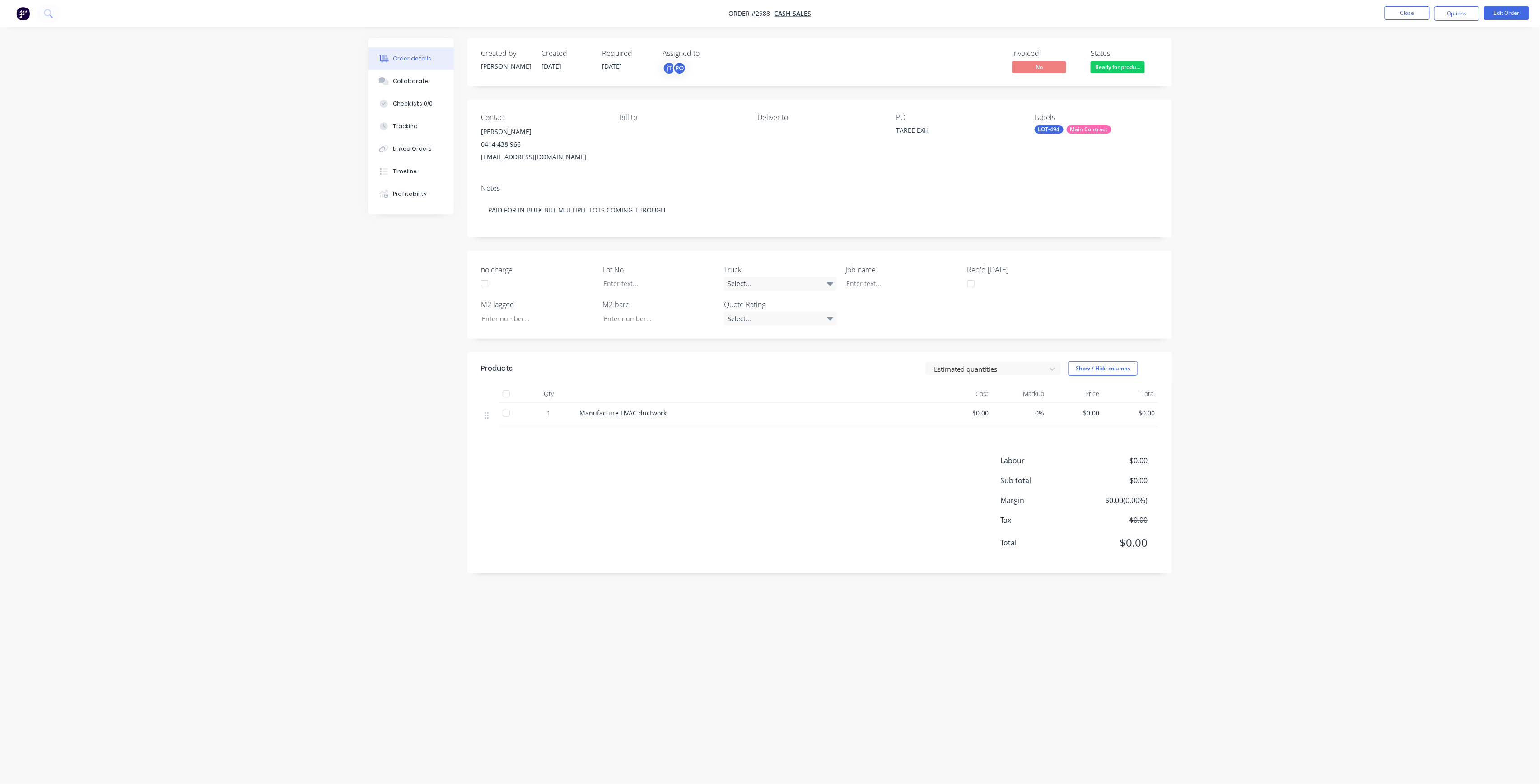
click at [924, 137] on div "TAREE EXH" at bounding box center [952, 132] width 113 height 13
click at [1493, 15] on button "Edit Order" at bounding box center [1507, 13] width 46 height 14
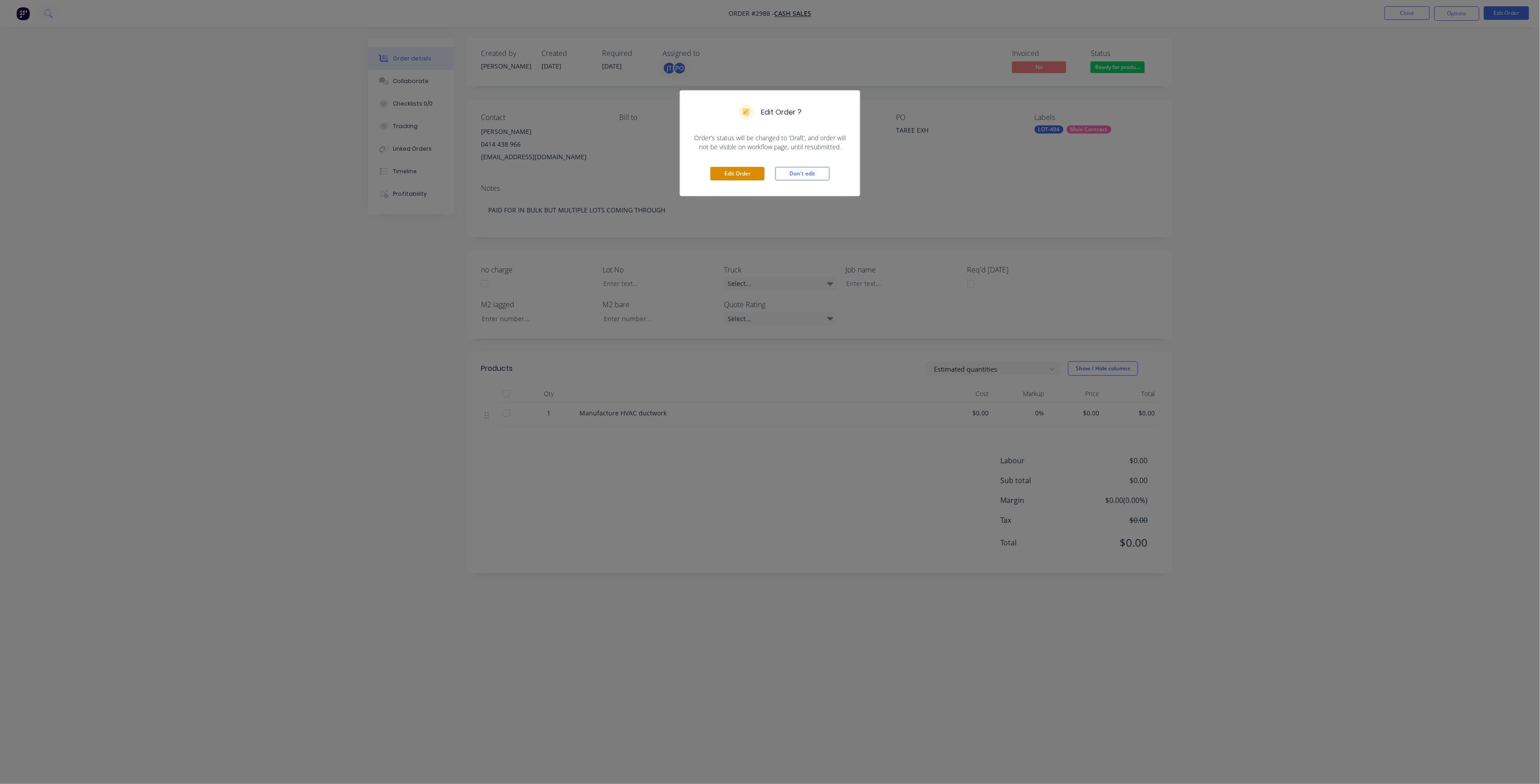
click at [750, 172] on button "Edit Order" at bounding box center [737, 174] width 54 height 14
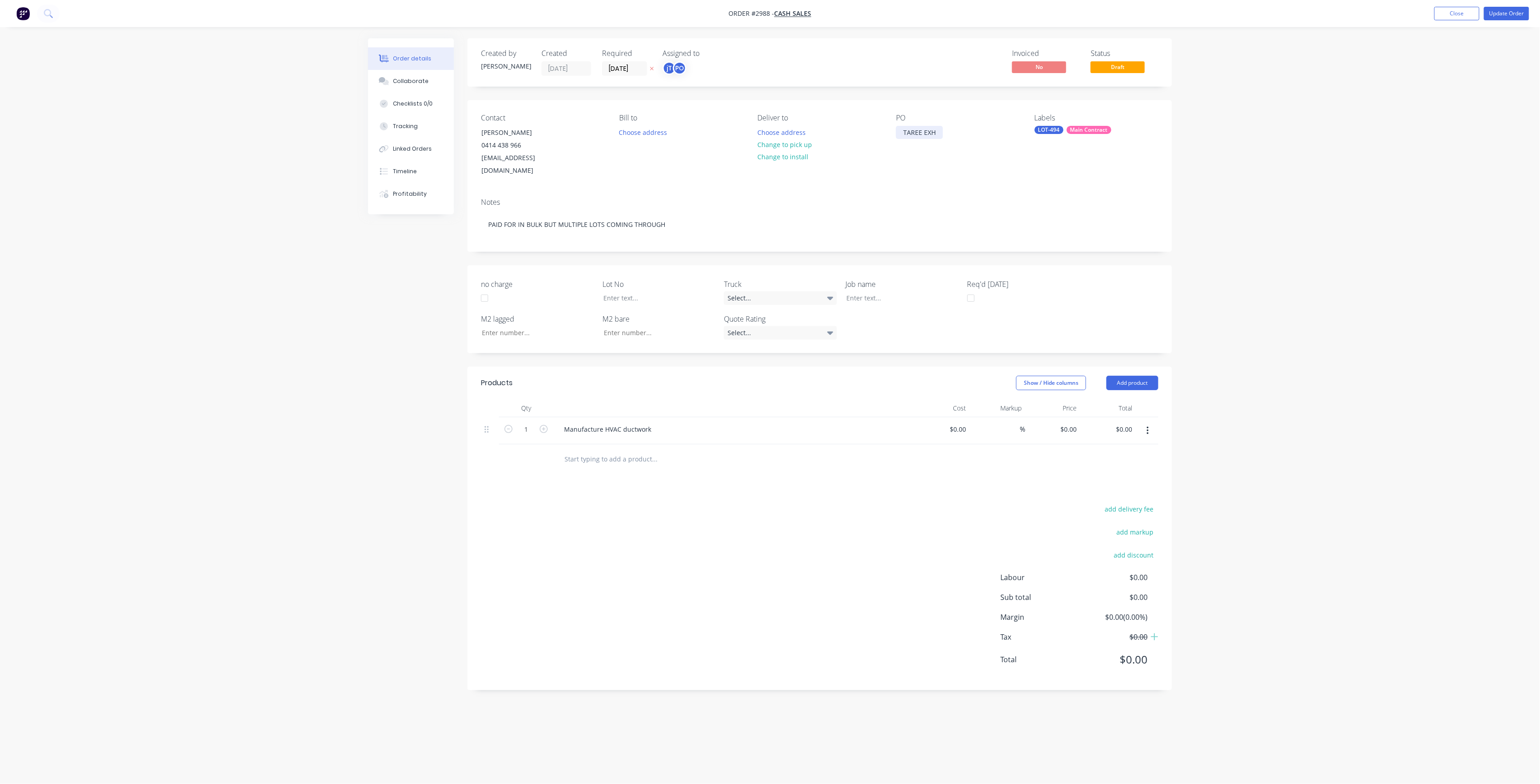
click at [936, 130] on div "TAREE EXH" at bounding box center [919, 132] width 47 height 13
click at [1525, 15] on button "Update Order" at bounding box center [1507, 13] width 46 height 14
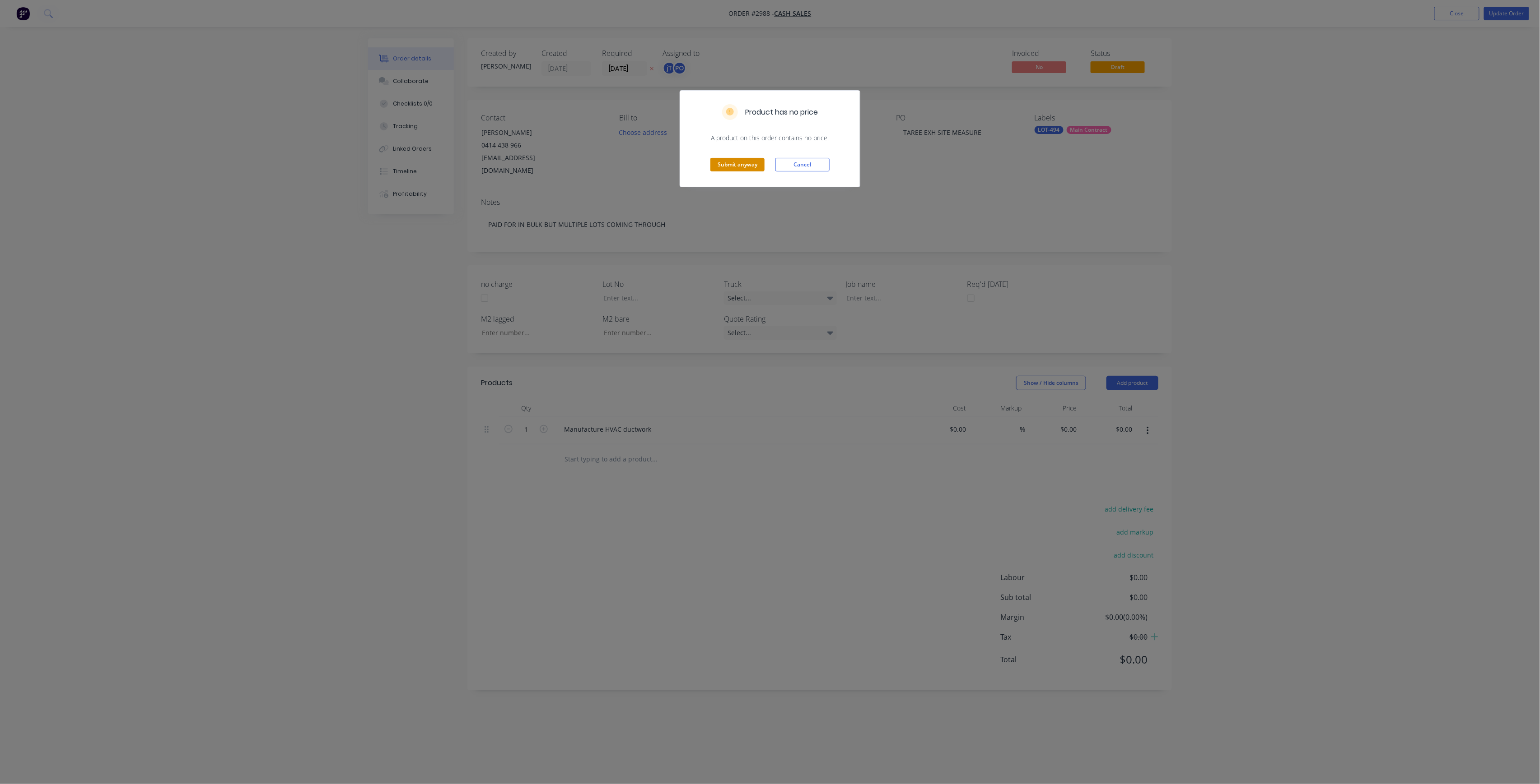
click at [747, 163] on button "Submit anyway" at bounding box center [737, 165] width 54 height 14
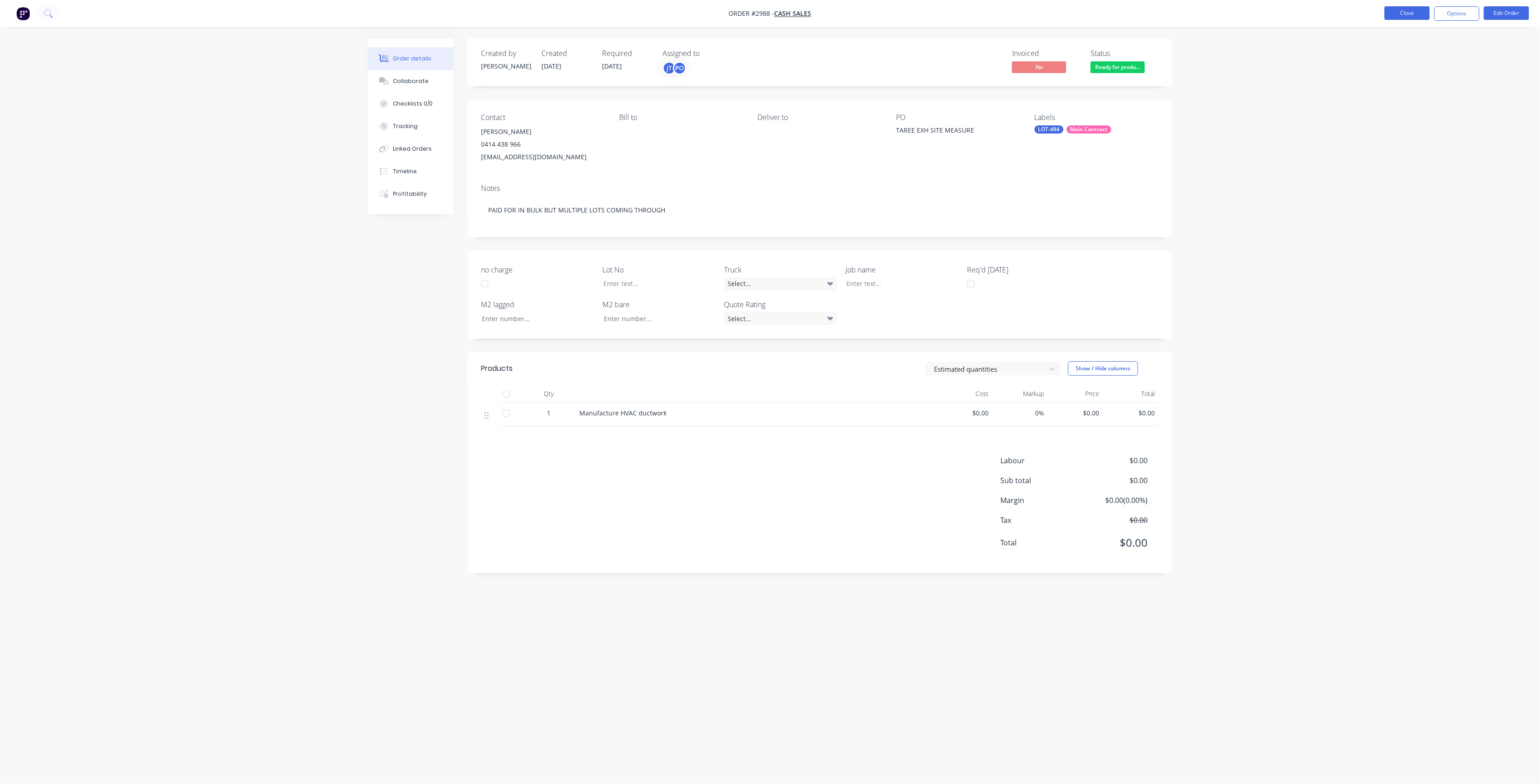
click at [1393, 17] on button "Close" at bounding box center [1407, 13] width 46 height 14
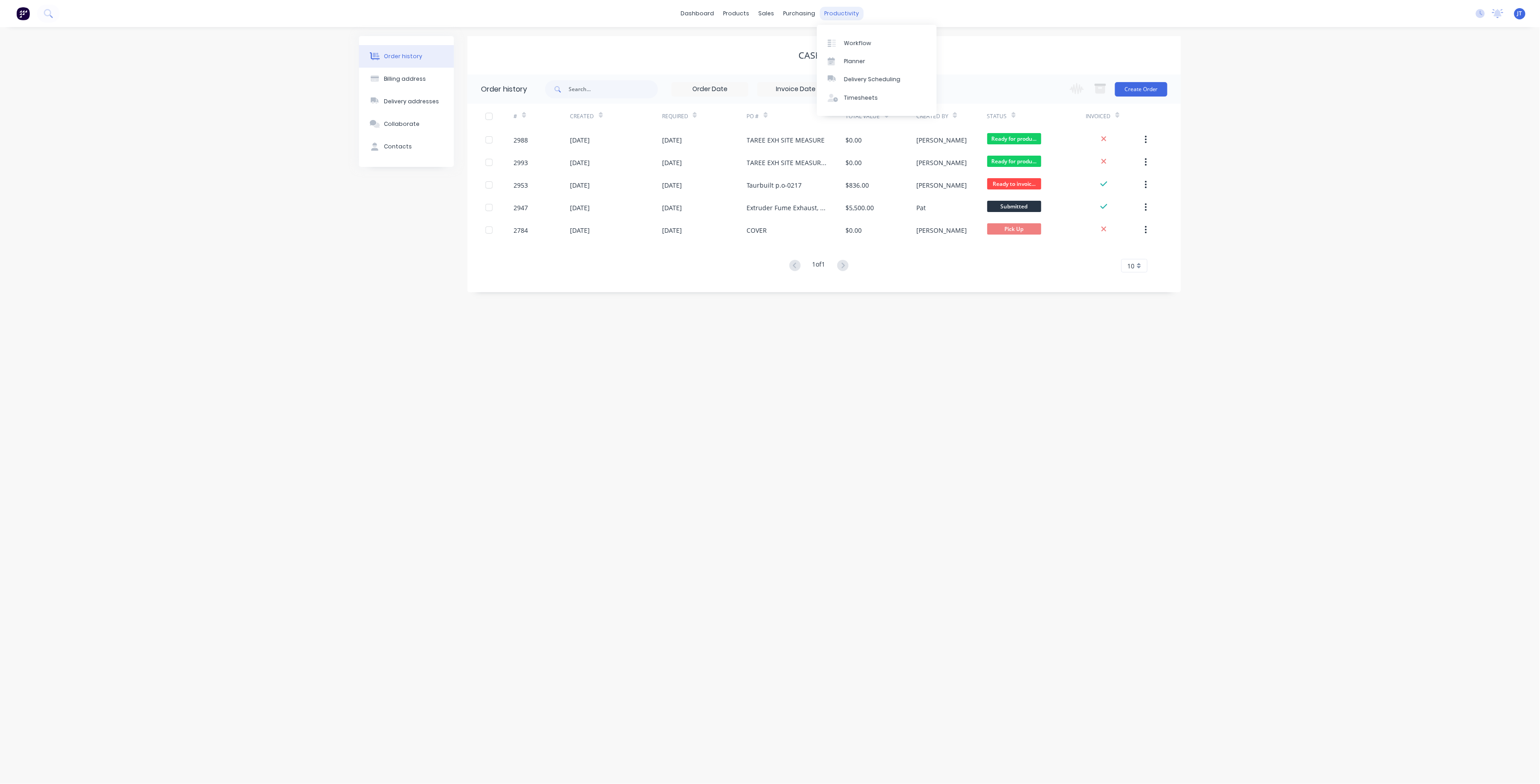
click at [843, 13] on div "productivity" at bounding box center [841, 13] width 44 height 14
click at [844, 14] on div "productivity" at bounding box center [841, 13] width 44 height 14
click at [844, 48] on link "Workflow" at bounding box center [877, 42] width 120 height 18
click at [170, 51] on input "text" at bounding box center [148, 50] width 89 height 18
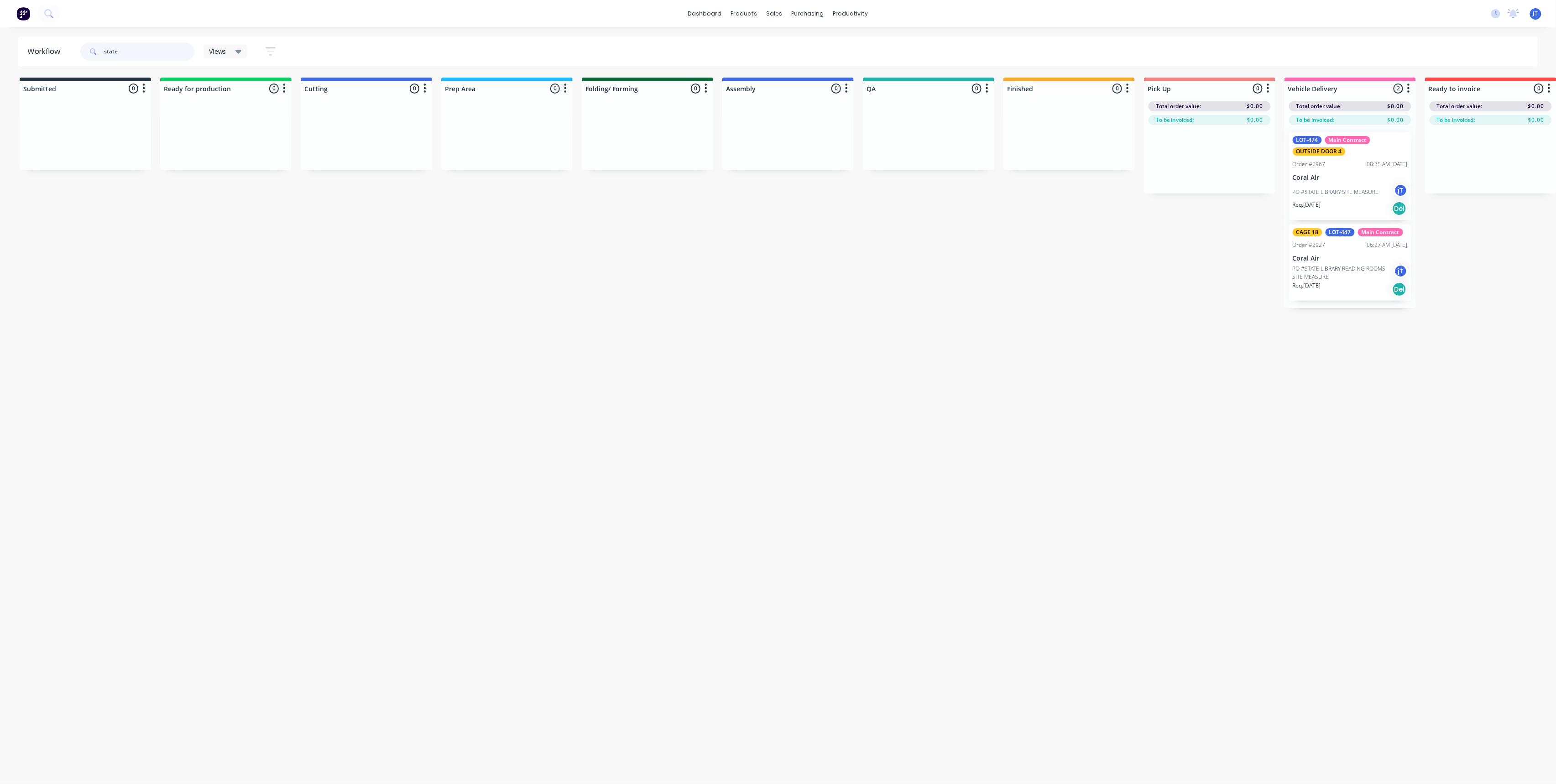
type input "state"
drag, startPoint x: 149, startPoint y: 55, endPoint x: 88, endPoint y: 64, distance: 61.7
click at [88, 64] on div "state" at bounding box center [136, 51] width 114 height 27
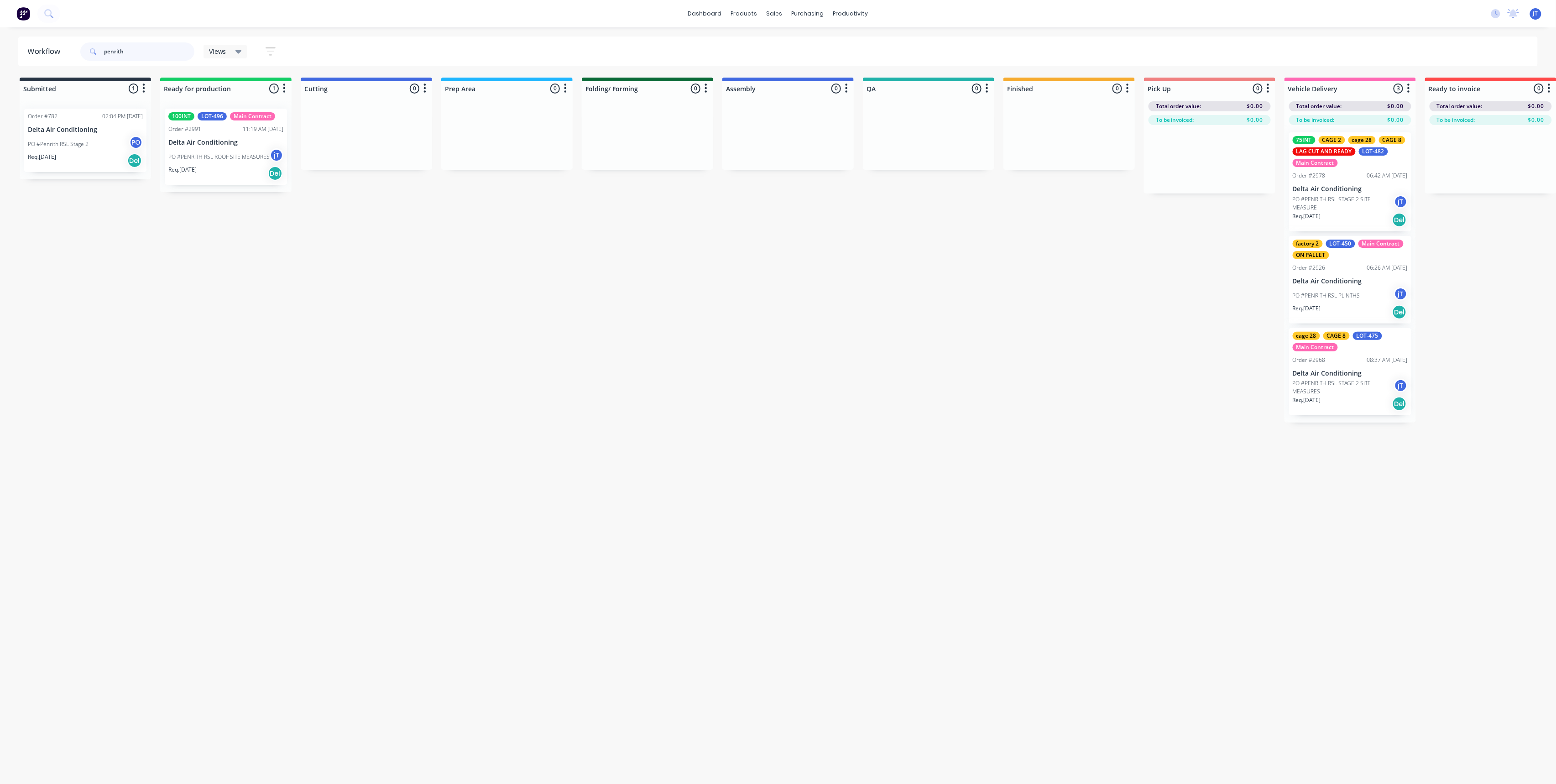
type input "penrith"
drag, startPoint x: 116, startPoint y: 56, endPoint x: 101, endPoint y: 56, distance: 15.0
click at [101, 56] on div "penrith" at bounding box center [136, 51] width 114 height 18
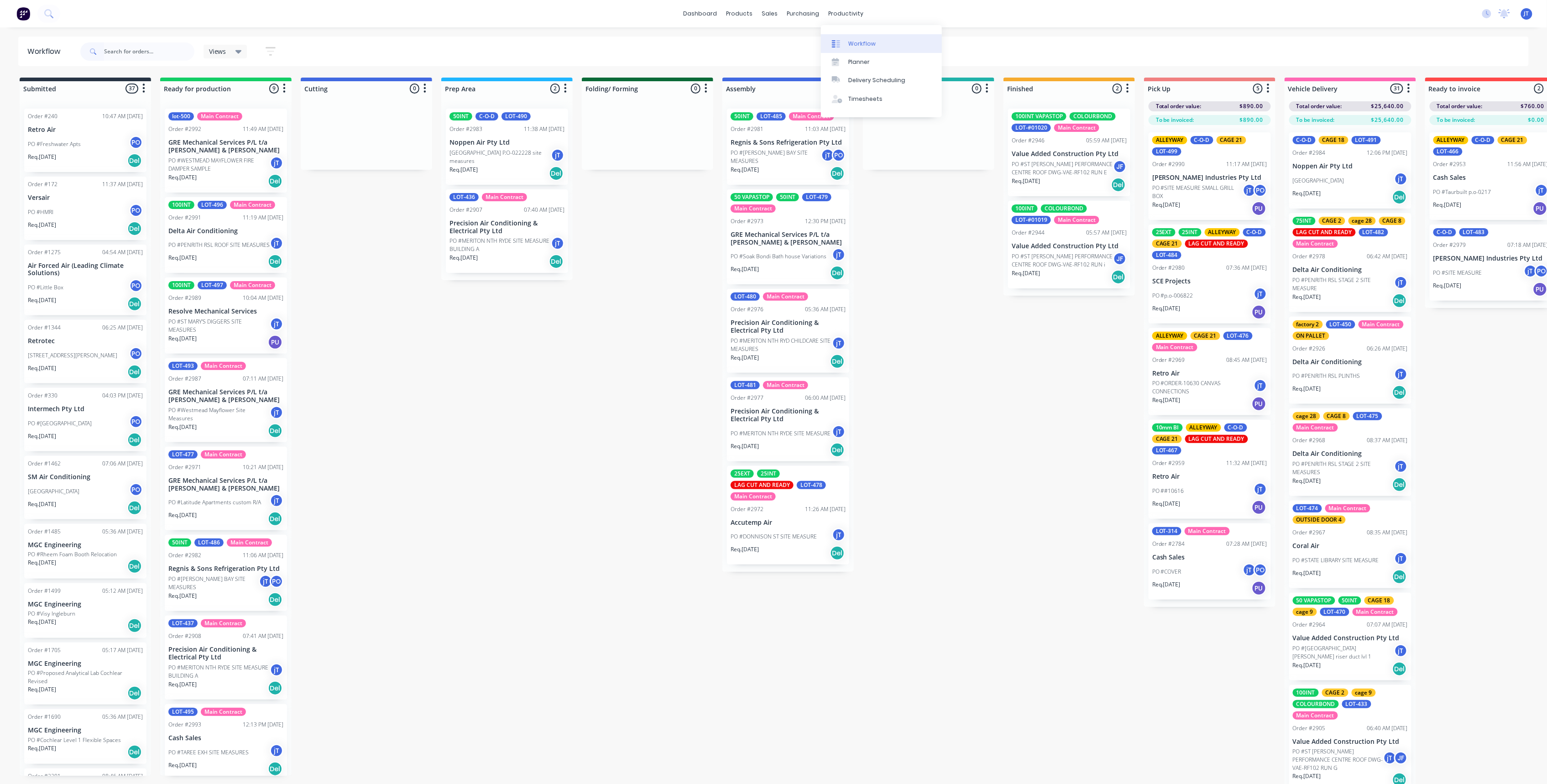
click at [864, 39] on div "Workflow" at bounding box center [861, 43] width 27 height 8
click at [828, 49] on link "Sales Orders" at bounding box center [818, 42] width 121 height 18
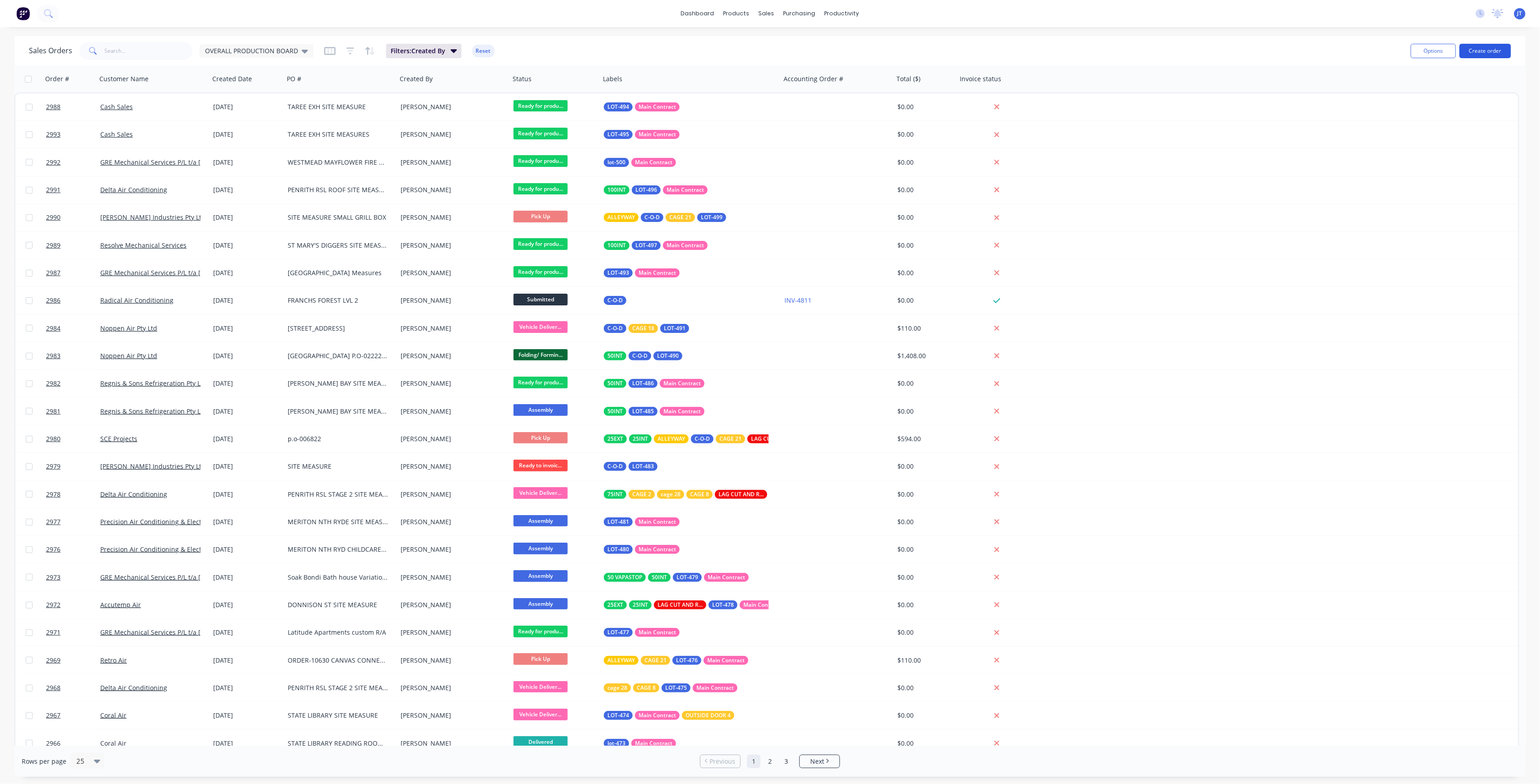
click at [1489, 53] on button "Create order" at bounding box center [1484, 51] width 51 height 15
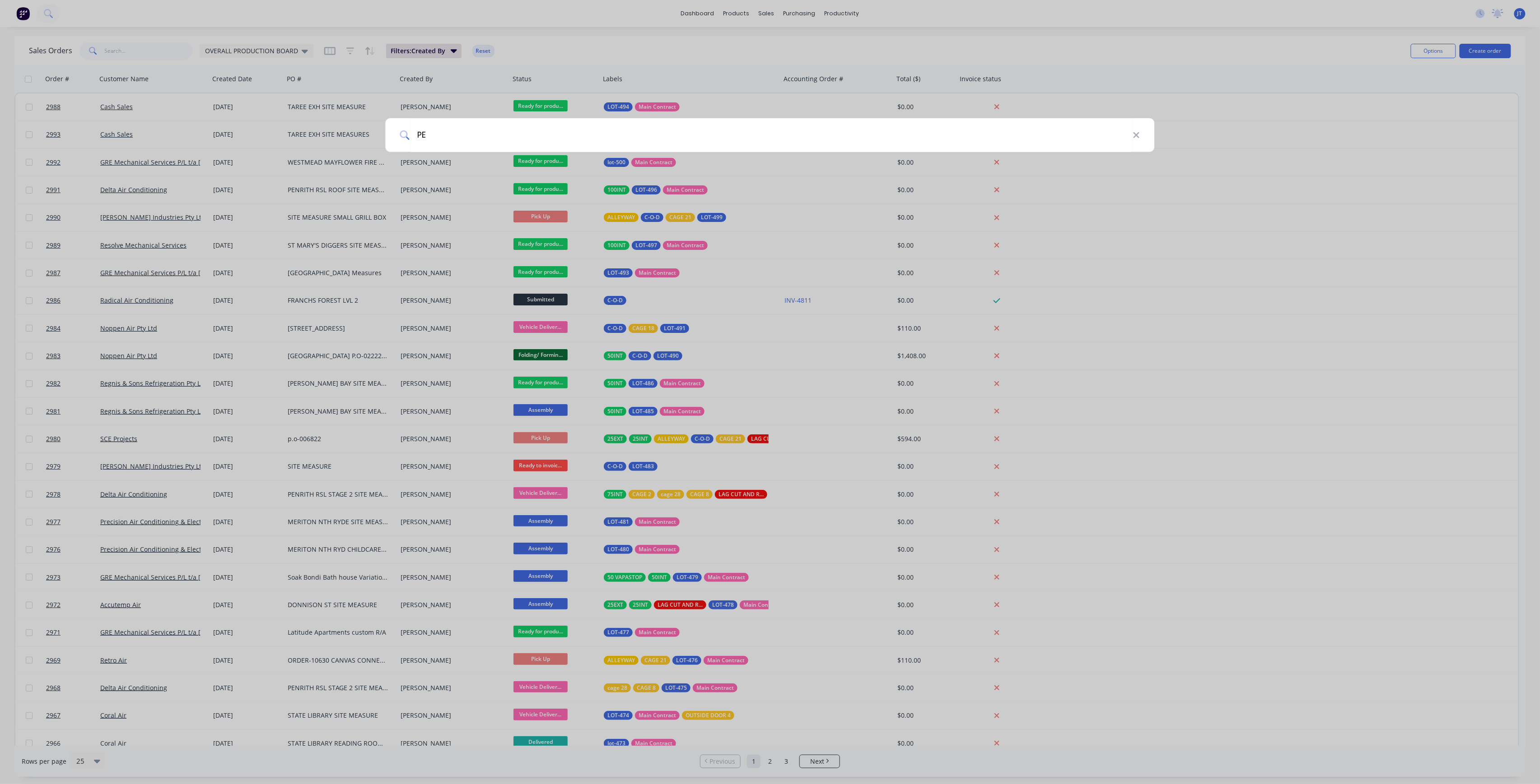
type input "P"
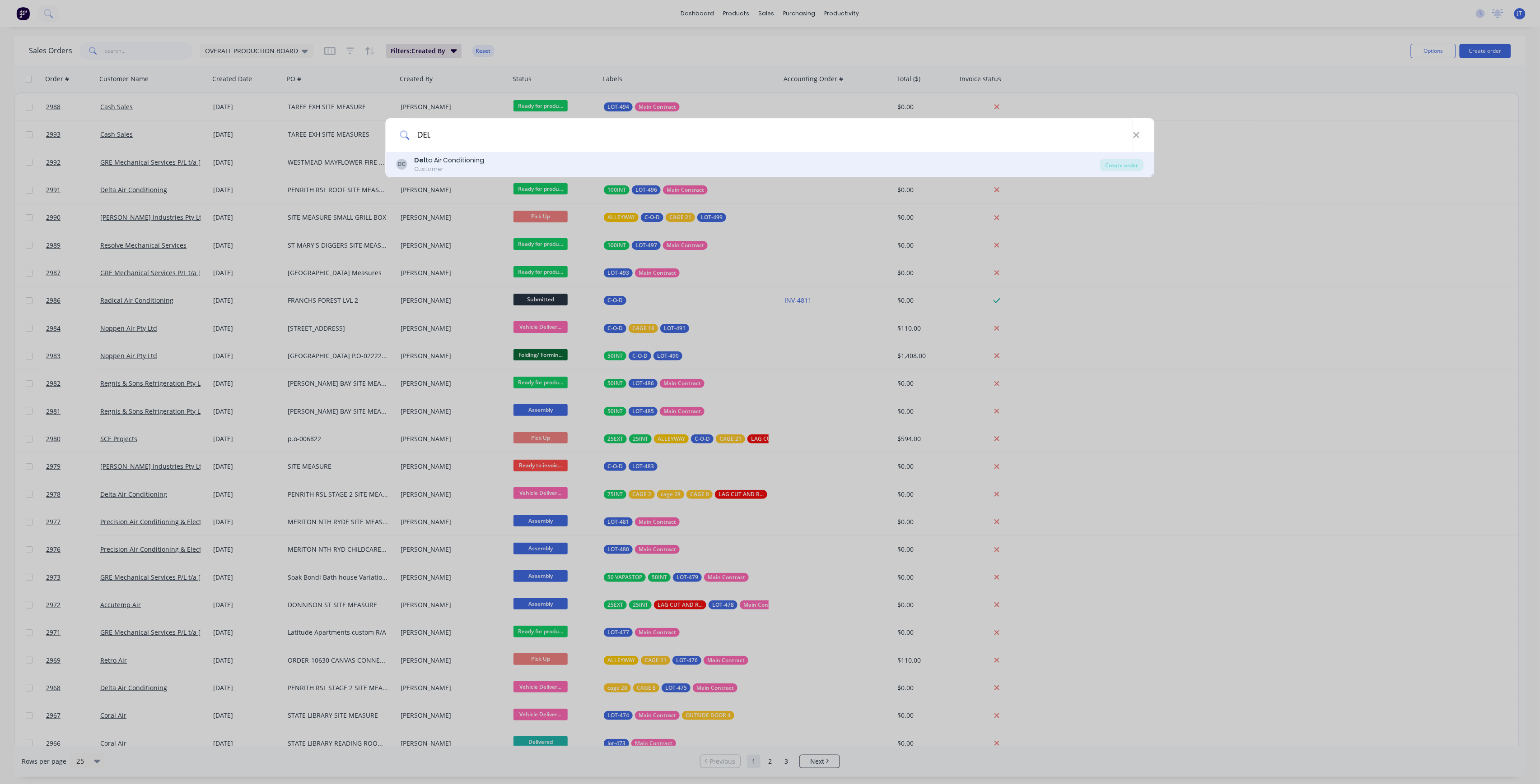
type input "DEL"
click at [544, 165] on div "DC Del ta Air Conditioning Customer" at bounding box center [748, 164] width 703 height 18
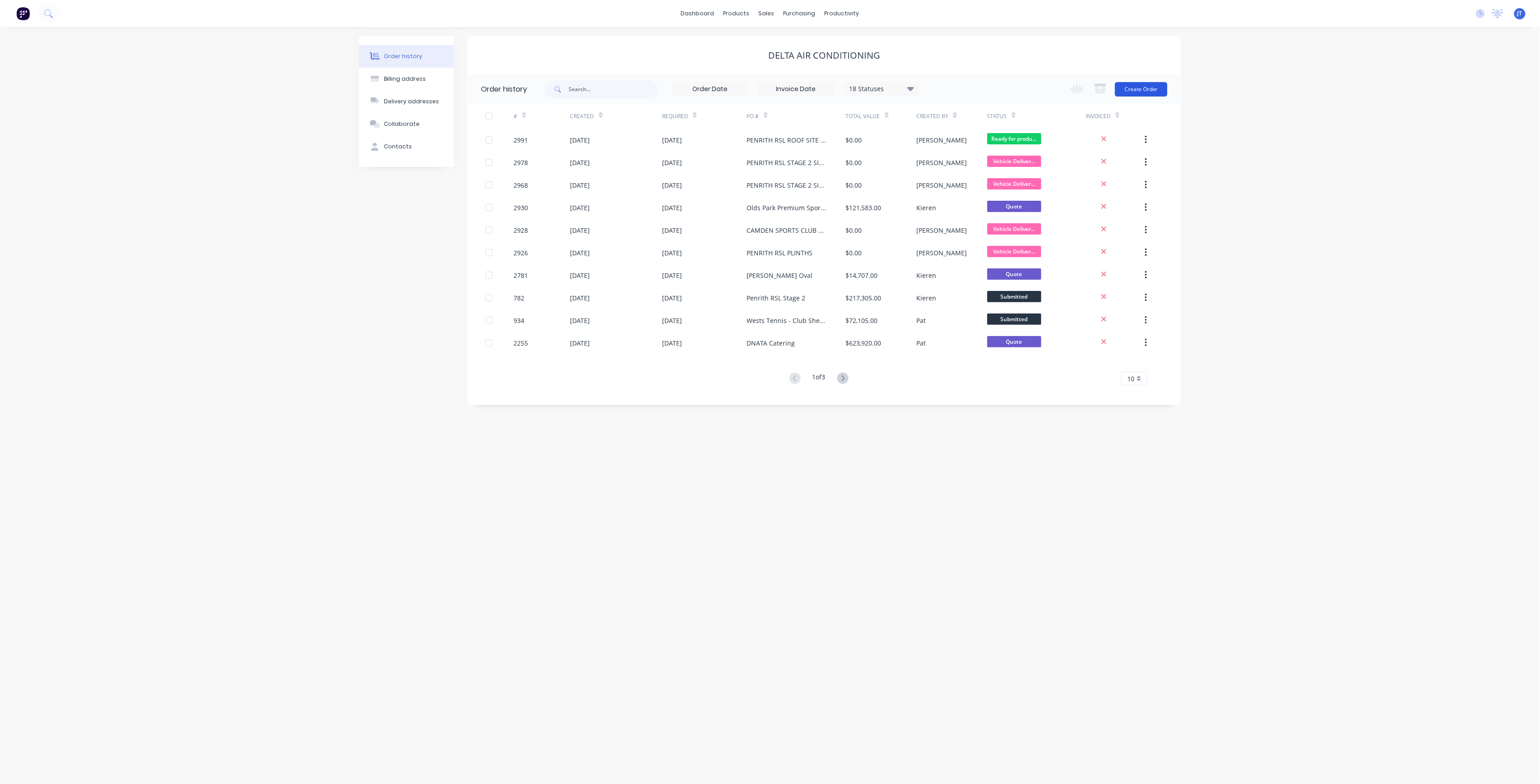
click at [1154, 94] on button "Create Order" at bounding box center [1141, 89] width 52 height 15
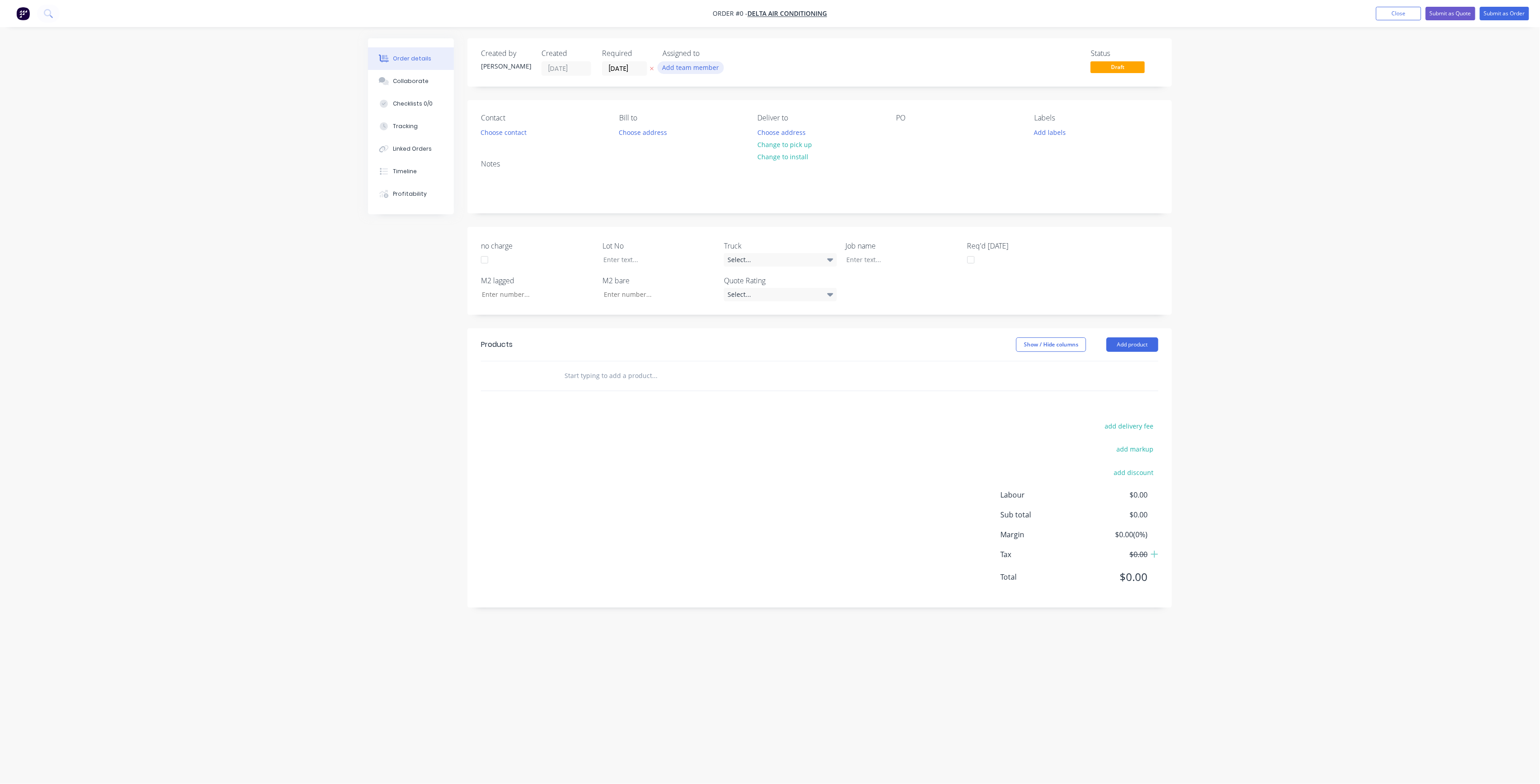
click at [717, 71] on button "Add team member" at bounding box center [690, 67] width 66 height 12
click at [717, 123] on button "[PERSON_NAME] (You)" at bounding box center [730, 117] width 136 height 18
click at [620, 75] on div "Order details Collaborate Checklists 0/0 Tracking Linked Orders Timeline Profit…" at bounding box center [770, 375] width 822 height 673
click at [635, 69] on input "[DATE]" at bounding box center [624, 68] width 45 height 14
click at [665, 133] on div "8" at bounding box center [669, 131] width 14 height 14
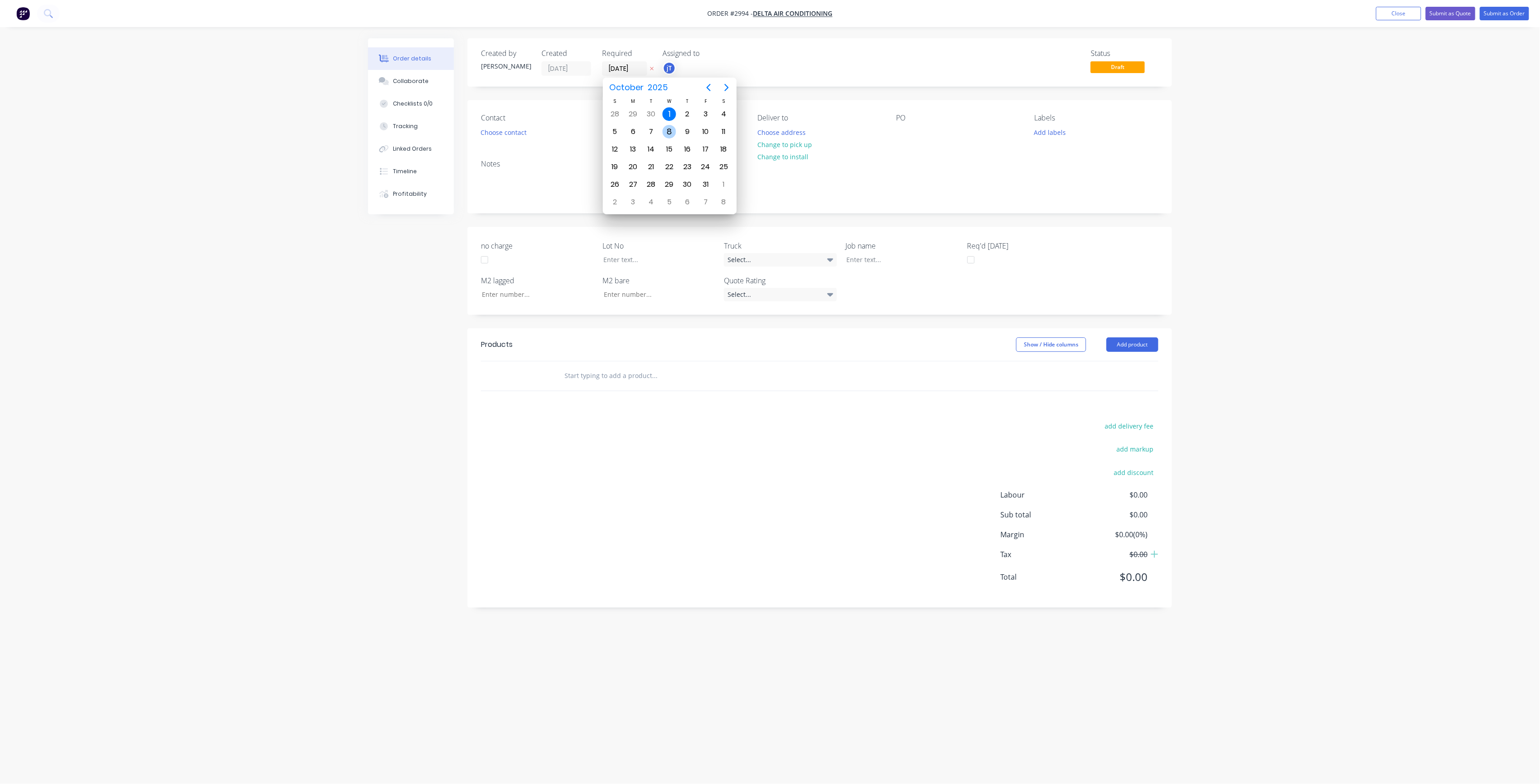
type input "[DATE]"
click at [522, 135] on button "Choose contact" at bounding box center [503, 131] width 56 height 12
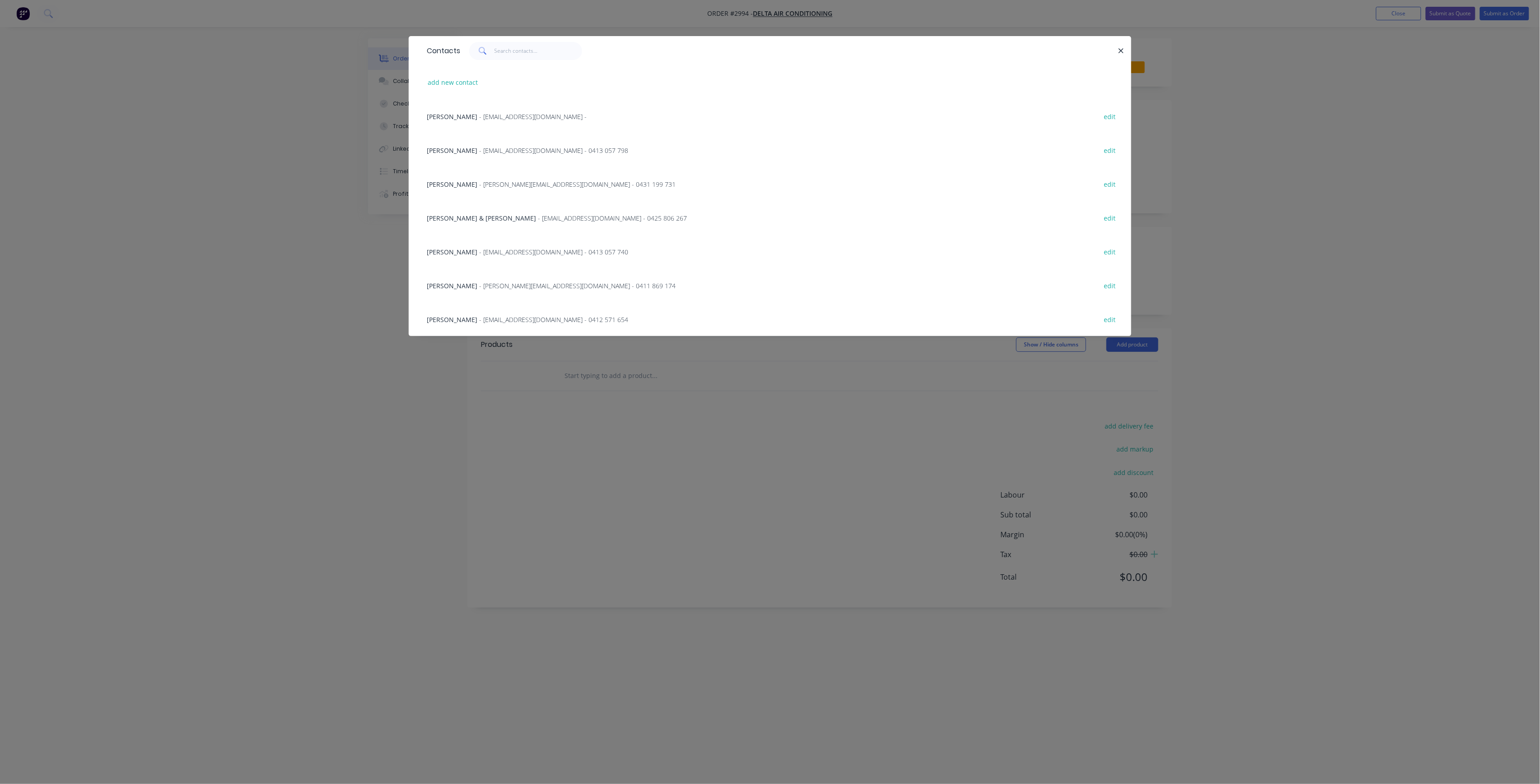
click at [462, 291] on div "[PERSON_NAME] - [PERSON_NAME][EMAIL_ADDRESS][DOMAIN_NAME] - 0411 869 174 edit" at bounding box center [770, 286] width 695 height 33
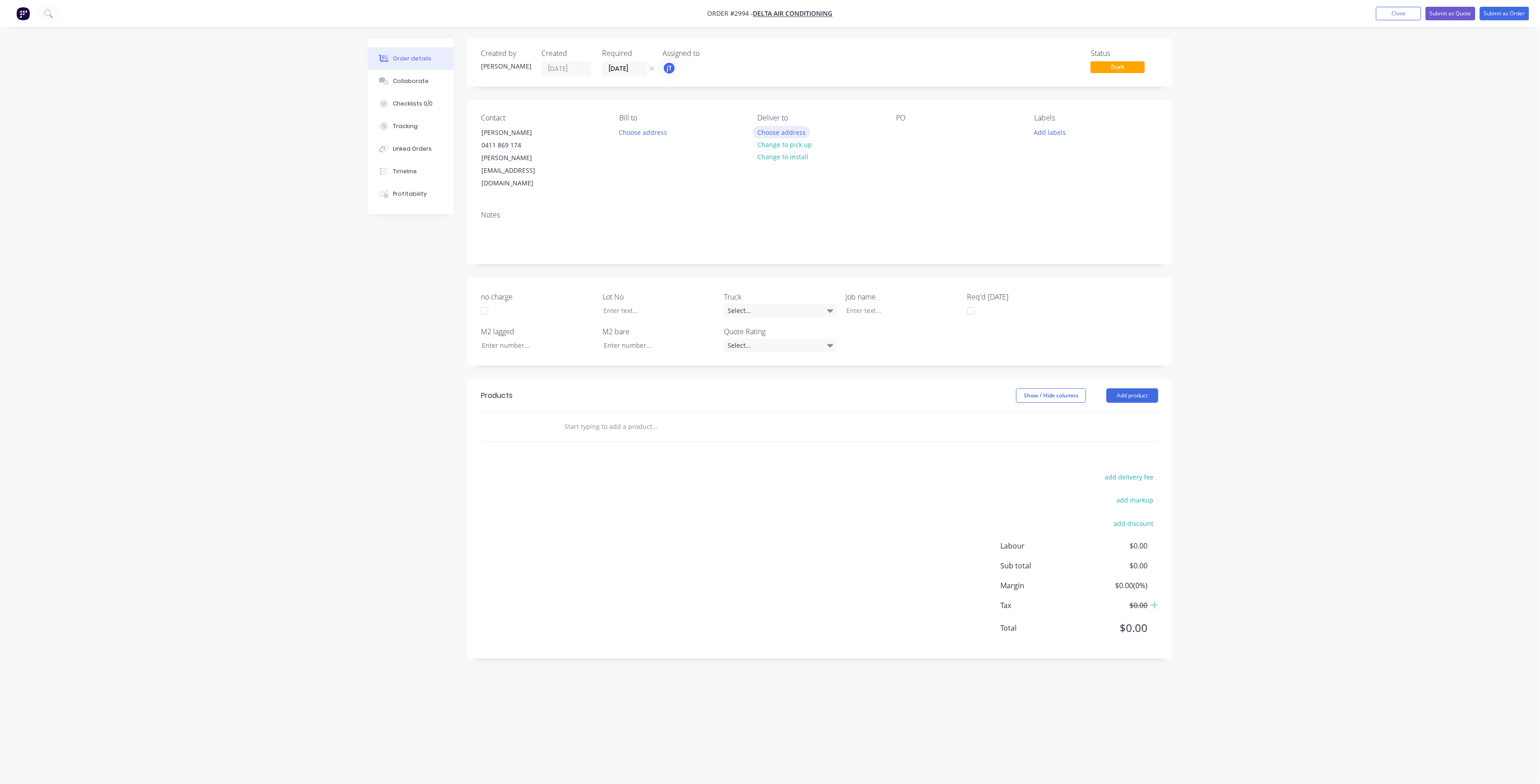
click at [808, 131] on button "Choose address" at bounding box center [782, 131] width 58 height 12
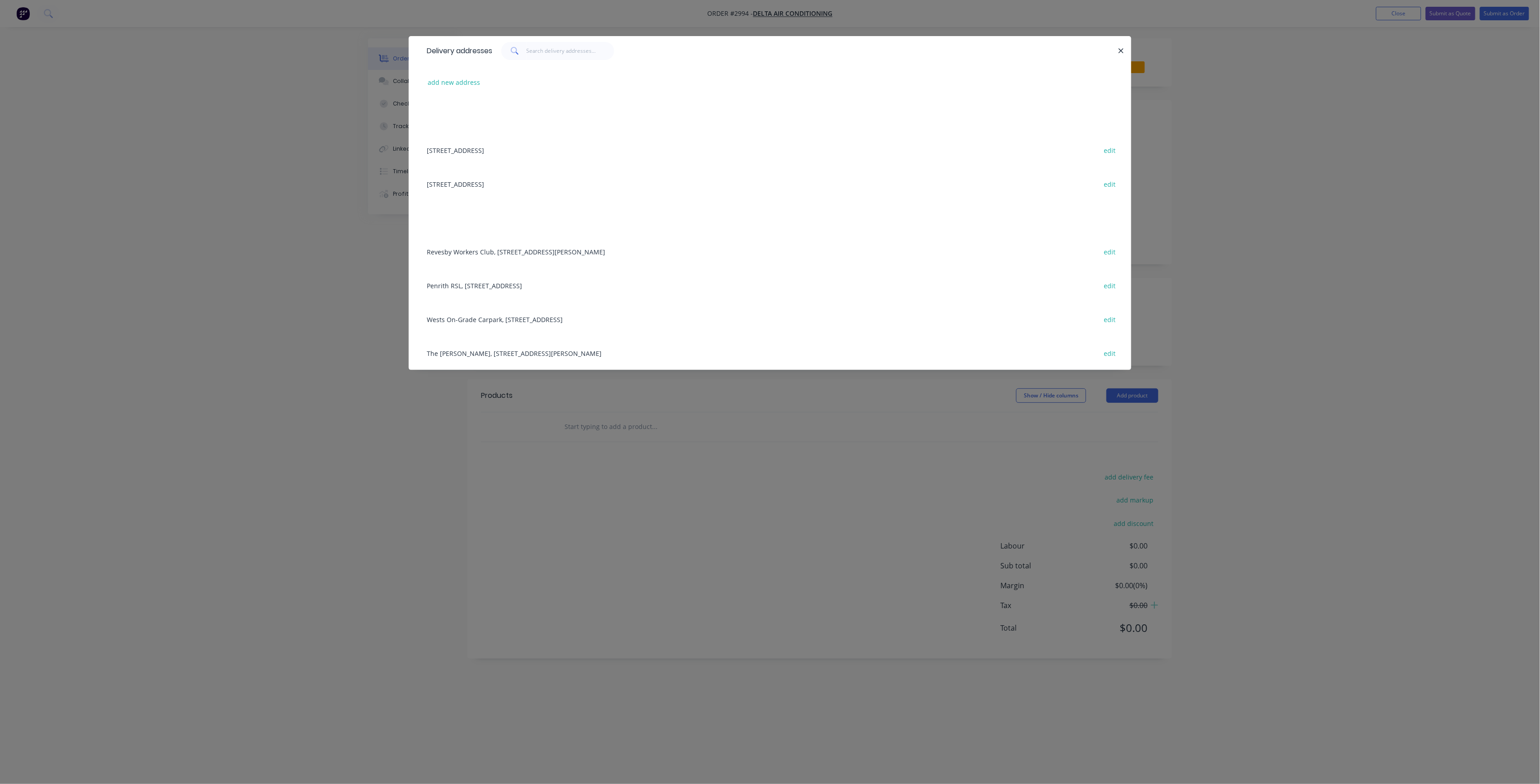
click at [538, 289] on div "Penrith RSL, [STREET_ADDRESS] edit" at bounding box center [770, 286] width 695 height 33
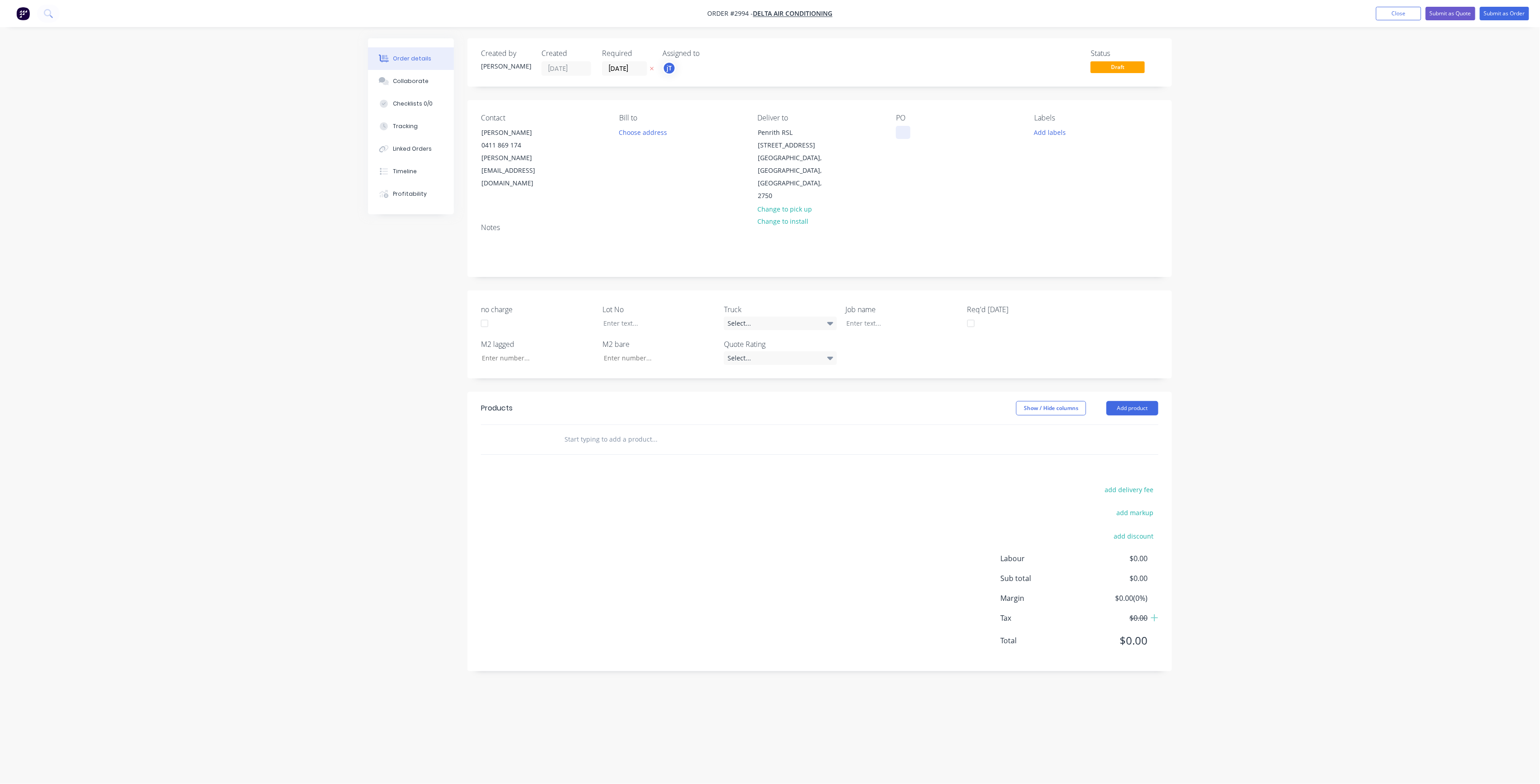
drag, startPoint x: 900, startPoint y: 128, endPoint x: 899, endPoint y: 138, distance: 10.0
click at [899, 138] on div at bounding box center [904, 132] width 15 height 13
click at [963, 138] on div "PENRITH RSL ROOF DUCT SITE MEASURE" at bounding box center [952, 137] width 113 height 22
click at [959, 135] on div "PENRITH RSL ROOF DUCT SITE MEASURE" at bounding box center [952, 137] width 113 height 22
click at [1057, 137] on button "Add labels" at bounding box center [1050, 131] width 42 height 12
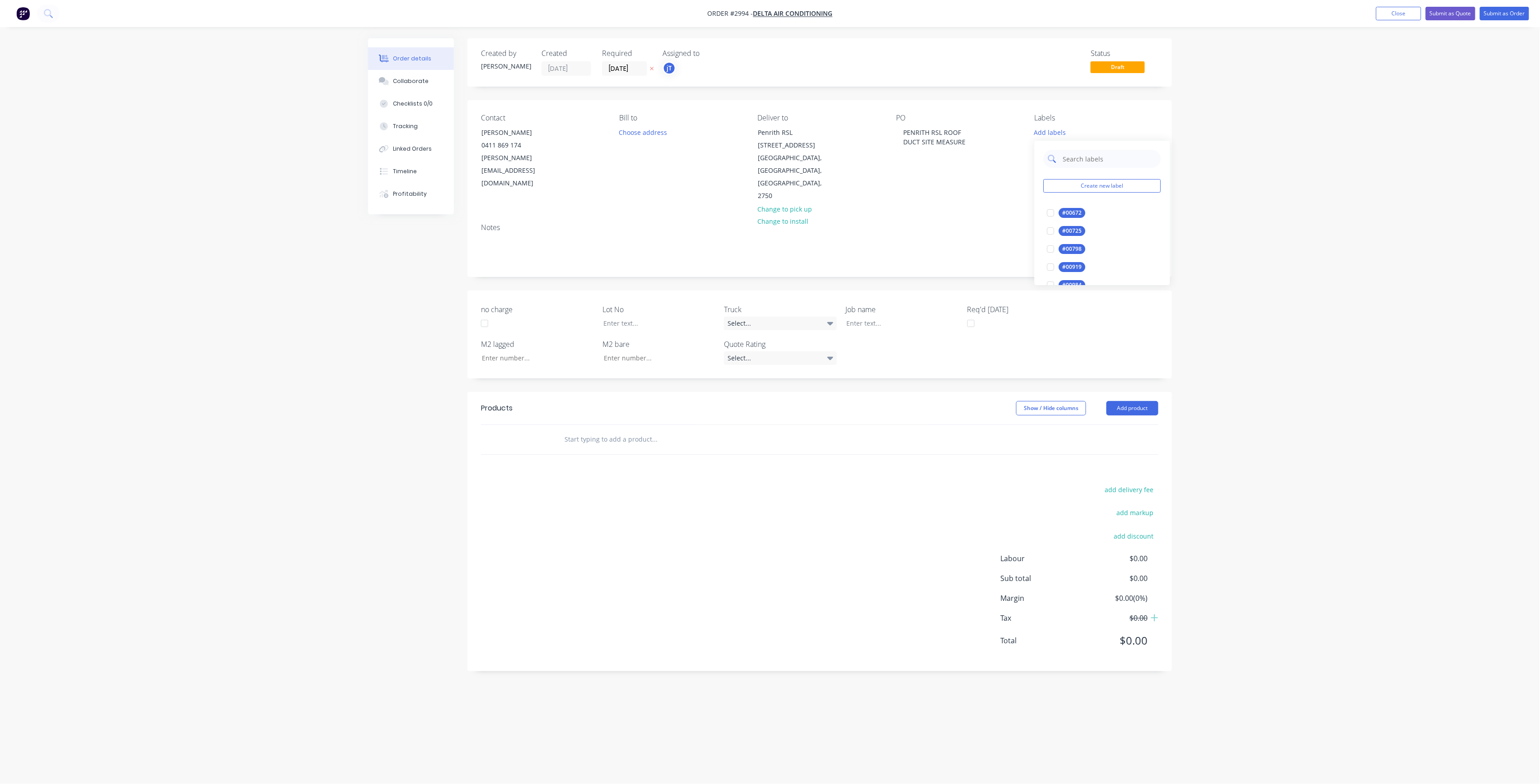
click at [1069, 157] on input "text" at bounding box center [1108, 158] width 94 height 18
click at [1078, 217] on div "LOT-501" at bounding box center [1073, 213] width 29 height 10
drag, startPoint x: 1101, startPoint y: 163, endPoint x: 1063, endPoint y: 168, distance: 38.3
click at [1063, 168] on div "LOT-501 Create new label LOT-501 edit" at bounding box center [1103, 181] width 136 height 90
type input "100"
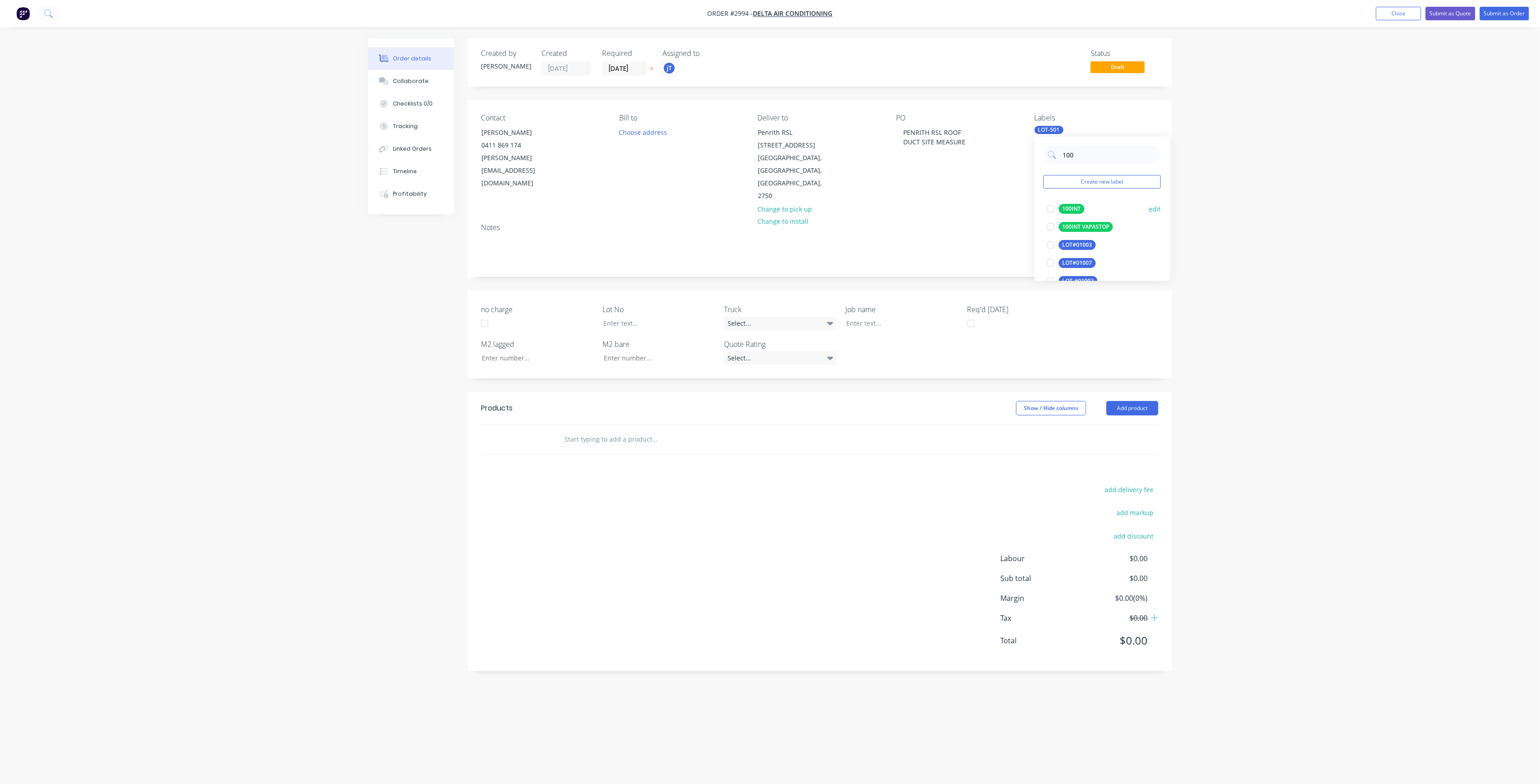
click at [1063, 206] on div "100INT" at bounding box center [1072, 208] width 26 height 10
click at [1080, 133] on div "LOT-501" at bounding box center [1078, 129] width 29 height 8
drag, startPoint x: 1074, startPoint y: 125, endPoint x: 1072, endPoint y: 130, distance: 5.4
click at [1073, 126] on div "Labels 100INT LOT-501" at bounding box center [1096, 158] width 124 height 89
drag, startPoint x: 1071, startPoint y: 118, endPoint x: 1070, endPoint y: 123, distance: 5.1
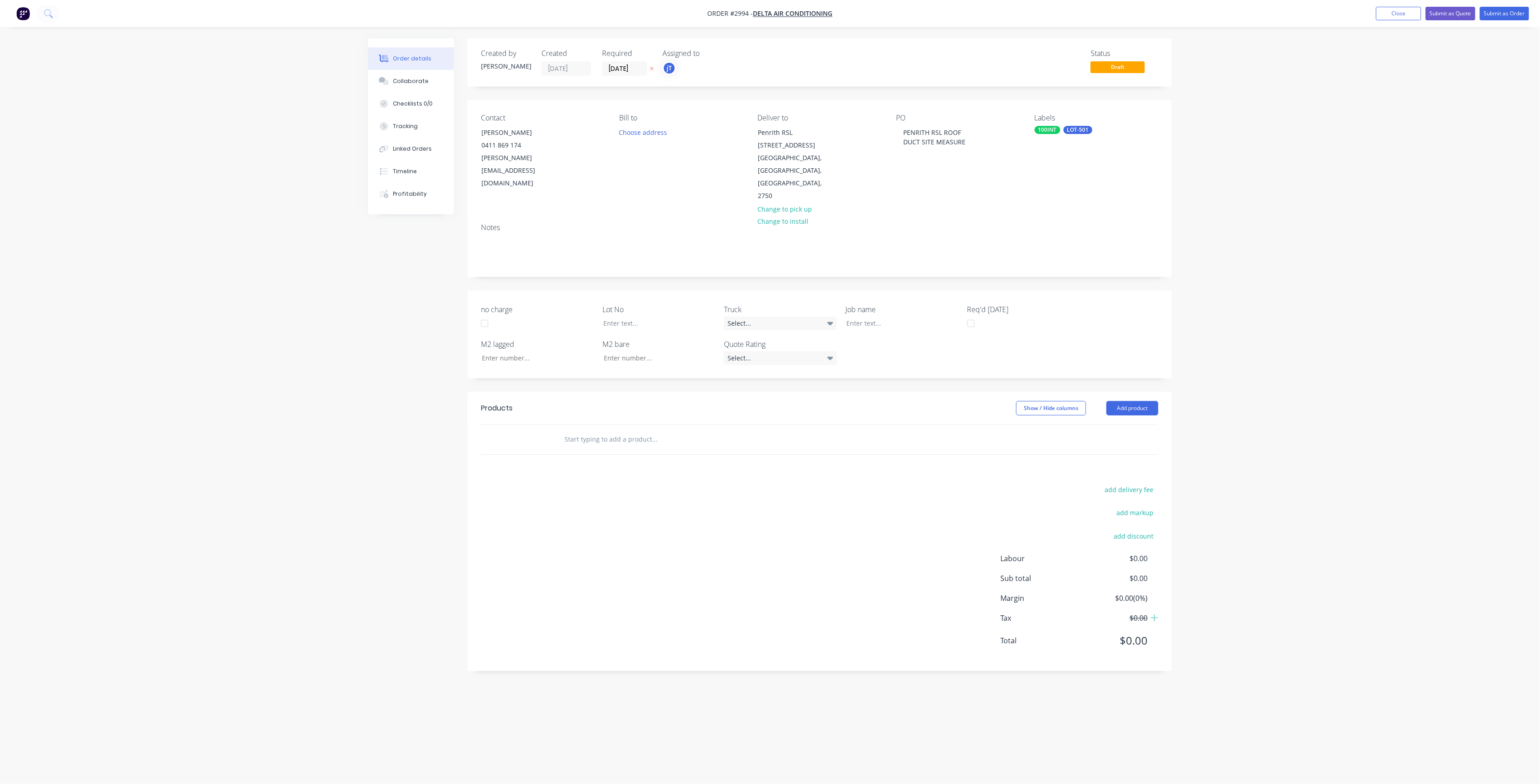
click at [1071, 119] on div "Labels" at bounding box center [1096, 117] width 124 height 8
click at [1070, 132] on div "LOT-501" at bounding box center [1078, 129] width 29 height 8
drag, startPoint x: 1060, startPoint y: 166, endPoint x: 1056, endPoint y: 167, distance: 4.1
click at [1056, 167] on div "100 Create new label 100INT edit 100INT VAPASTOP edit LOT#01003 edit LOT#01007 …" at bounding box center [1103, 208] width 136 height 144
type input "MAIN"
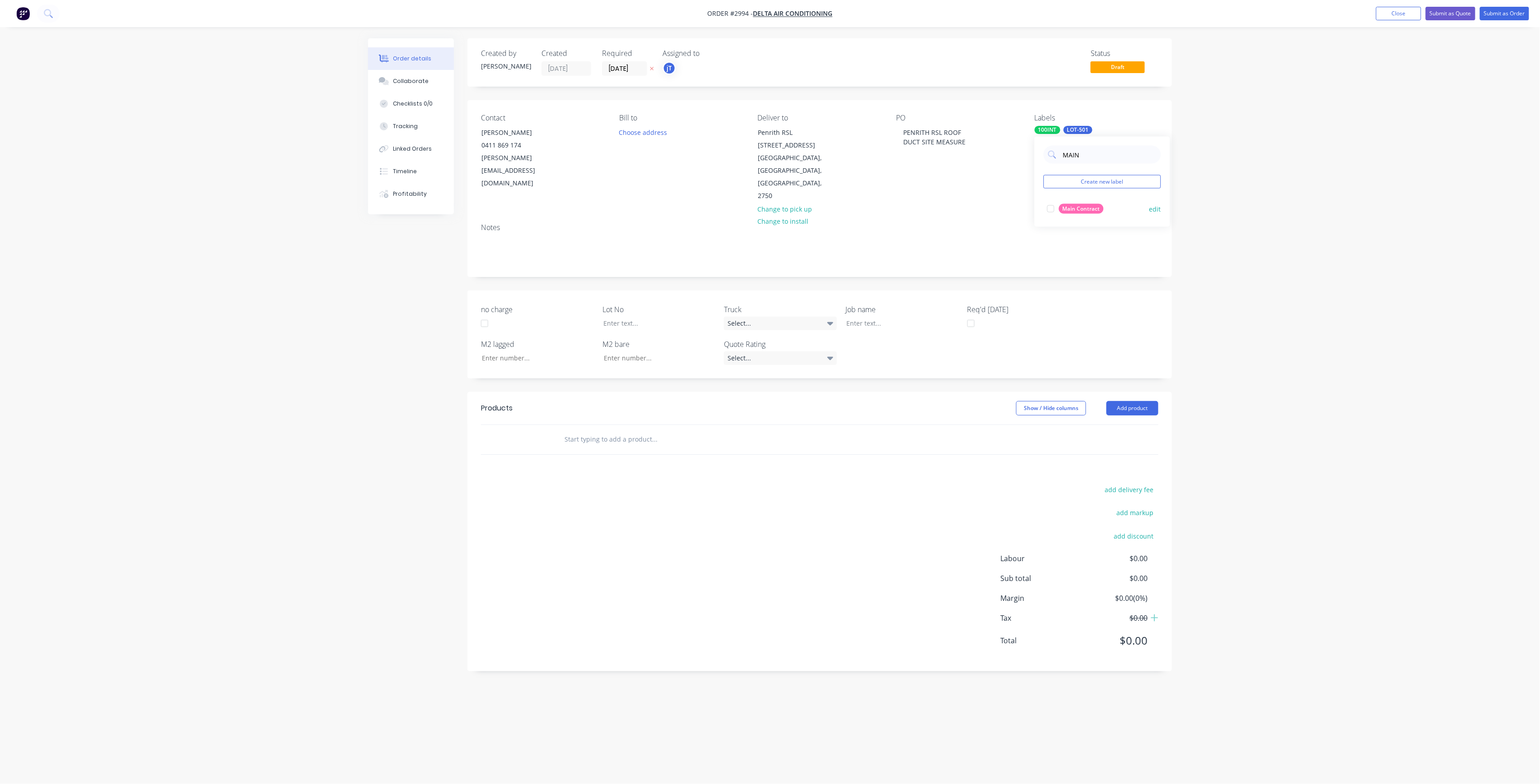
click at [1067, 209] on div "Main Contract" at bounding box center [1081, 208] width 45 height 10
click at [608, 431] on input "text" at bounding box center [654, 439] width 181 height 18
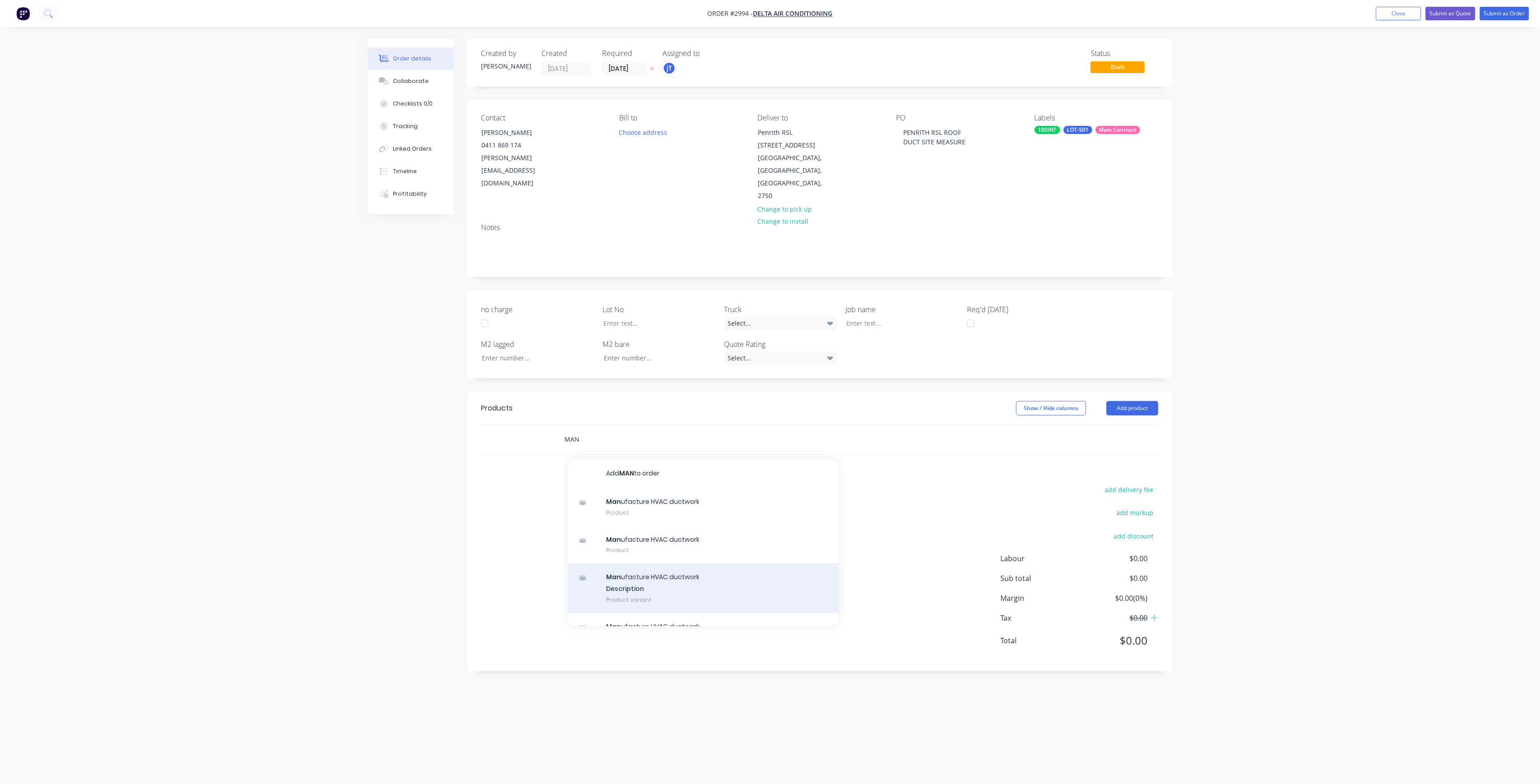
type input "MAN"
click at [711, 564] on div "Man ufacture HVAC ductwork Description Product variant" at bounding box center [703, 588] width 271 height 49
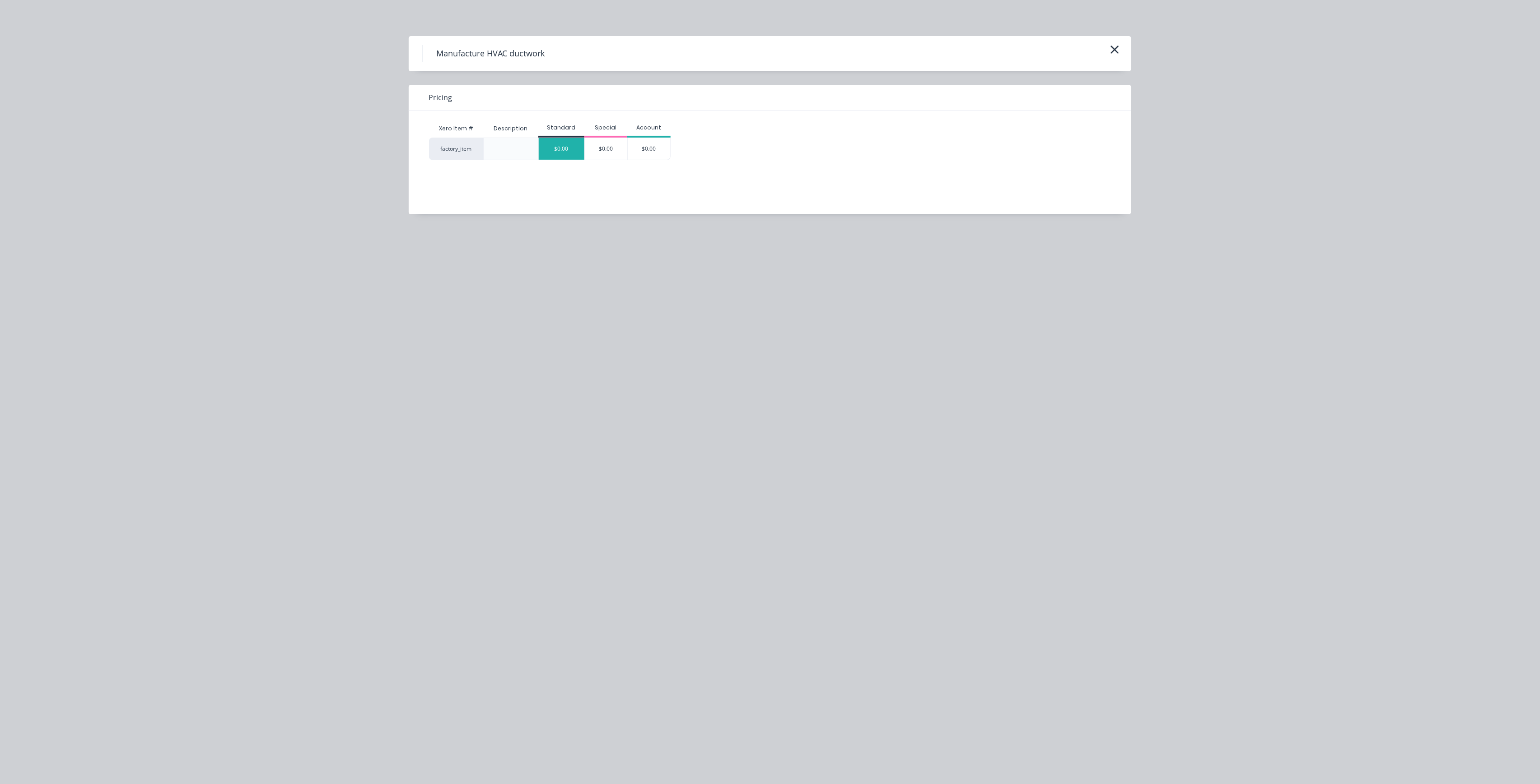
click at [569, 152] on div "$0.00" at bounding box center [561, 148] width 46 height 21
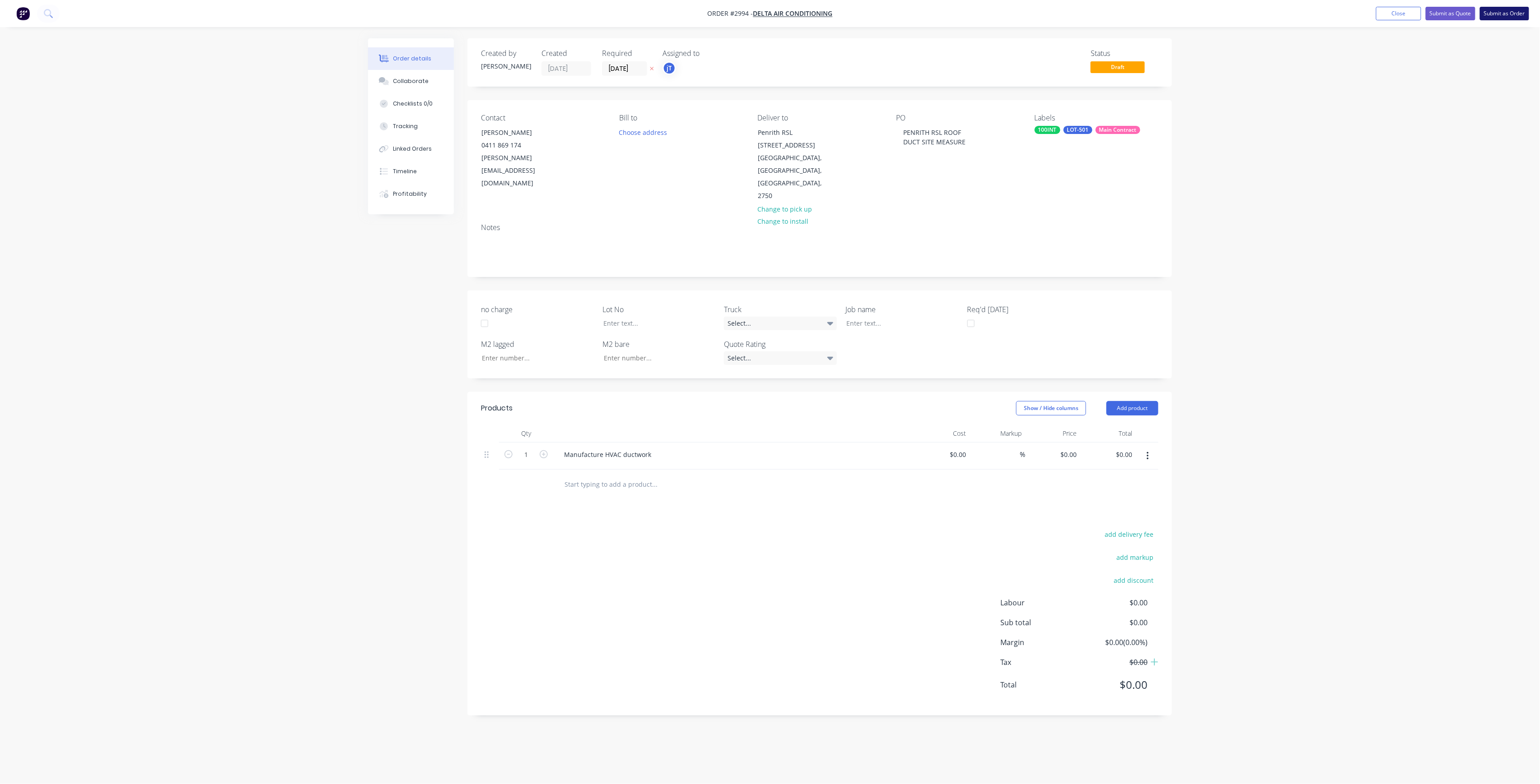
click at [1511, 20] on button "Submit as Order" at bounding box center [1504, 13] width 49 height 14
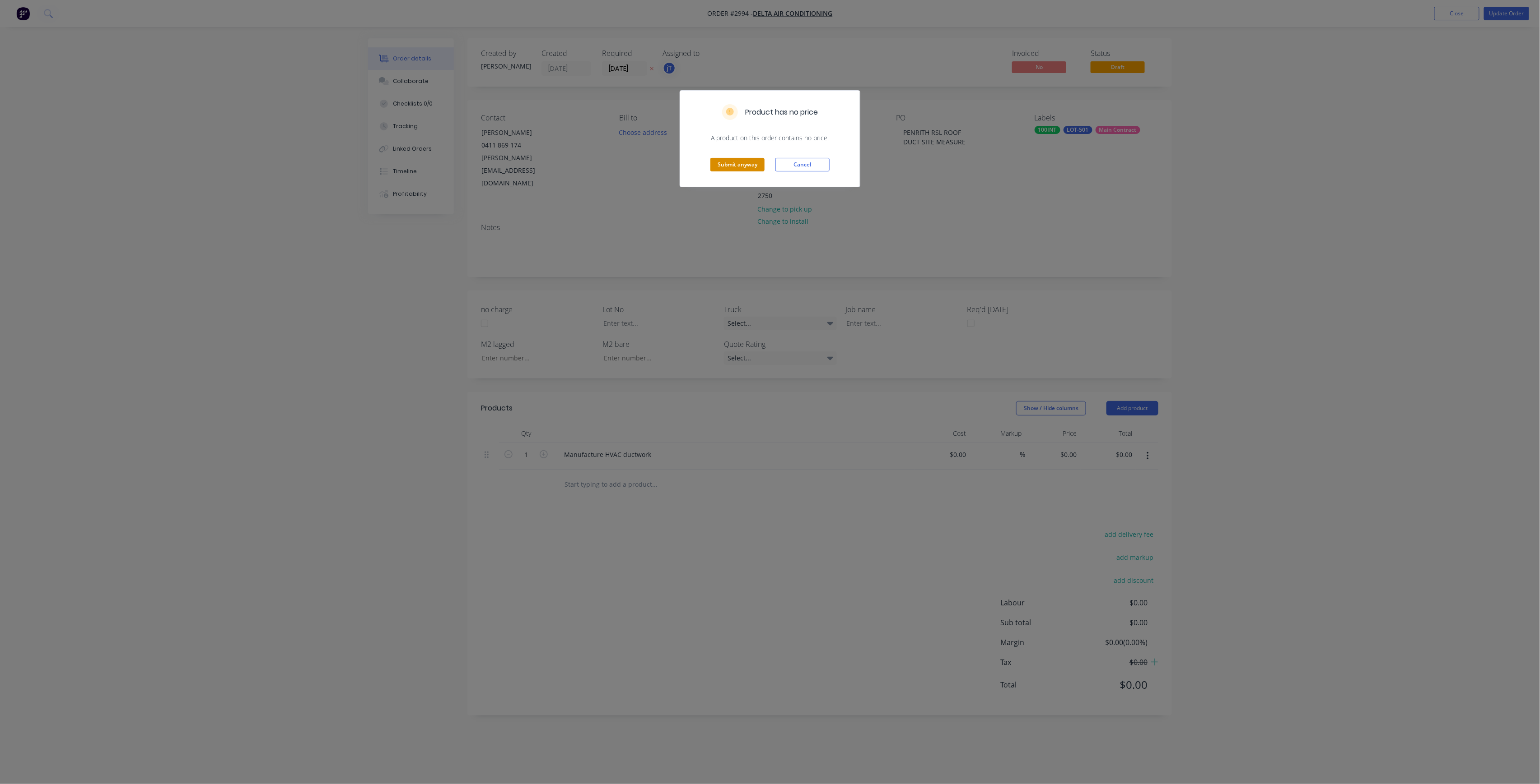
click at [744, 166] on button "Submit anyway" at bounding box center [737, 165] width 54 height 14
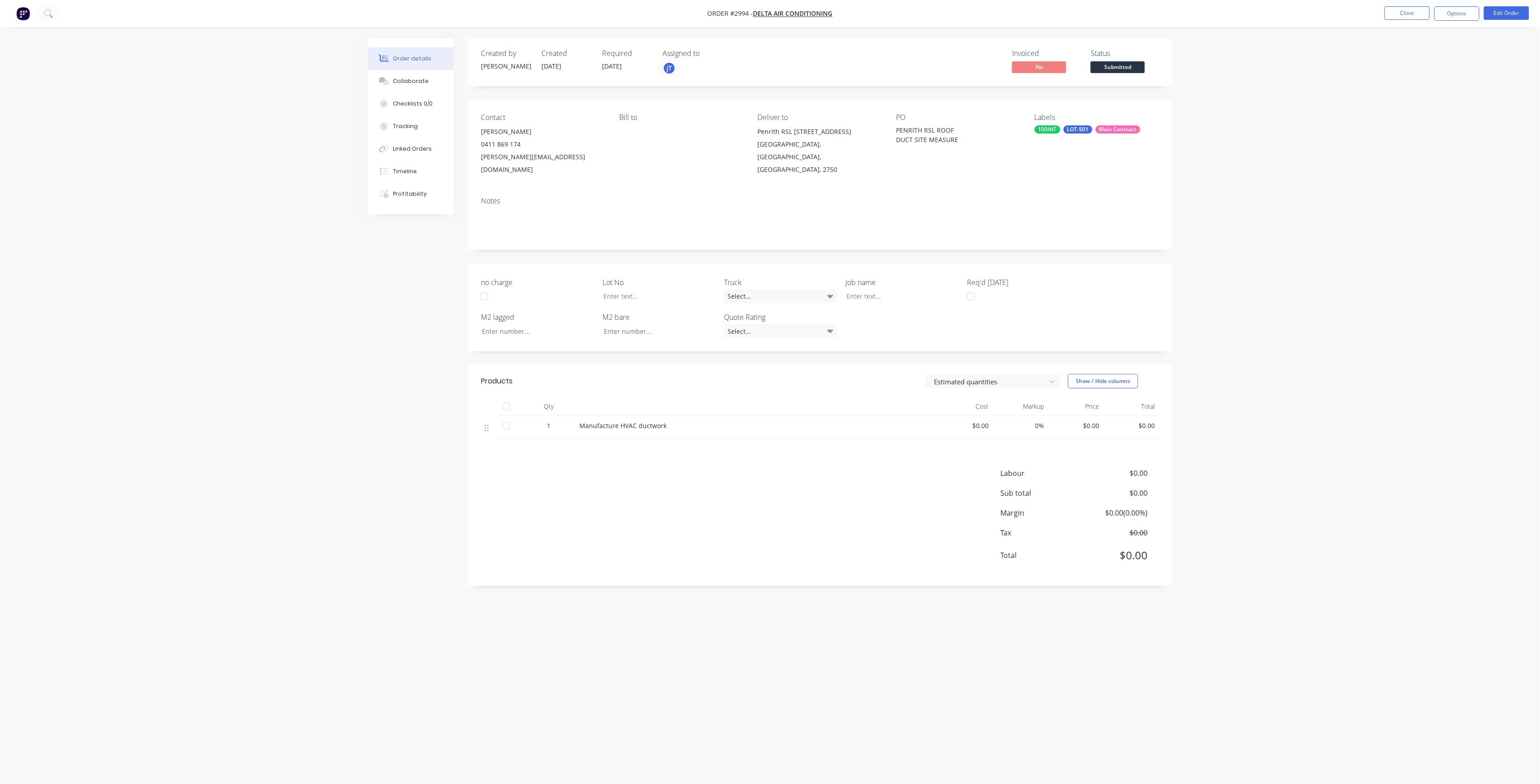
click at [1112, 76] on div "Created by [PERSON_NAME] Created [DATE] Required [DATE] Assigned to jT Invoiced…" at bounding box center [819, 61] width 704 height 47
click at [1122, 71] on span "Submitted" at bounding box center [1118, 67] width 54 height 11
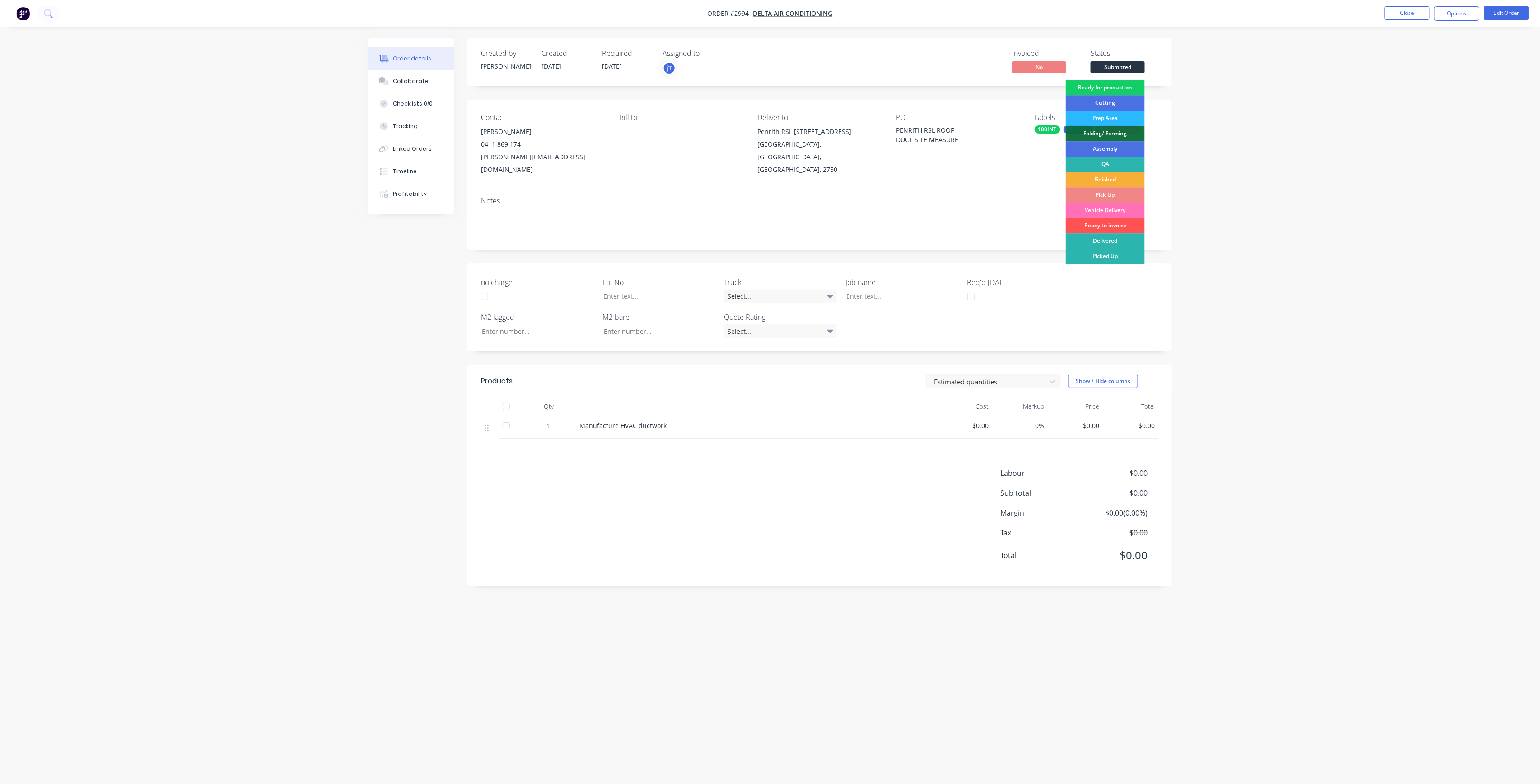
click at [1123, 87] on div "Ready for production" at bounding box center [1105, 87] width 79 height 15
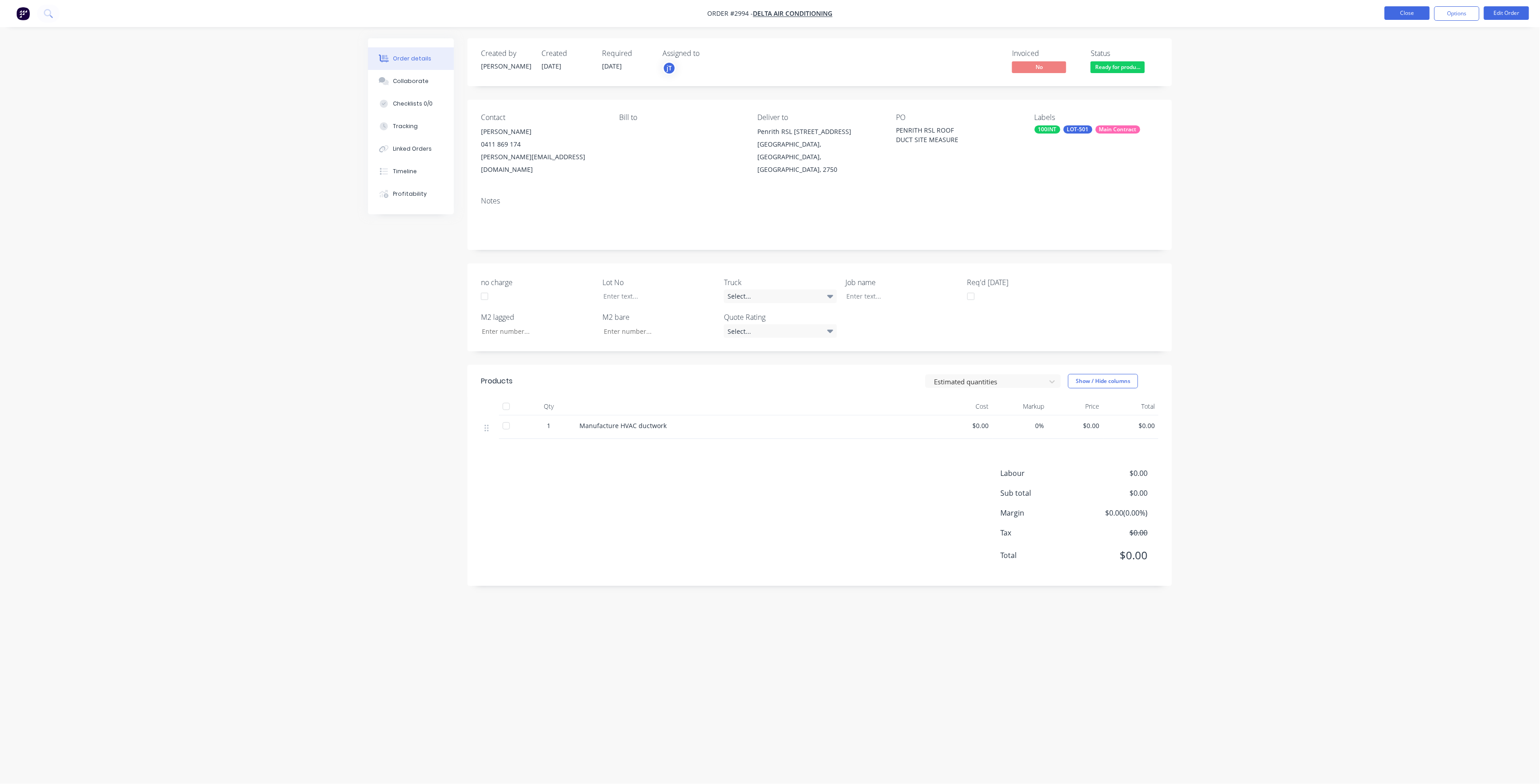
click at [1414, 20] on button "Close" at bounding box center [1407, 13] width 46 height 14
